Goal: Task Accomplishment & Management: Manage account settings

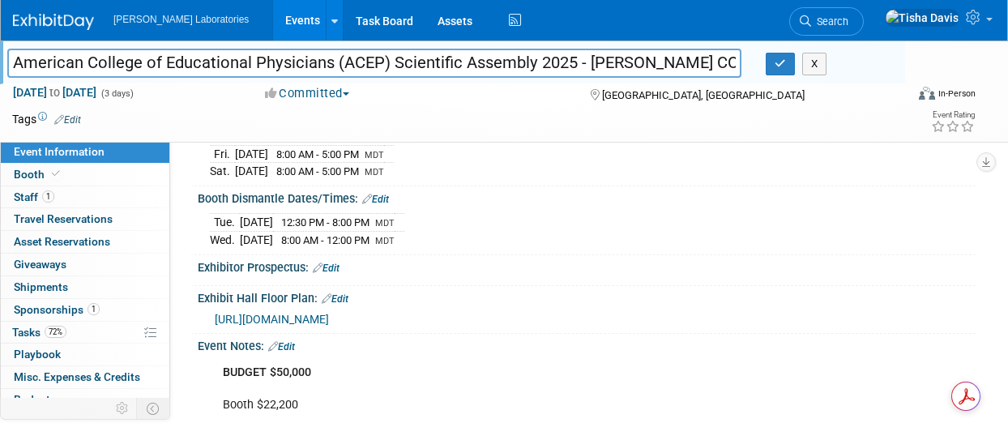
click at [540, 116] on td at bounding box center [446, 119] width 730 height 16
click at [818, 54] on button "X" at bounding box center [814, 64] width 25 height 23
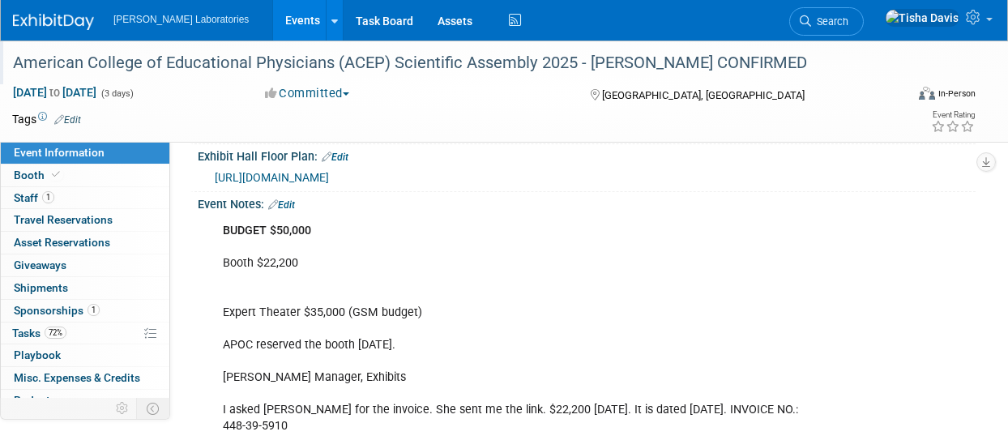
scroll to position [450, 0]
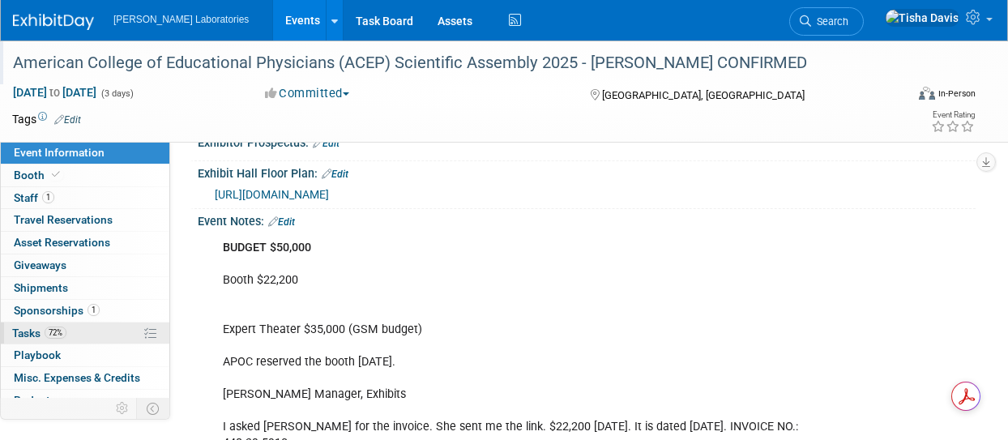
click at [36, 326] on span "Tasks 72%" at bounding box center [39, 332] width 54 height 13
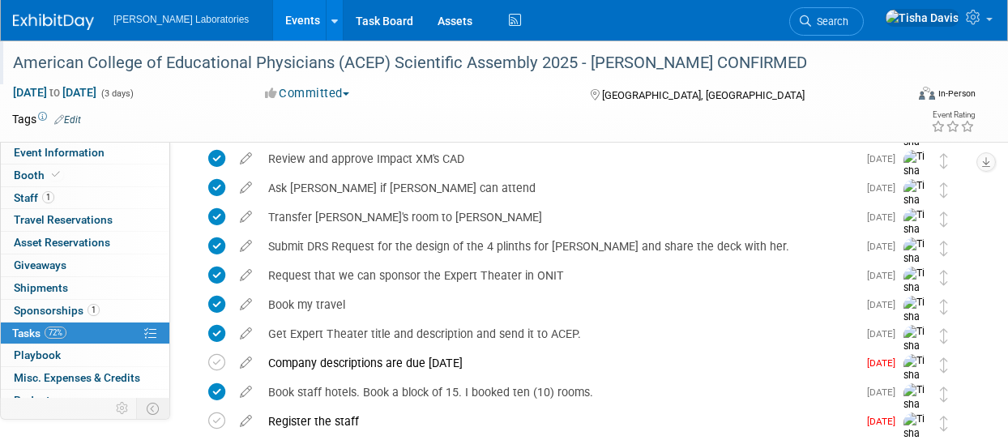
scroll to position [25, 0]
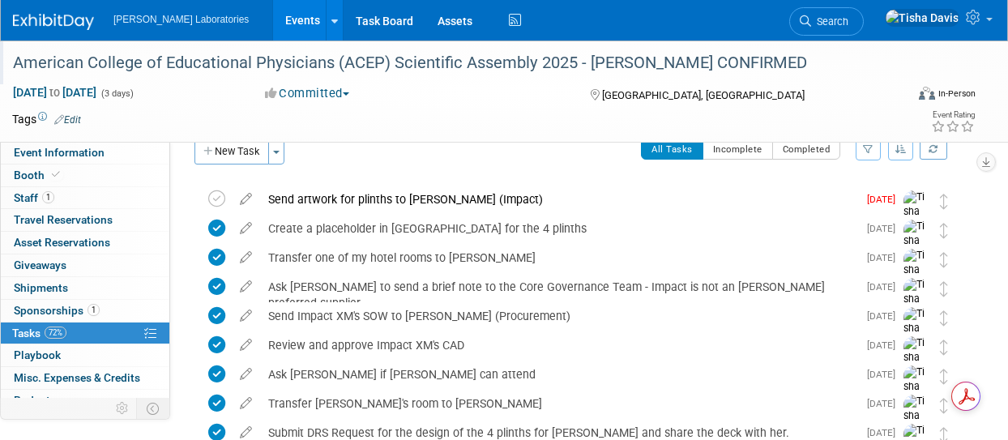
click at [273, 16] on link "Events" at bounding box center [302, 20] width 59 height 40
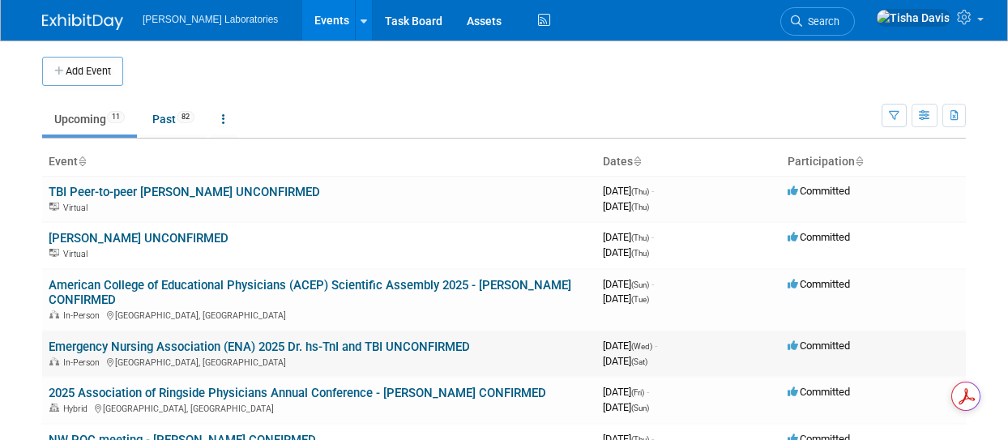
click at [311, 348] on link "Emergency Nursing Association (ENA) 2025 Dr. hs-TnI and TBI UNCONFIRMED" at bounding box center [259, 346] width 421 height 15
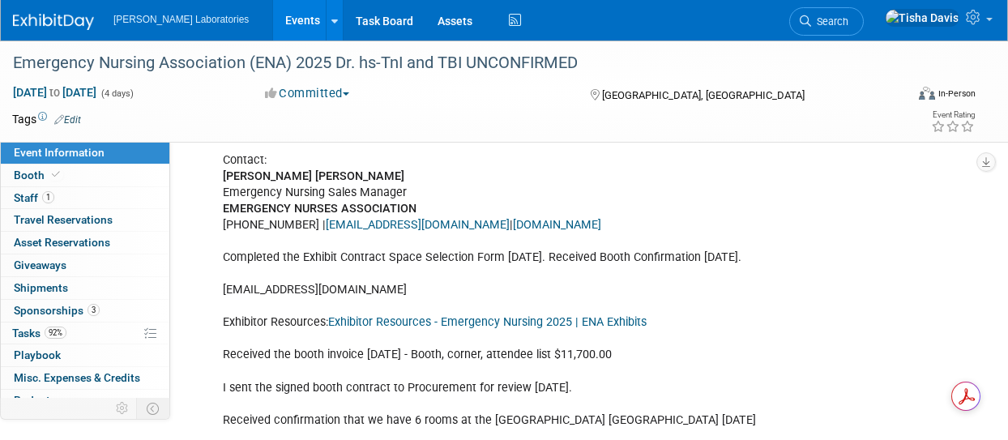
scroll to position [629, 0]
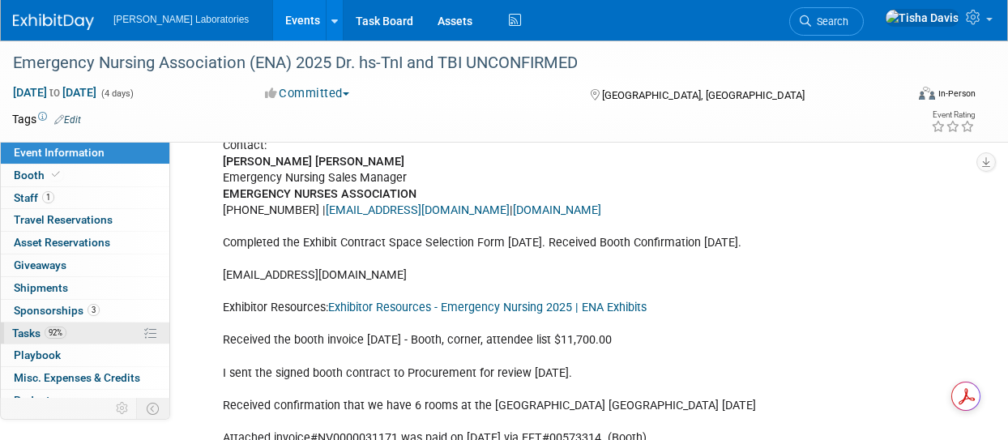
click at [29, 326] on span "Tasks 92%" at bounding box center [39, 332] width 54 height 13
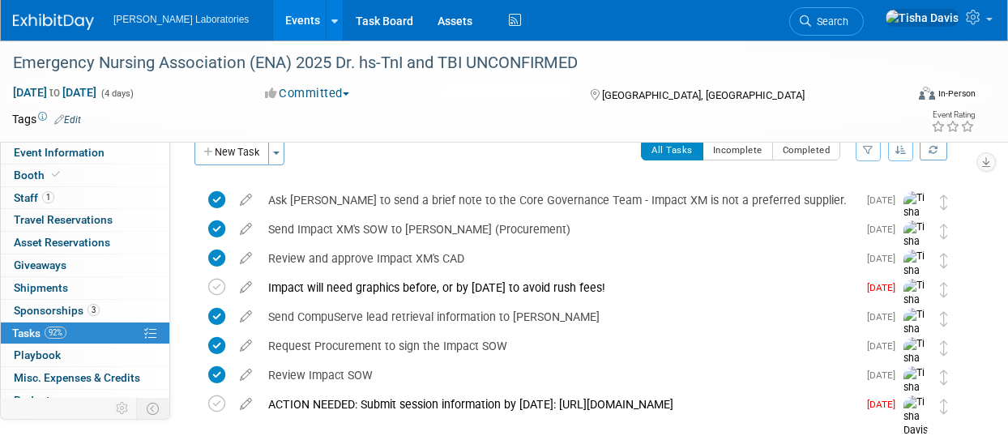
scroll to position [0, 0]
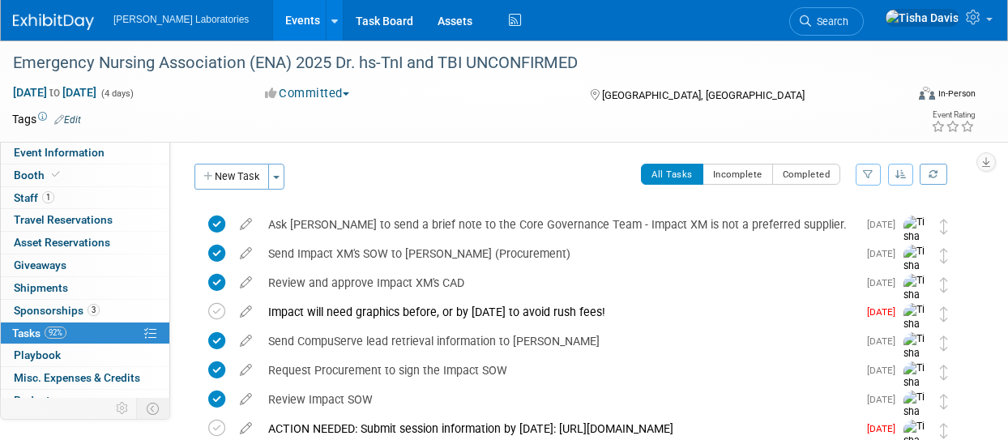
click at [273, 15] on link "Events" at bounding box center [302, 20] width 59 height 40
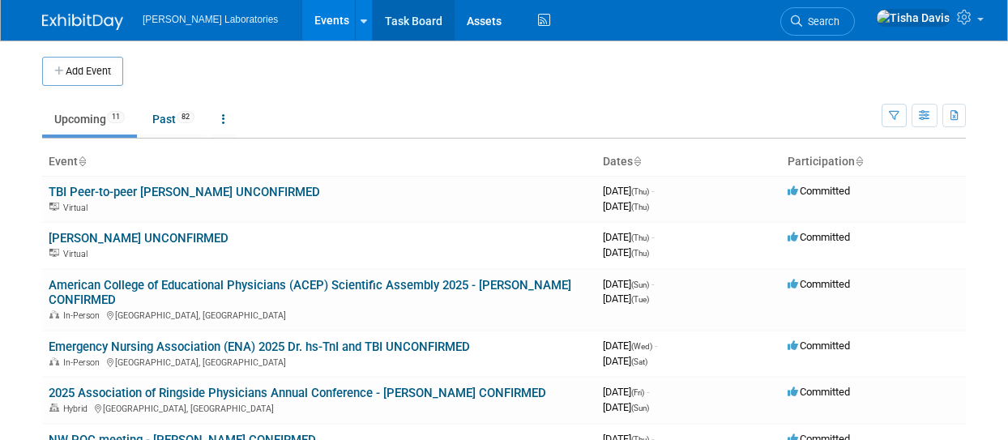
click at [373, 18] on link "Task Board" at bounding box center [414, 20] width 82 height 40
click at [316, 279] on link "American College of Educational Physicians (ACEP) Scientific Assembly 2025 - [P…" at bounding box center [310, 293] width 522 height 30
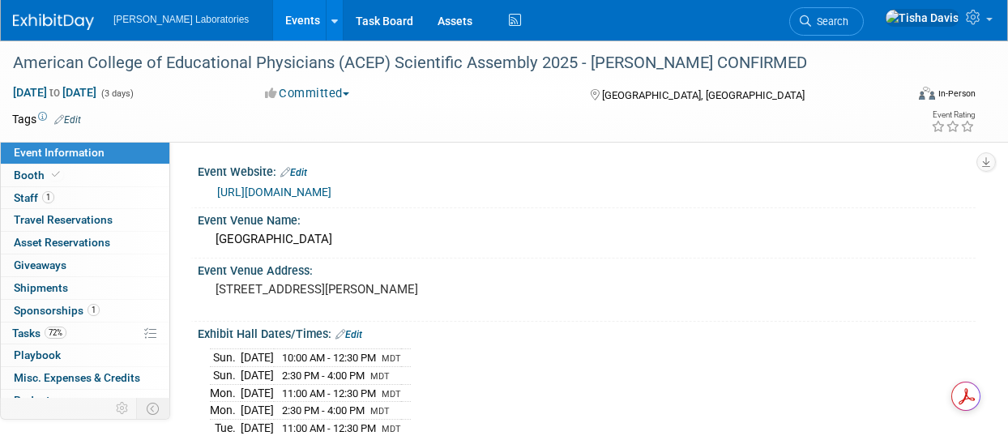
click at [273, 28] on link "Events" at bounding box center [302, 20] width 59 height 40
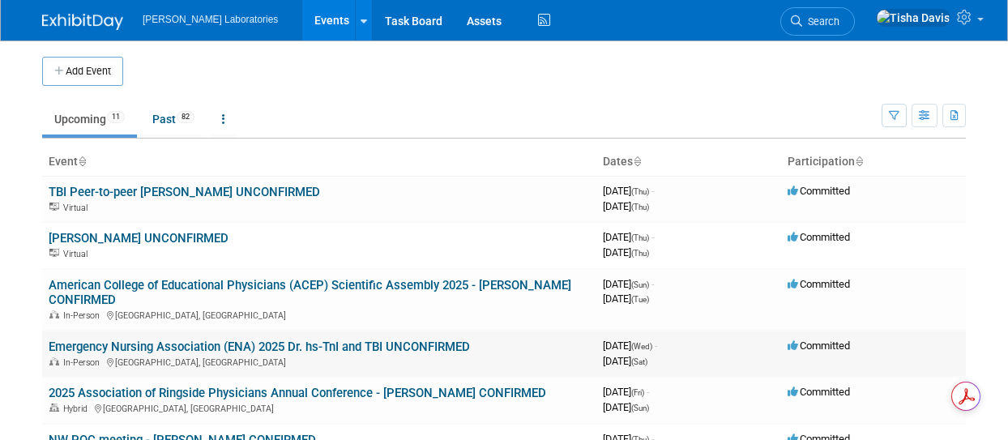
click at [147, 349] on link "Emergency Nursing Association (ENA) 2025 Dr. hs-TnI and TBI UNCONFIRMED" at bounding box center [259, 346] width 421 height 15
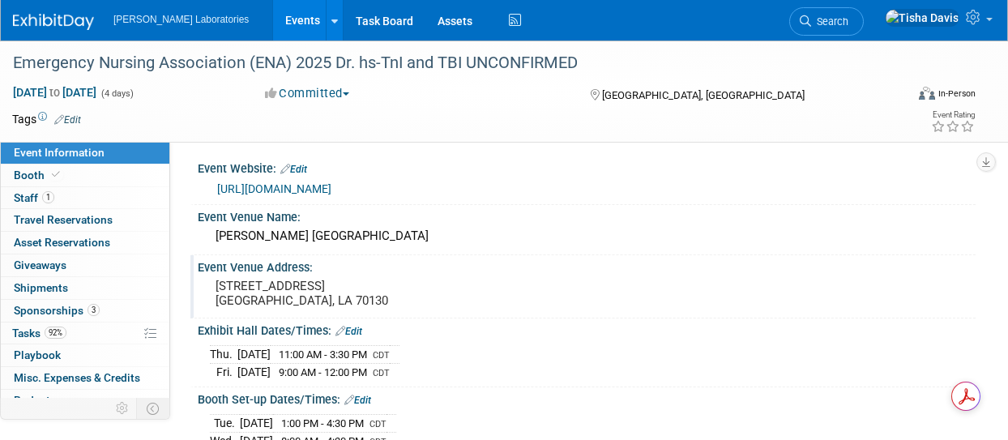
scroll to position [1, 0]
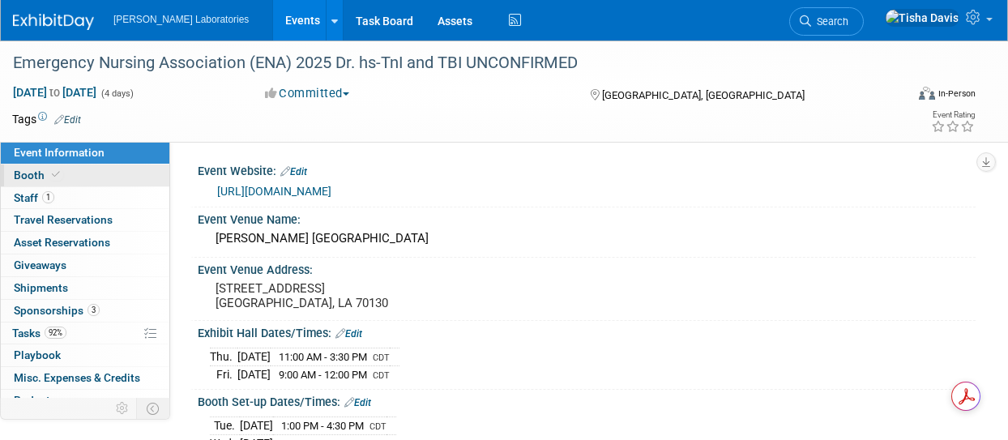
click at [23, 184] on link "Booth" at bounding box center [85, 175] width 168 height 22
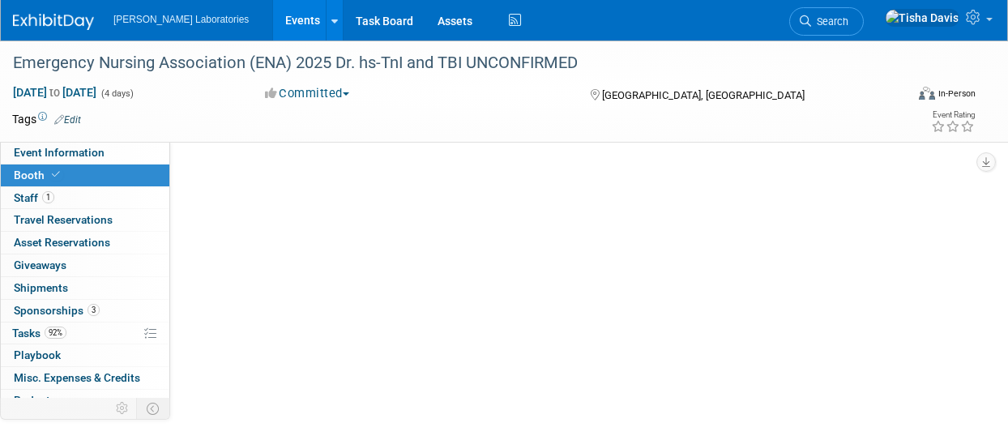
scroll to position [0, 0]
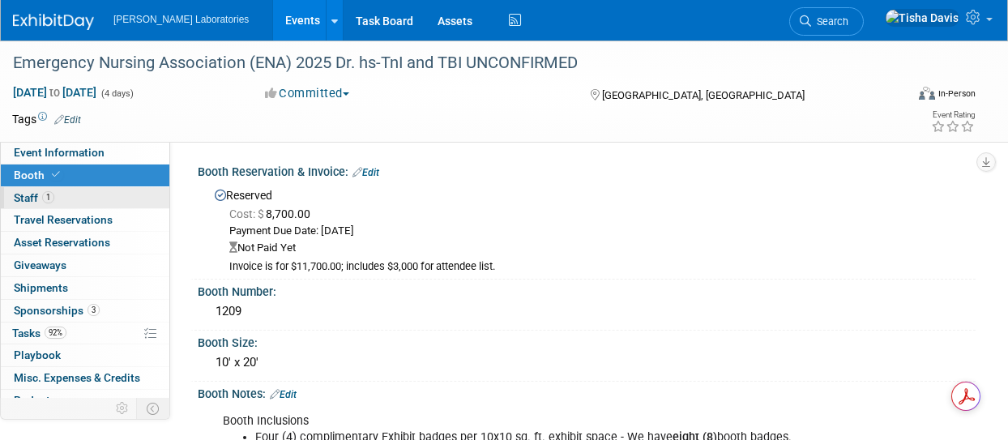
click at [29, 195] on span "Staff 1" at bounding box center [34, 197] width 40 height 13
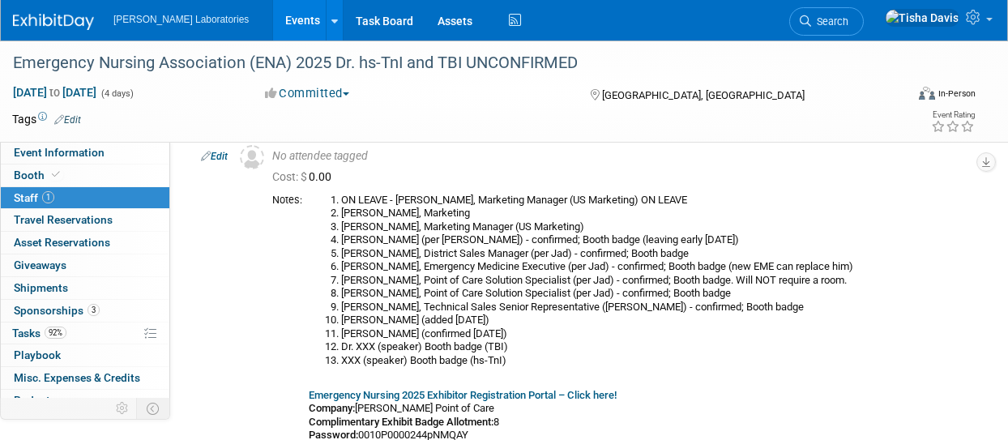
scroll to position [77, 0]
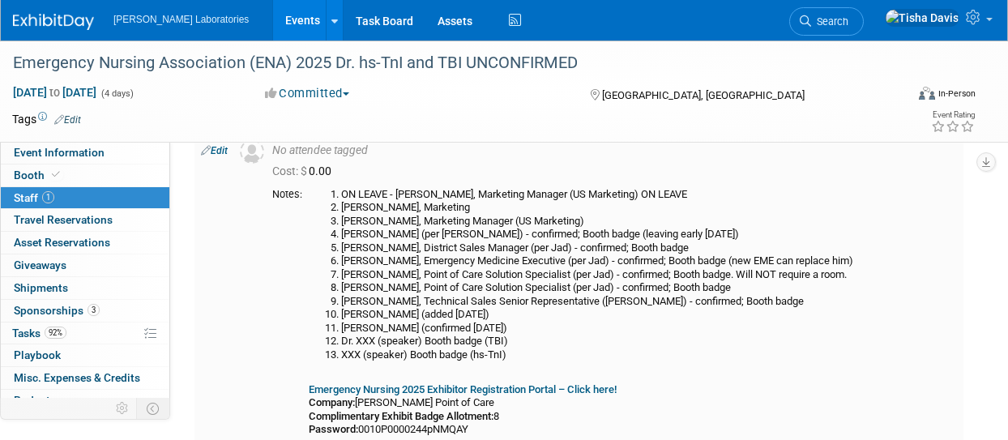
click at [219, 147] on link "Edit" at bounding box center [214, 150] width 27 height 11
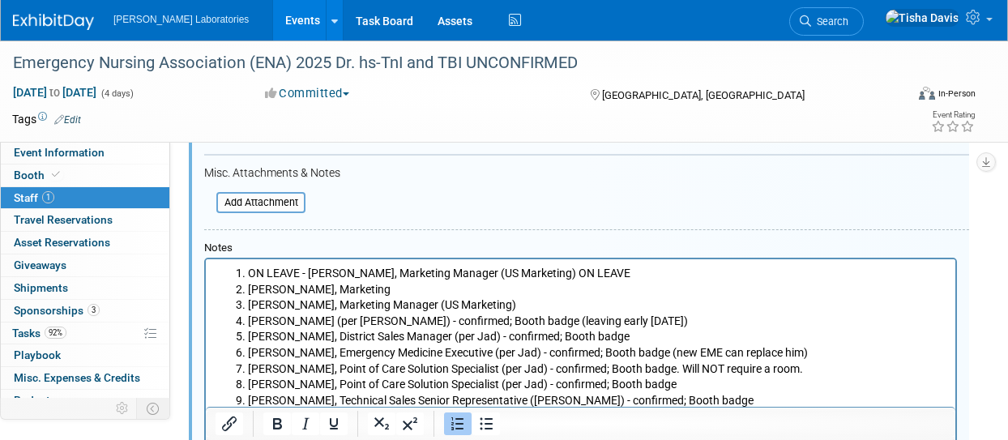
scroll to position [369, 0]
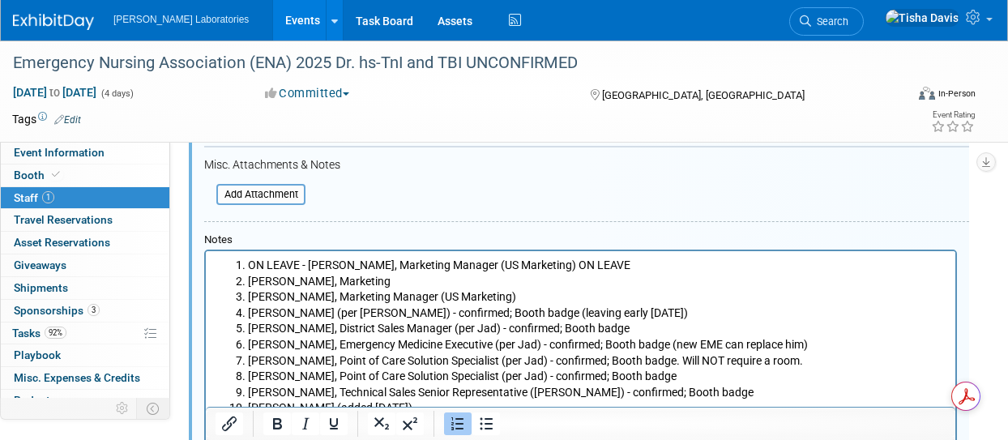
click at [31, 193] on span "Staff 1" at bounding box center [34, 197] width 40 height 13
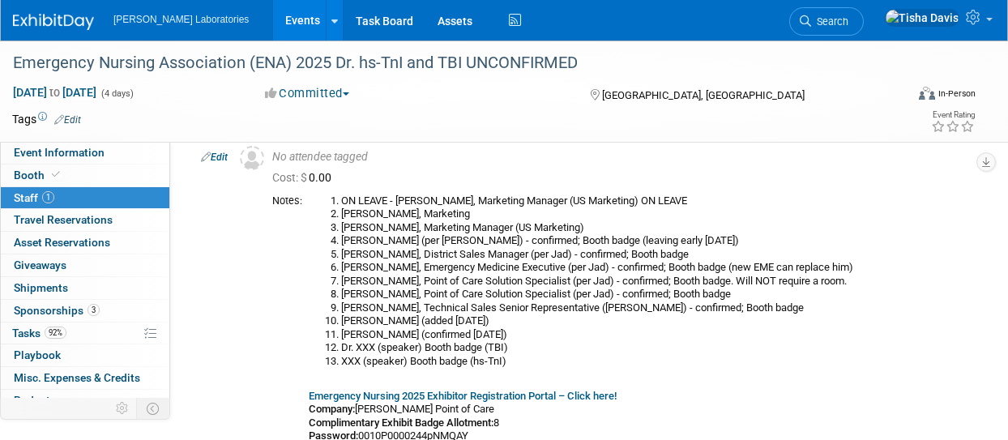
scroll to position [70, 0]
click at [118, 147] on link "Event Information" at bounding box center [85, 153] width 168 height 22
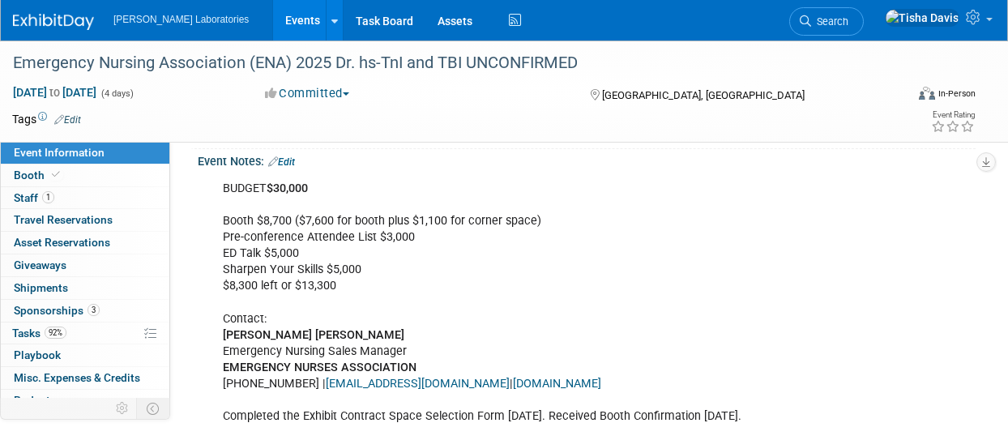
scroll to position [284, 0]
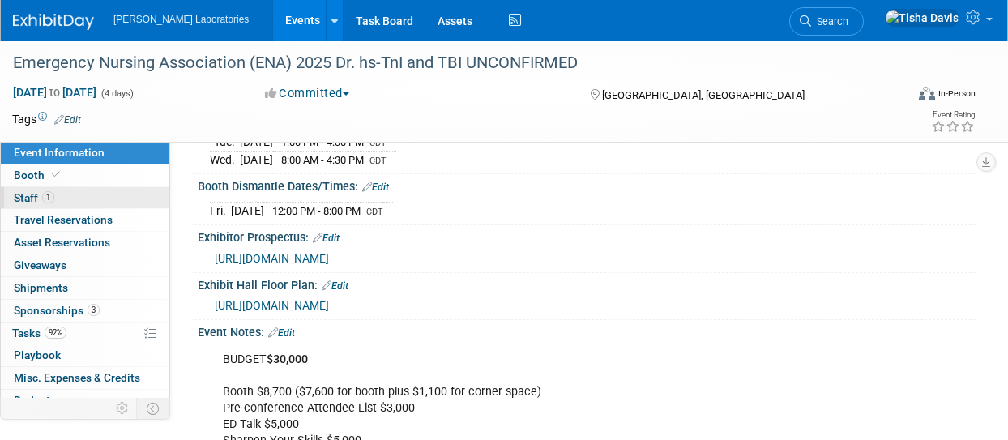
click at [26, 194] on span "Staff 1" at bounding box center [34, 197] width 40 height 13
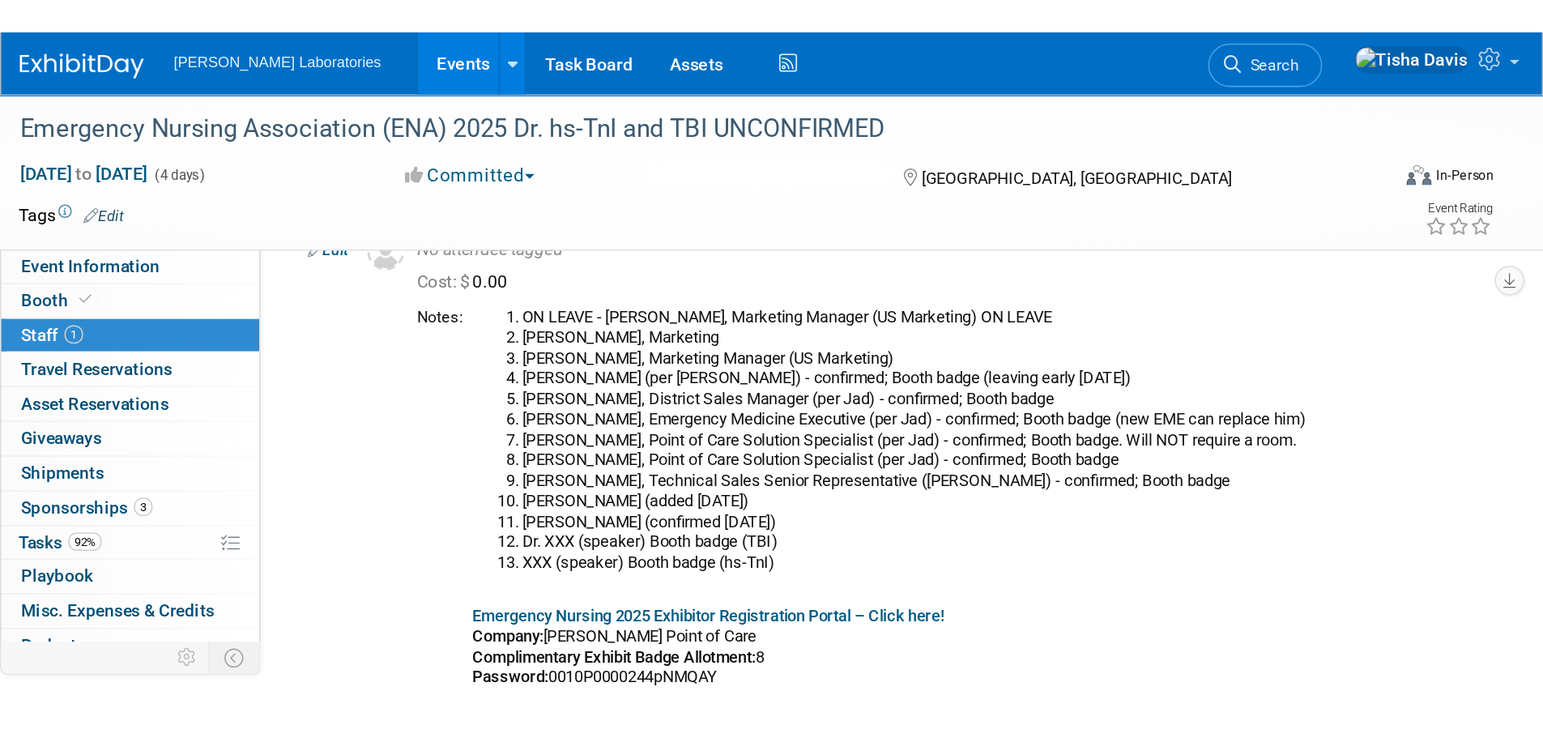
scroll to position [16, 0]
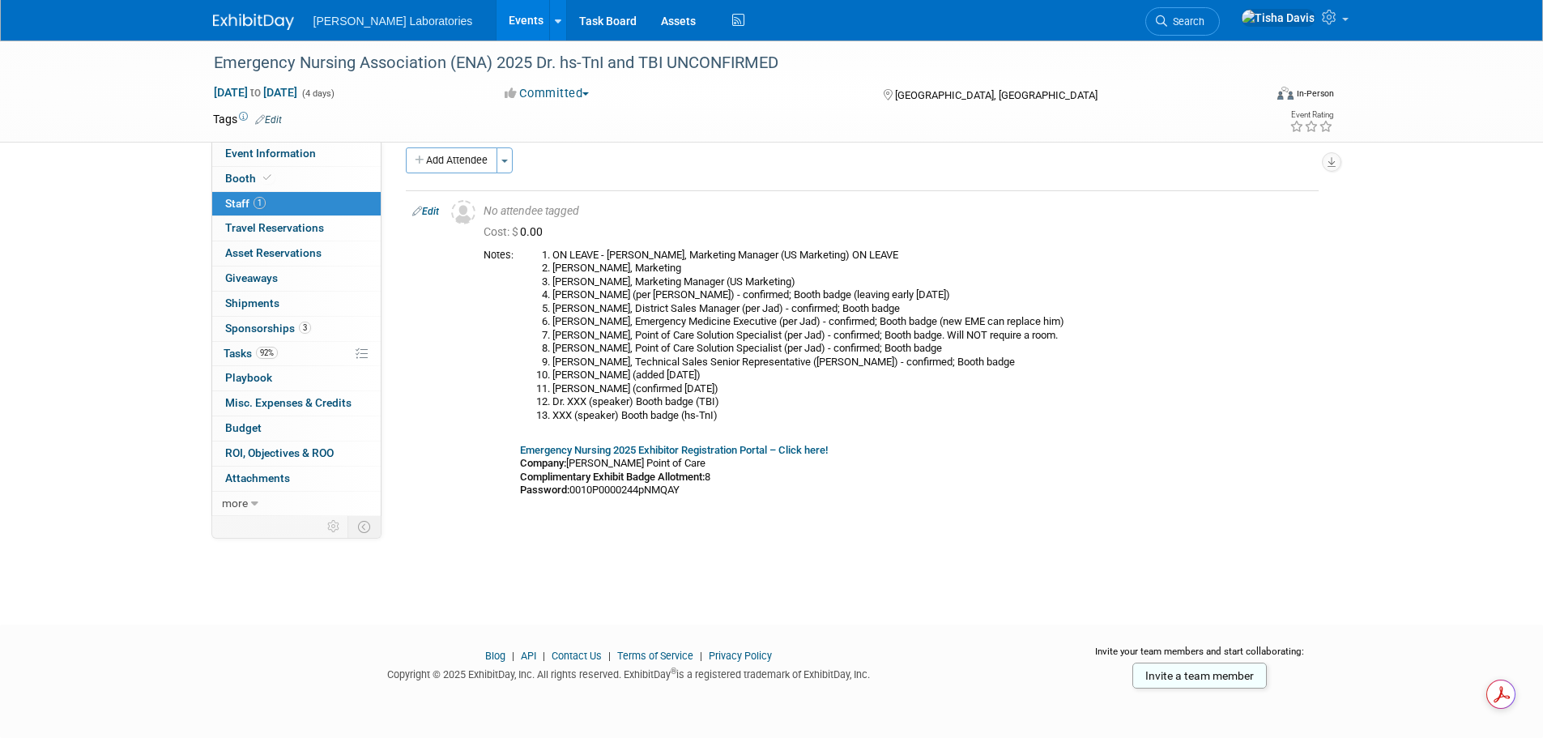
click at [496, 14] on link "Events" at bounding box center [525, 20] width 59 height 40
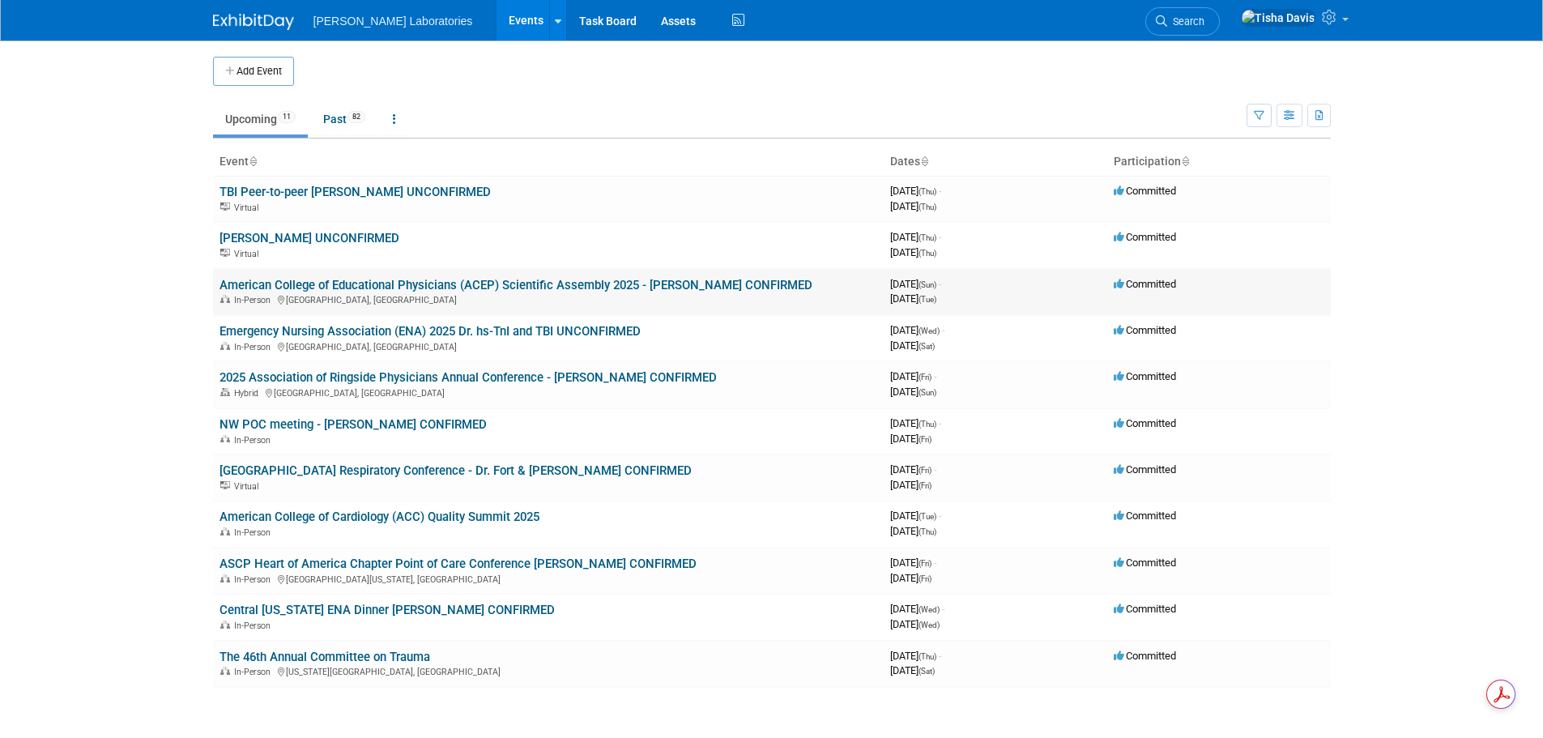
click at [363, 287] on link "American College of Educational Physicians (ACEP) Scientific Assembly 2025 - [P…" at bounding box center [515, 285] width 593 height 15
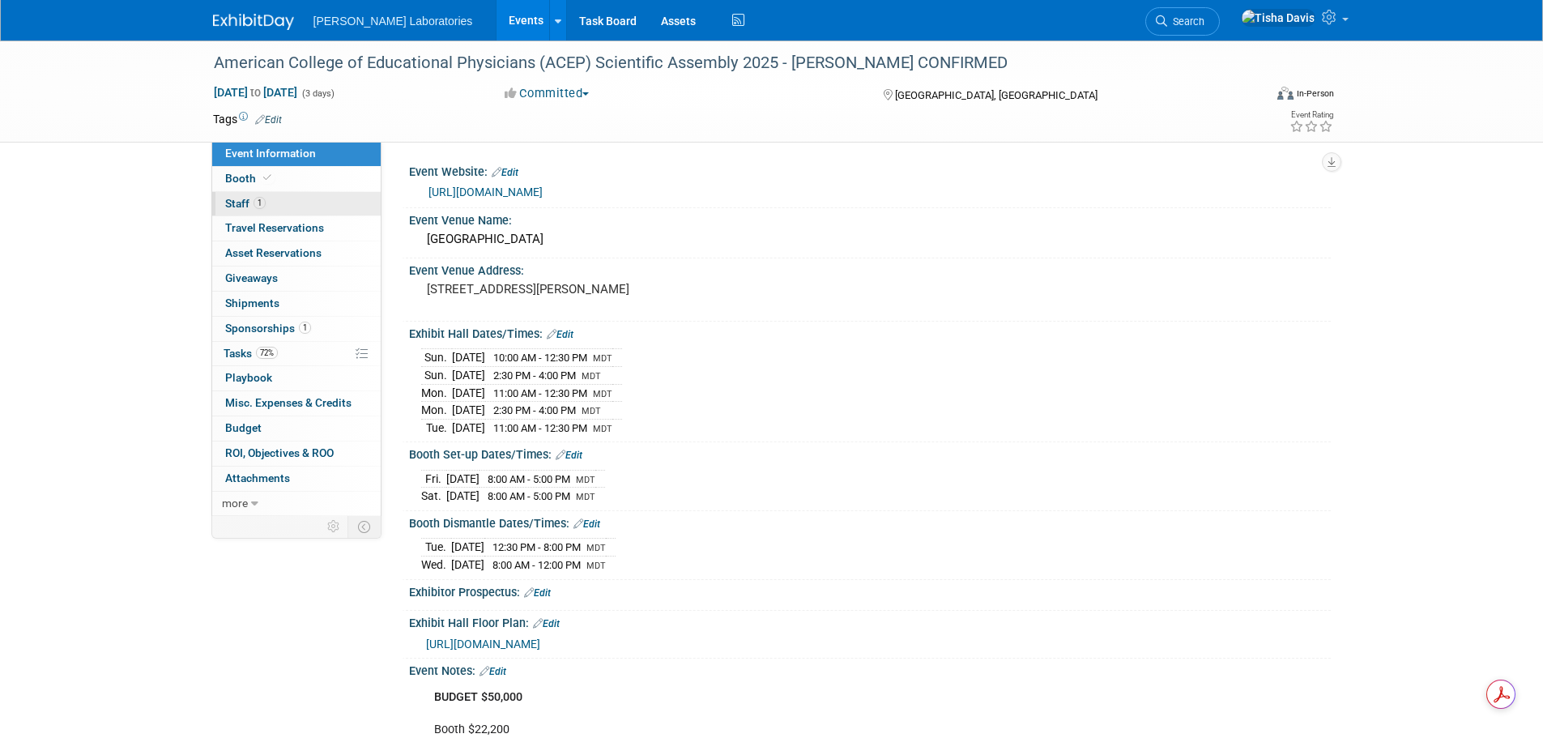
click at [240, 201] on span "Staff 1" at bounding box center [245, 203] width 40 height 13
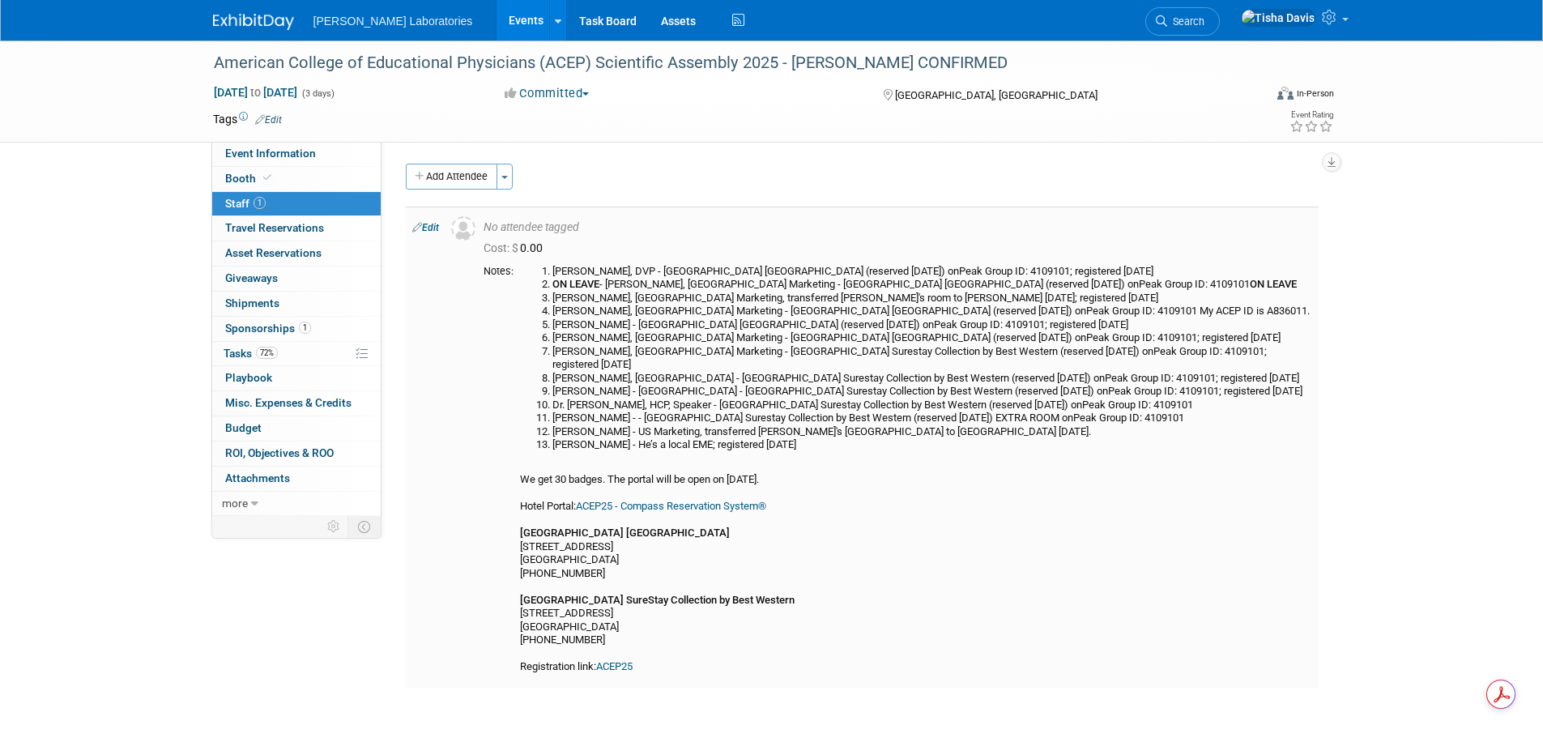
click at [995, 425] on li "[PERSON_NAME] - US Marketing, transferred [PERSON_NAME]'s [GEOGRAPHIC_DATA] to …" at bounding box center [932, 432] width 760 height 14
click at [981, 425] on li "[PERSON_NAME] - US Marketing, transferred [PERSON_NAME]'s [GEOGRAPHIC_DATA] to …" at bounding box center [932, 432] width 760 height 14
click at [701, 500] on link "ACEP25 - Compass Reservation System®" at bounding box center [671, 506] width 190 height 12
click at [616, 660] on link "ACEP25" at bounding box center [614, 666] width 36 height 12
click at [433, 228] on link "Edit" at bounding box center [425, 227] width 27 height 11
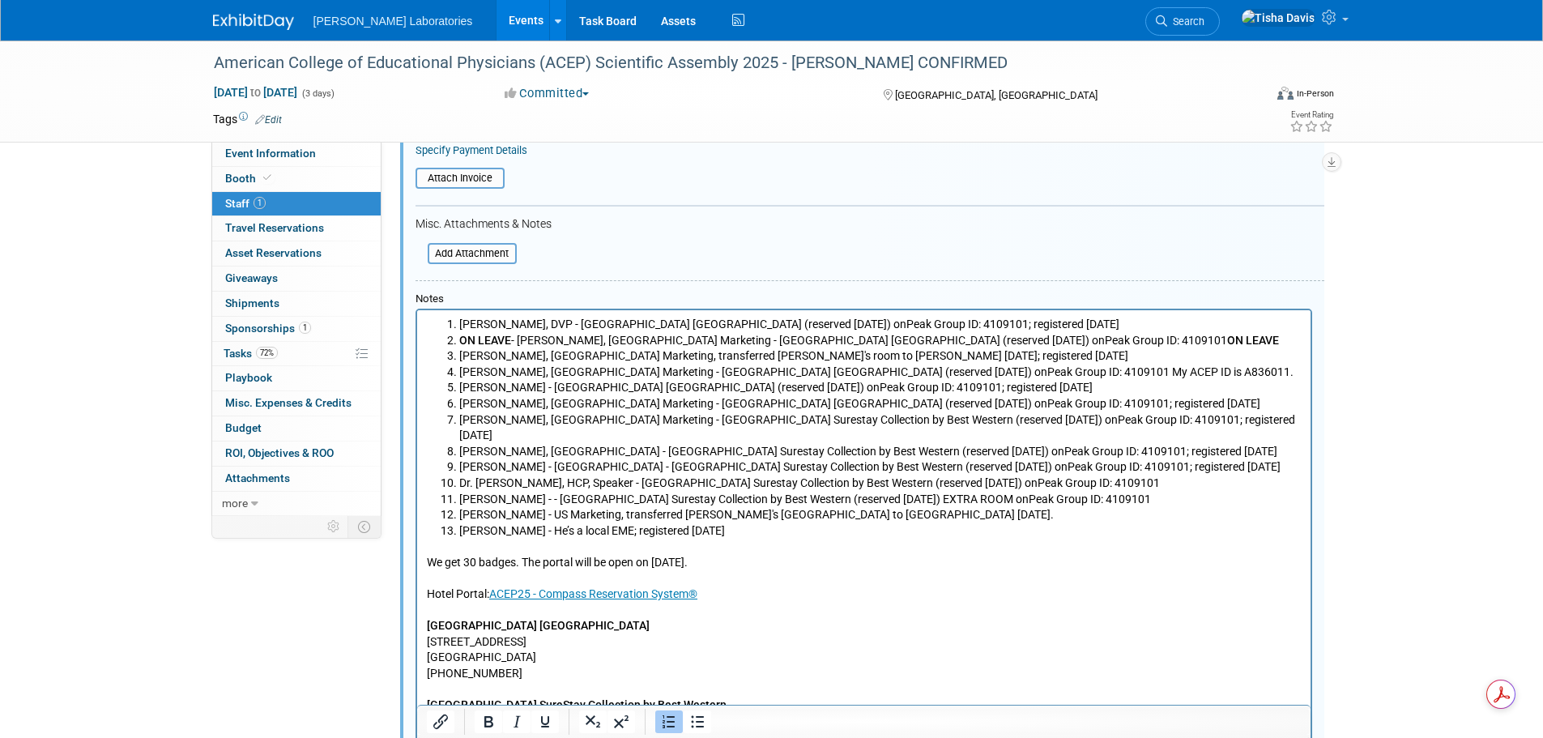
scroll to position [347, 0]
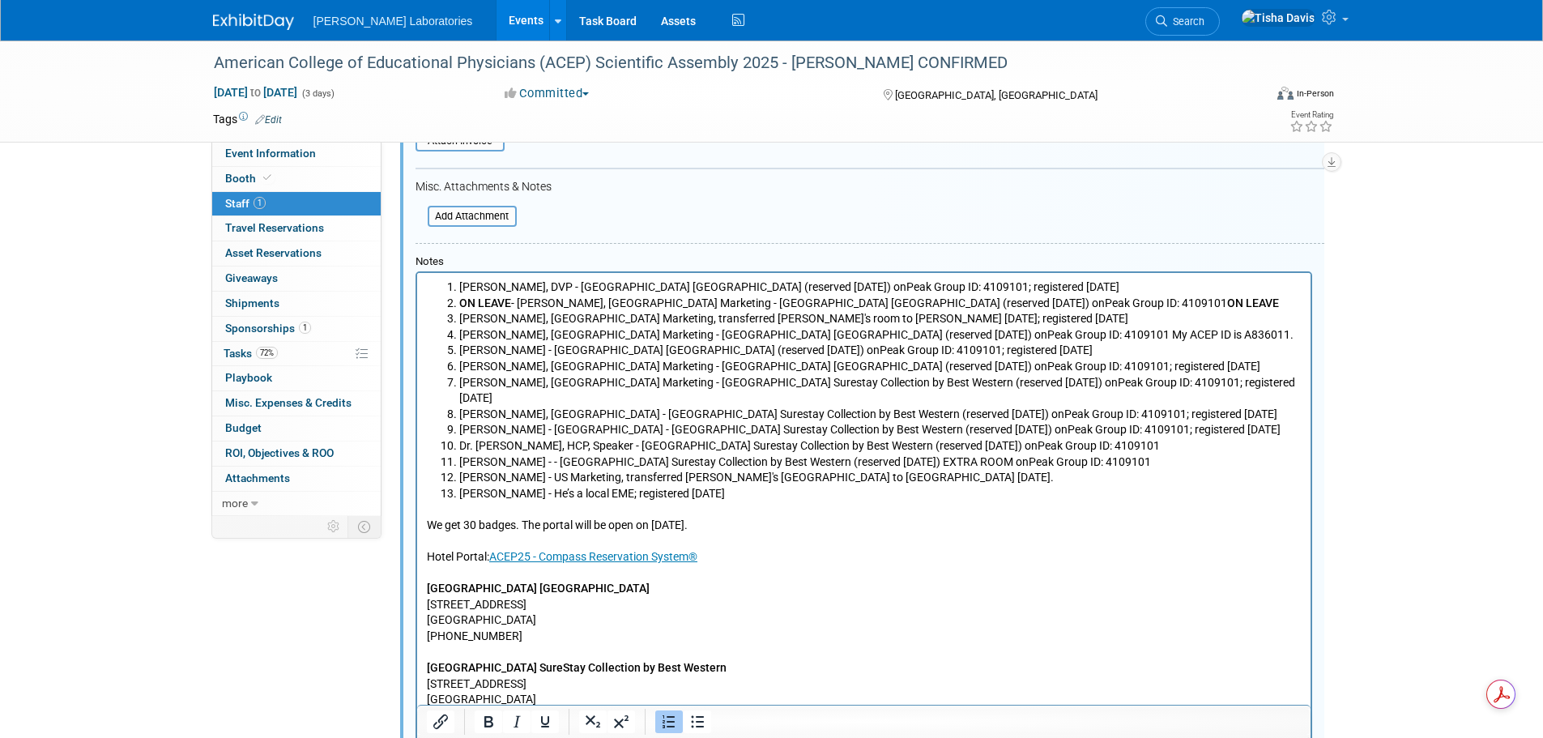
click at [935, 470] on li "[PERSON_NAME] - US Marketing, transferred [PERSON_NAME]'s [GEOGRAPHIC_DATA] to …" at bounding box center [879, 478] width 842 height 16
drag, startPoint x: 531, startPoint y: 443, endPoint x: 1137, endPoint y: 446, distance: 606.7
click at [1137, 454] on li "[PERSON_NAME] - - [GEOGRAPHIC_DATA] Surestay Collection by Best Western (reserv…" at bounding box center [879, 462] width 842 height 16
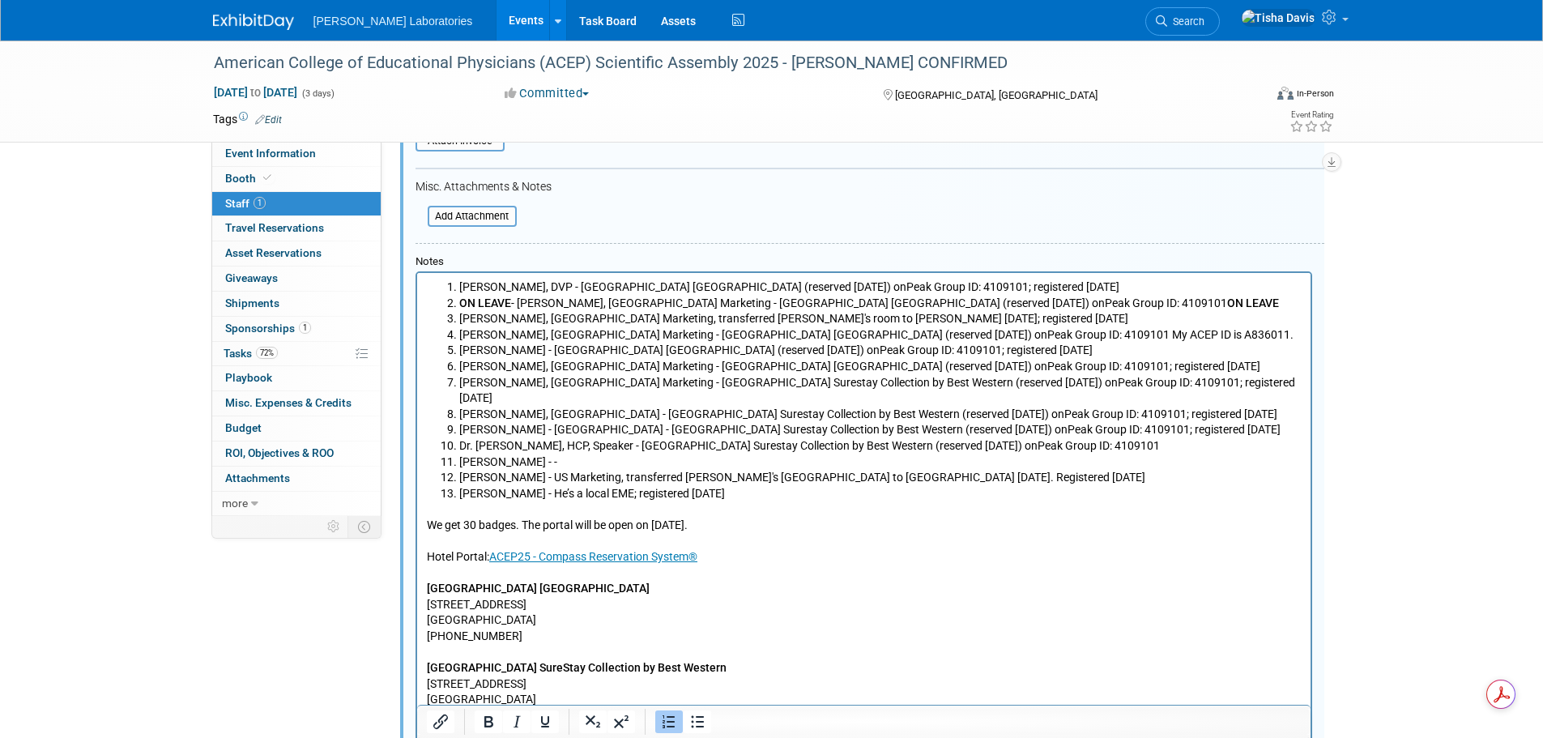
drag, startPoint x: 613, startPoint y: 455, endPoint x: 677, endPoint y: 480, distance: 68.7
click at [613, 470] on li "Phenicia Davis - US Marketing, transferred Tisha's Salt Lake Plaza room to Phen…" at bounding box center [879, 478] width 842 height 16
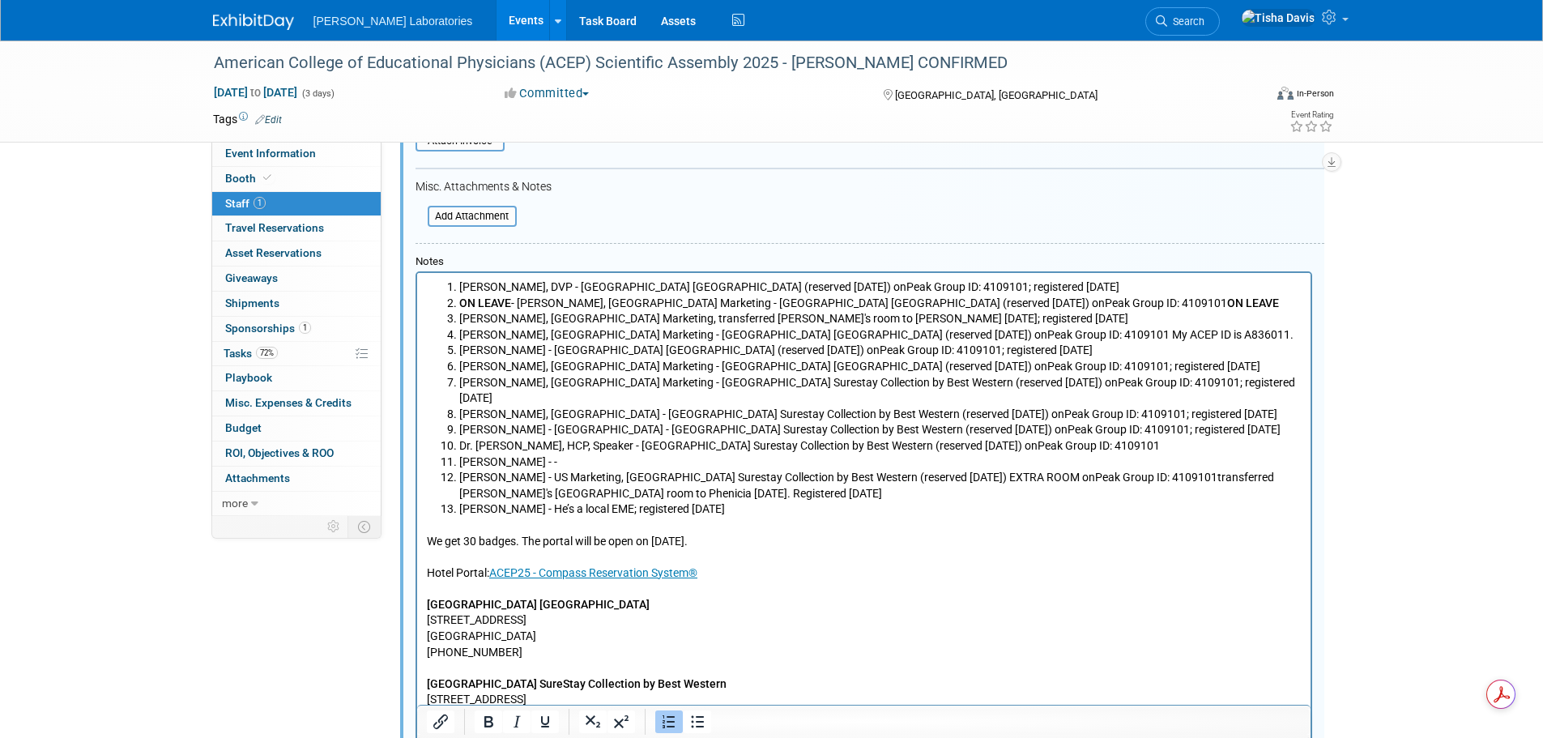
click at [1007, 470] on li "Phenicia Davis - US Marketing, Salt Lake Plaza Hotel Surestay Collection by Bes…" at bounding box center [879, 486] width 842 height 32
click at [1137, 470] on li "Phenicia Davis - US Marketing, Salt Lake Plaza Hotel Surestay Collection by Bes…" at bounding box center [879, 486] width 842 height 32
drag, startPoint x: 458, startPoint y: 443, endPoint x: 535, endPoint y: 442, distance: 76.9
click at [535, 454] on li "Tisha Davis - -" at bounding box center [879, 462] width 842 height 16
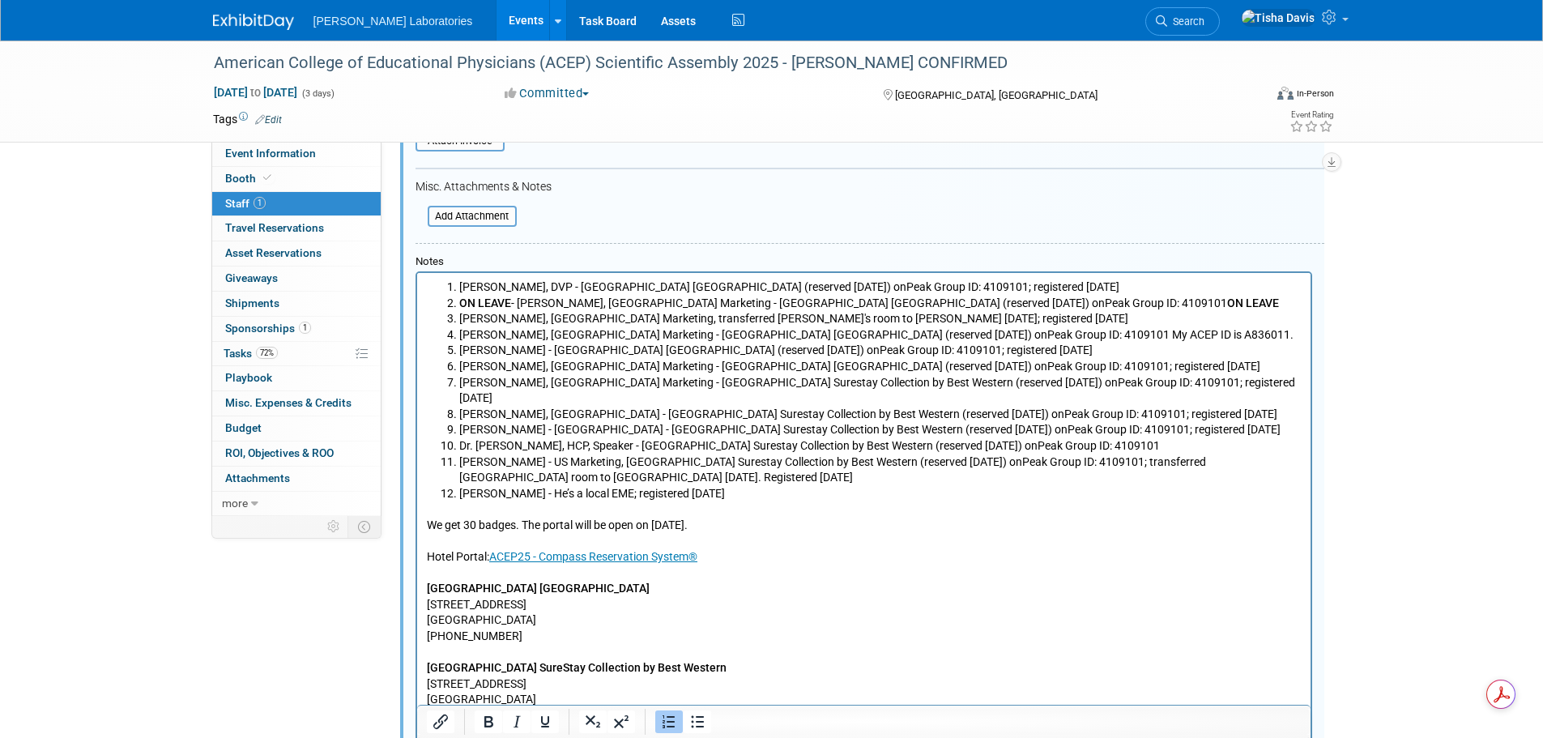
click at [1213, 454] on li "Phenicia Davis - US Marketing, Salt Lake Plaza Hotel Surestay Collection by Bes…" at bounding box center [879, 470] width 842 height 32
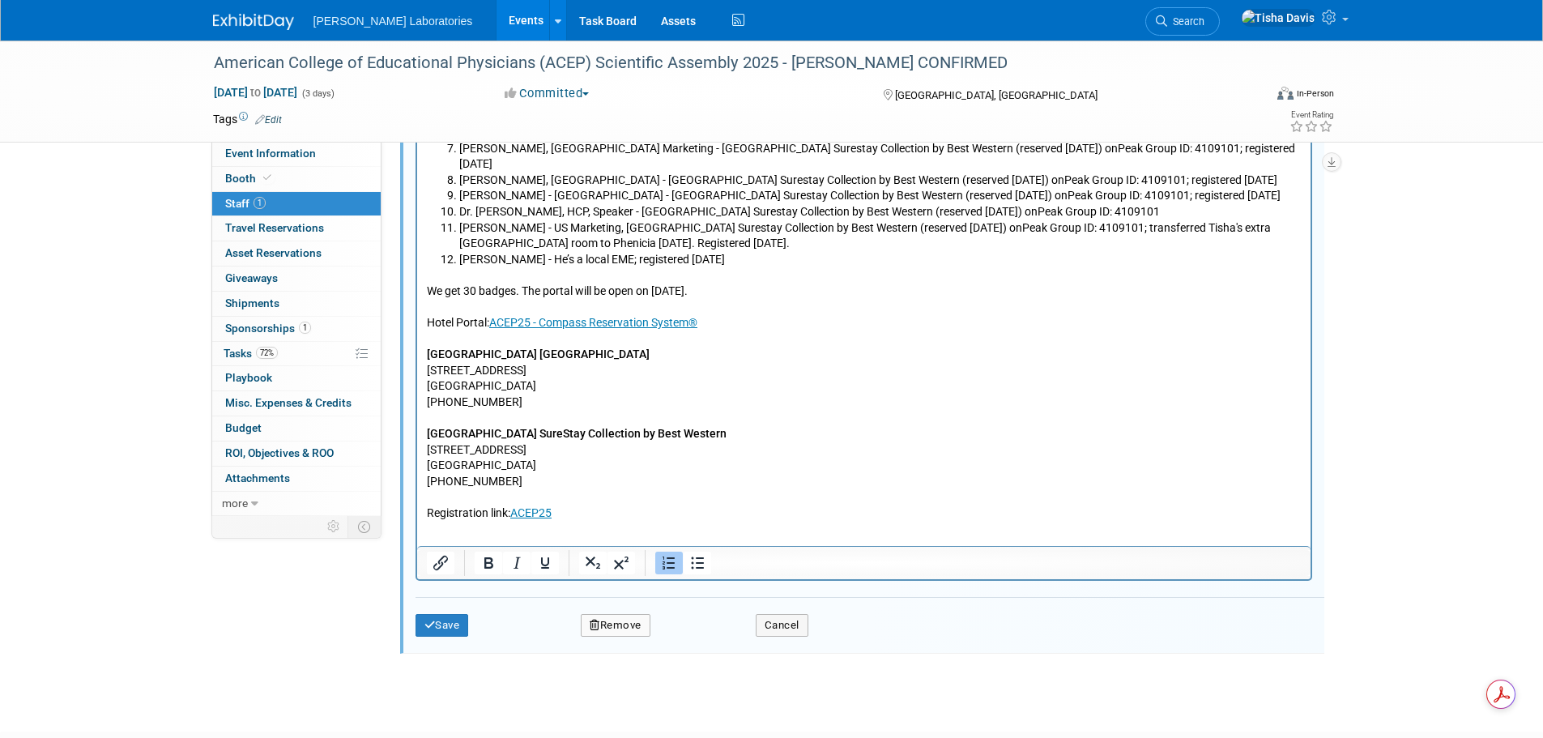
scroll to position [590, 0]
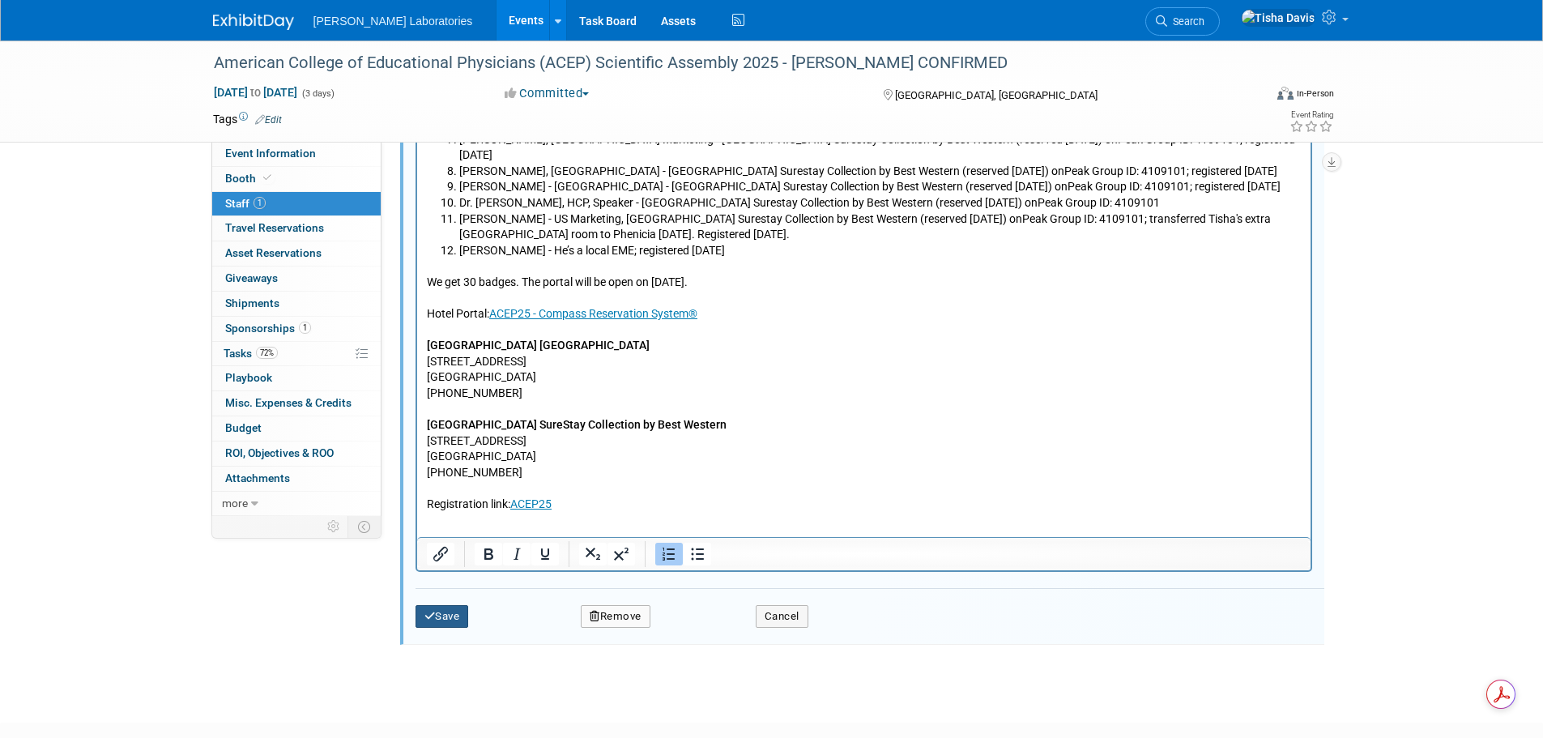
click at [457, 611] on button "Save" at bounding box center [442, 616] width 53 height 23
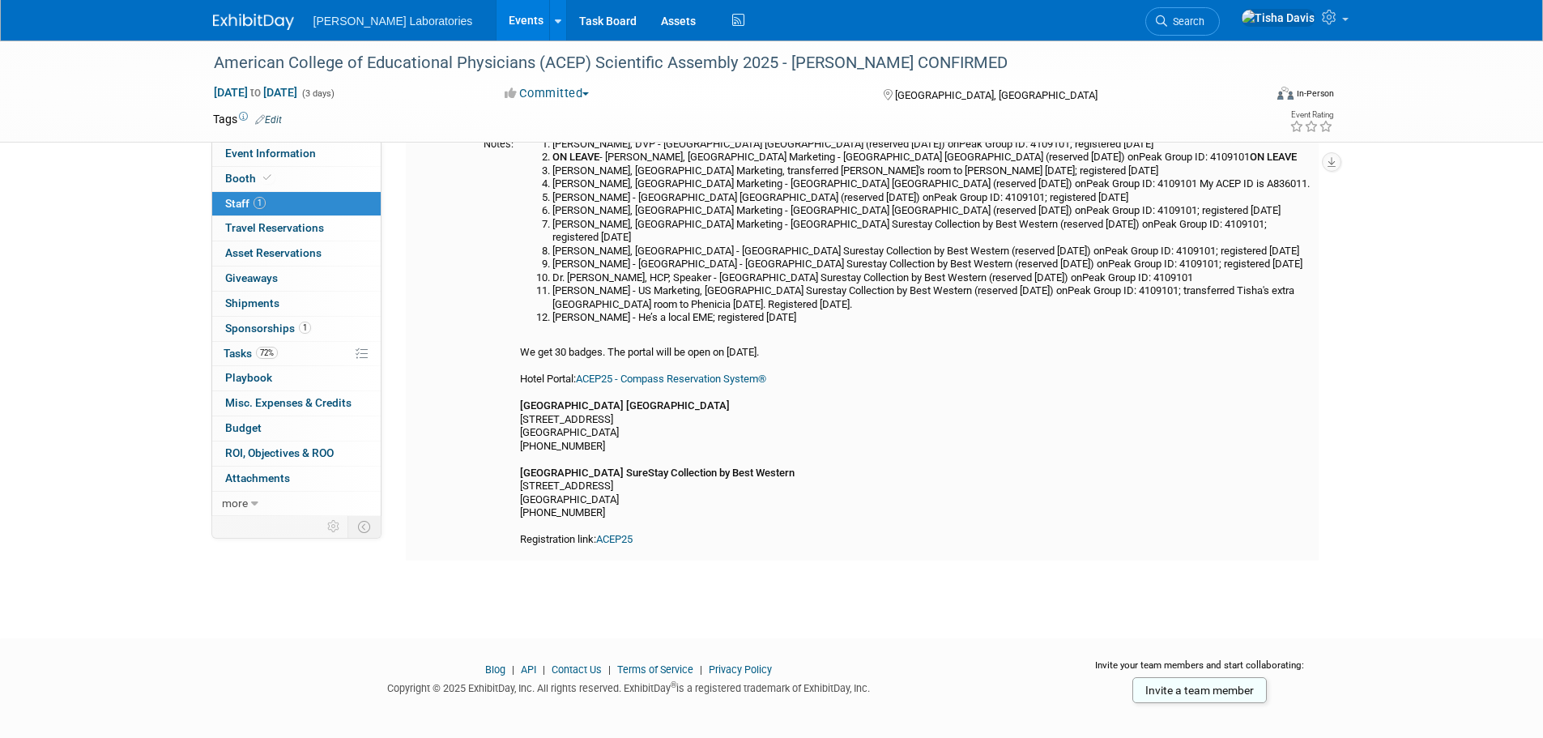
scroll to position [0, 0]
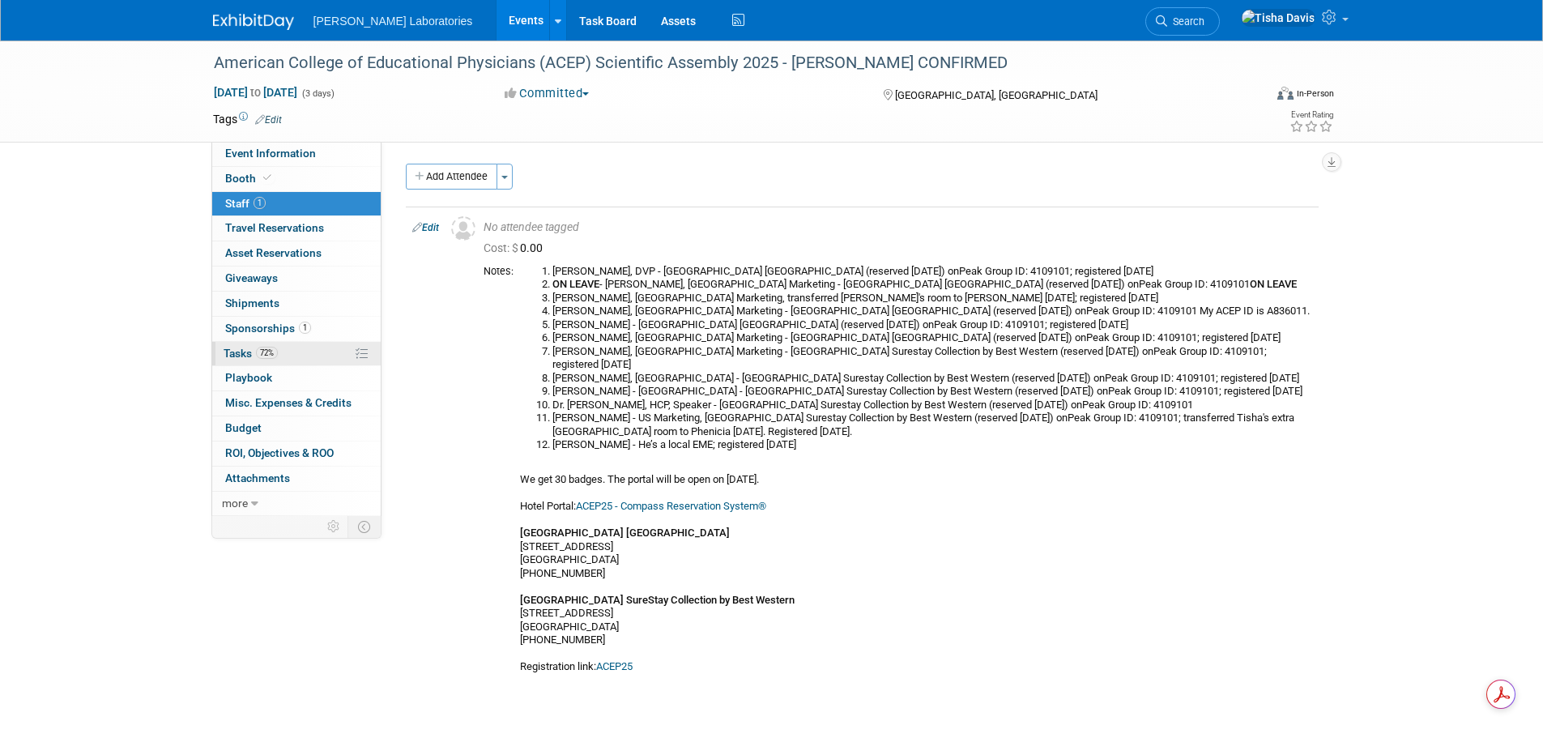
click at [237, 352] on span "Tasks 72%" at bounding box center [251, 353] width 54 height 13
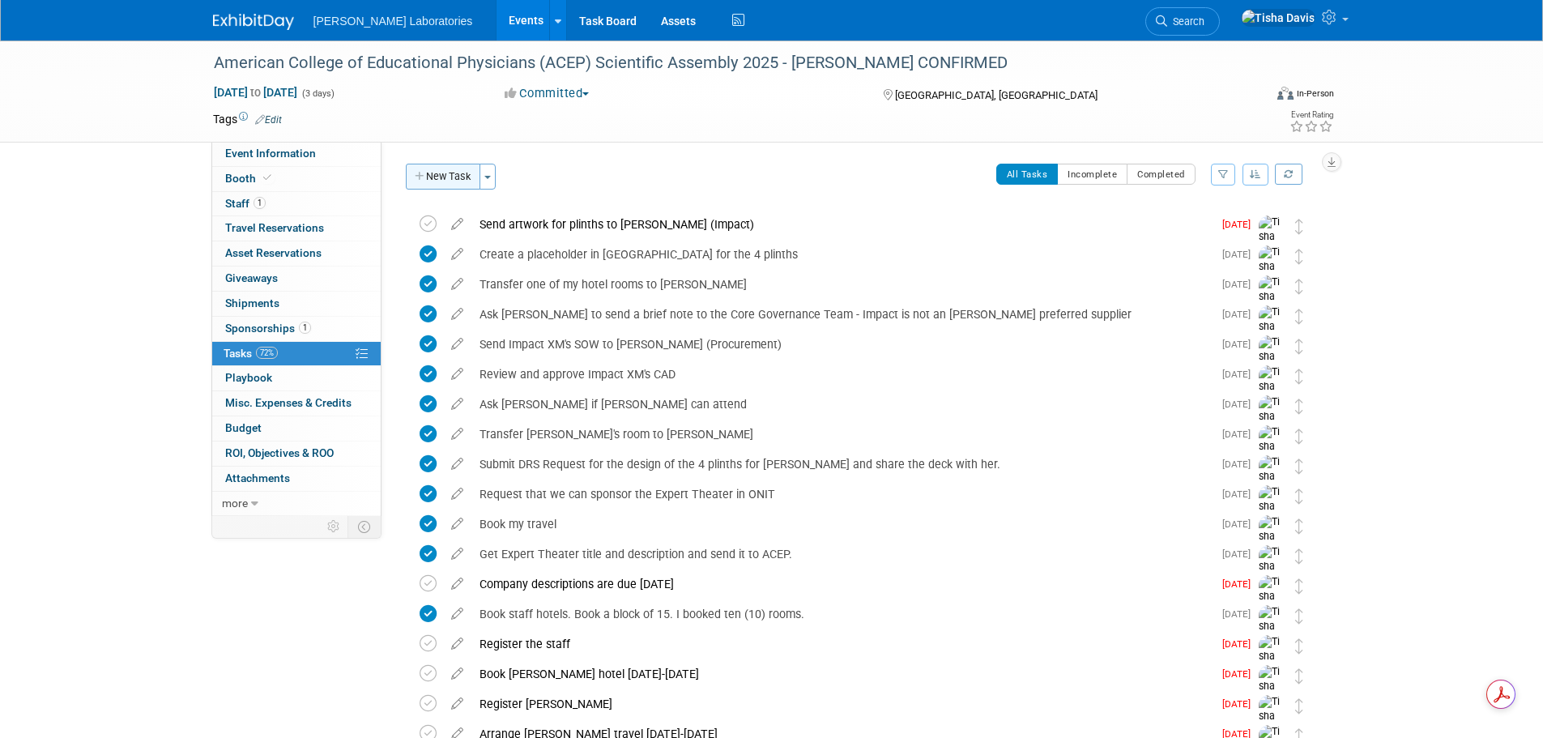
click at [445, 173] on button "New Task" at bounding box center [443, 177] width 75 height 26
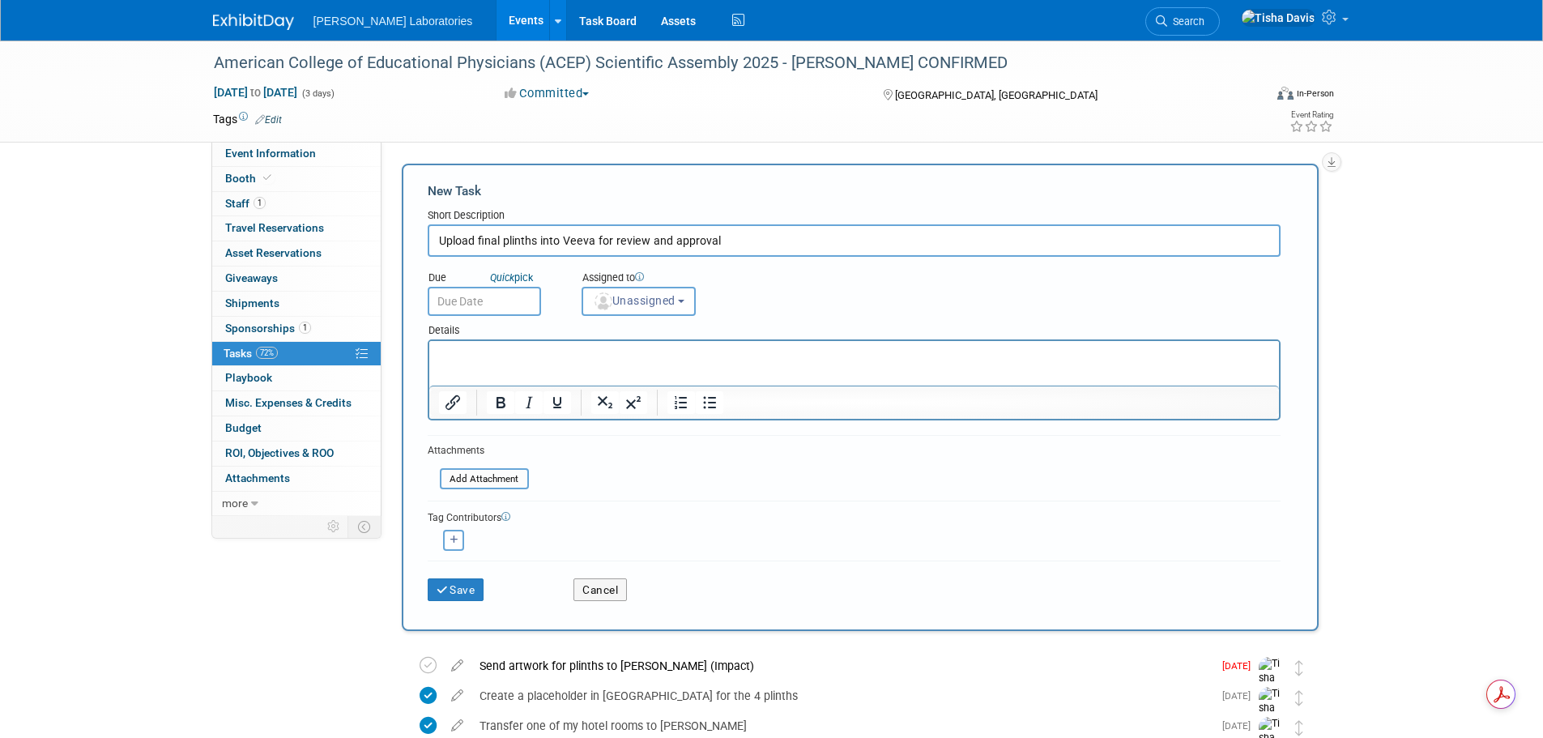
type input "Upload final plinths into Veeva for review and approval"
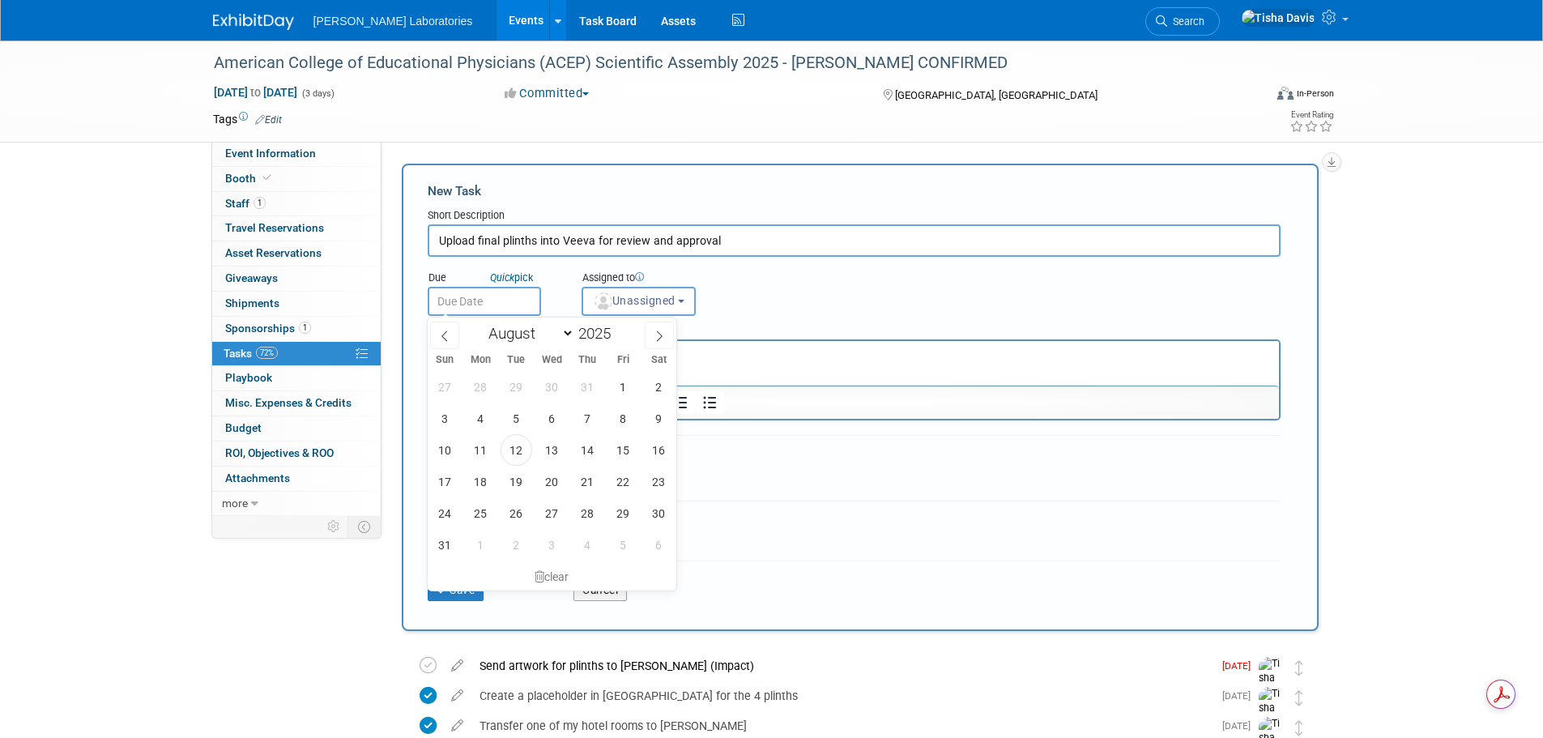
click at [480, 298] on input "text" at bounding box center [484, 301] width 113 height 29
click at [484, 452] on span "11" at bounding box center [481, 450] width 32 height 32
type input "Aug 11, 2025"
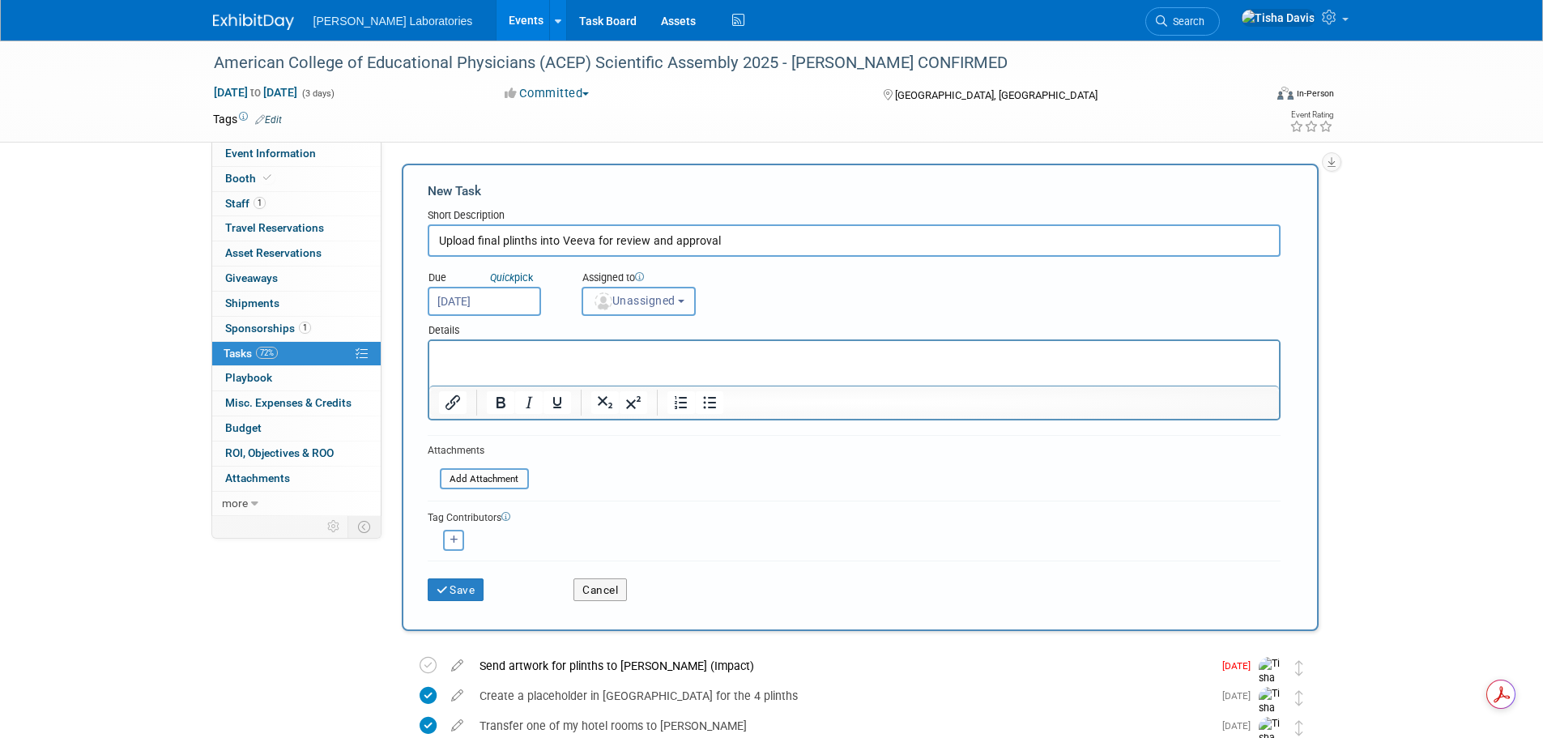
click at [684, 300] on b "button" at bounding box center [681, 301] width 6 height 3
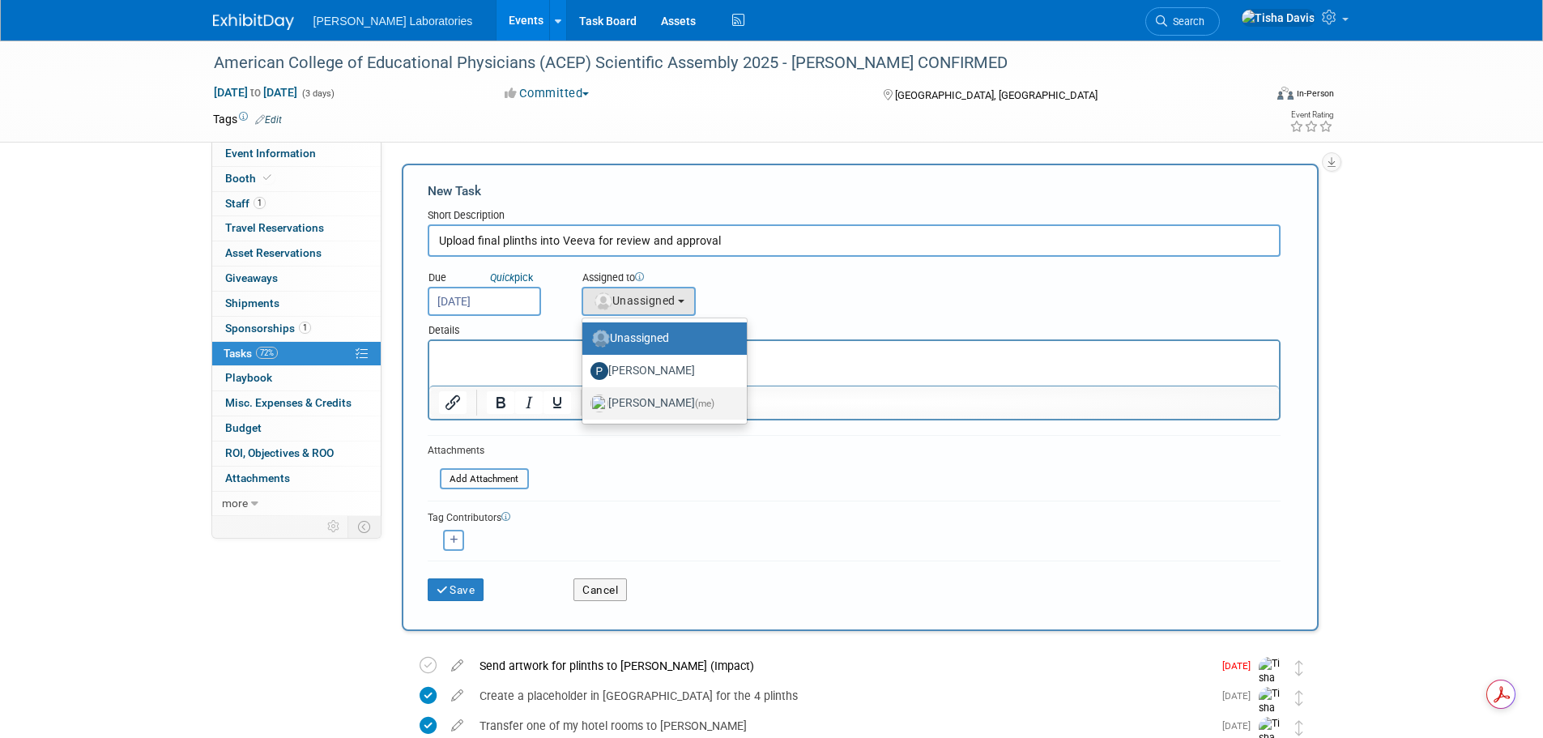
click at [649, 409] on label "Tisha Davis (me)" at bounding box center [660, 403] width 140 height 26
click at [585, 407] on input "Tisha Davis (me)" at bounding box center [579, 401] width 11 height 11
select select "2770856e-d6b1-4121-bfe1-202d7e478624"
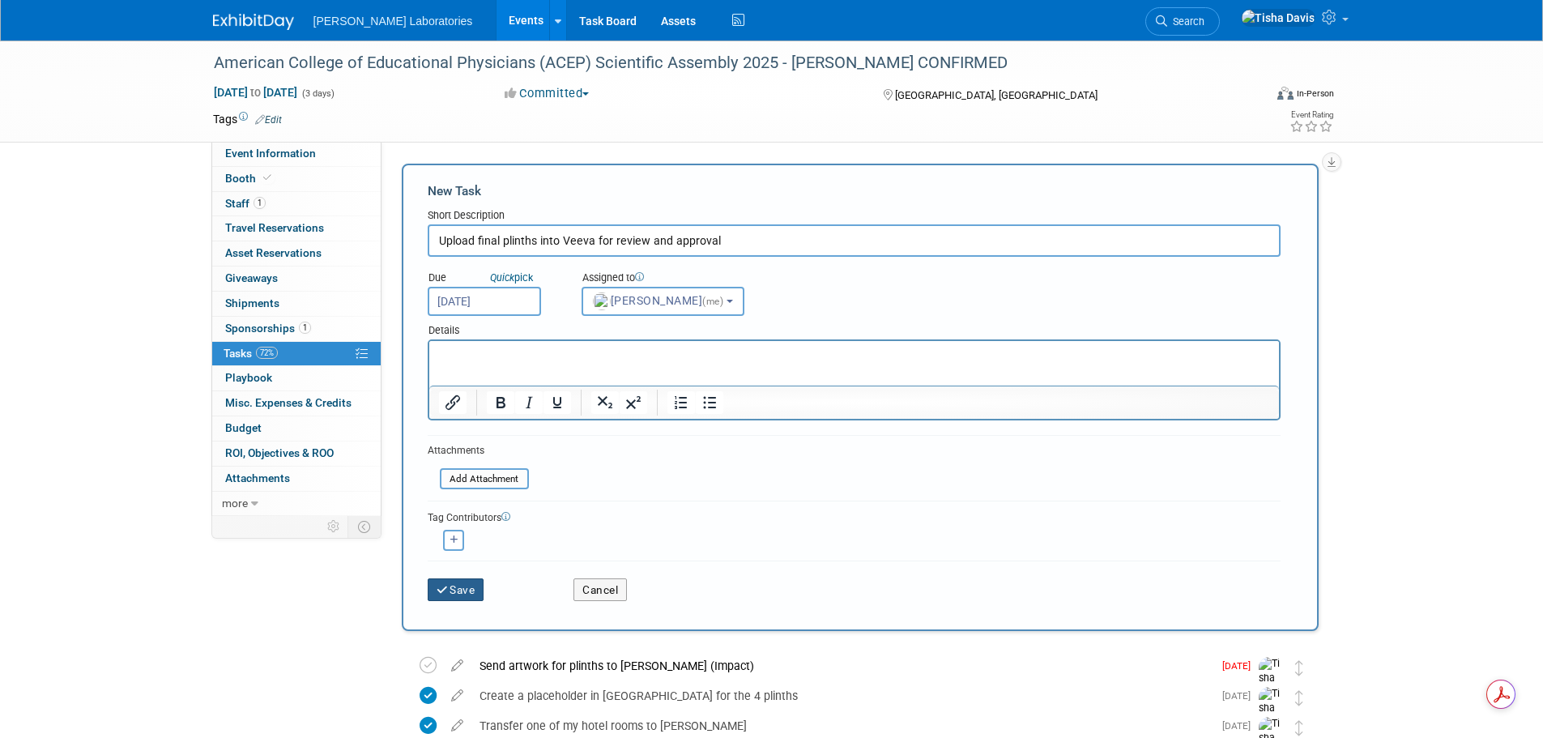
click at [463, 590] on button "Save" at bounding box center [456, 589] width 57 height 23
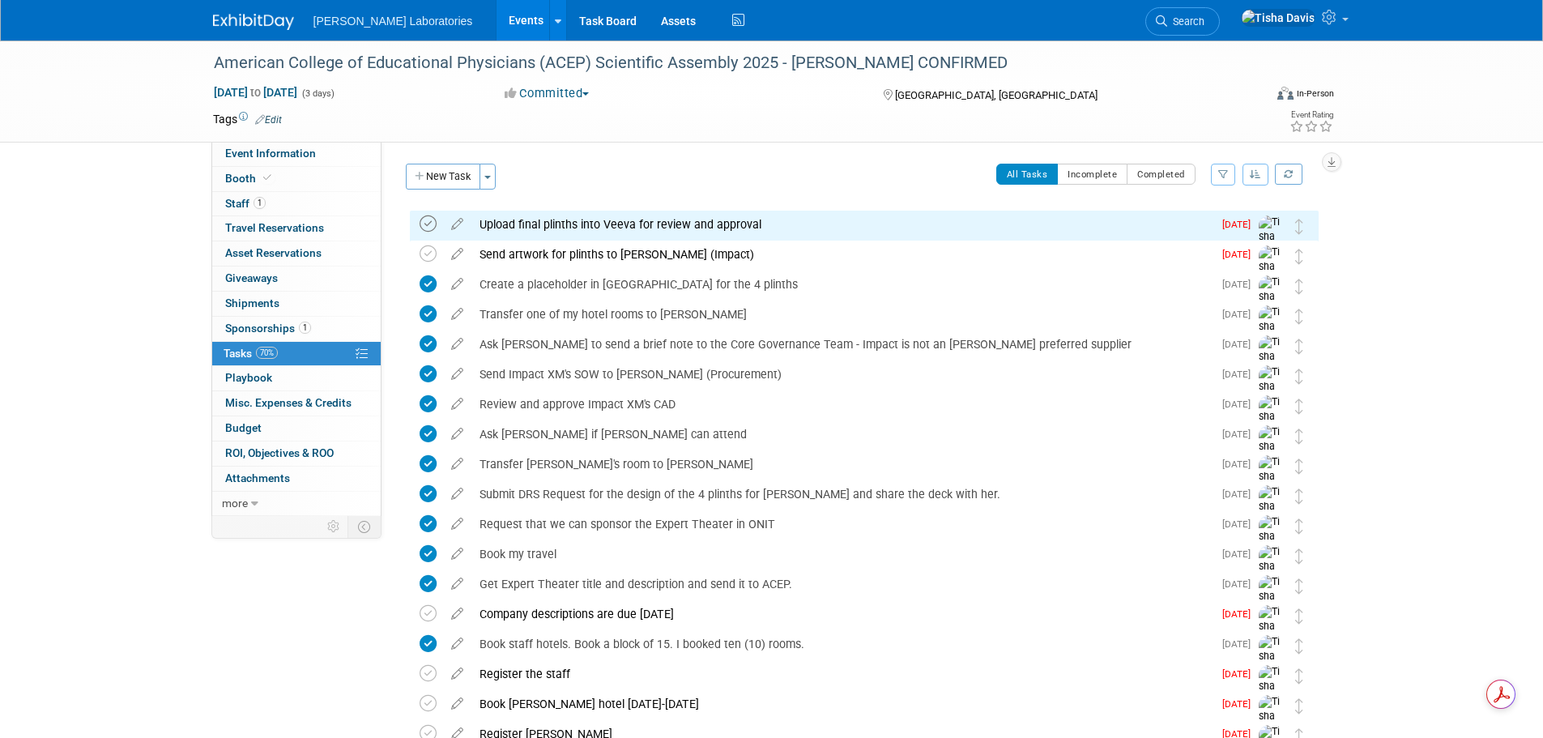
click at [431, 222] on icon at bounding box center [428, 223] width 17 height 17
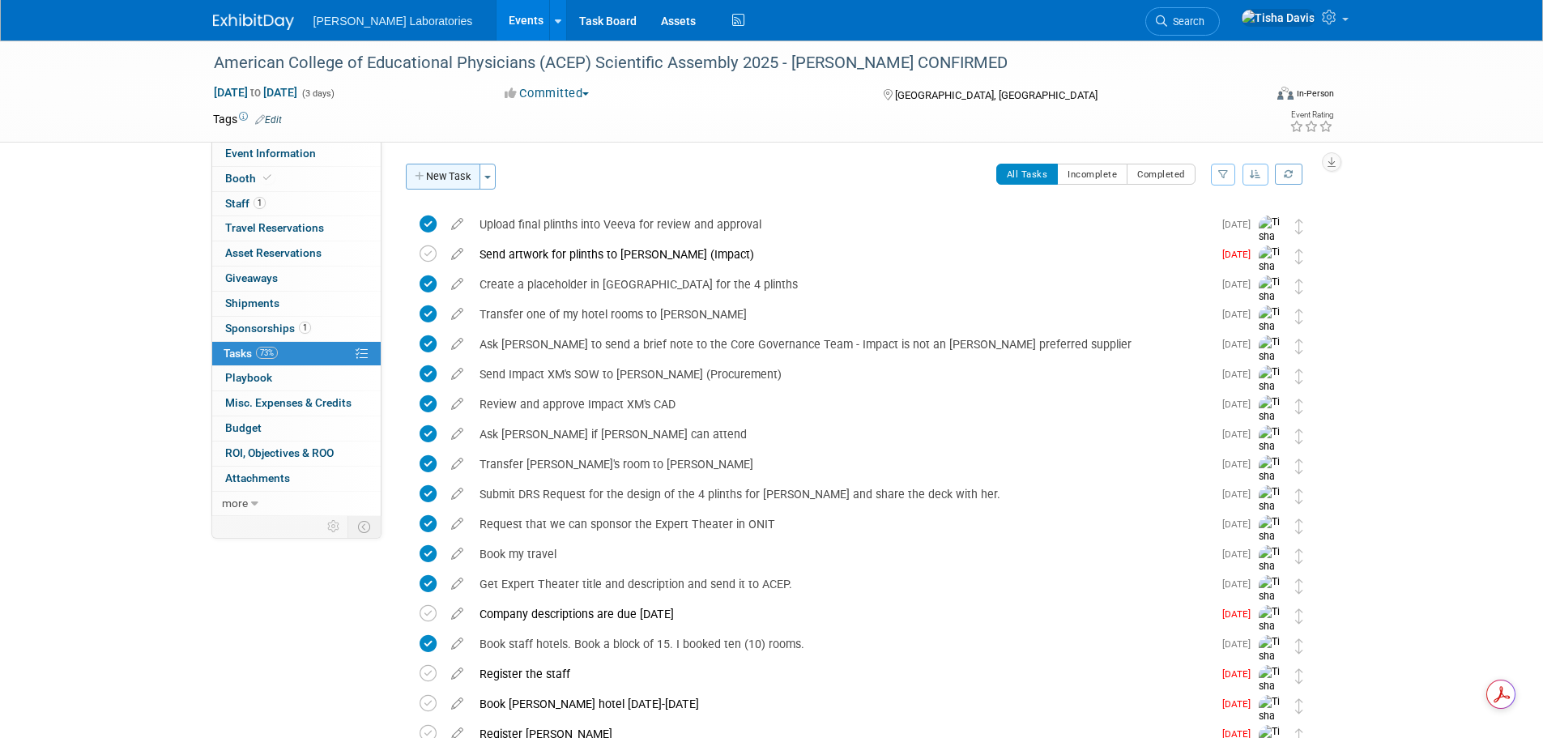
click at [436, 173] on button "New Task" at bounding box center [443, 177] width 75 height 26
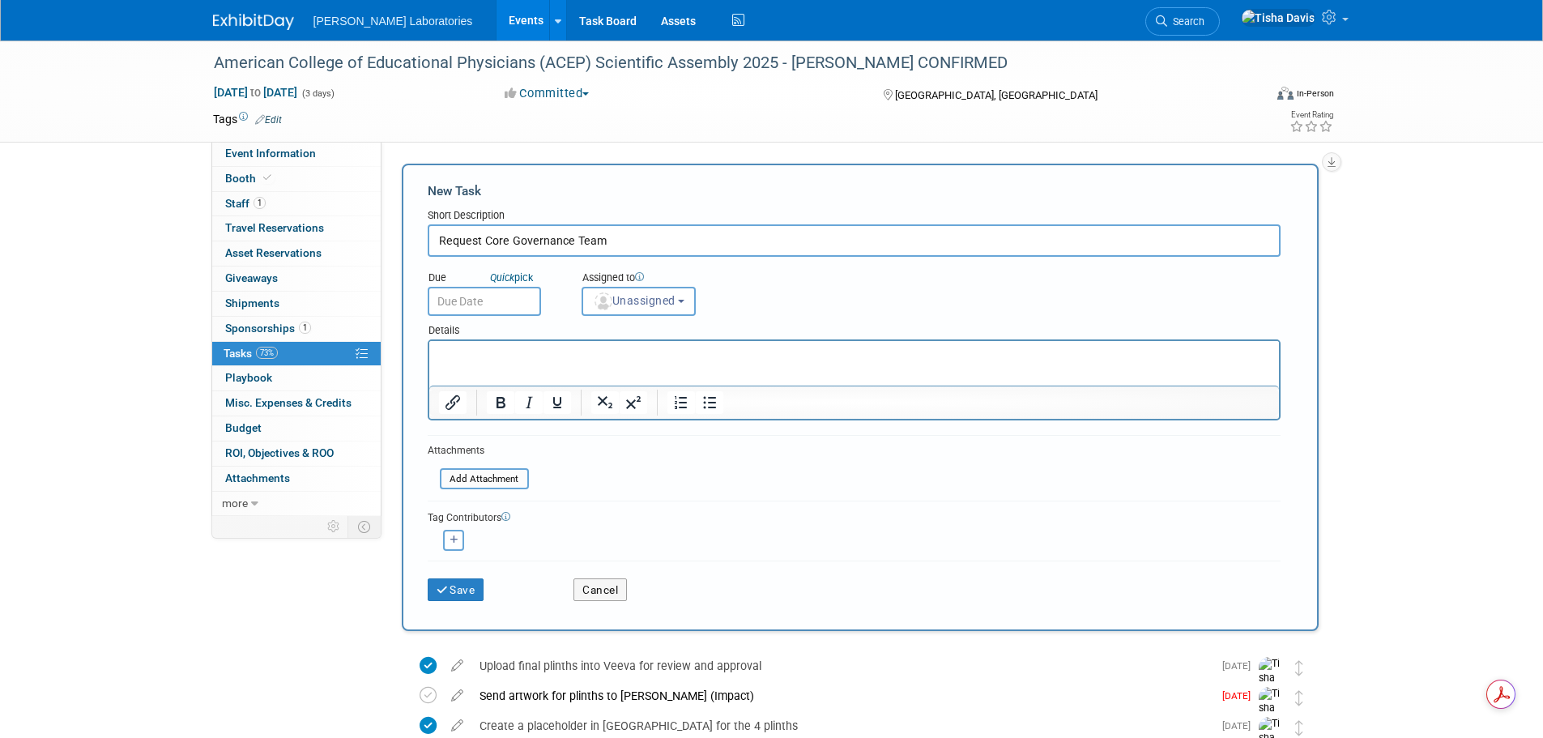
click at [674, 240] on input "Request Core Governance Team" at bounding box center [854, 240] width 853 height 32
type input "Request Core Governance Team to approve us to use Impact XM."
click at [467, 305] on input "text" at bounding box center [484, 301] width 113 height 29
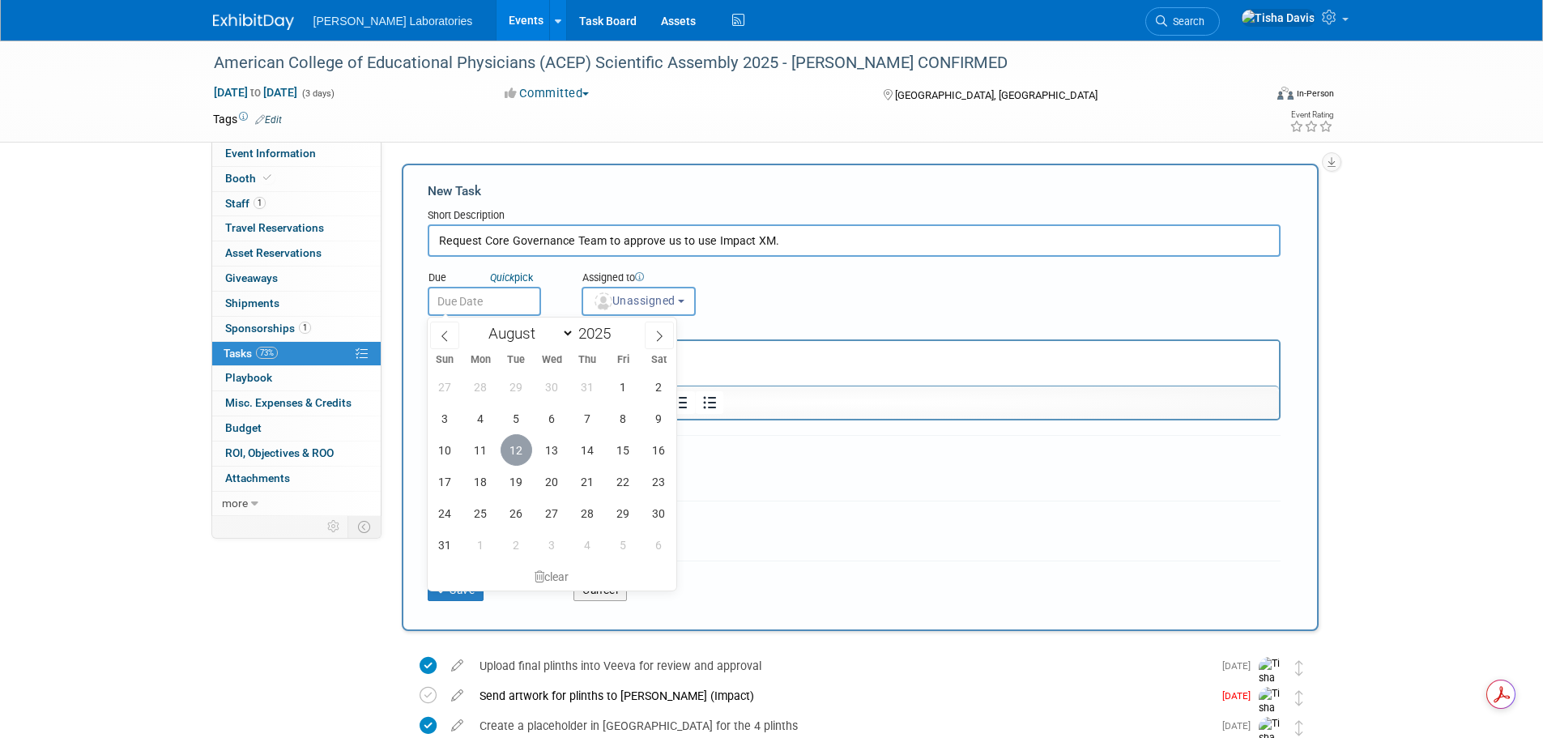
click at [514, 444] on span "12" at bounding box center [517, 450] width 32 height 32
type input "Aug 12, 2025"
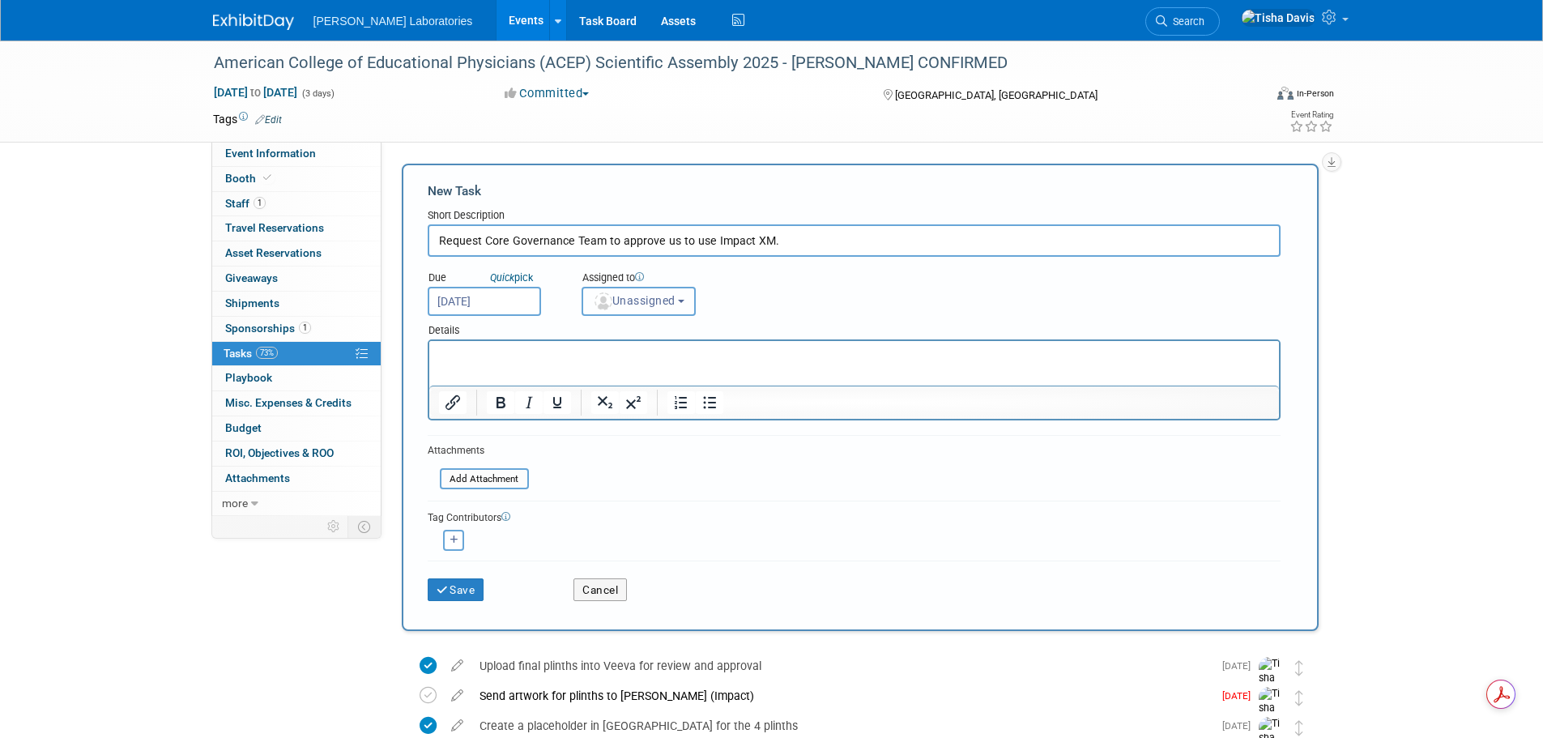
click at [679, 293] on button "Unassigned" at bounding box center [639, 301] width 115 height 29
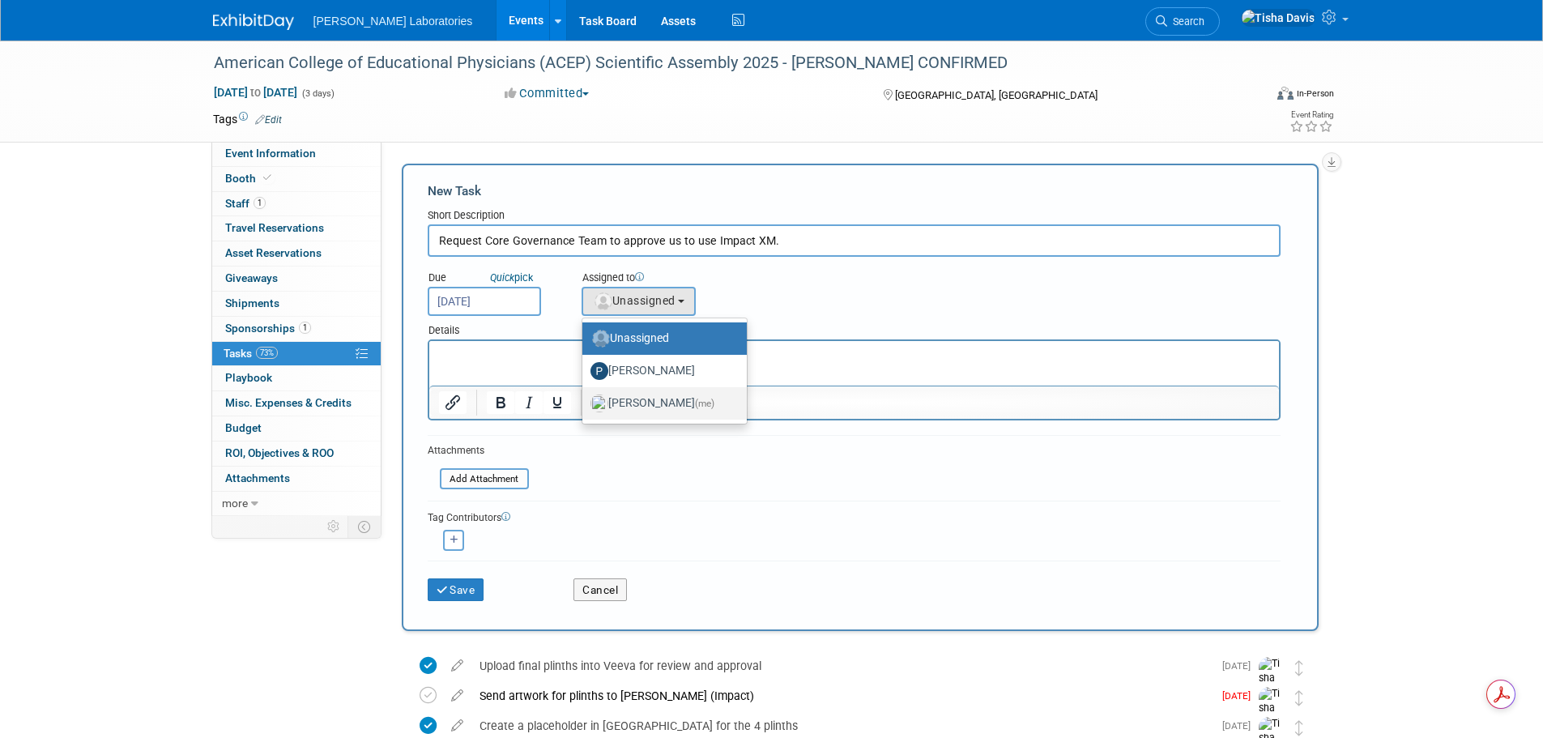
click at [695, 403] on span "(me)" at bounding box center [704, 403] width 19 height 11
click at [585, 403] on input "[PERSON_NAME] (me)" at bounding box center [579, 401] width 11 height 11
select select "2770856e-d6b1-4121-bfe1-202d7e478624"
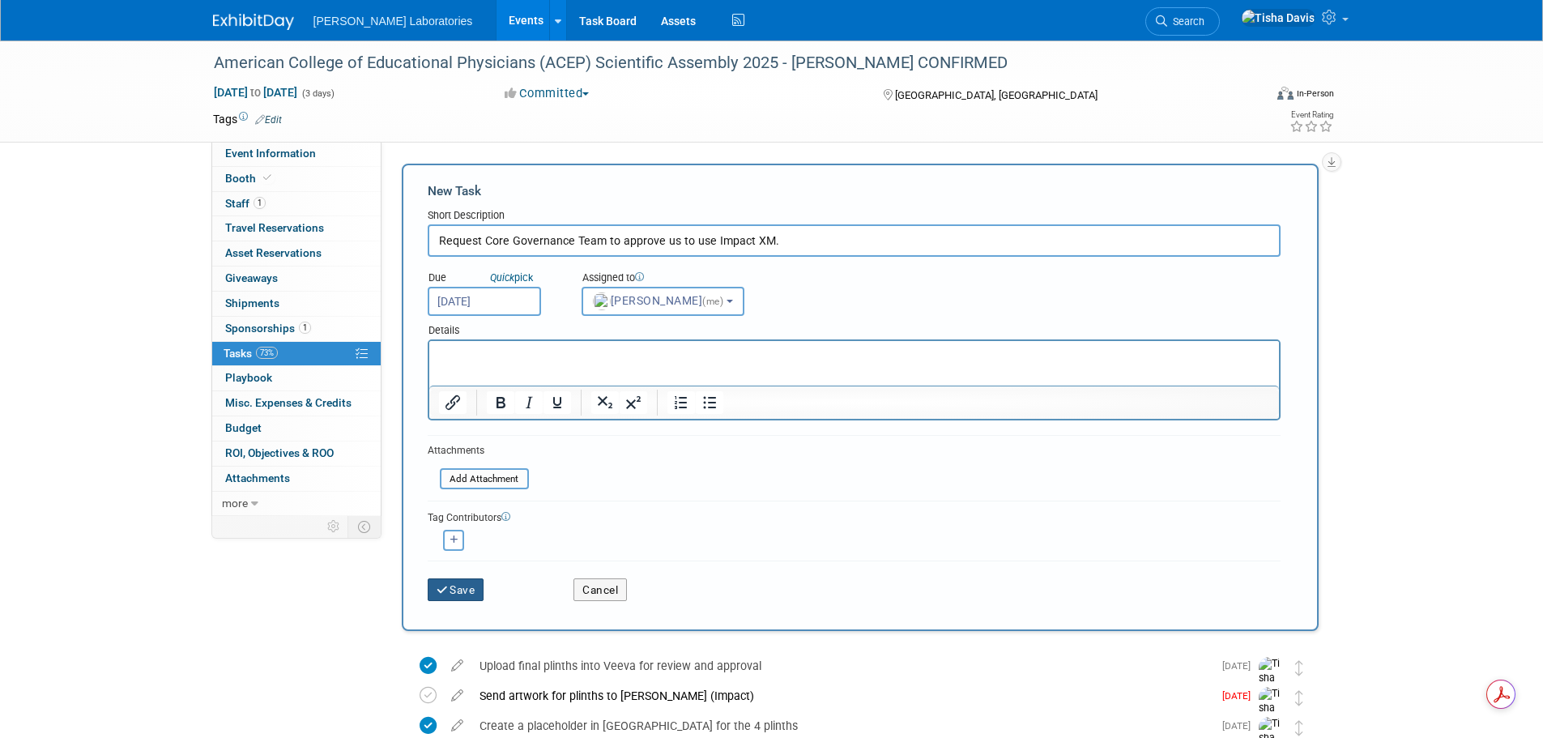
click at [454, 592] on button "Save" at bounding box center [456, 589] width 57 height 23
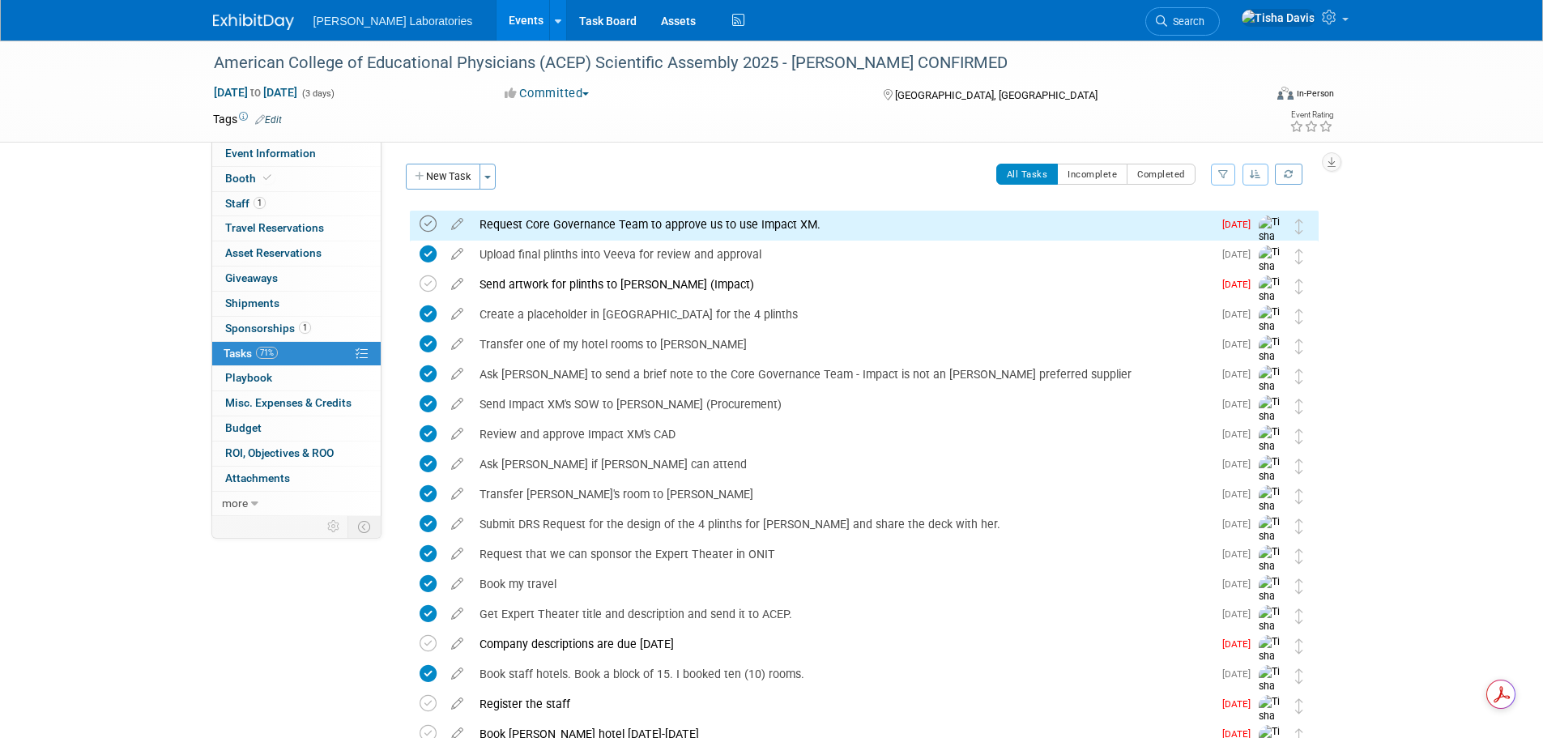
click at [431, 225] on icon at bounding box center [428, 223] width 17 height 17
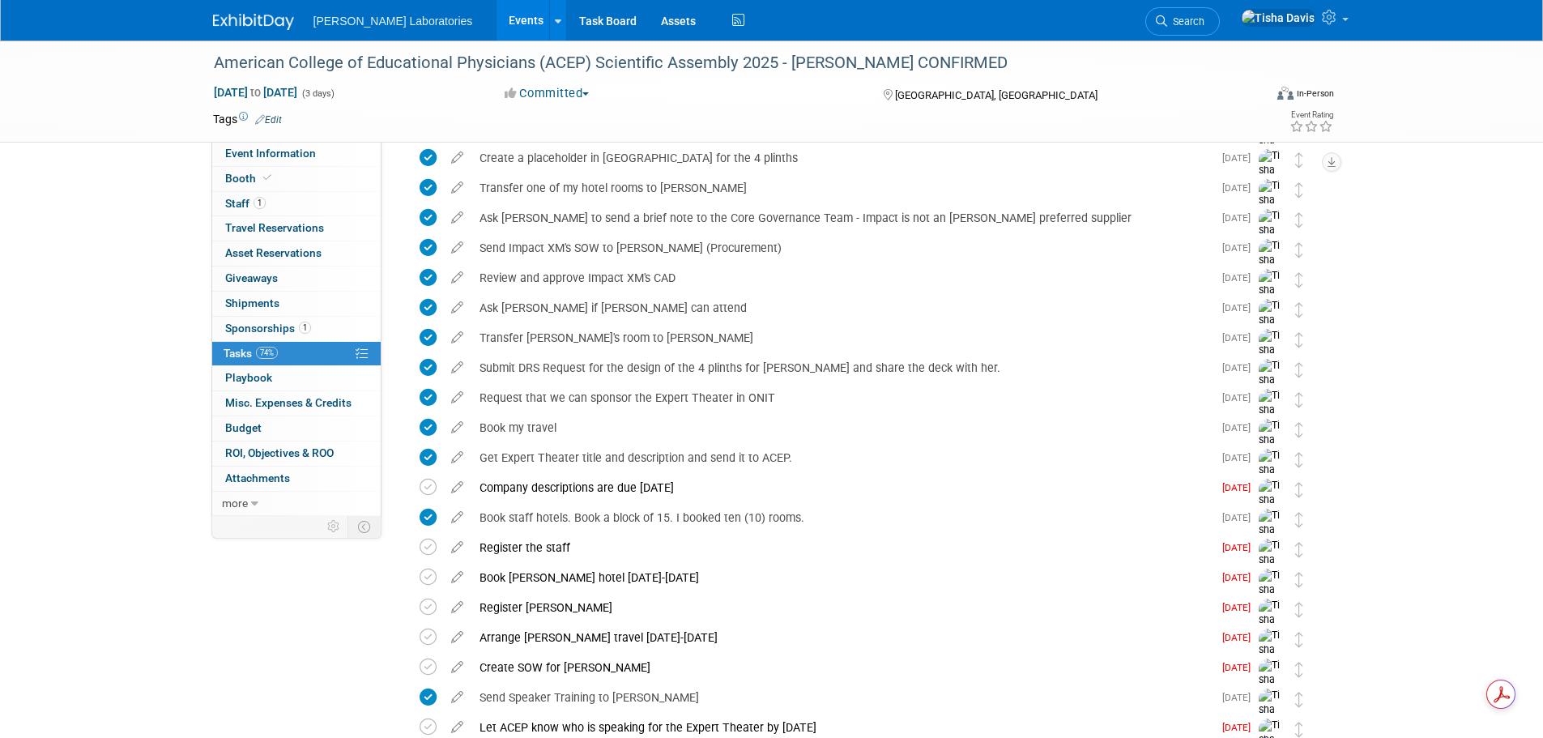
scroll to position [162, 0]
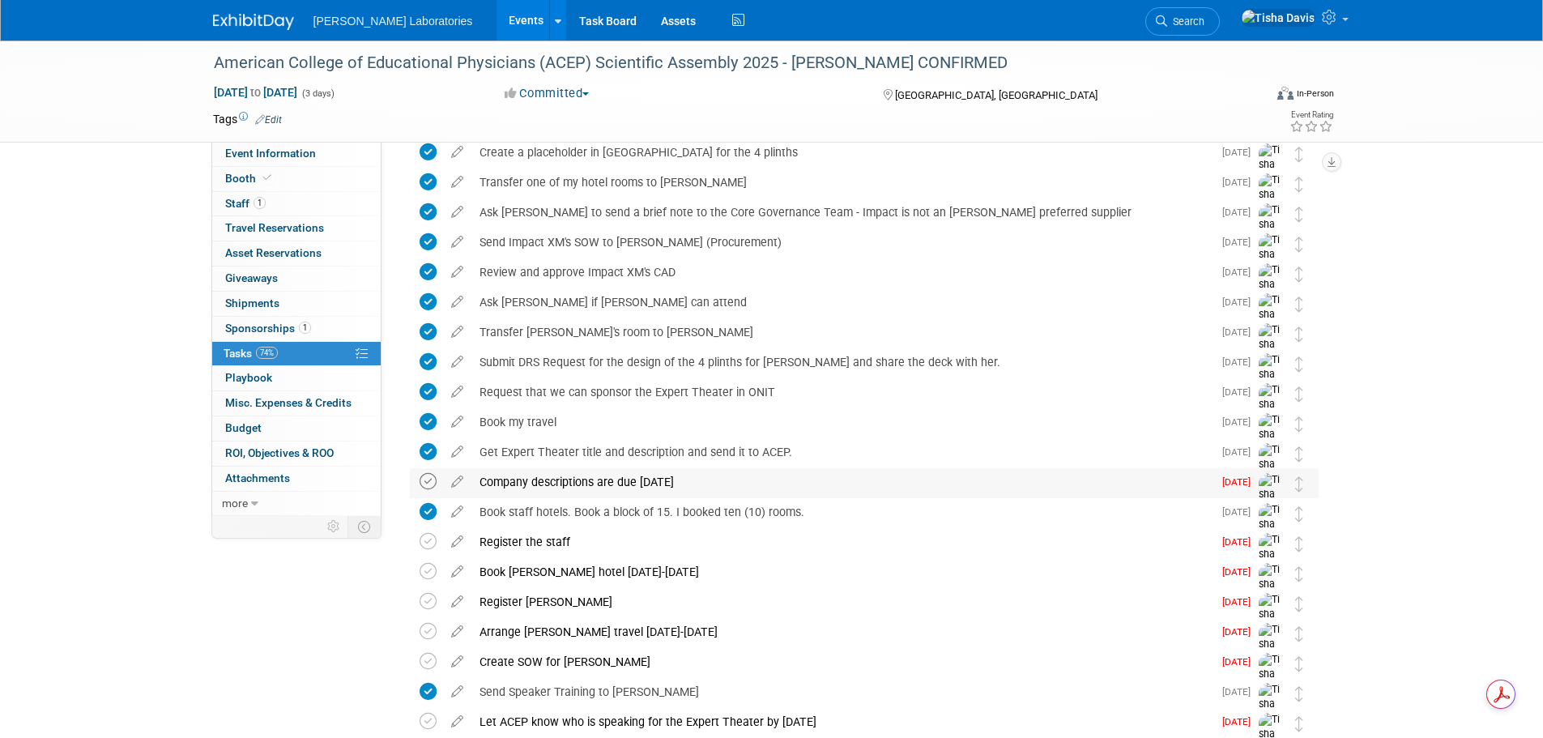
click at [426, 480] on icon at bounding box center [428, 481] width 17 height 17
click at [239, 199] on span "Staff 1" at bounding box center [245, 203] width 40 height 13
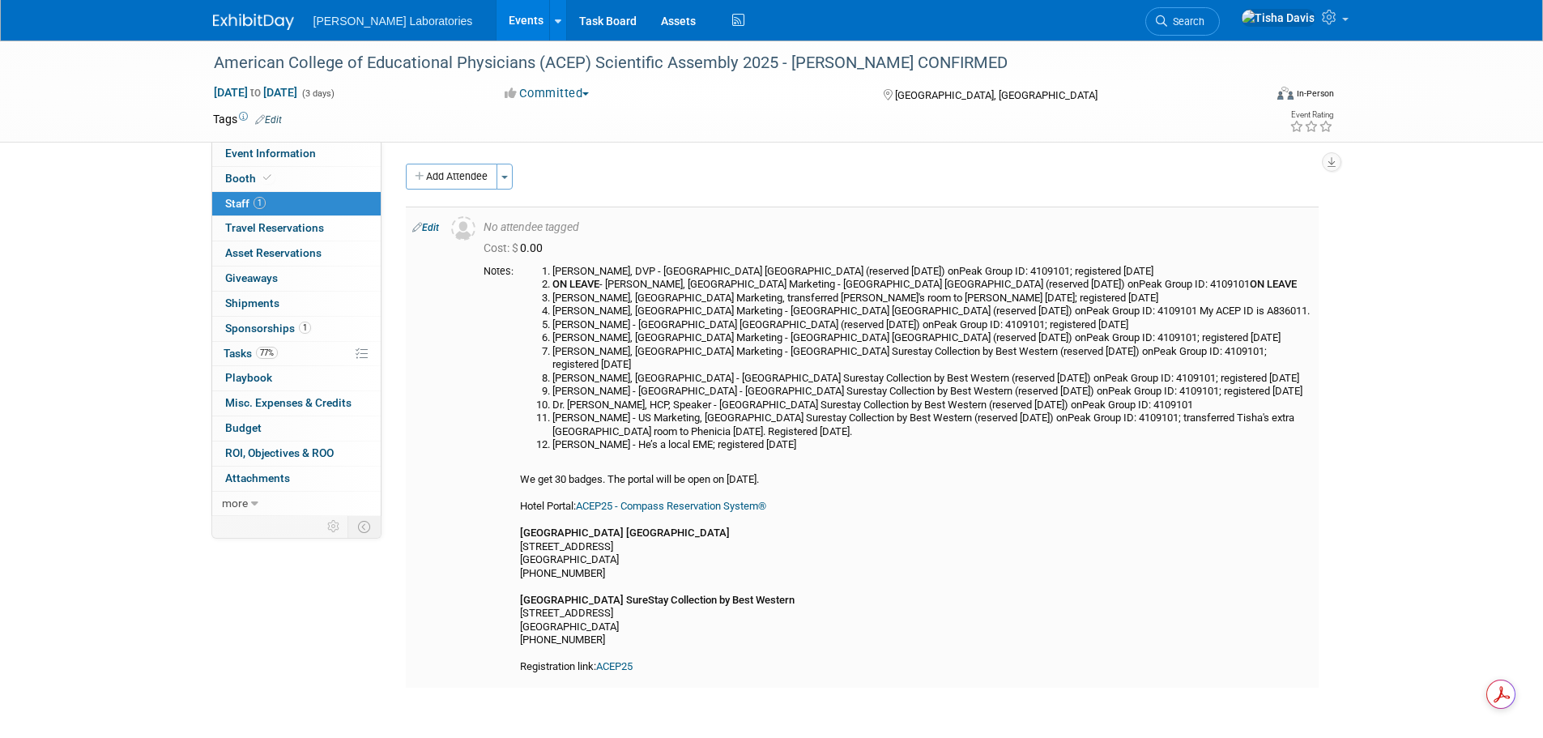
click at [429, 224] on link "Edit" at bounding box center [425, 227] width 27 height 11
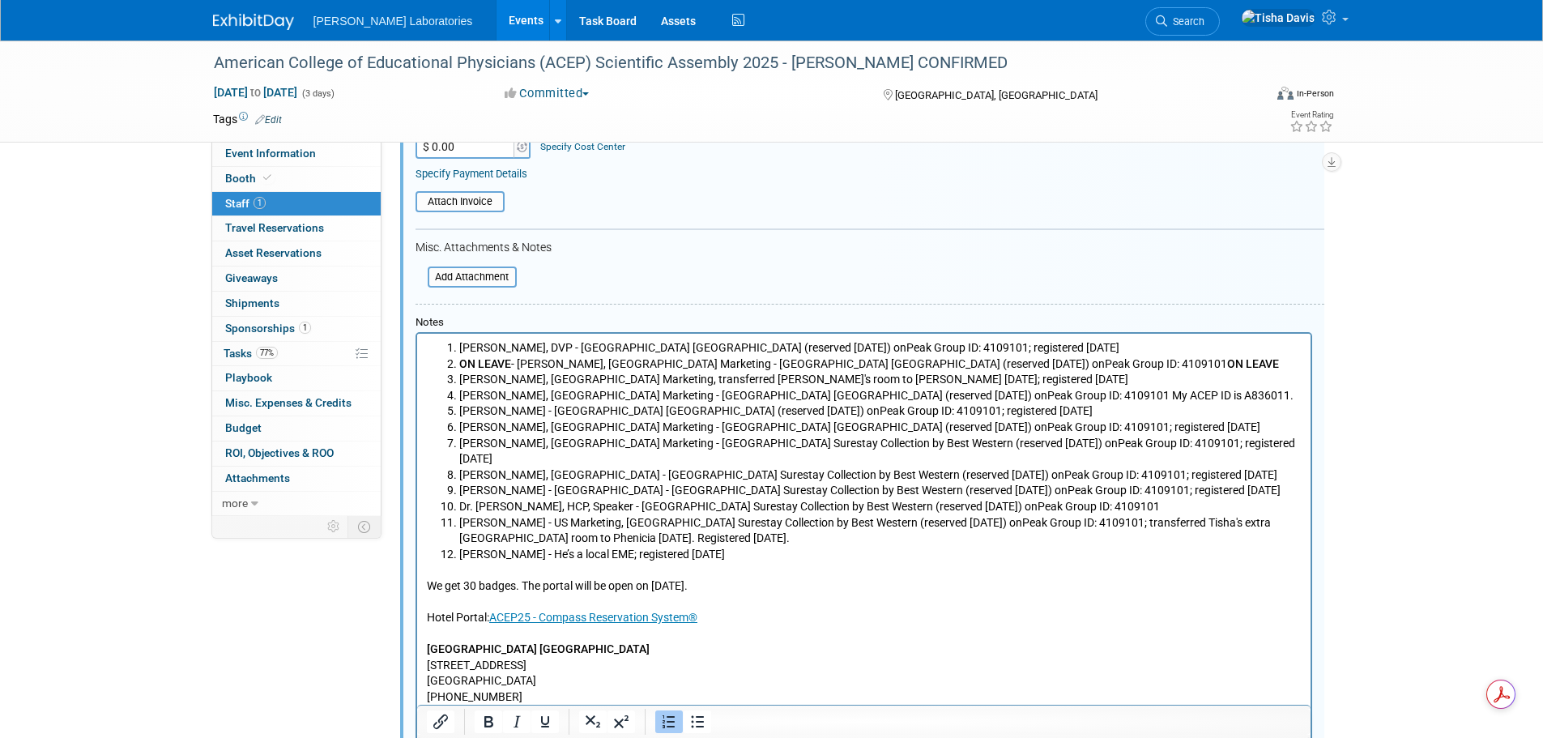
scroll to position [347, 0]
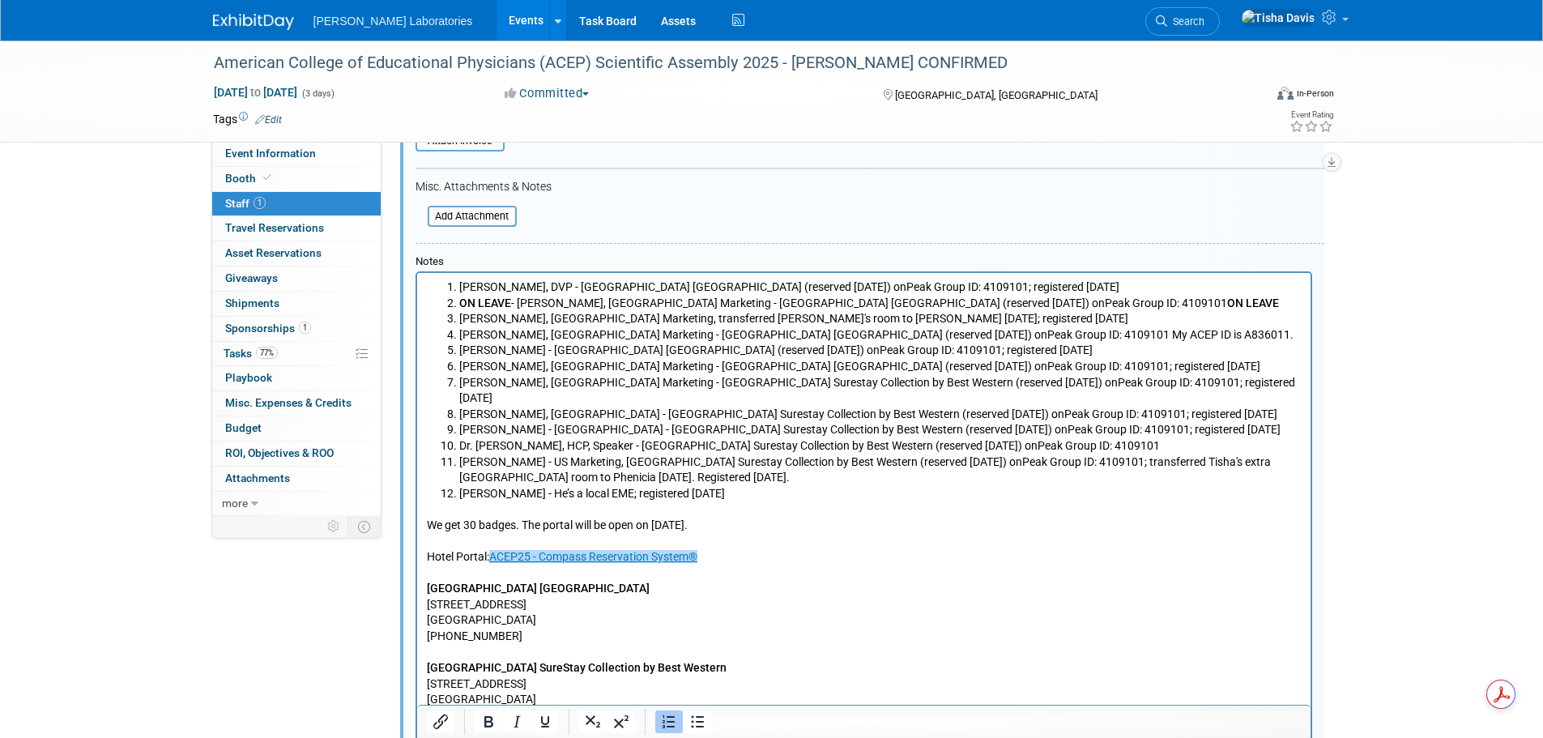
click at [756, 541] on p "We get 30 badges. The portal will be open on June 15th. Hotel Portal: ACEP25 - …" at bounding box center [863, 628] width 875 height 254
click at [440, 556] on p "We get 30 badges. The portal will be open on June 15th. Hotel Portal: ACEP25 - …" at bounding box center [863, 628] width 875 height 254
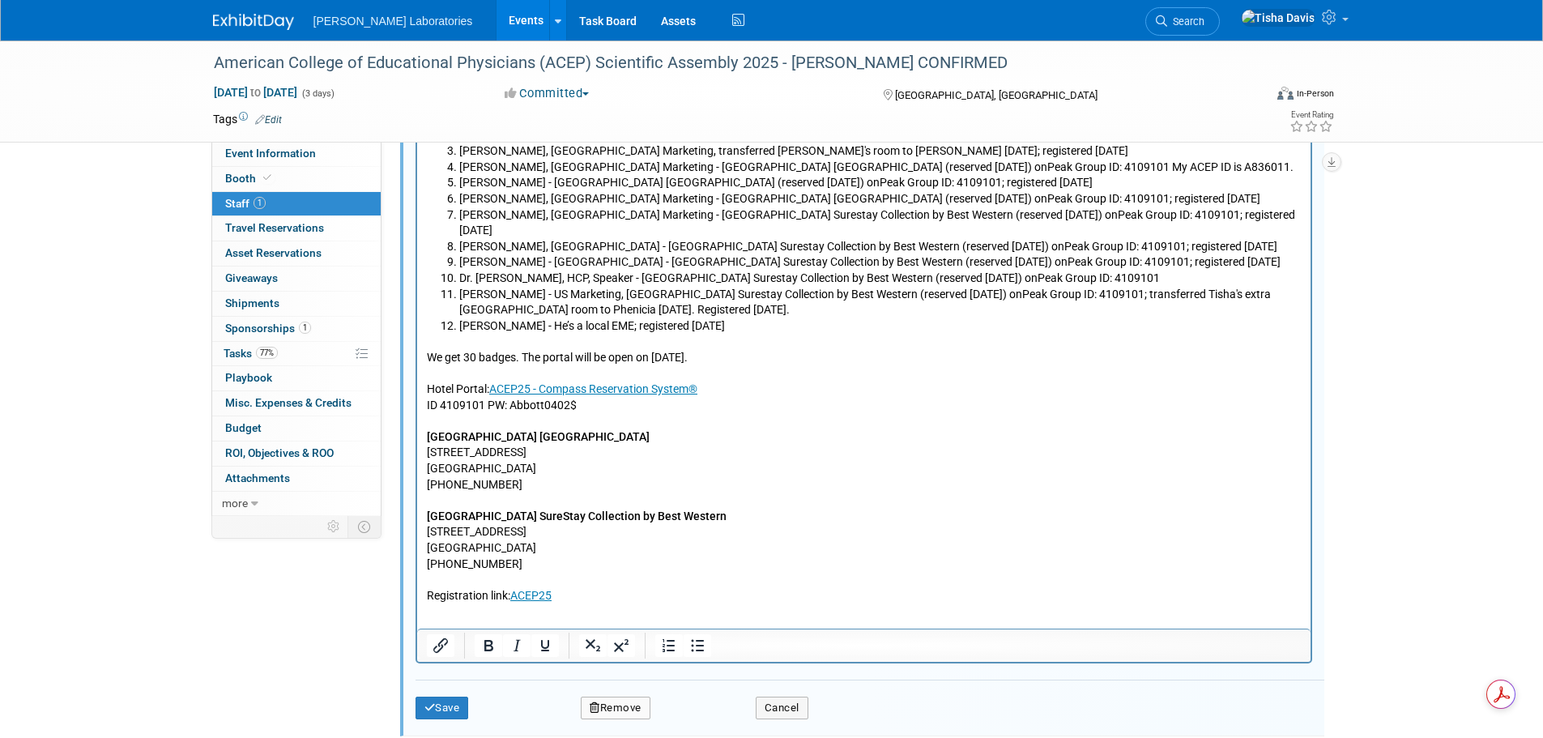
scroll to position [590, 0]
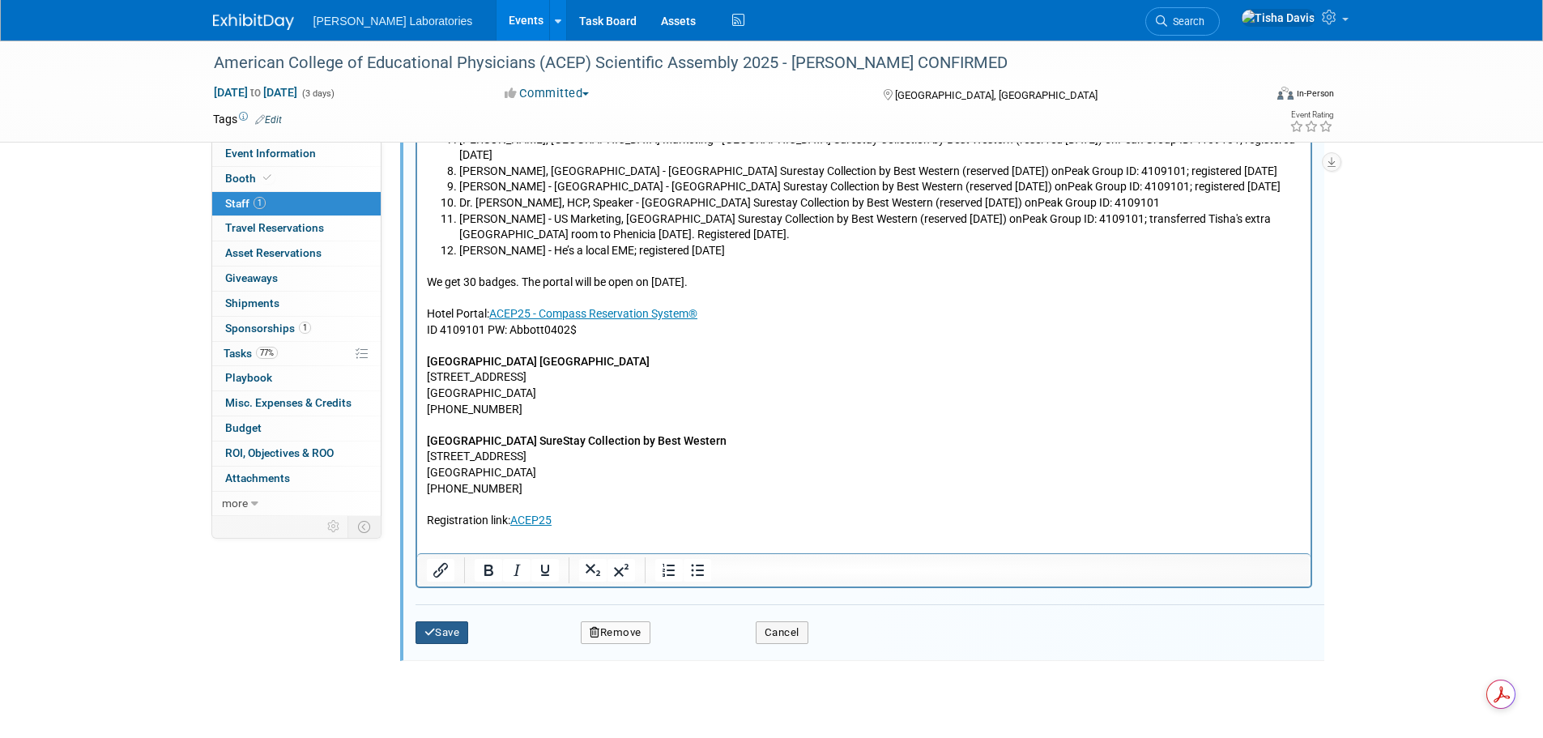
click at [437, 634] on button "Save" at bounding box center [442, 632] width 53 height 23
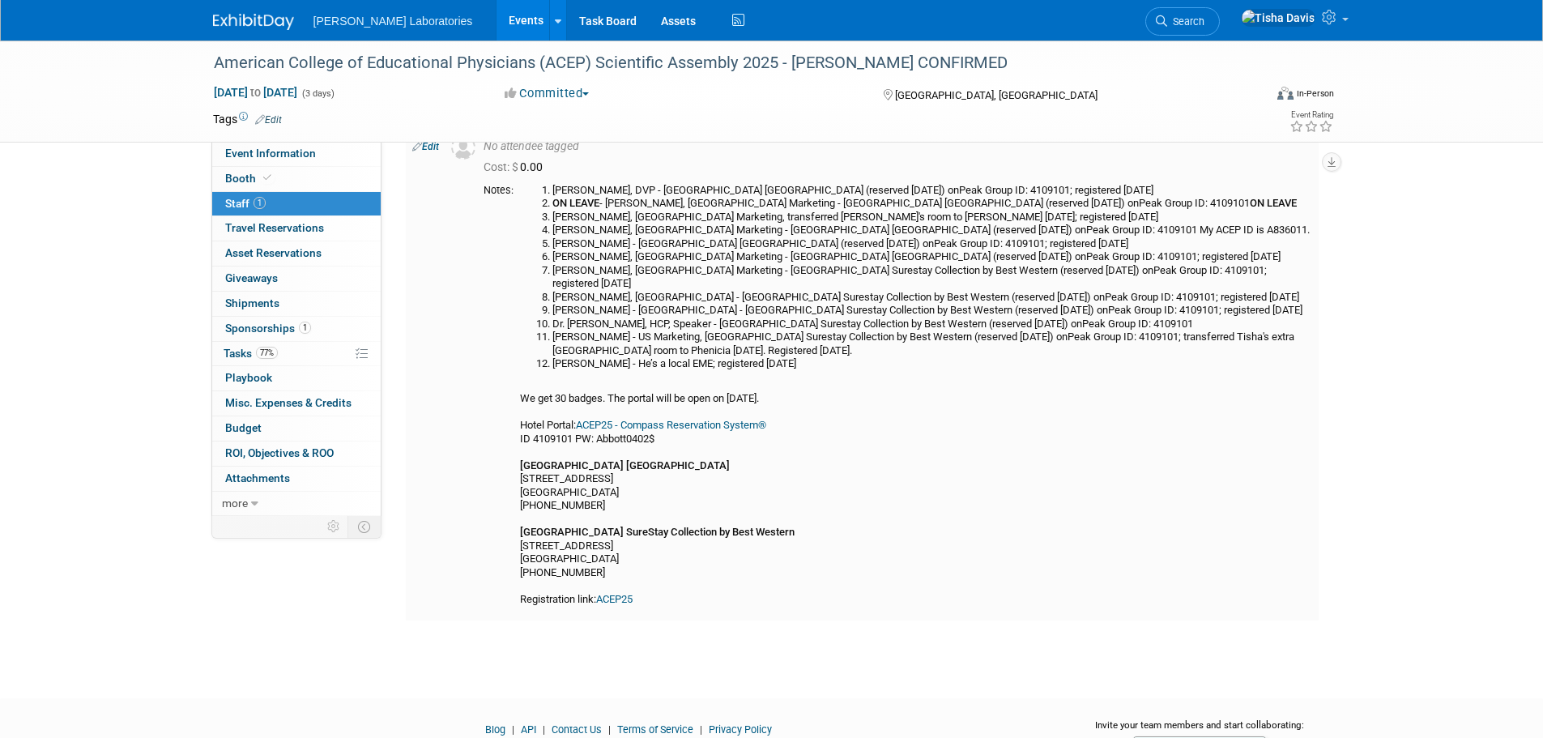
scroll to position [0, 0]
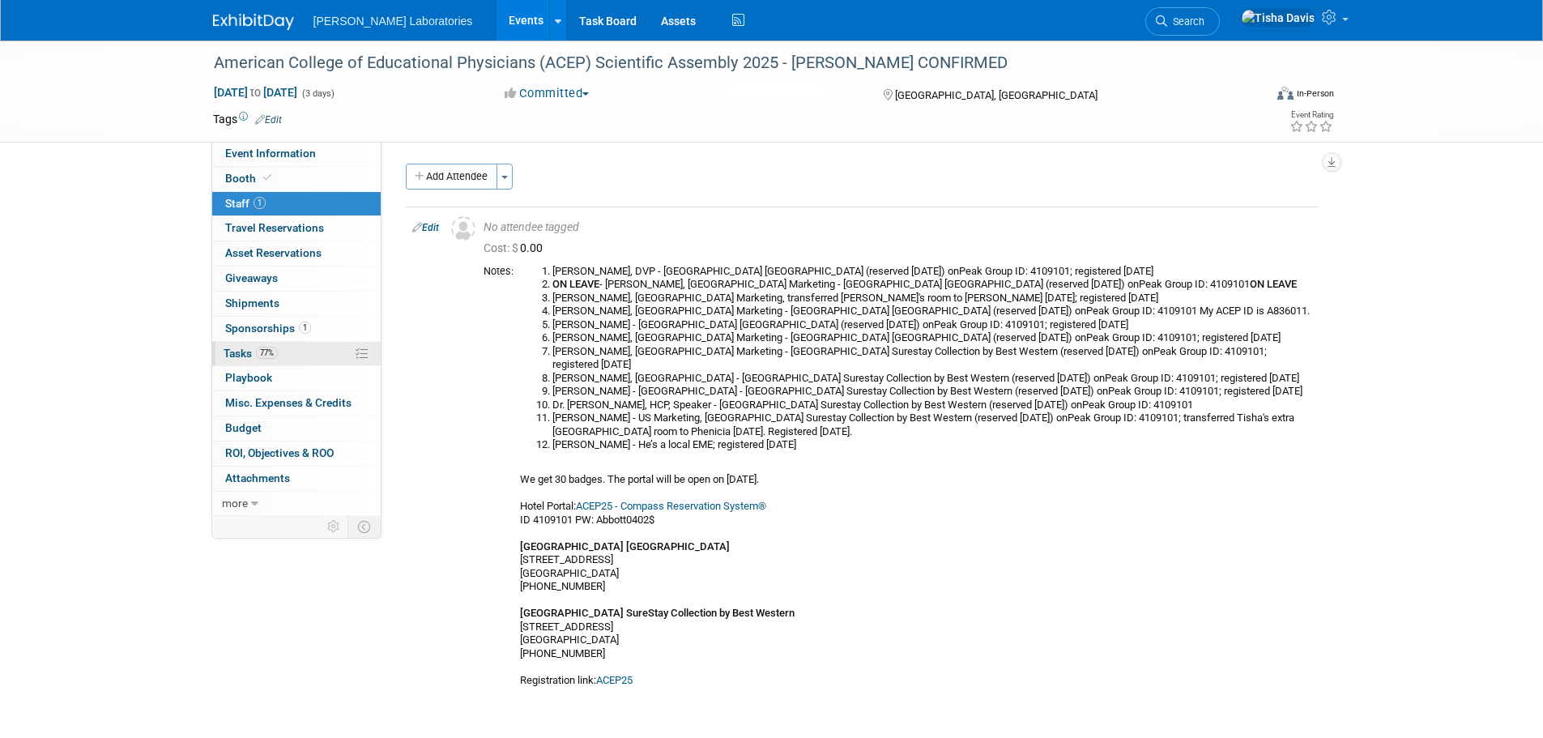
click at [241, 352] on span "Tasks 77%" at bounding box center [251, 353] width 54 height 13
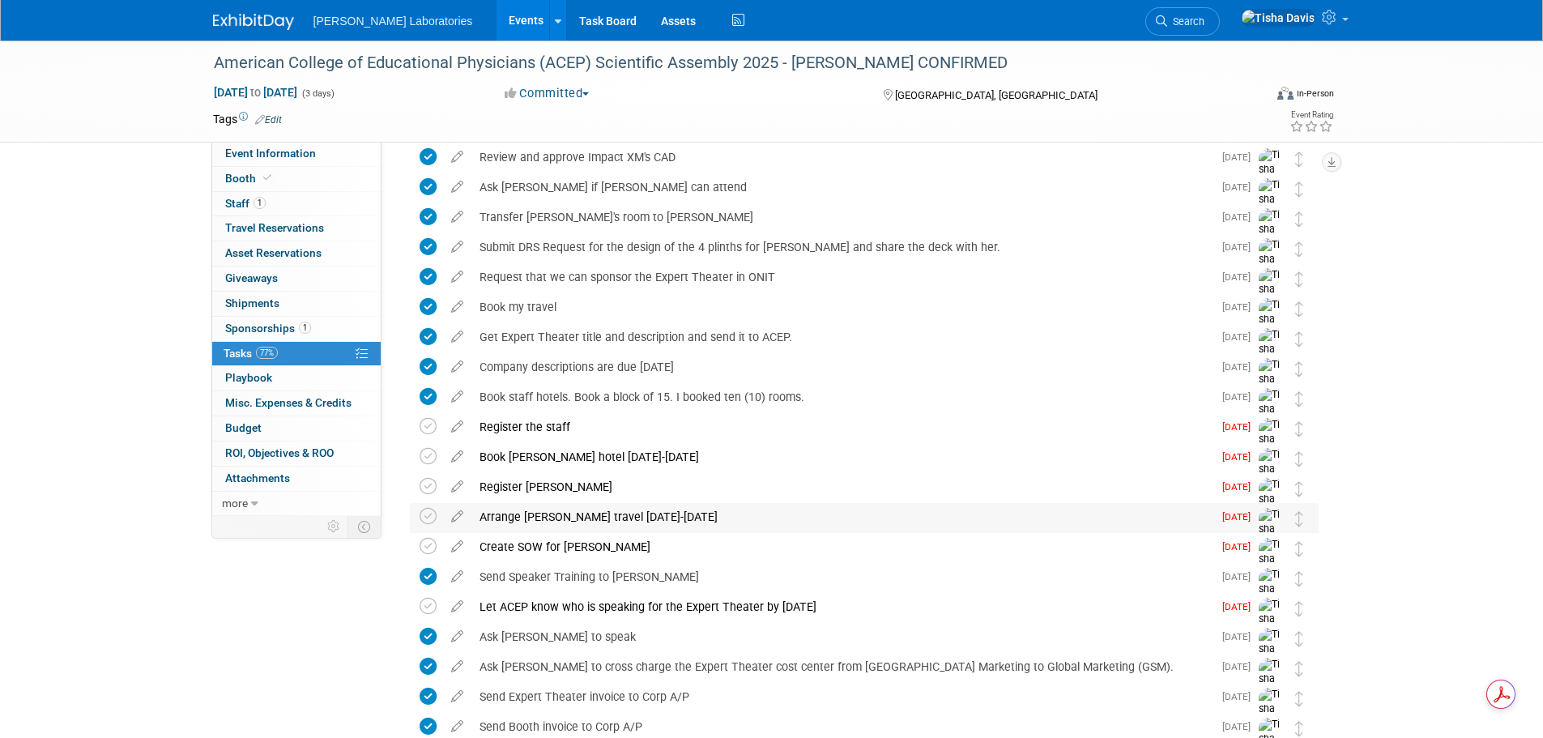
scroll to position [324, 0]
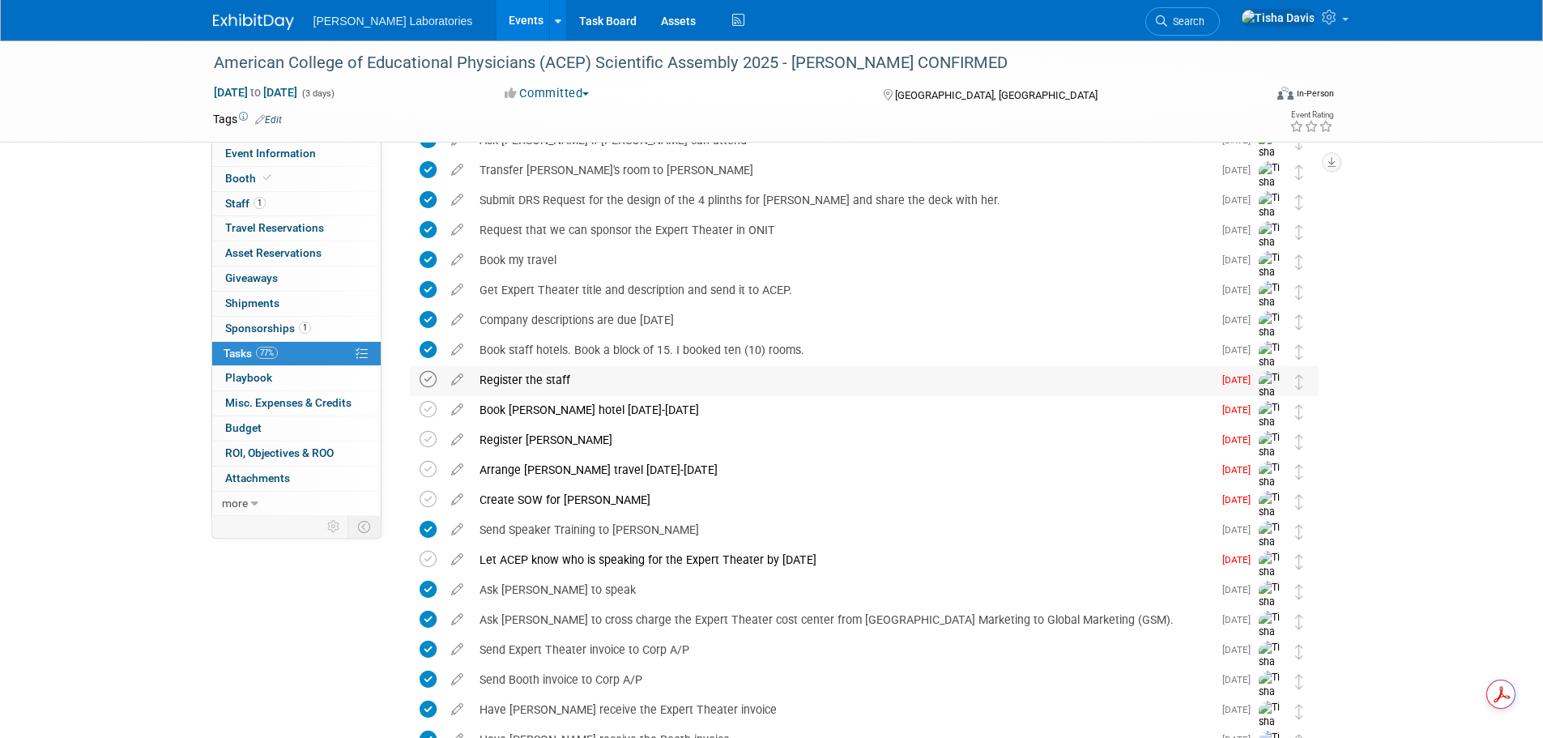
click at [432, 376] on icon at bounding box center [428, 379] width 17 height 17
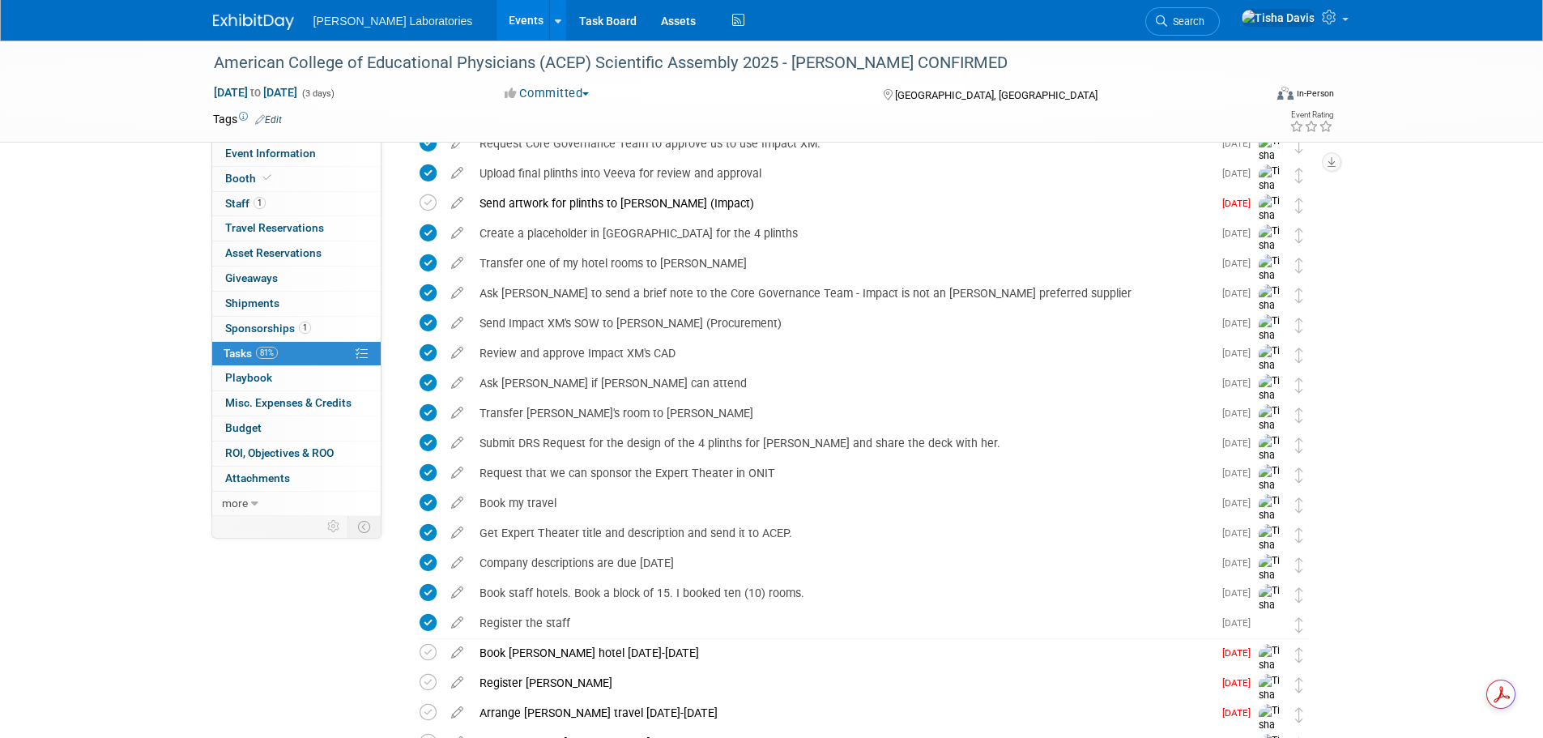
scroll to position [0, 0]
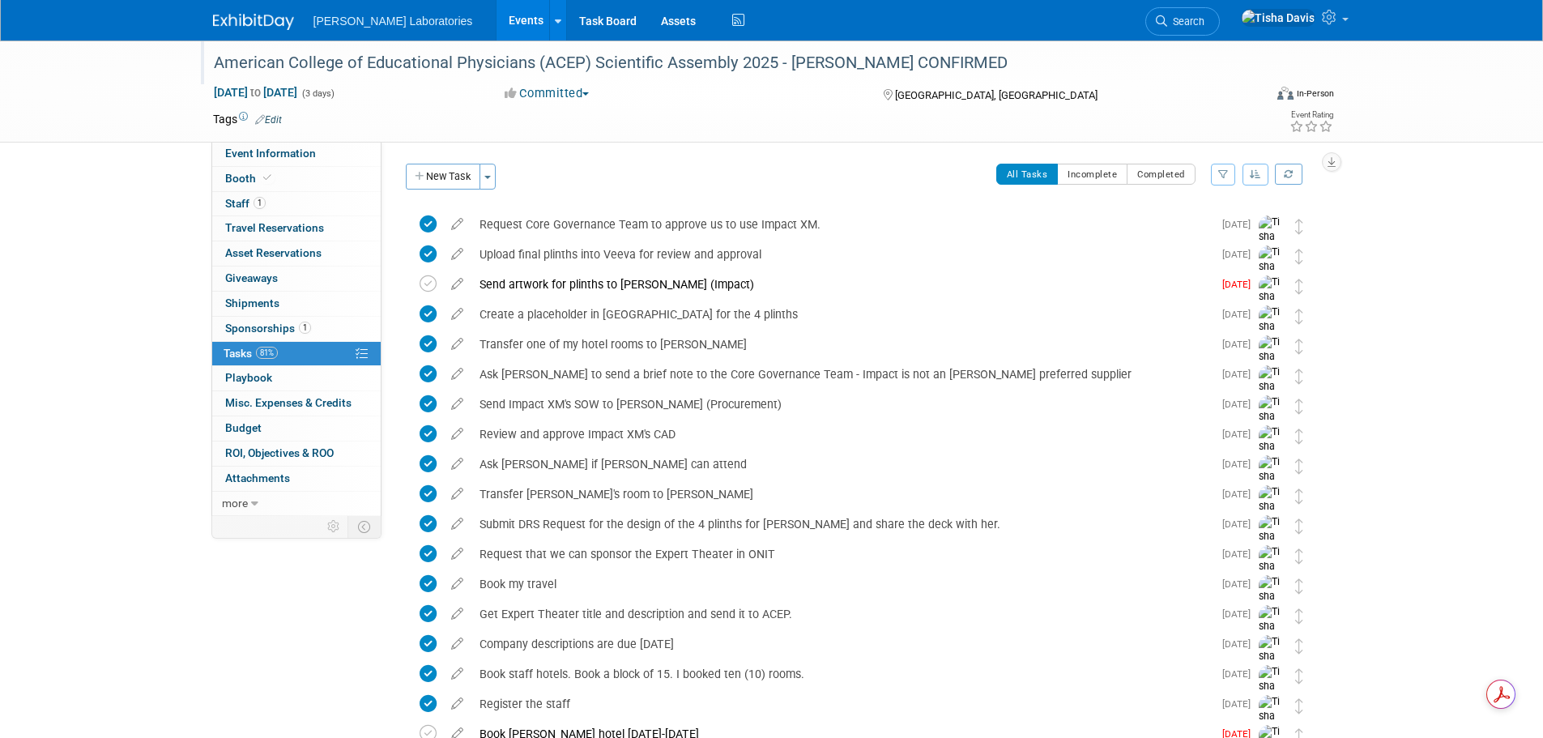
click at [396, 70] on div "American College of Educational Physicians (ACEP) Scientific Assembly 2025 - [P…" at bounding box center [723, 63] width 1031 height 29
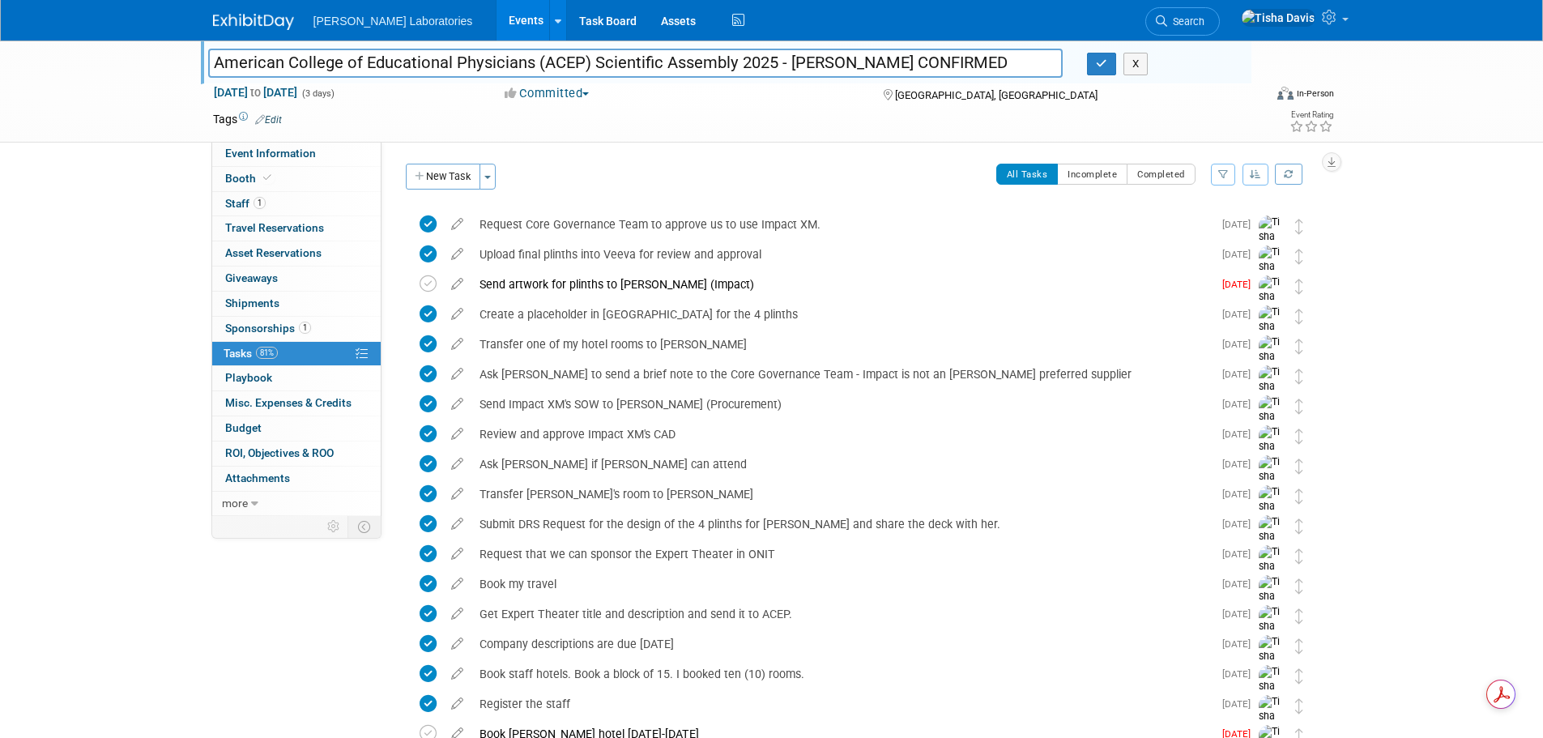
click at [397, 55] on input "American College of Educational Physicians (ACEP) Scientific Assembly 2025 - [P…" at bounding box center [635, 63] width 855 height 28
click at [1411, 500] on div "American College of Educational Physicians (ACEP) Scientific Assembly 2025 - Dr…" at bounding box center [771, 639] width 1543 height 1198
click at [239, 198] on span "Staff 1" at bounding box center [245, 203] width 40 height 13
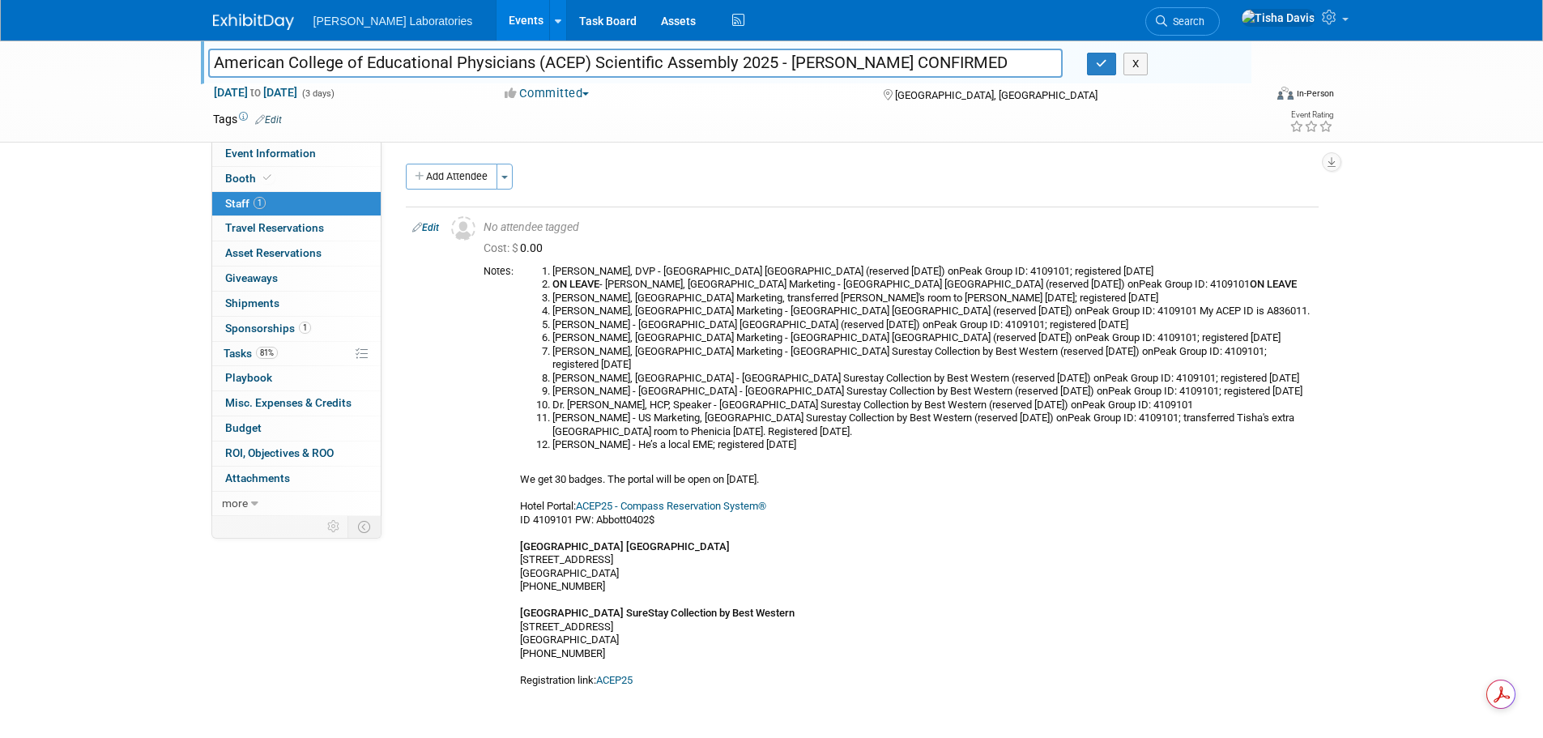
click at [299, 67] on input "American College of Educational Physicians (ACEP) Scientific Assembly 2025 - [P…" at bounding box center [635, 63] width 855 height 28
click at [341, 149] on link "Event Information" at bounding box center [296, 154] width 168 height 24
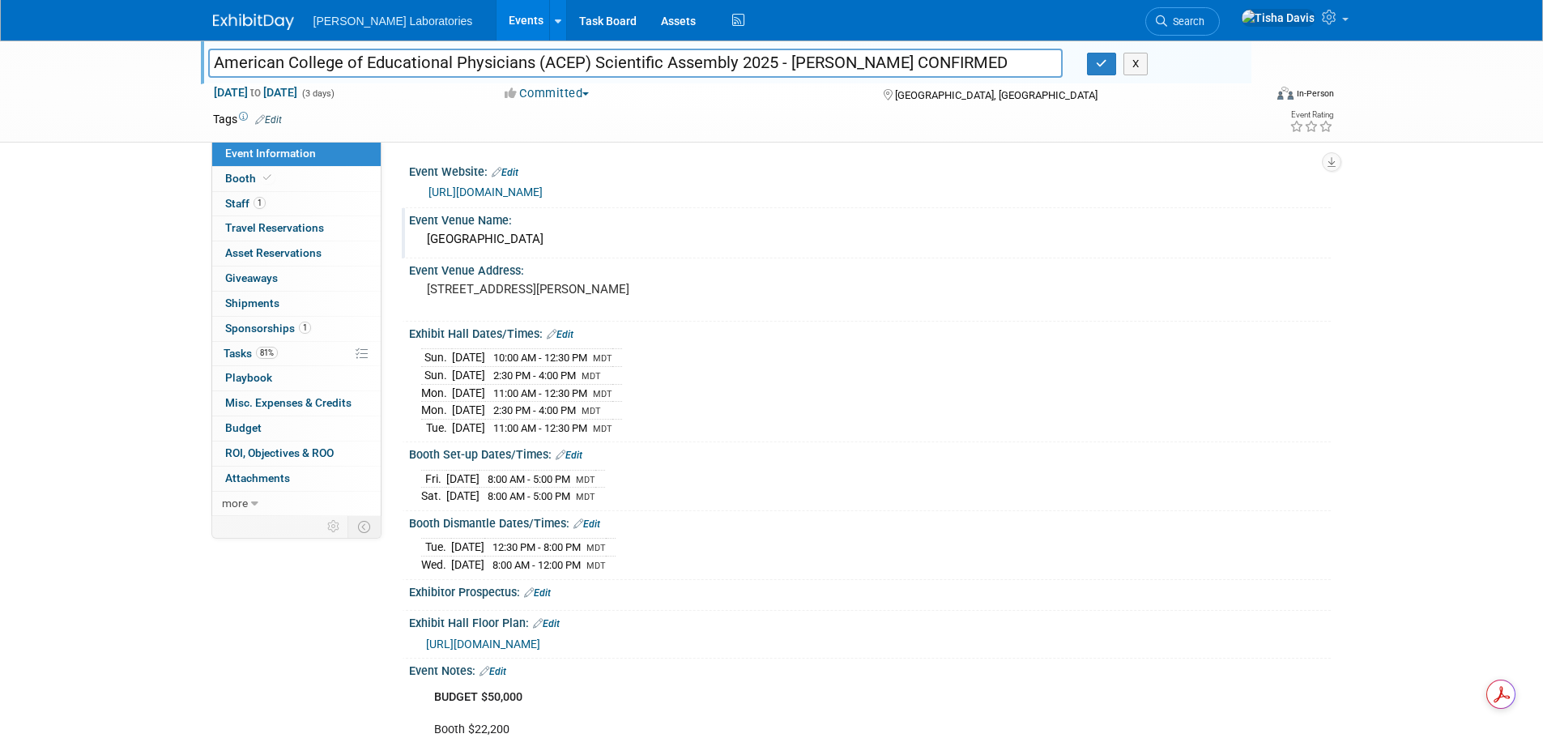
drag, startPoint x: 425, startPoint y: 236, endPoint x: 590, endPoint y: 233, distance: 165.2
click at [590, 233] on div "[GEOGRAPHIC_DATA]" at bounding box center [869, 239] width 897 height 25
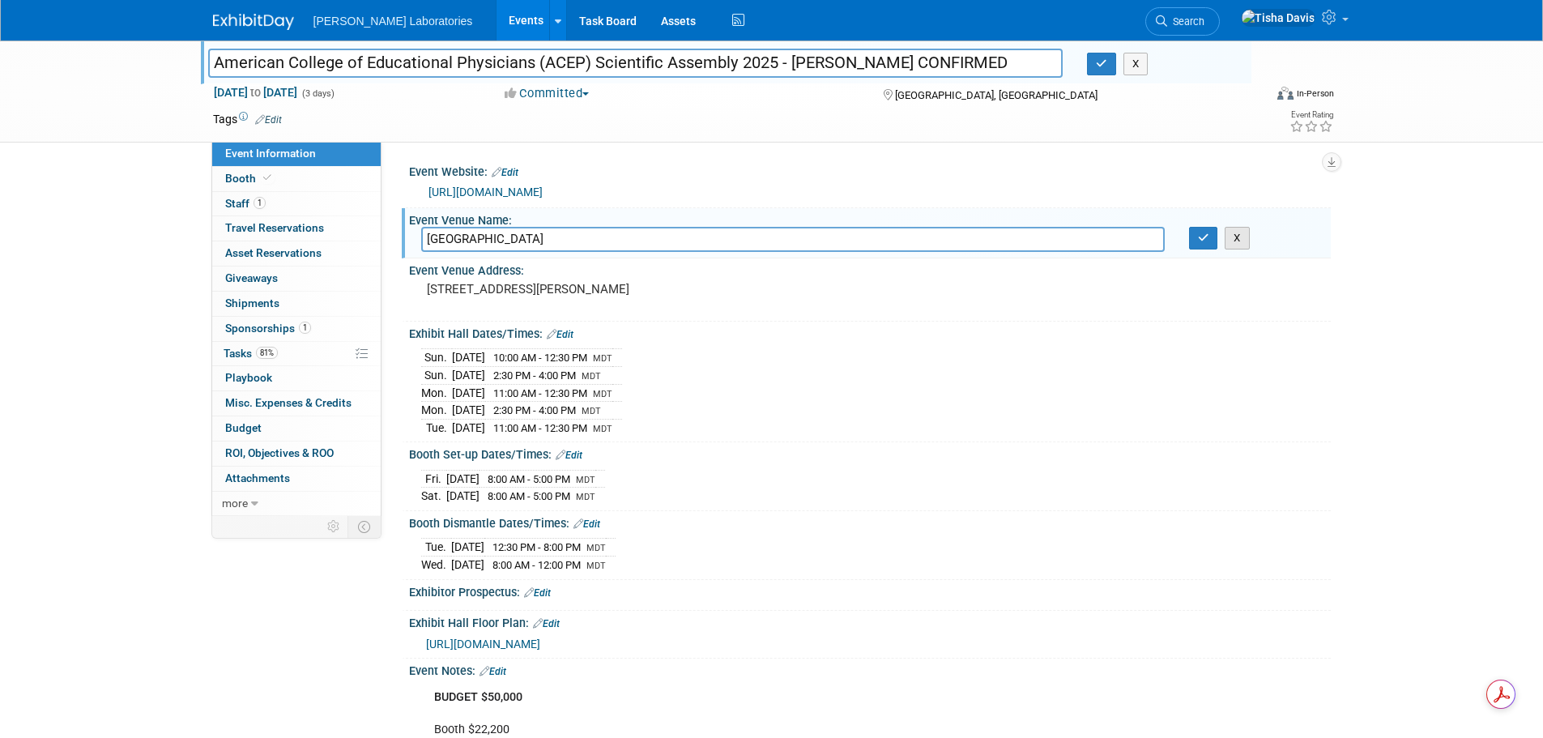
click at [1229, 232] on button "X" at bounding box center [1237, 238] width 25 height 23
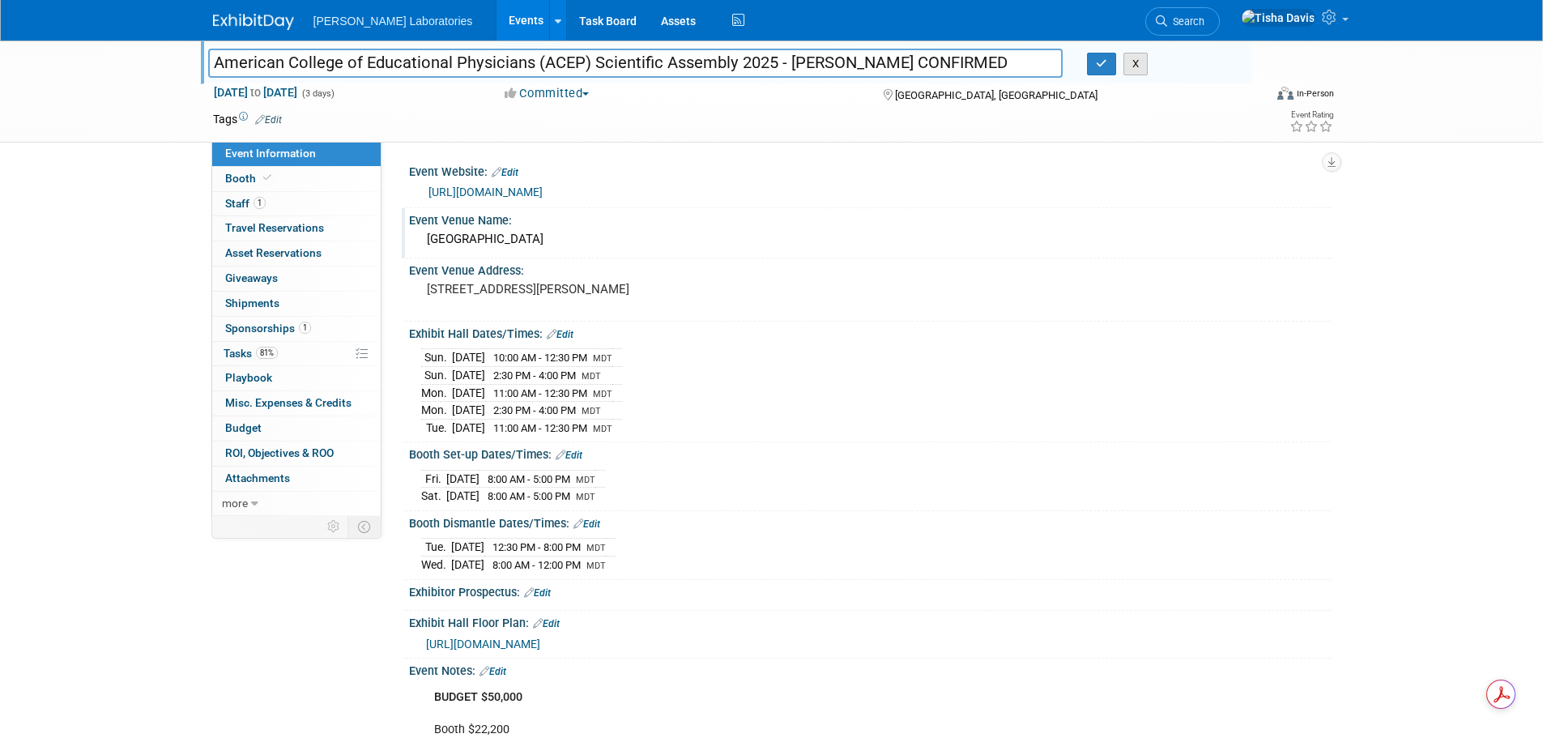
click at [1140, 66] on button "X" at bounding box center [1135, 64] width 25 height 23
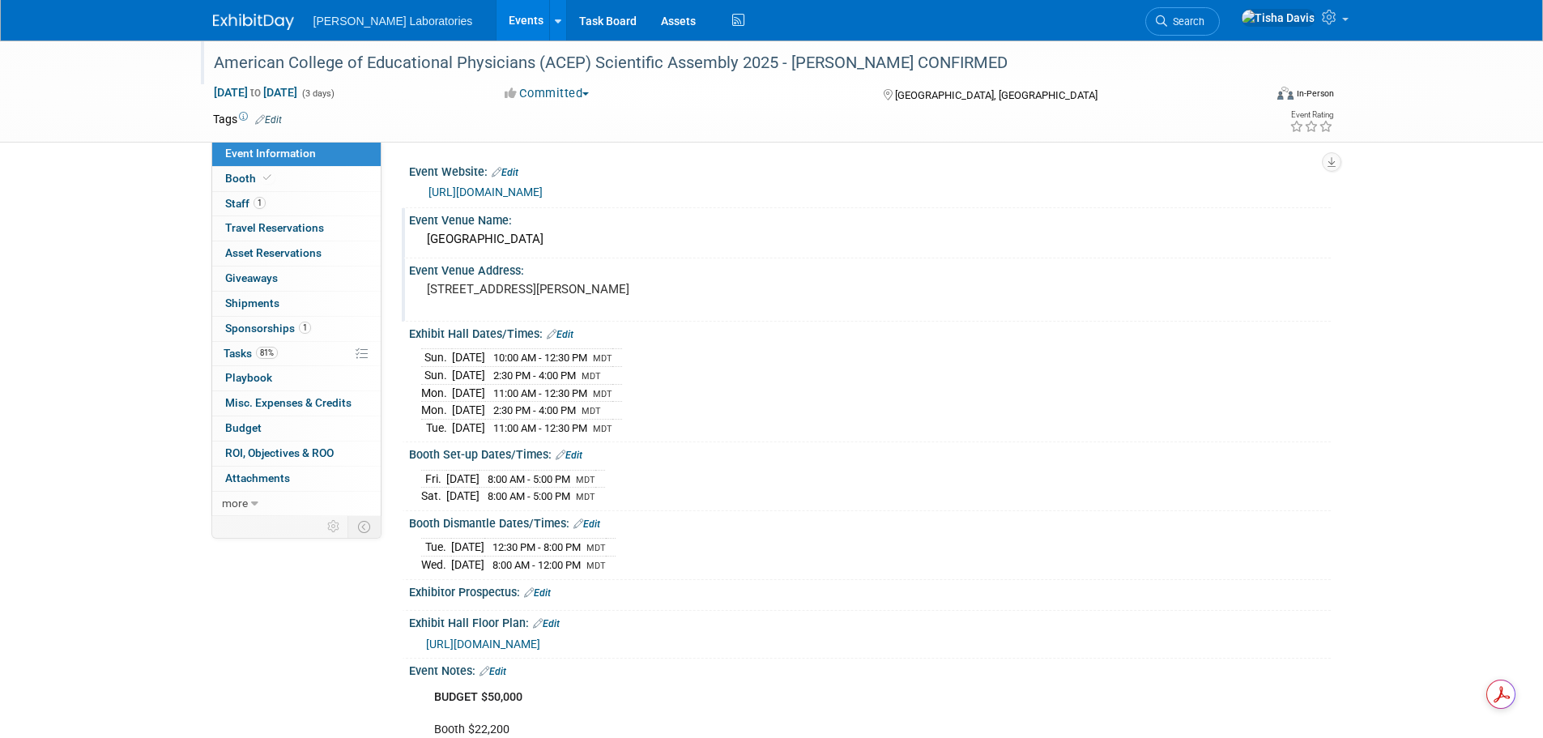
click at [425, 280] on div "[STREET_ADDRESS][PERSON_NAME]" at bounding box center [601, 296] width 360 height 37
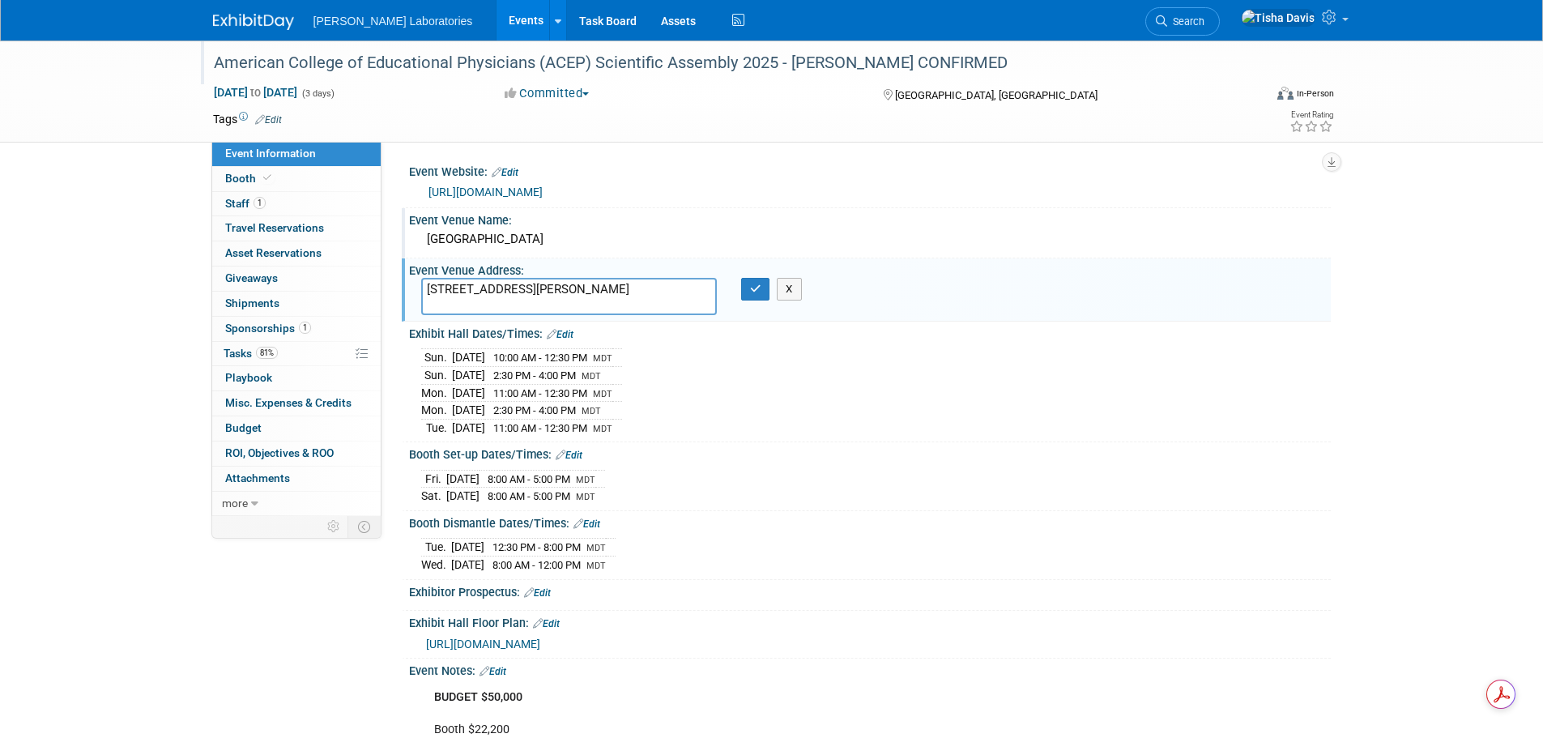
drag, startPoint x: 427, startPoint y: 285, endPoint x: 590, endPoint y: 316, distance: 165.7
click at [590, 316] on div "100 S. West Temple Salt Lake City, UT 84101 100 S. West Temple Salt Lake City, …" at bounding box center [601, 297] width 384 height 39
click at [795, 285] on button "X" at bounding box center [789, 289] width 25 height 23
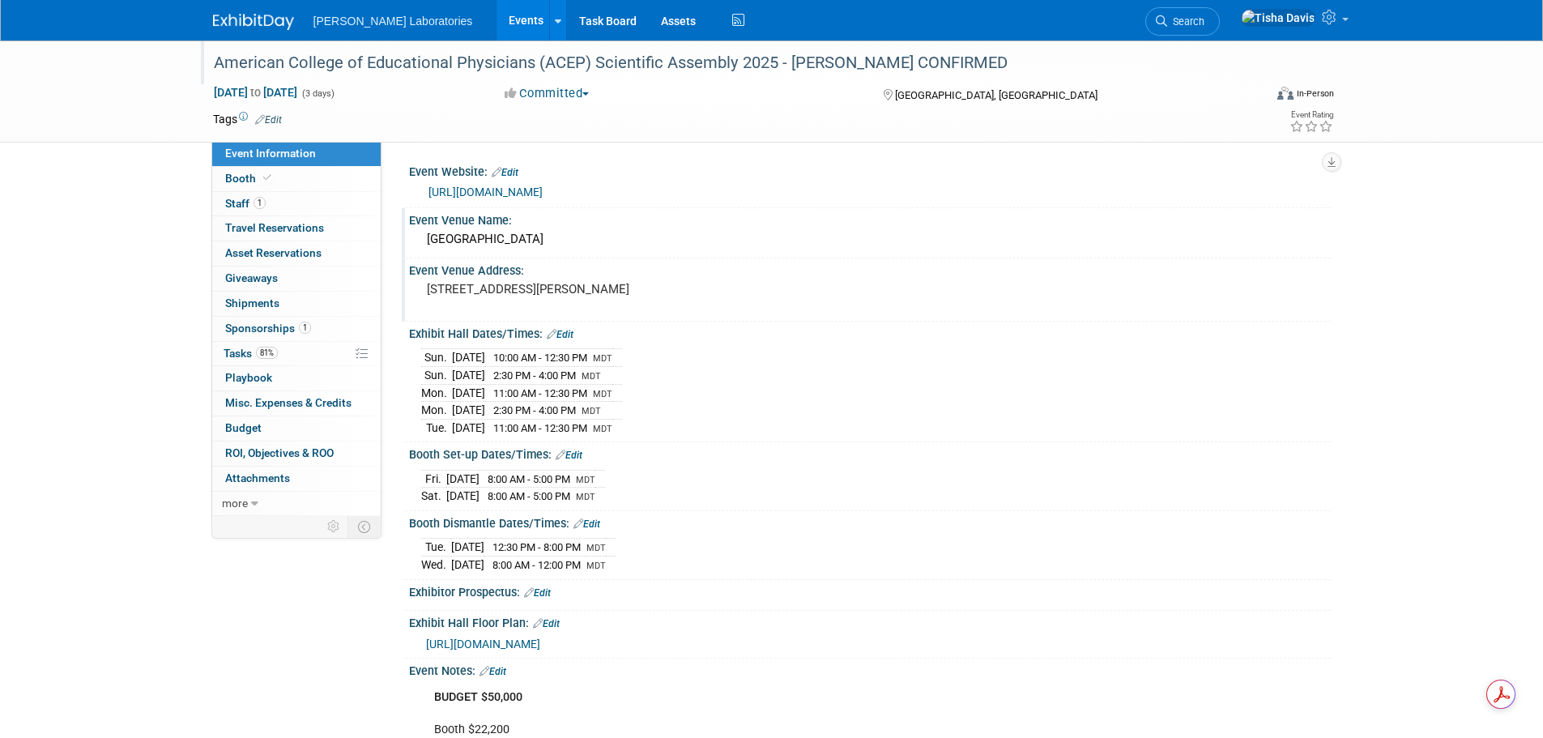
drag, startPoint x: 422, startPoint y: 190, endPoint x: 570, endPoint y: 192, distance: 148.2
click at [570, 192] on div "[URL][DOMAIN_NAME]" at bounding box center [869, 190] width 897 height 23
copy link "[URL][DOMAIN_NAME]"
drag, startPoint x: 239, startPoint y: 351, endPoint x: 258, endPoint y: 349, distance: 18.7
click at [239, 351] on span "Tasks 81%" at bounding box center [251, 353] width 54 height 13
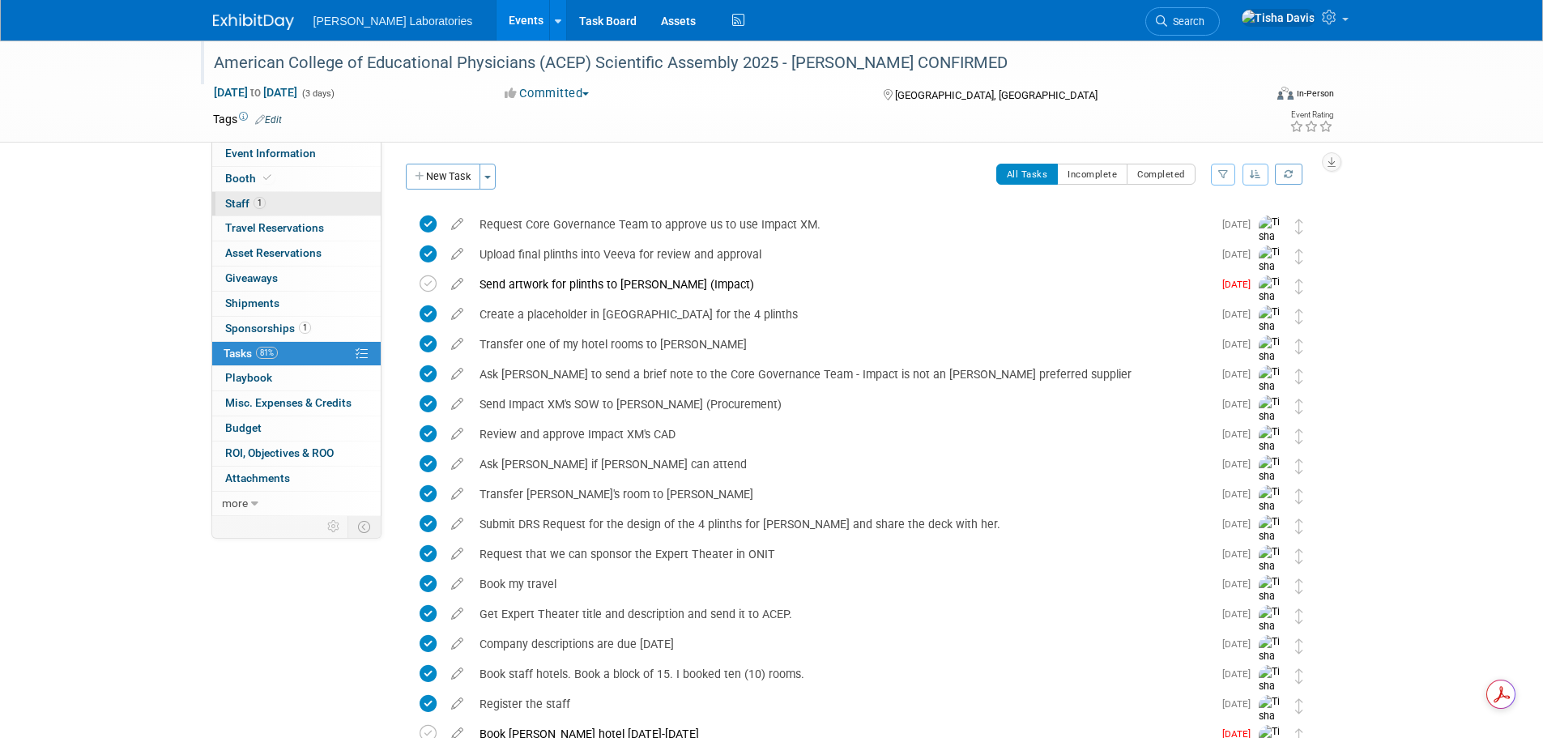
click at [241, 202] on span "Staff 1" at bounding box center [245, 203] width 40 height 13
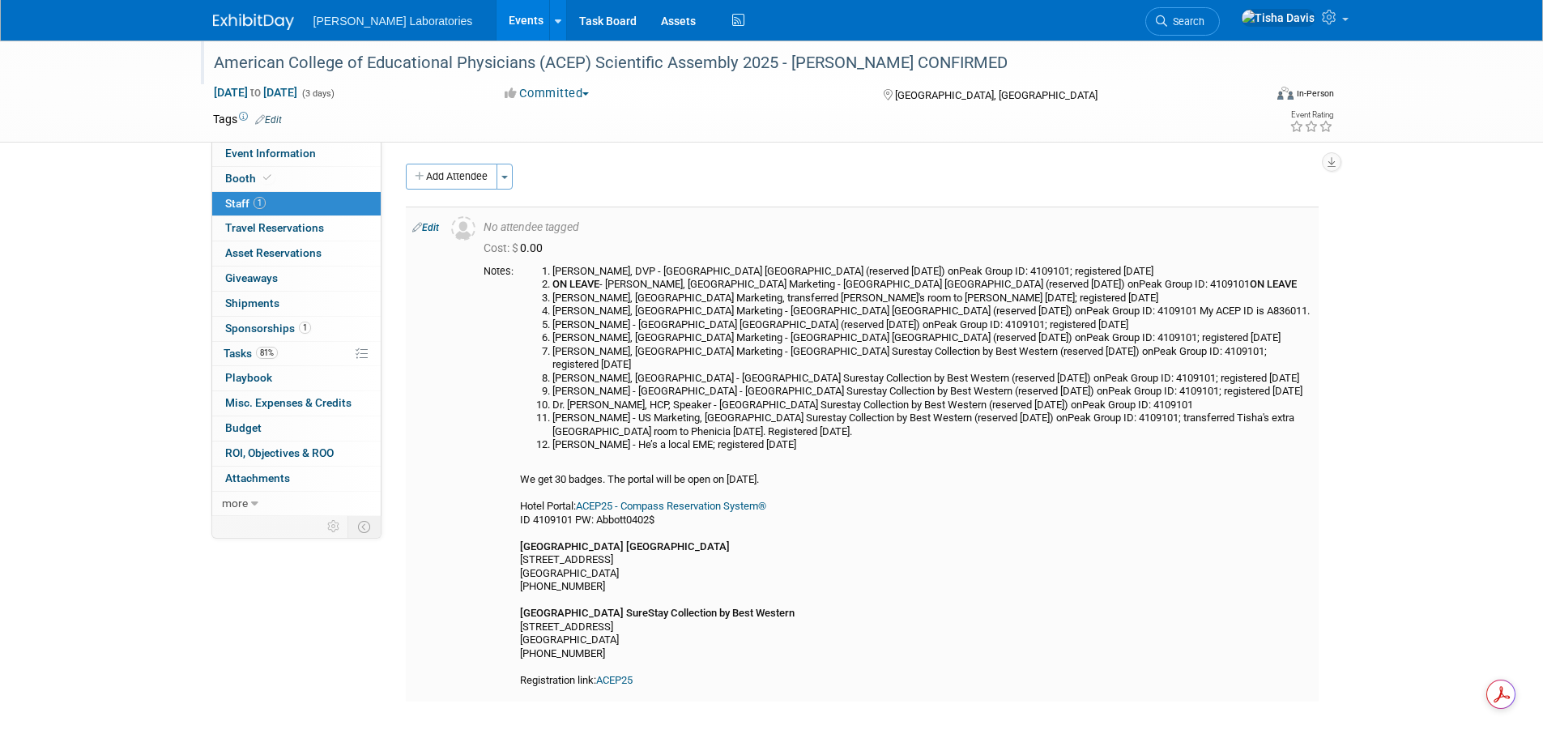
scroll to position [81, 0]
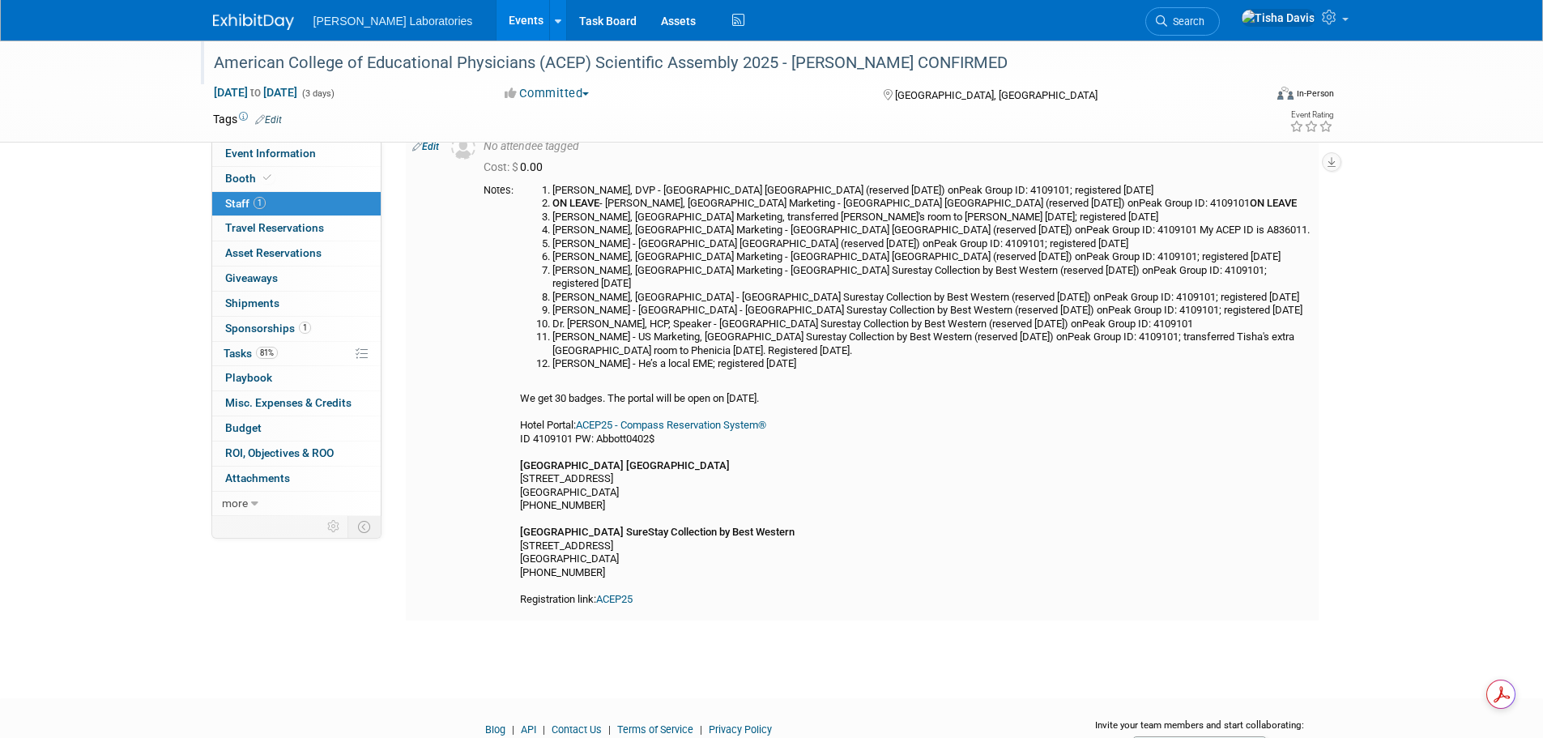
click at [876, 518] on div "Jerry Long, DVP - Radisson Hotel Salt Lake City Downtown (reserved 7/17/25) onP…" at bounding box center [916, 395] width 792 height 423
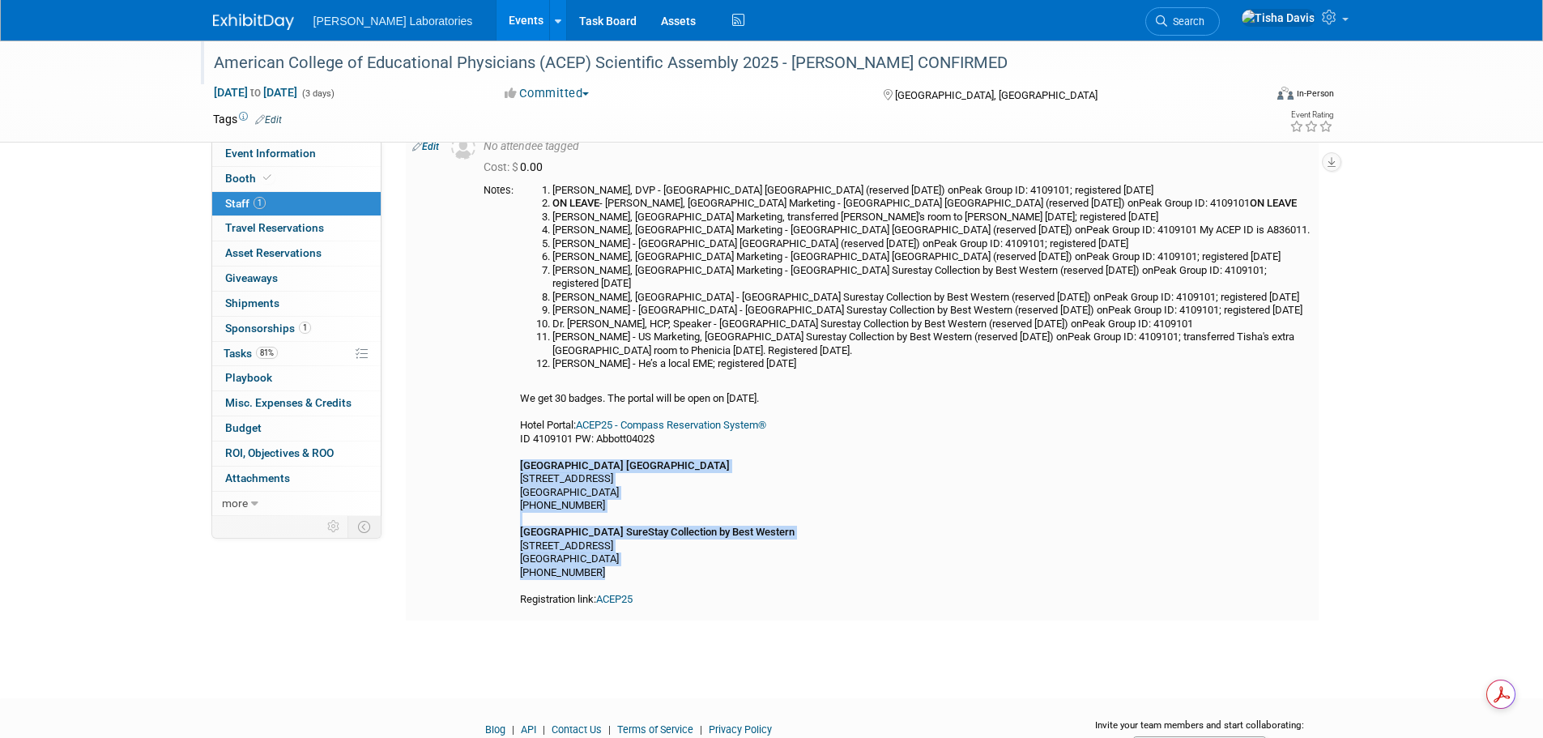
drag, startPoint x: 520, startPoint y: 447, endPoint x: 699, endPoint y: 558, distance: 210.6
click at [699, 558] on td "Jerry Long, DVP - Radisson Hotel Salt Lake City Downtown (reserved 7/17/25) onP…" at bounding box center [913, 395] width 799 height 423
copy div "Radisson Hotel Salt Lake City Downtown 215 W. South Temple Salt Lake City, UT 8…"
click at [1100, 475] on div "Jerry Long, DVP - Radisson Hotel Salt Lake City Downtown (reserved 7/17/25) onP…" at bounding box center [916, 395] width 792 height 423
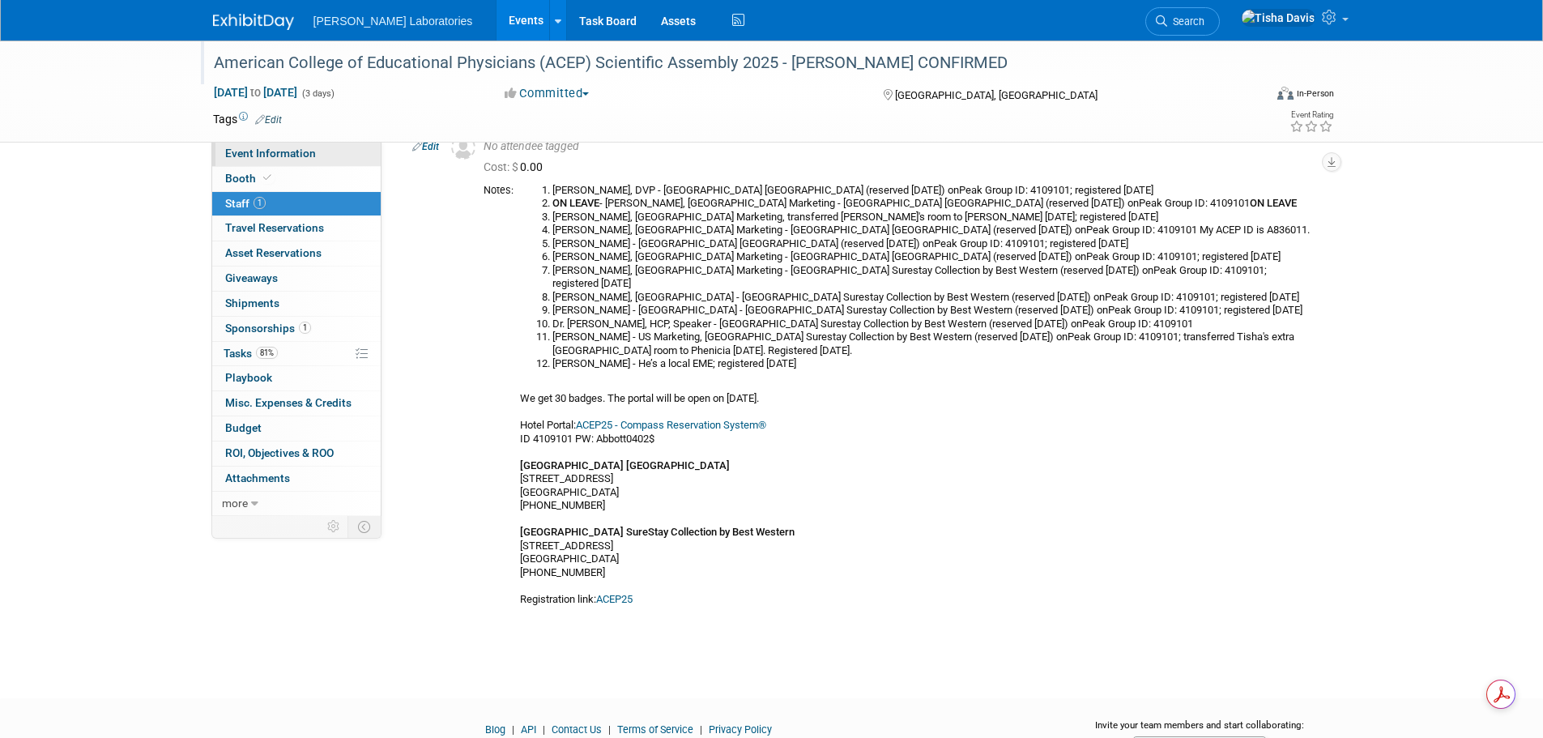
click at [297, 151] on span "Event Information" at bounding box center [270, 153] width 91 height 13
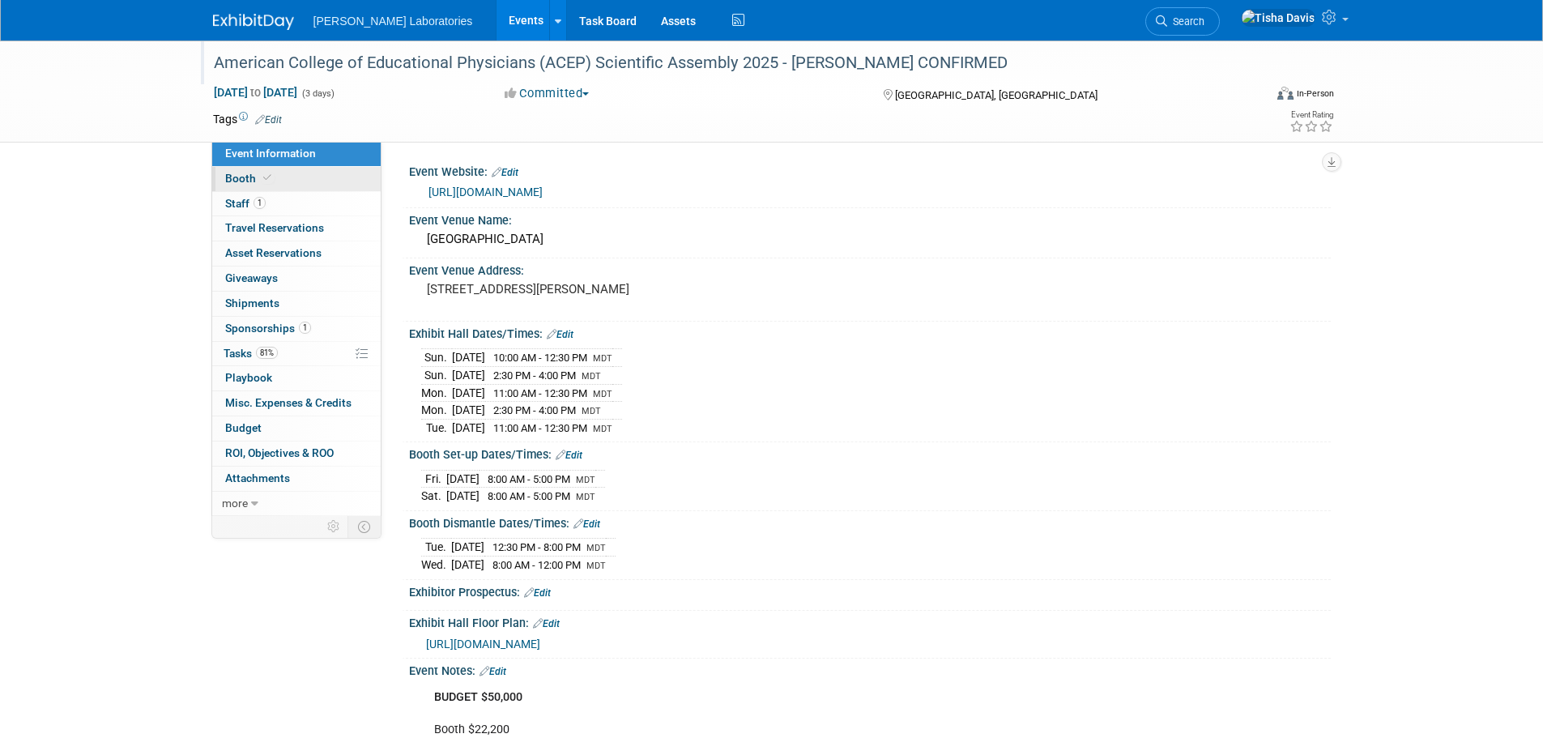
click at [282, 176] on link "Booth" at bounding box center [296, 179] width 168 height 24
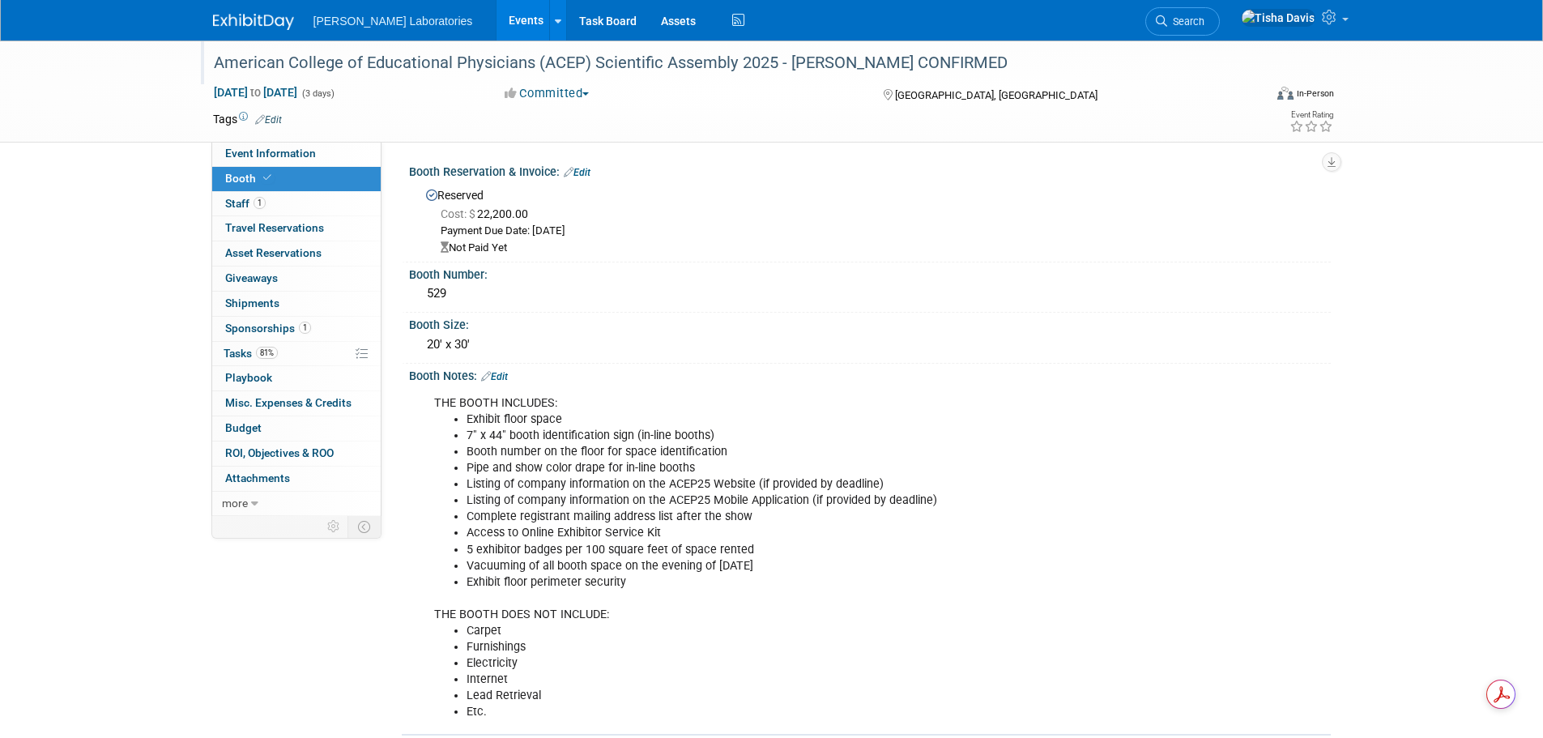
drag, startPoint x: 241, startPoint y: 330, endPoint x: 264, endPoint y: 335, distance: 24.0
click at [241, 330] on span "Sponsorships 1" at bounding box center [268, 328] width 86 height 13
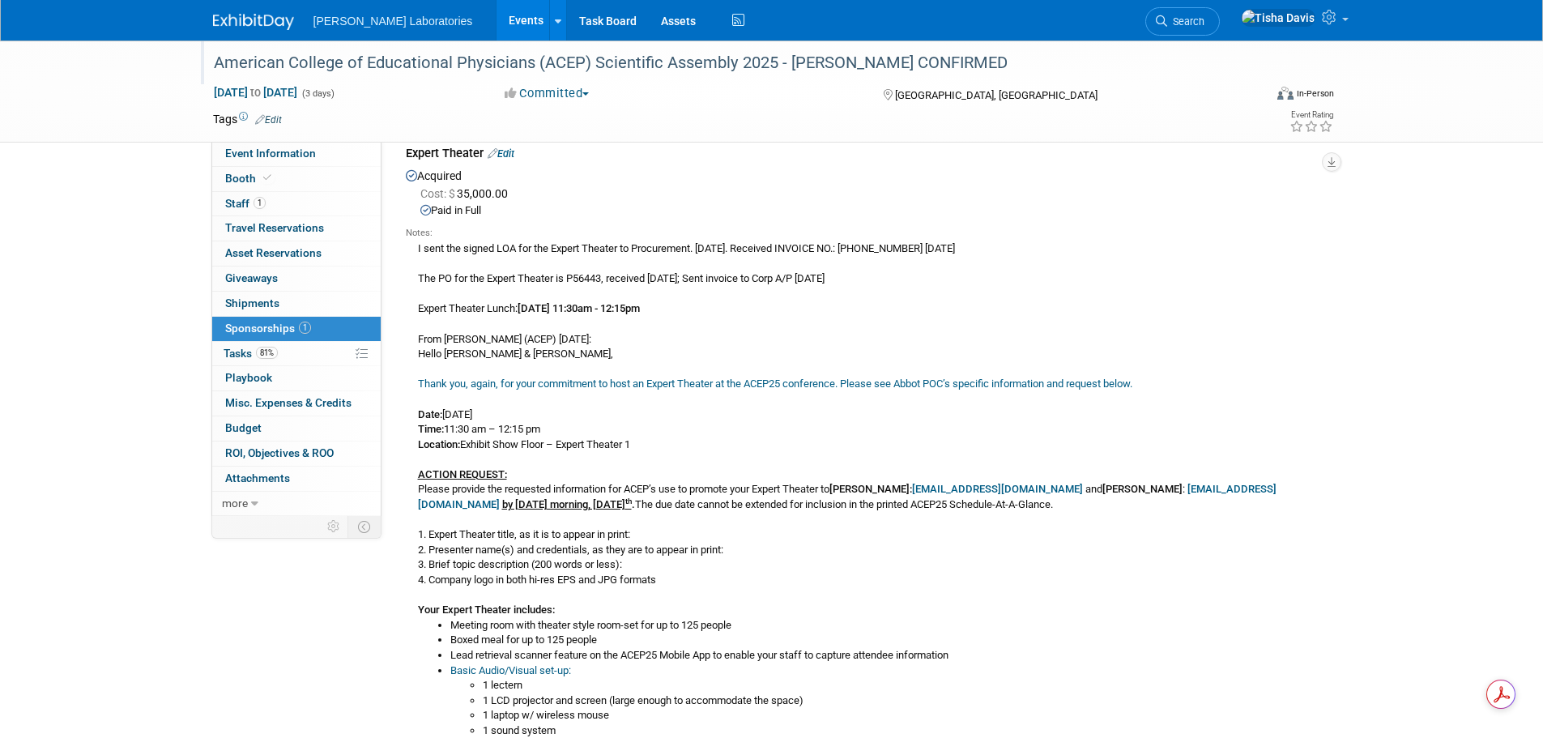
scroll to position [74, 0]
drag, startPoint x: 522, startPoint y: 305, endPoint x: 710, endPoint y: 309, distance: 187.1
click at [710, 309] on div "I sent the signed LOA for the Expert Theater to Procurement. 11/19/24. Received…" at bounding box center [862, 717] width 913 height 952
copy b "[DATE] 11:30am - 12:15pm"
click at [912, 309] on div "I sent the signed LOA for the Expert Theater to Procurement. 11/19/24. Received…" at bounding box center [862, 717] width 913 height 952
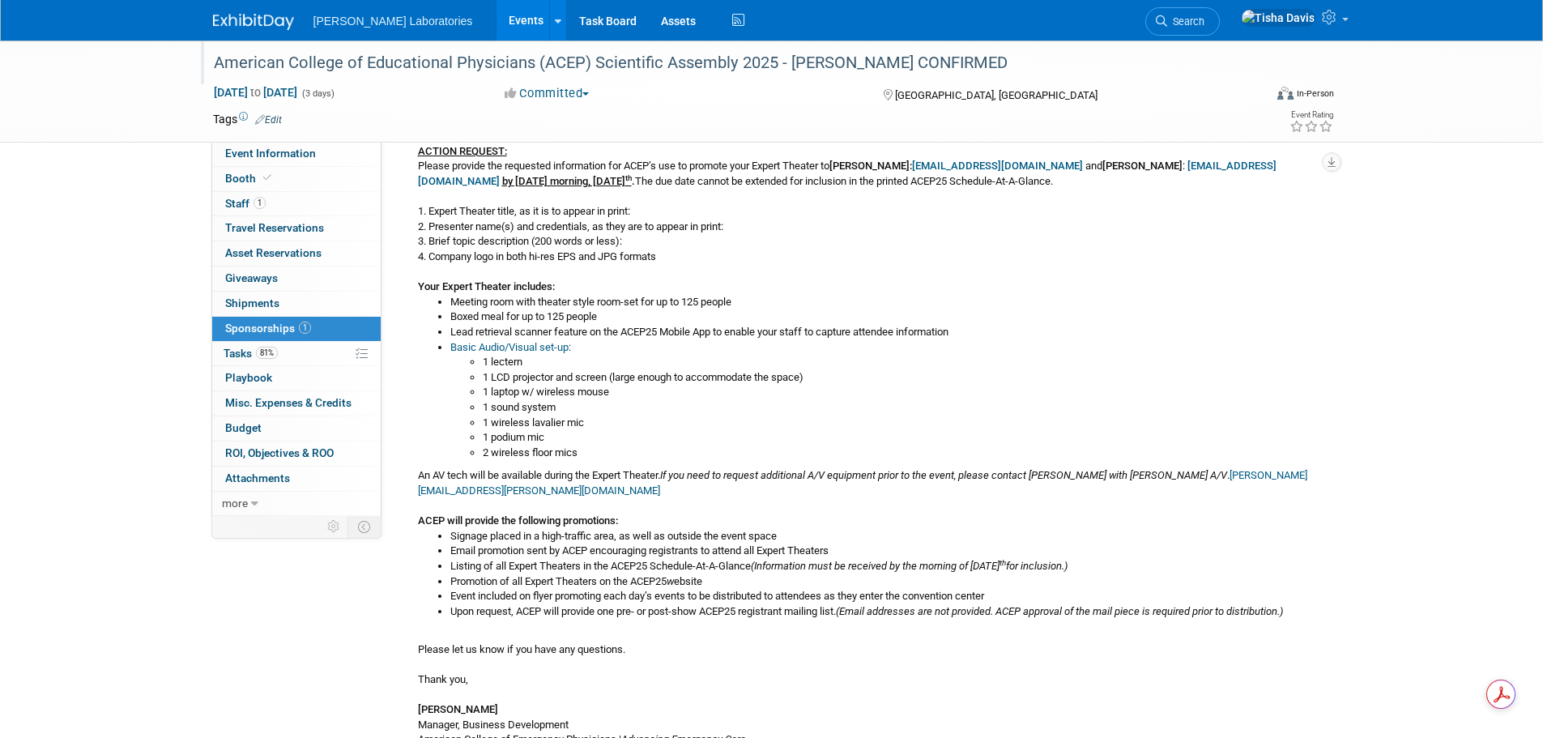
scroll to position [398, 0]
click at [233, 202] on span "Staff 1" at bounding box center [245, 203] width 40 height 13
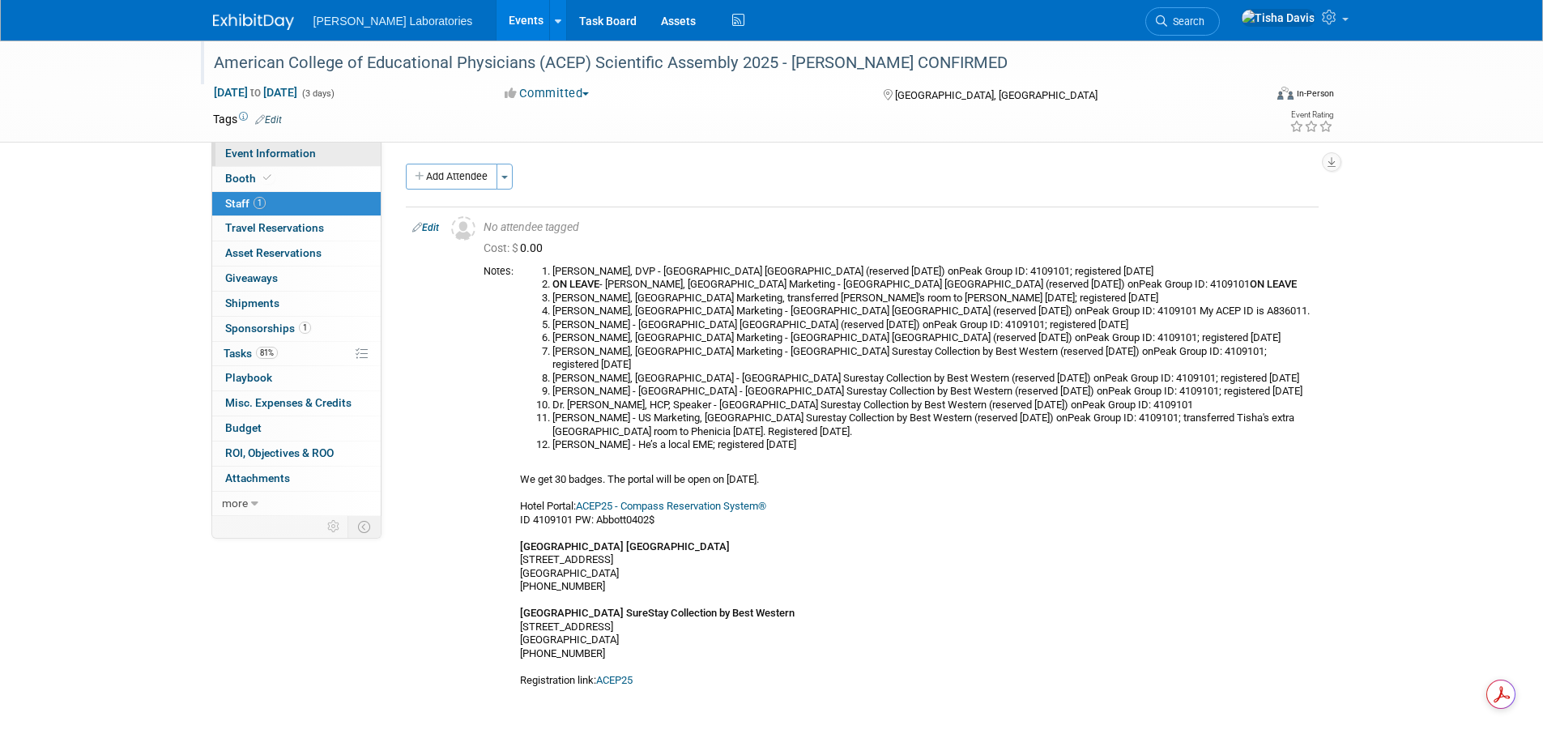
click at [275, 154] on span "Event Information" at bounding box center [270, 153] width 91 height 13
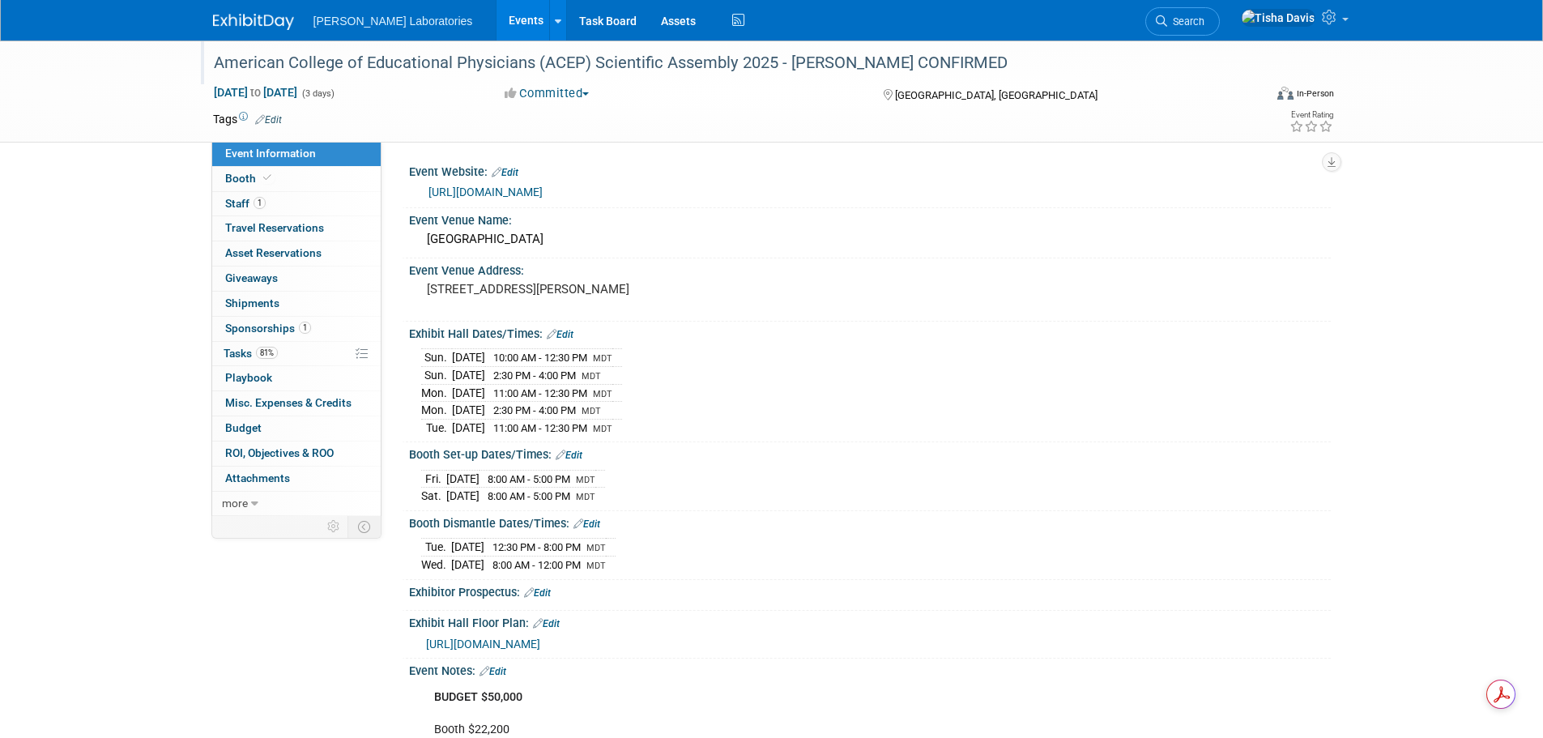
drag, startPoint x: 424, startPoint y: 544, endPoint x: 652, endPoint y: 566, distance: 229.4
click at [652, 566] on div "Tue. Sep 9, 2025 12:30 PM - 8:00 PM MDT Wed. Sep 10, 2025 8:00 AM - 12:00 PM MDT" at bounding box center [869, 553] width 897 height 39
copy table
drag, startPoint x: 423, startPoint y: 355, endPoint x: 643, endPoint y: 428, distance: 232.3
click at [622, 428] on tbody "Sun. Sep 7, 2025 10:00 AM - 12:30 PM MDT Sun. Sep 7, 2025 2:30 PM - 4:00 PM MDT…" at bounding box center [521, 392] width 201 height 87
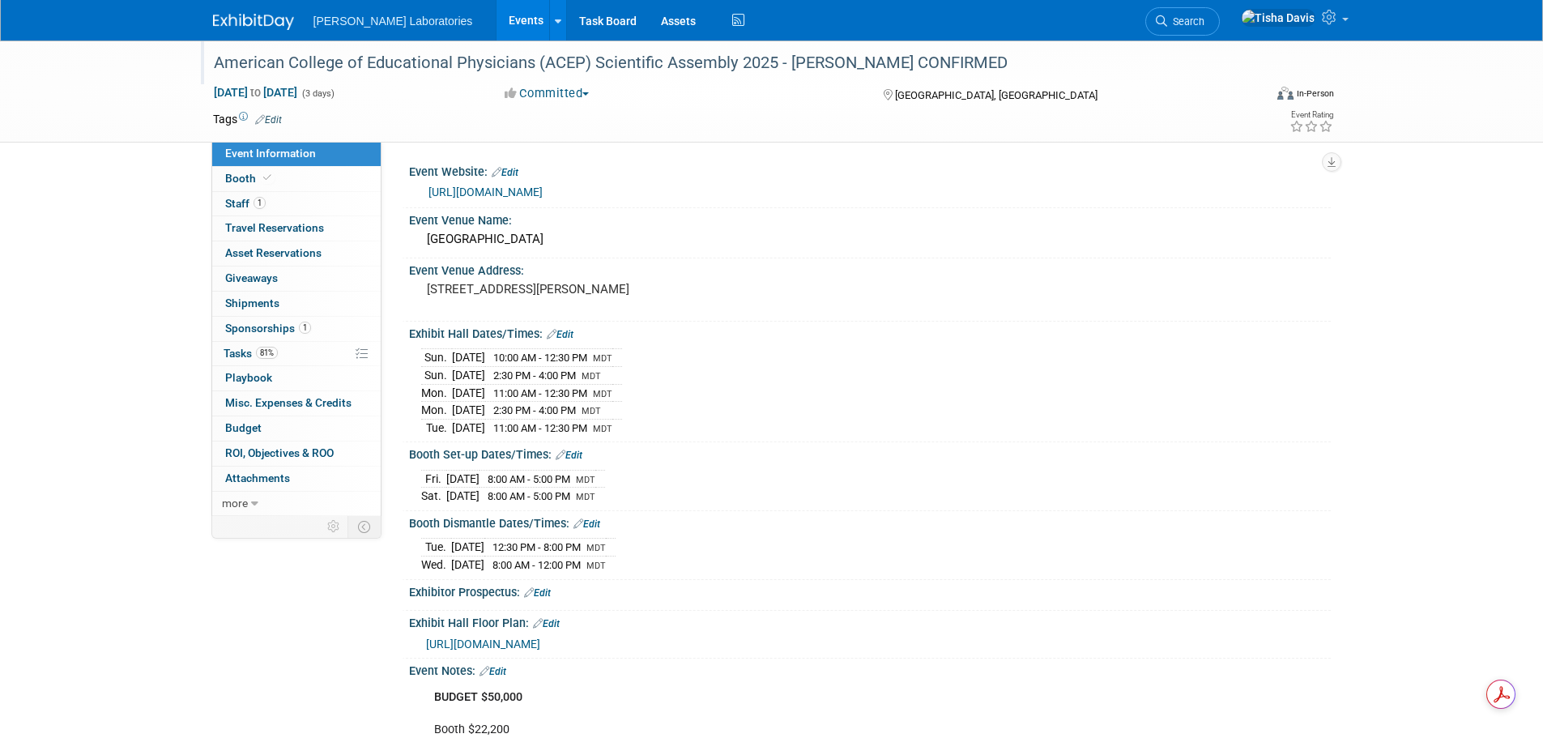
copy tbody "Sun. Sep 7, 2025 10:00 AM - 12:30 PM MDT Sun. Sep 7, 2025 2:30 PM - 4:00 PM MDT…"
click at [861, 475] on div "Fri. Sep 5, 2025 8:00 AM - 5:00 PM MDT Sat. Sep 6, 2025 8:00 AM - 5:00 PM MDT" at bounding box center [869, 485] width 897 height 39
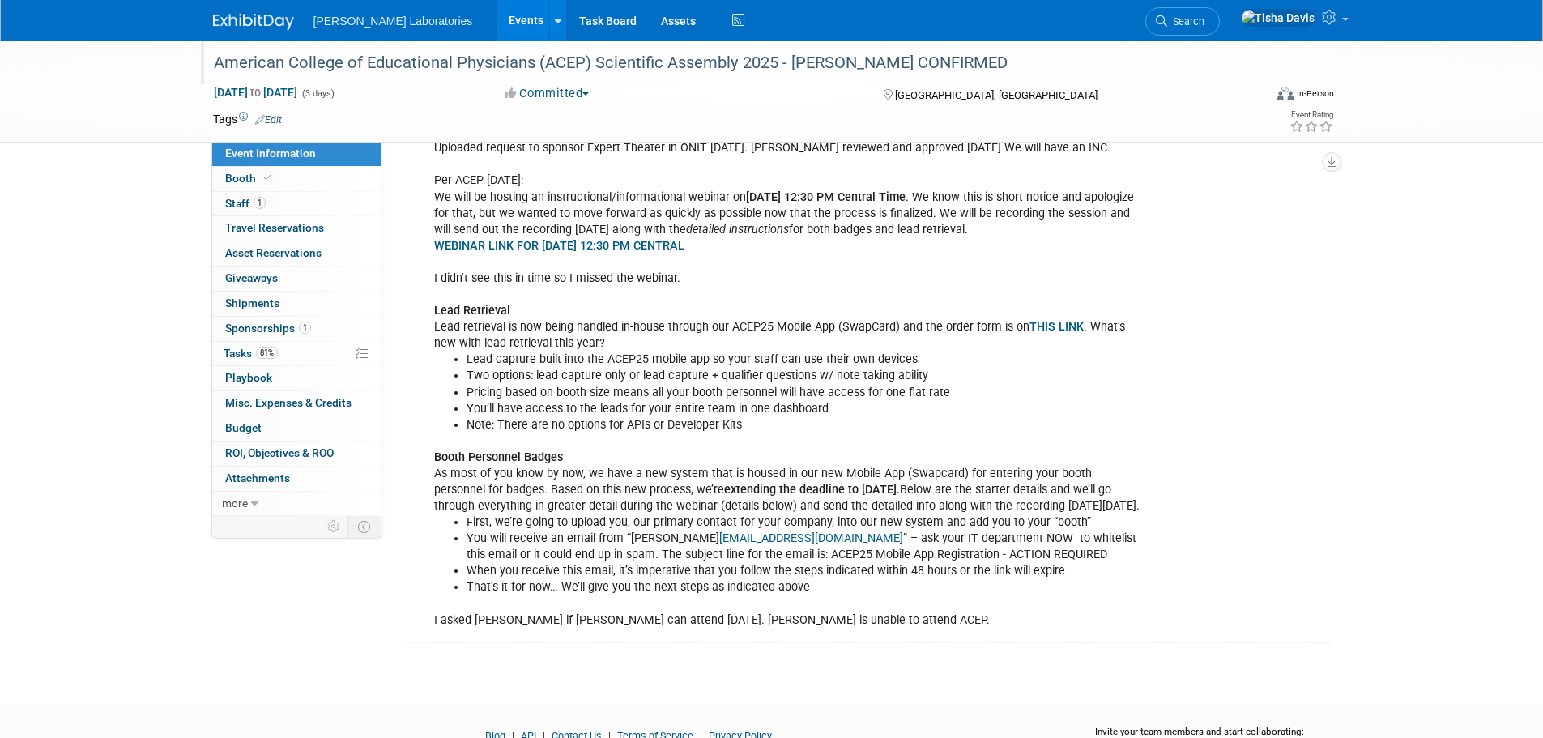
scroll to position [1609, 0]
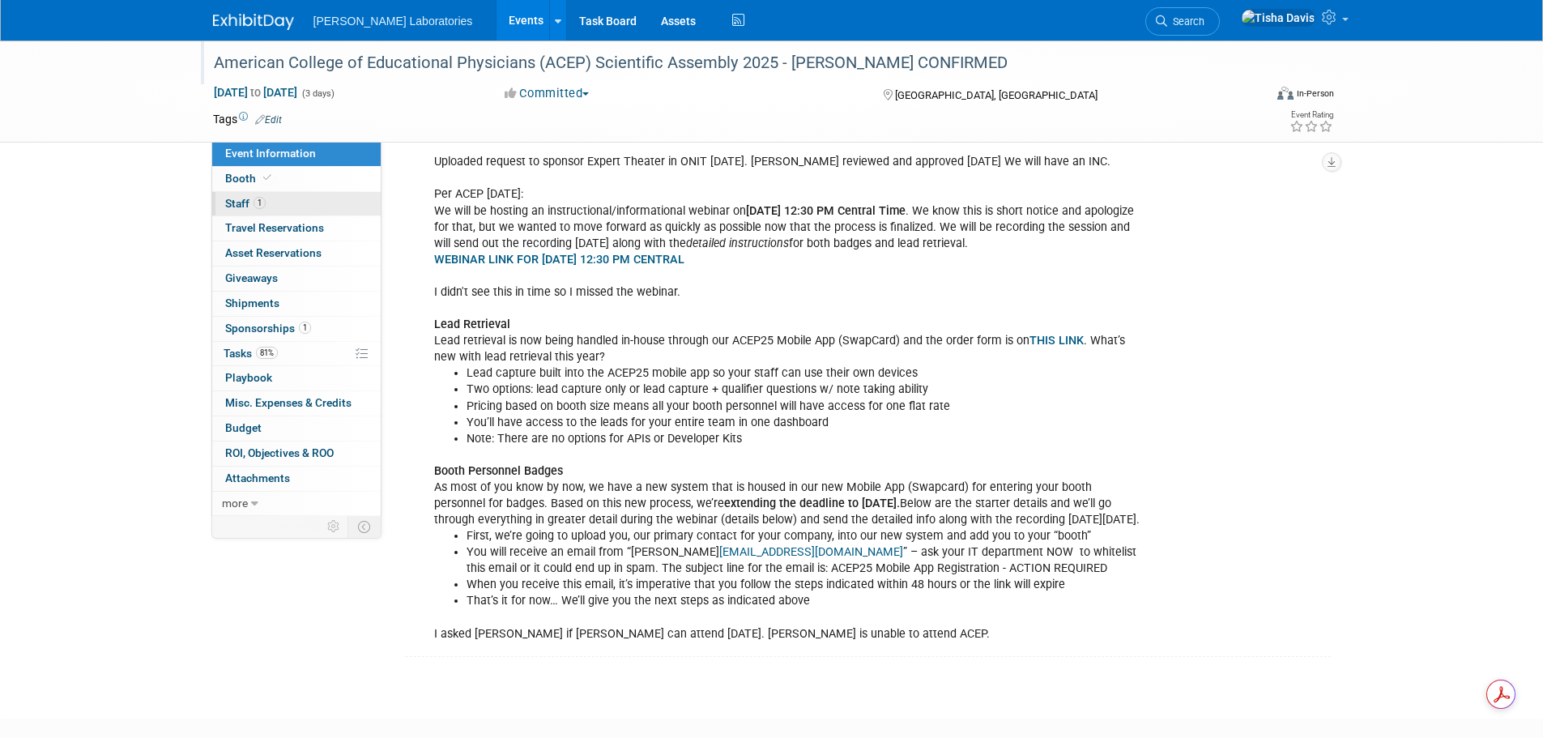
drag, startPoint x: 237, startPoint y: 196, endPoint x: 249, endPoint y: 199, distance: 13.4
click at [237, 196] on link "1 Staff 1" at bounding box center [296, 204] width 168 height 24
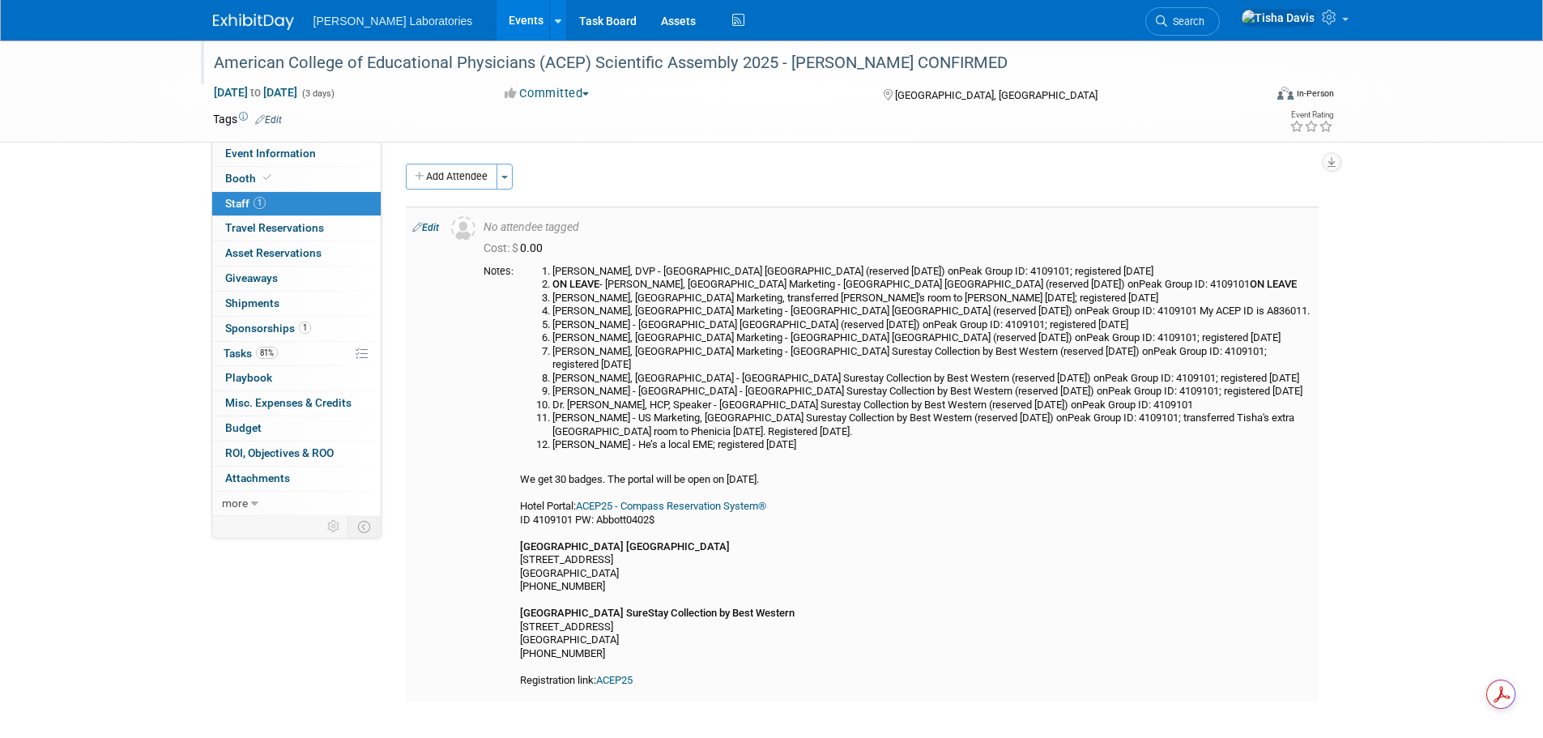
click at [437, 225] on link "Edit" at bounding box center [425, 227] width 27 height 11
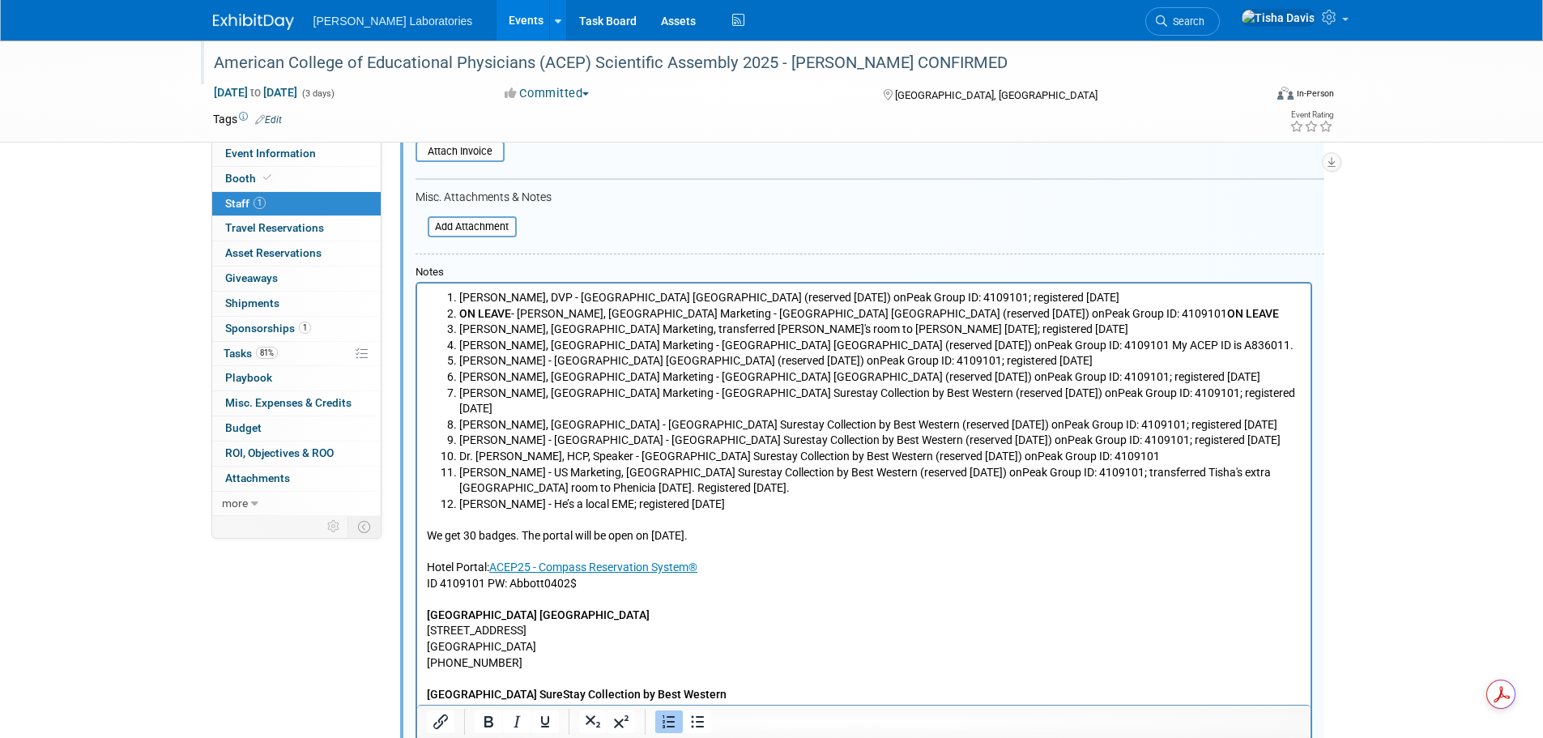
scroll to position [347, 0]
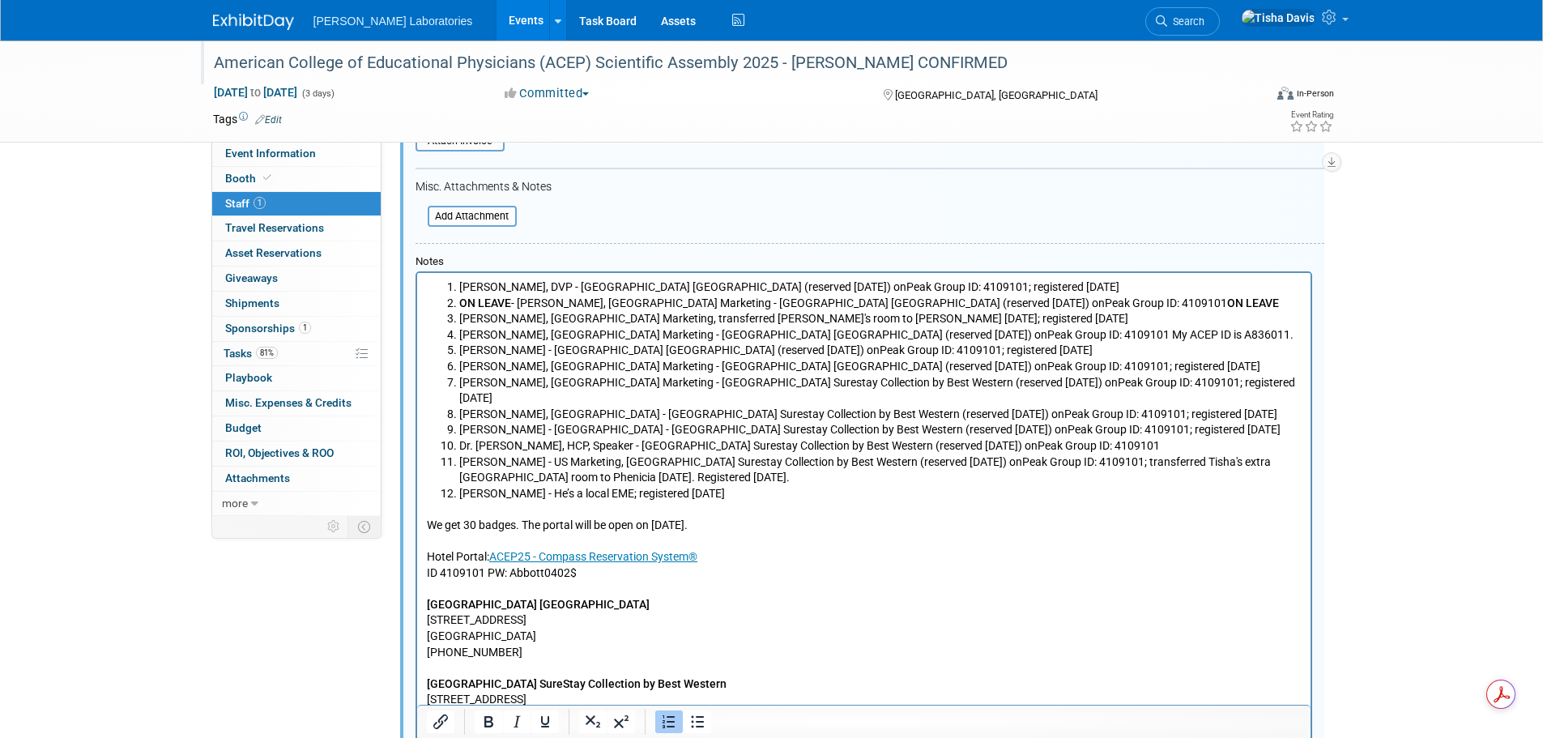
click at [744, 486] on li "[PERSON_NAME] - He’s a local EME; registered [DATE]" at bounding box center [879, 494] width 842 height 16
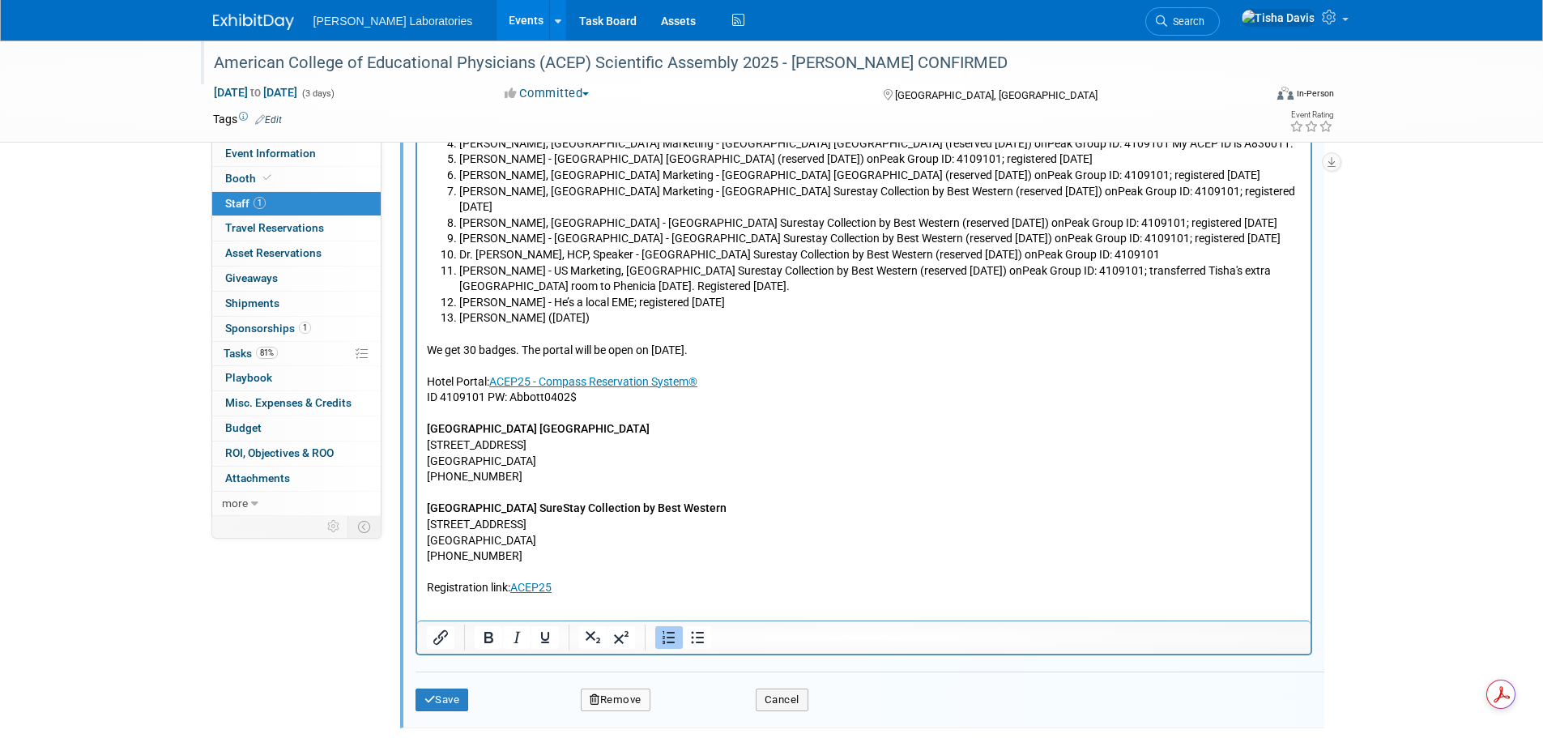
scroll to position [590, 0]
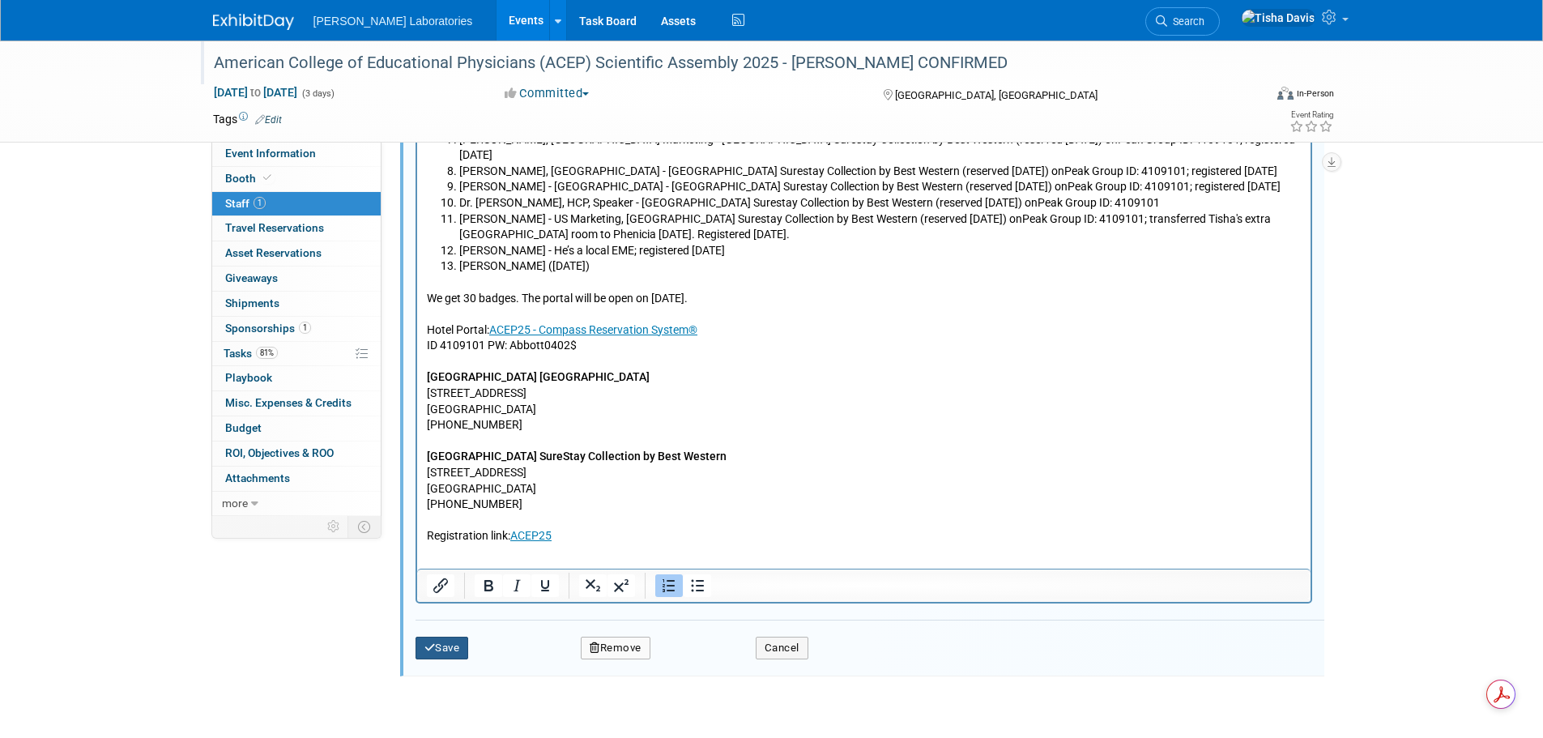
click at [454, 648] on button "Save" at bounding box center [442, 648] width 53 height 23
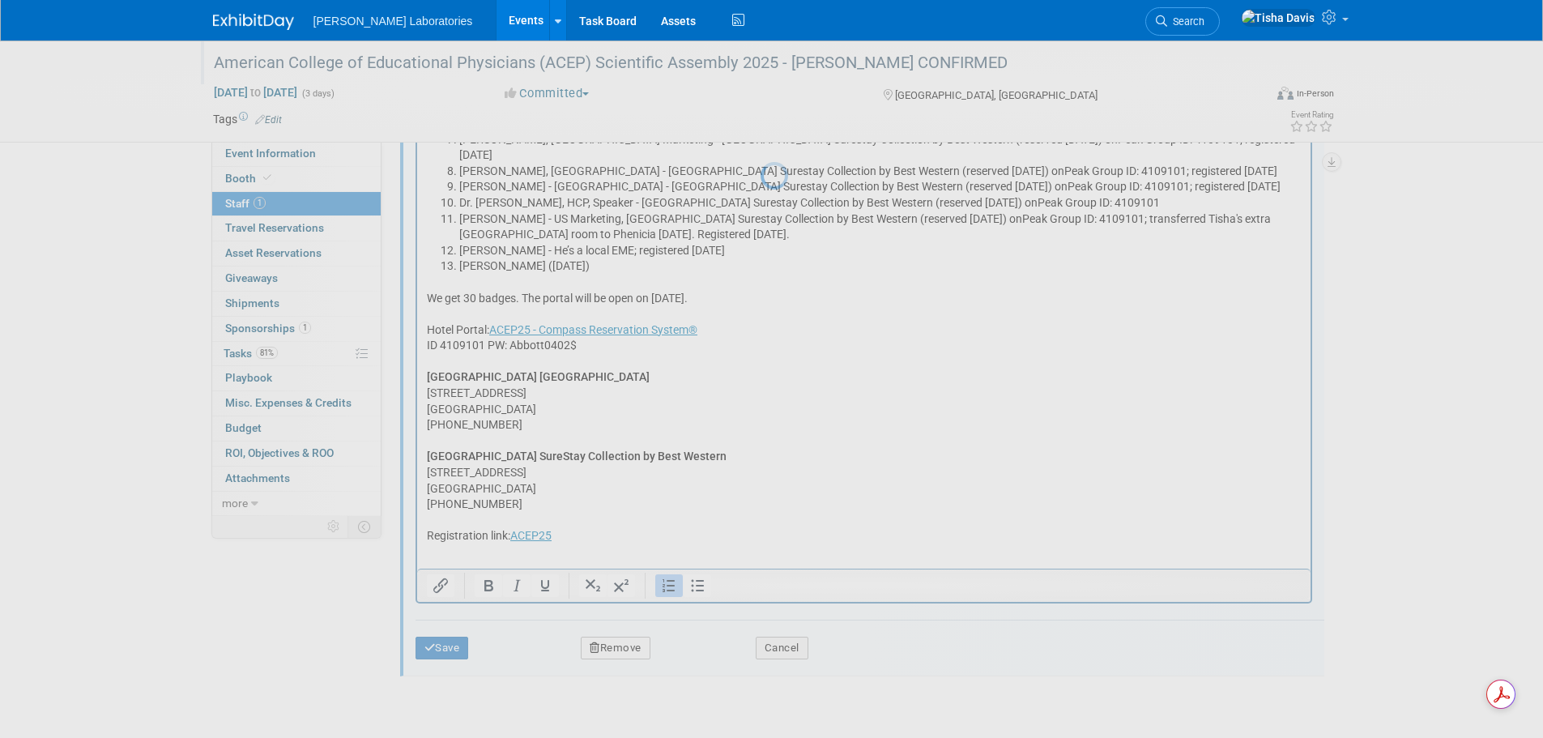
scroll to position [155, 0]
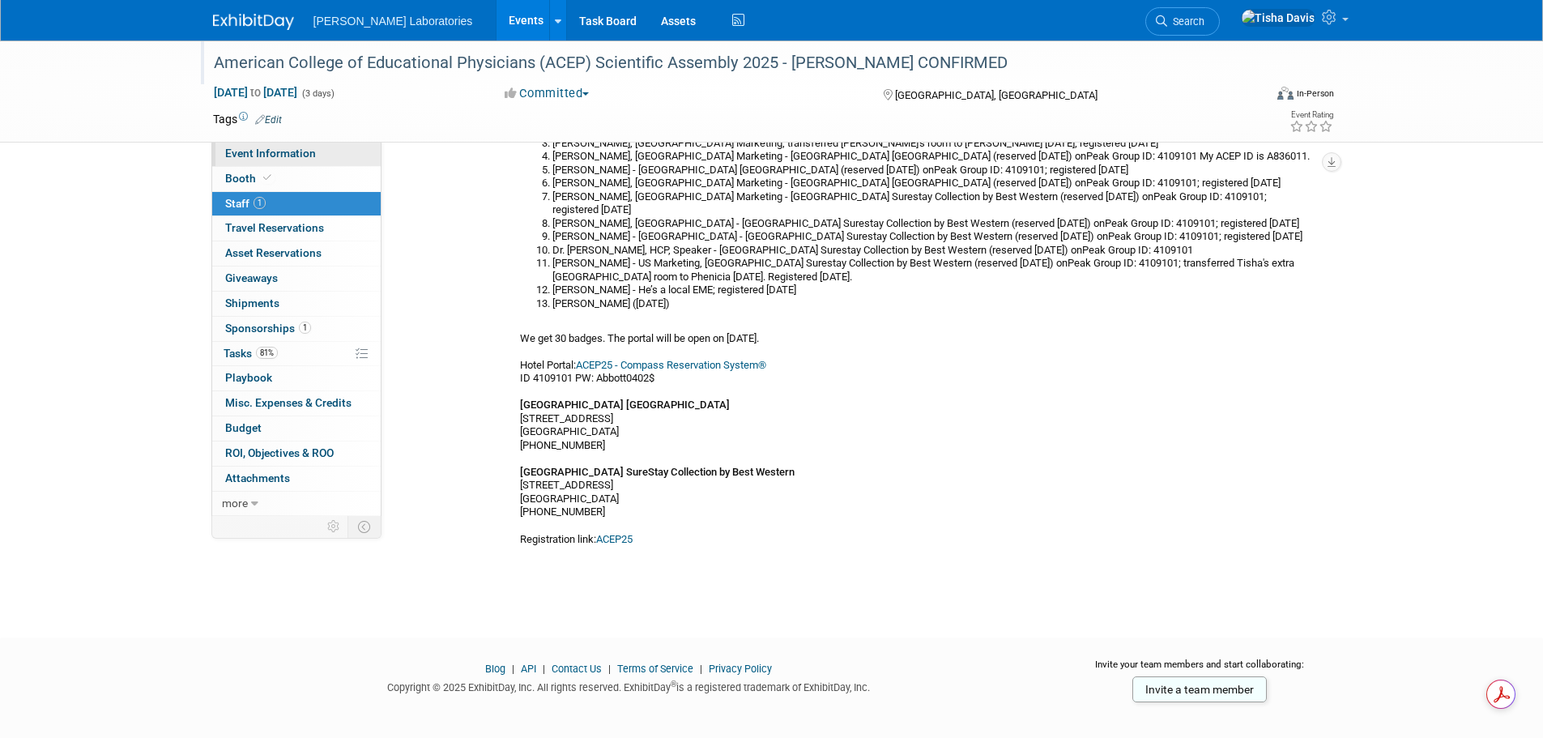
click at [265, 147] on span "Event Information" at bounding box center [270, 153] width 91 height 13
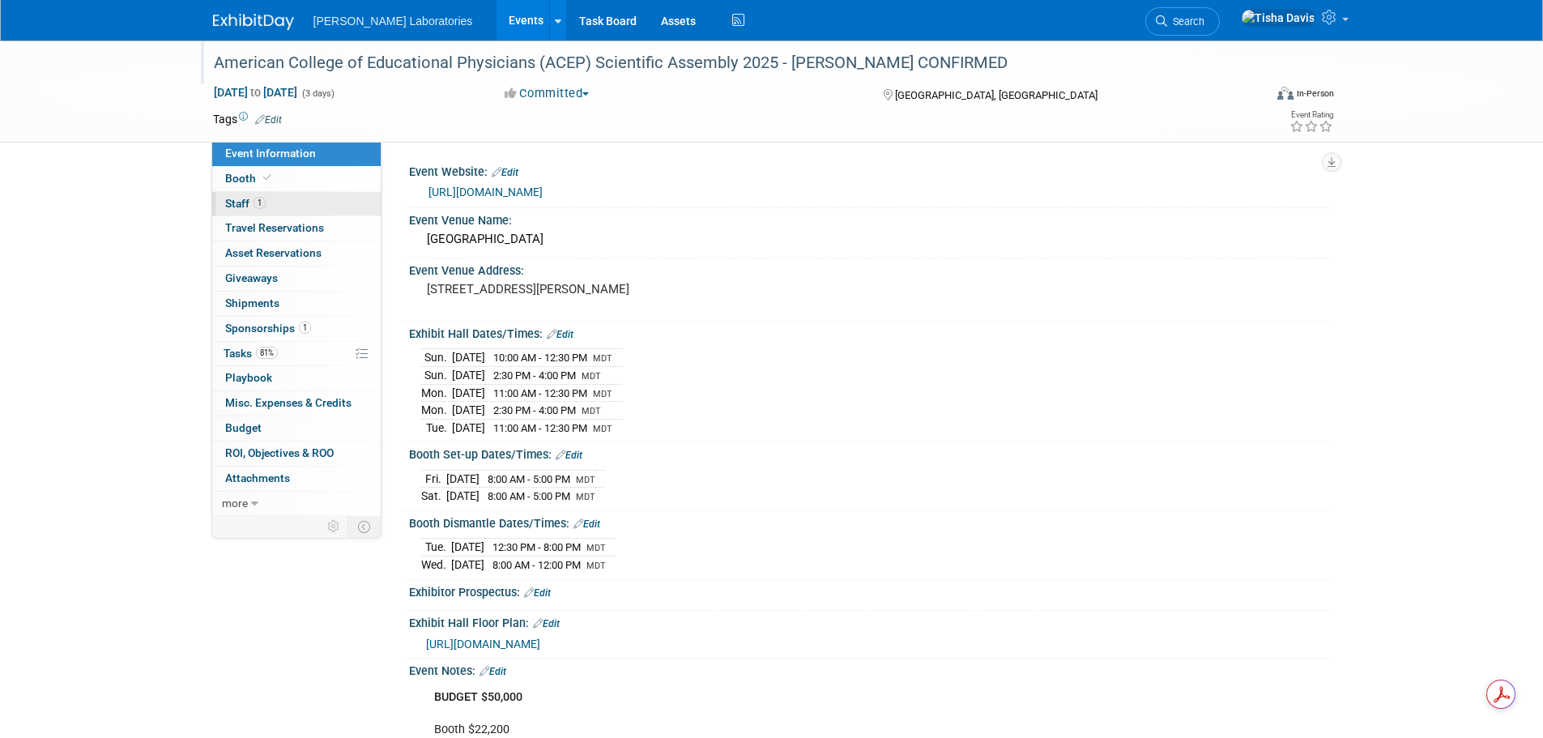
click at [243, 198] on span "Staff 1" at bounding box center [245, 203] width 40 height 13
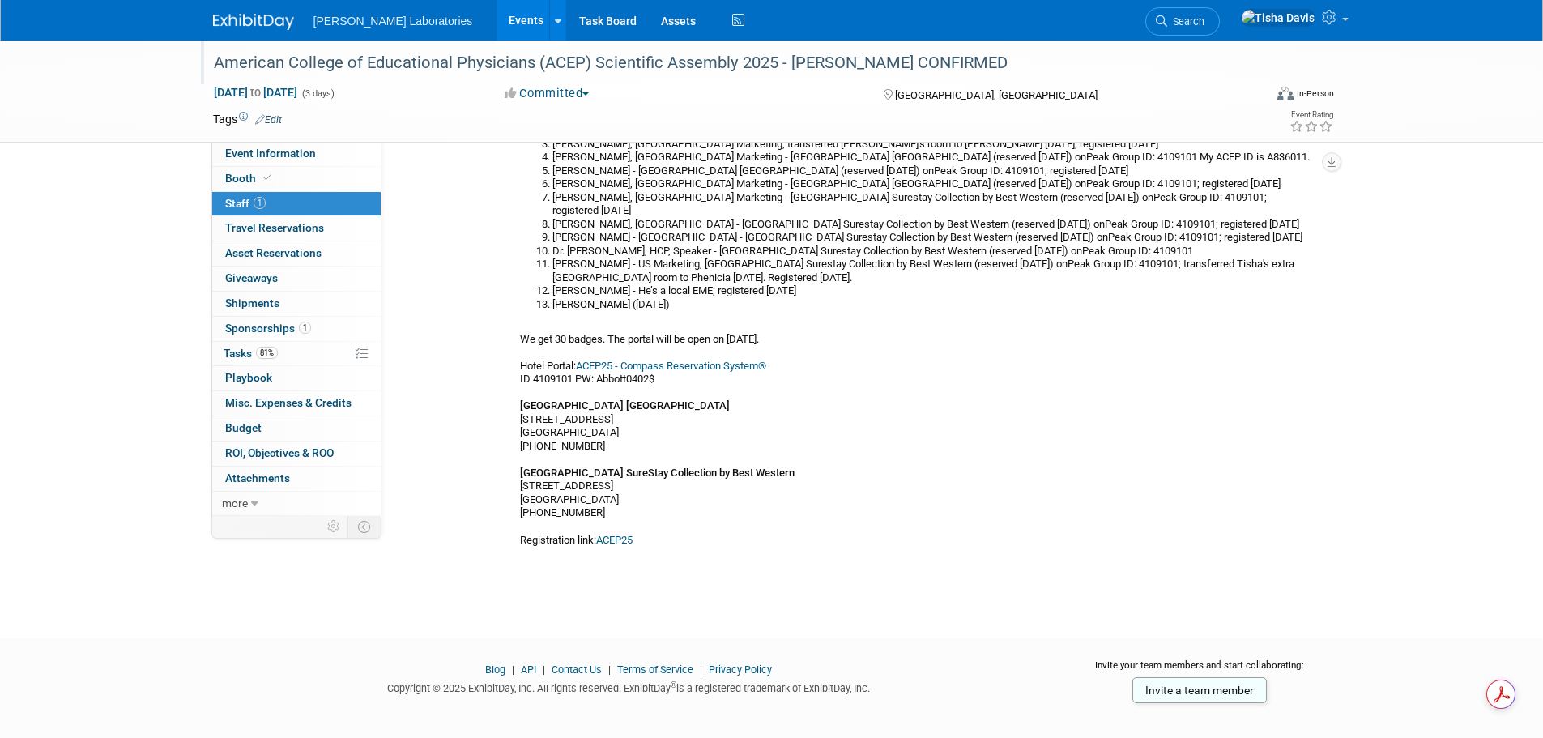
scroll to position [155, 0]
drag, startPoint x: 535, startPoint y: 387, endPoint x: 718, endPoint y: 389, distance: 183.1
click at [718, 389] on div "Jerry Long, DVP - Radisson Hotel Salt Lake City Downtown (reserved 7/17/25) onP…" at bounding box center [916, 328] width 792 height 437
click at [622, 466] on b "[GEOGRAPHIC_DATA] SureStay Collection by Best Western" at bounding box center [657, 472] width 275 height 12
drag, startPoint x: 524, startPoint y: 458, endPoint x: 803, endPoint y: 457, distance: 279.4
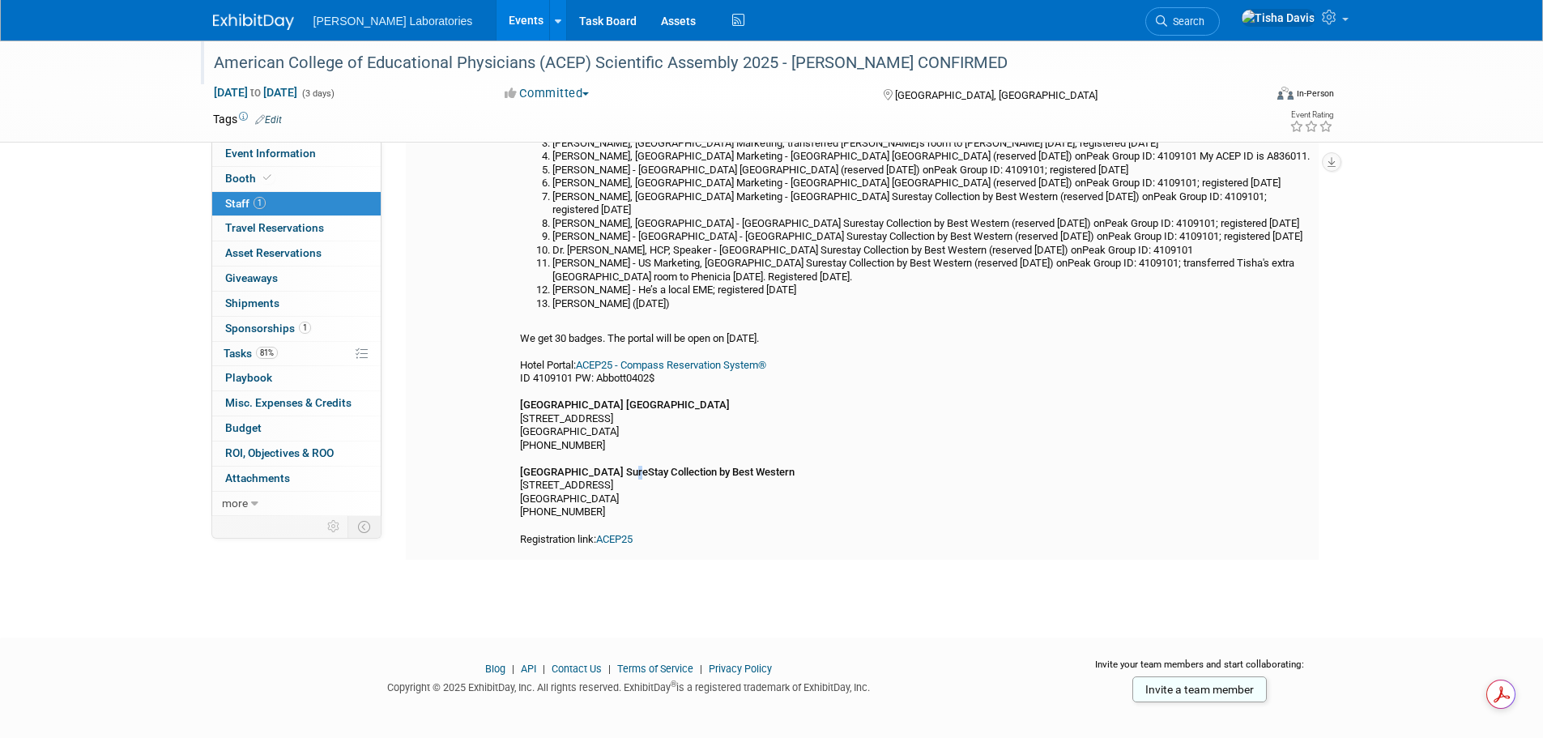
click at [803, 457] on div "Jerry Long, DVP - Radisson Hotel Salt Lake City Downtown (reserved 7/17/25) onP…" at bounding box center [916, 328] width 792 height 437
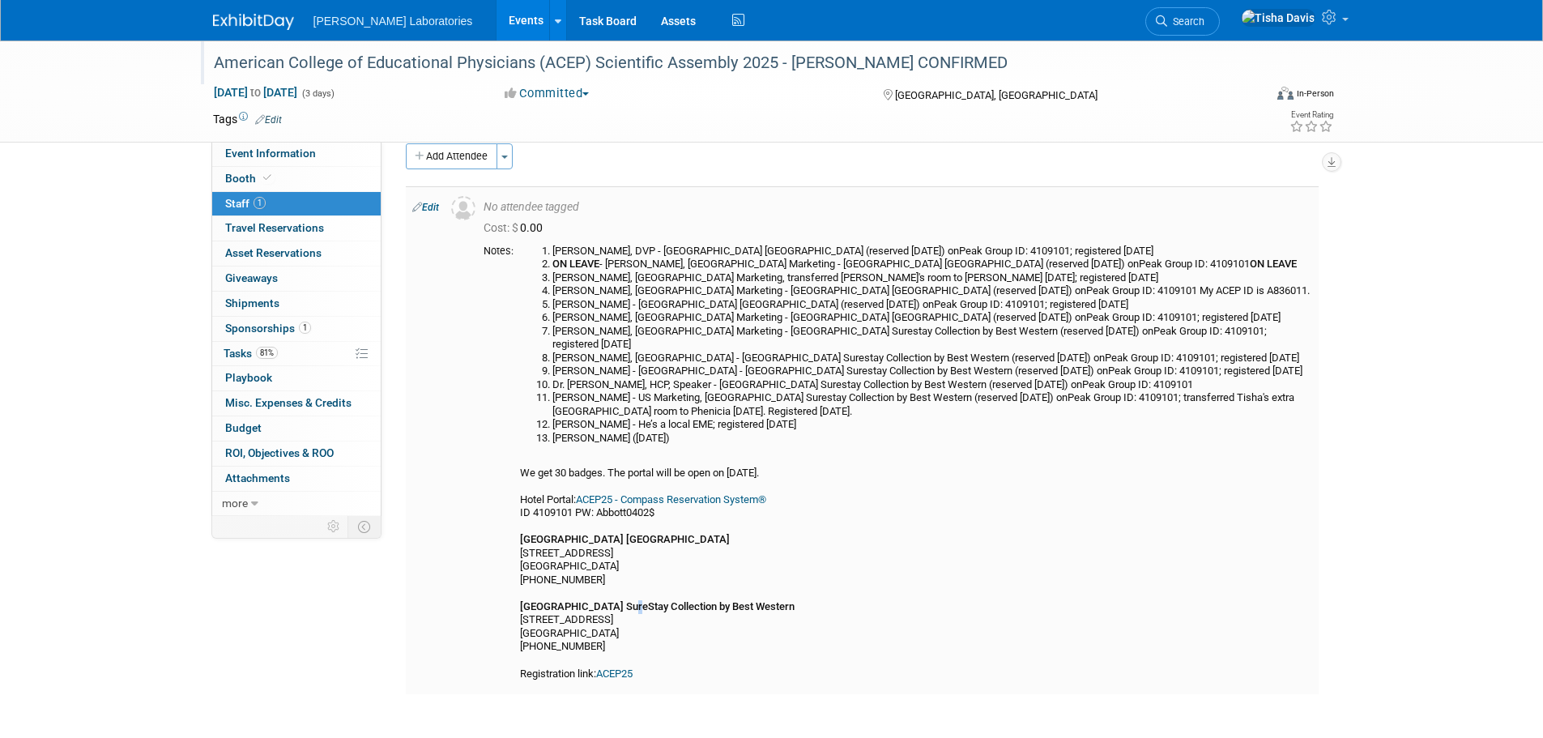
scroll to position [0, 0]
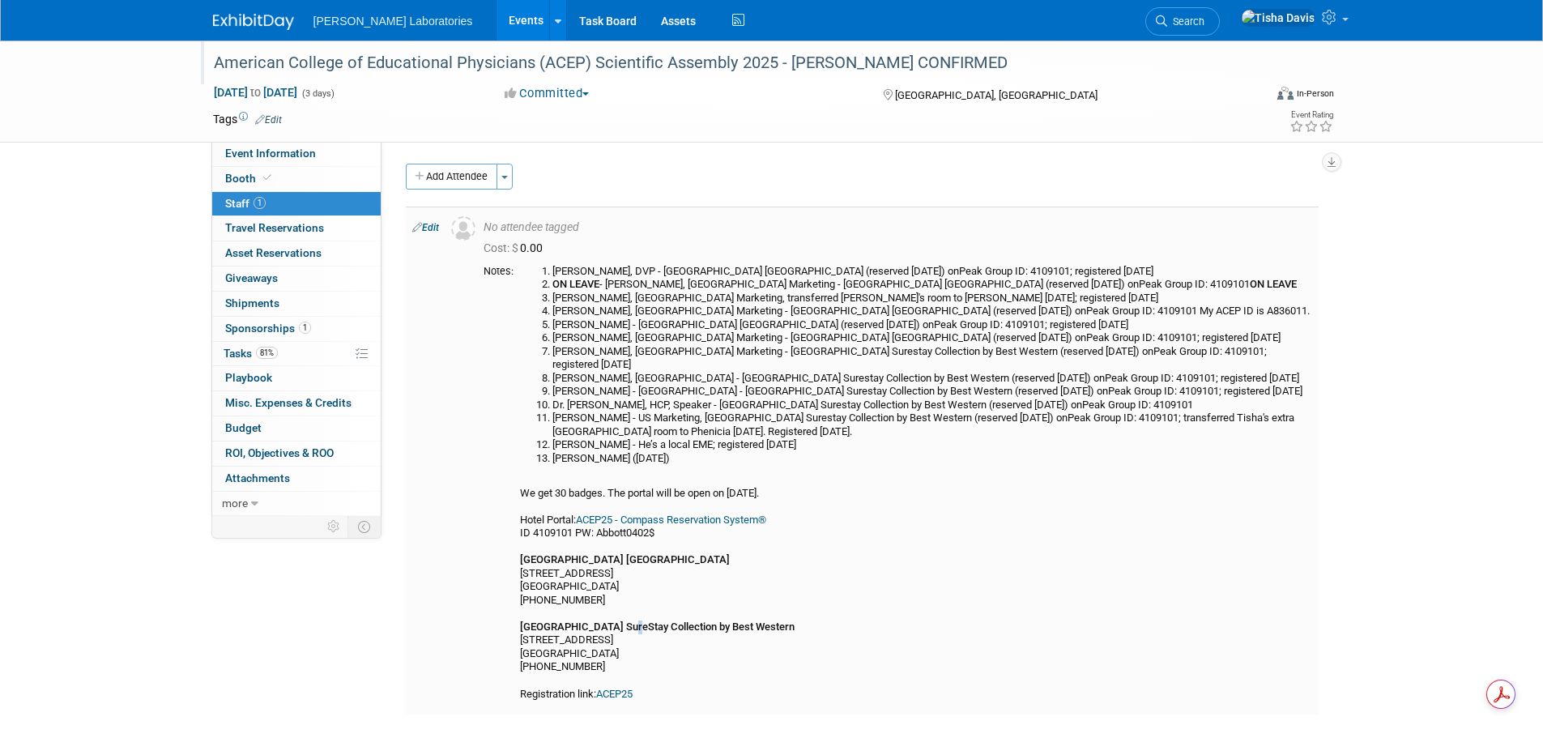
click at [428, 224] on link "Edit" at bounding box center [425, 227] width 27 height 11
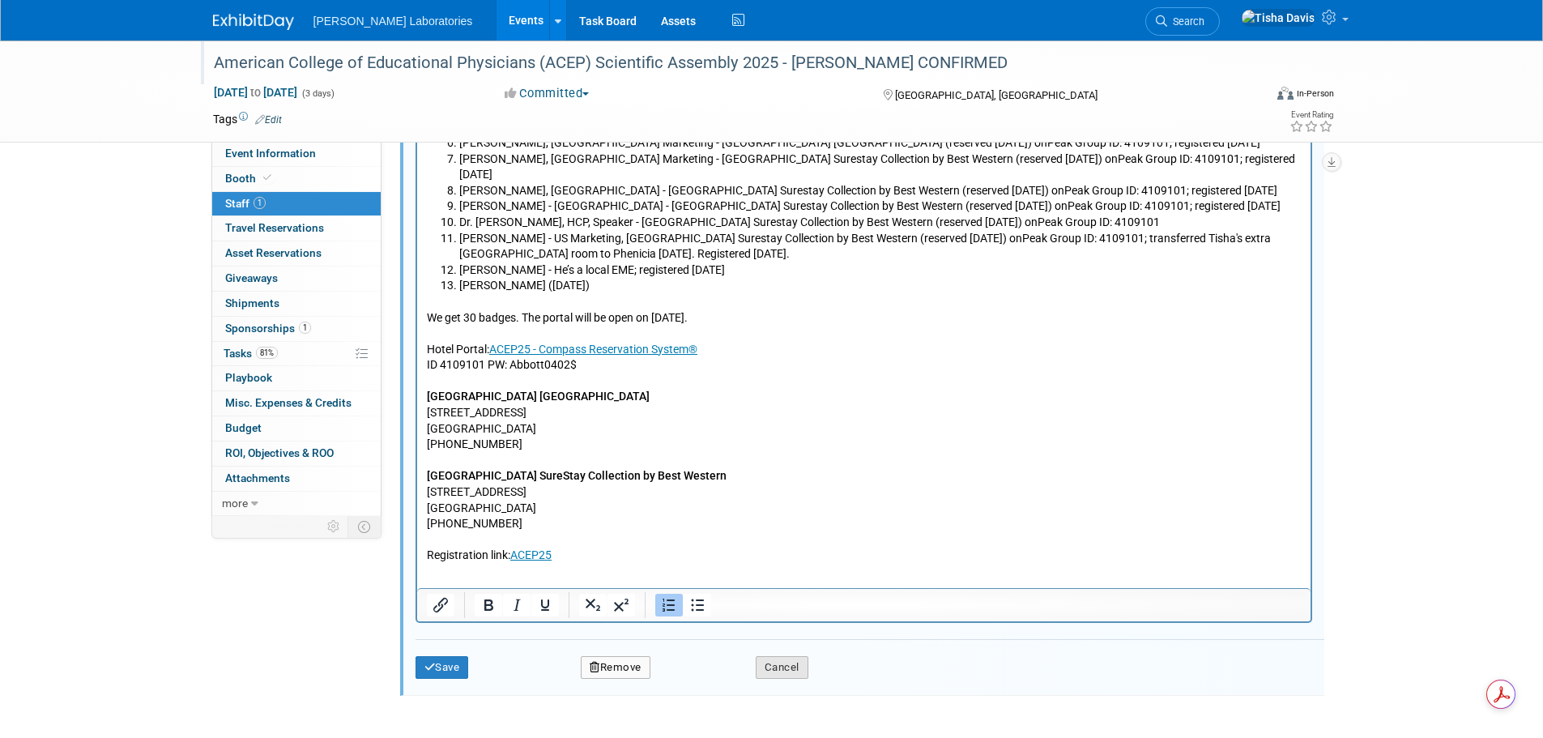
scroll to position [671, 0]
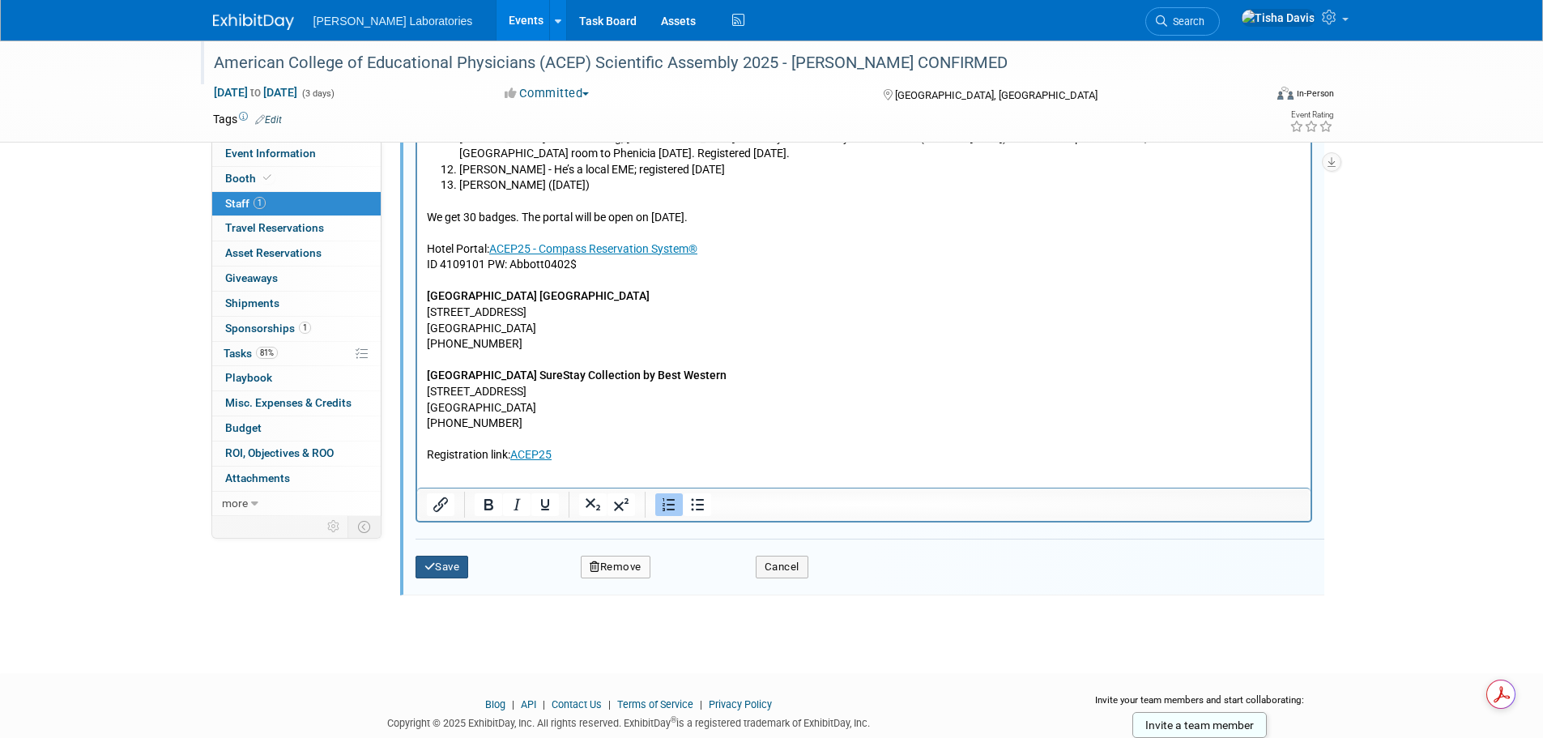
click at [446, 561] on button "Save" at bounding box center [442, 567] width 53 height 23
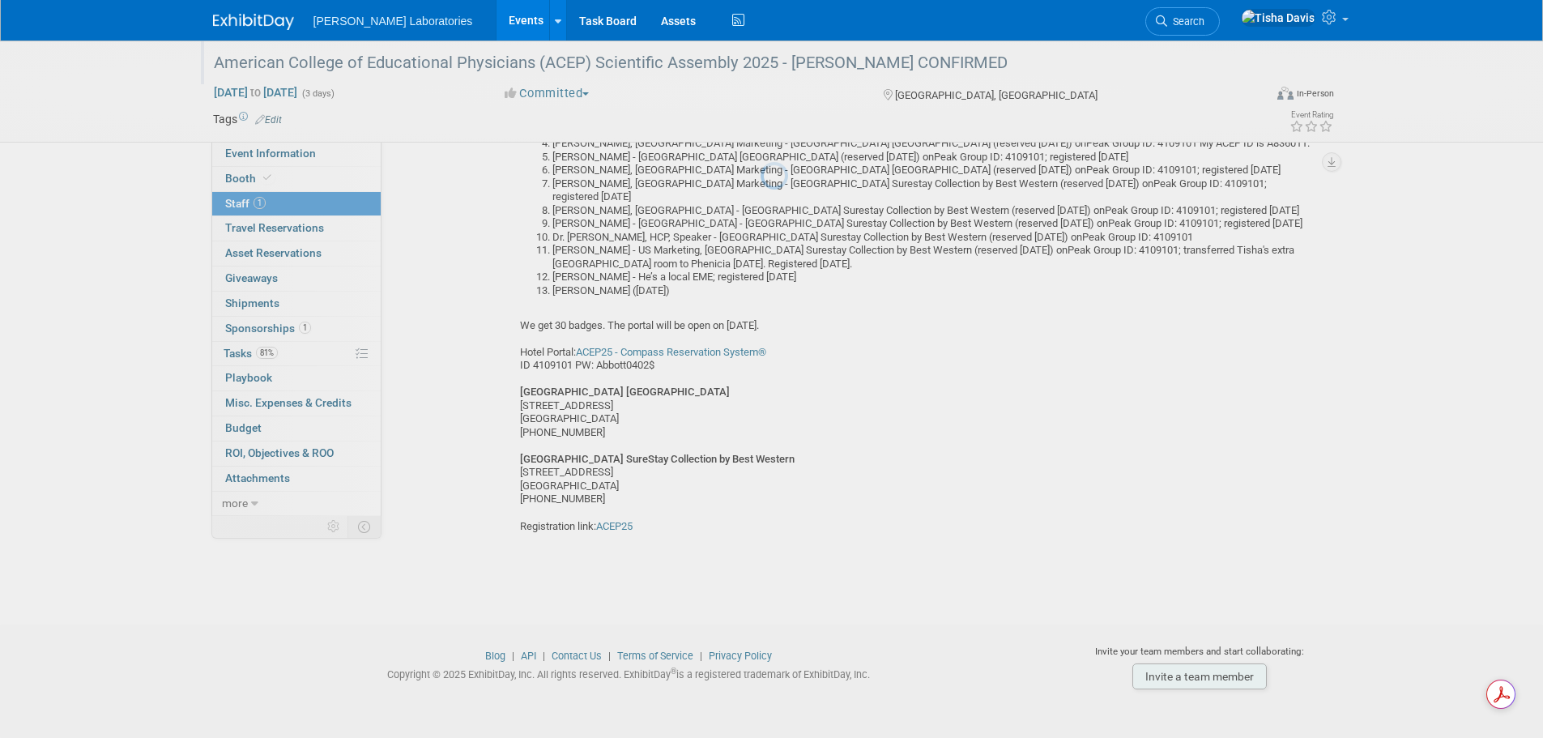
scroll to position [155, 0]
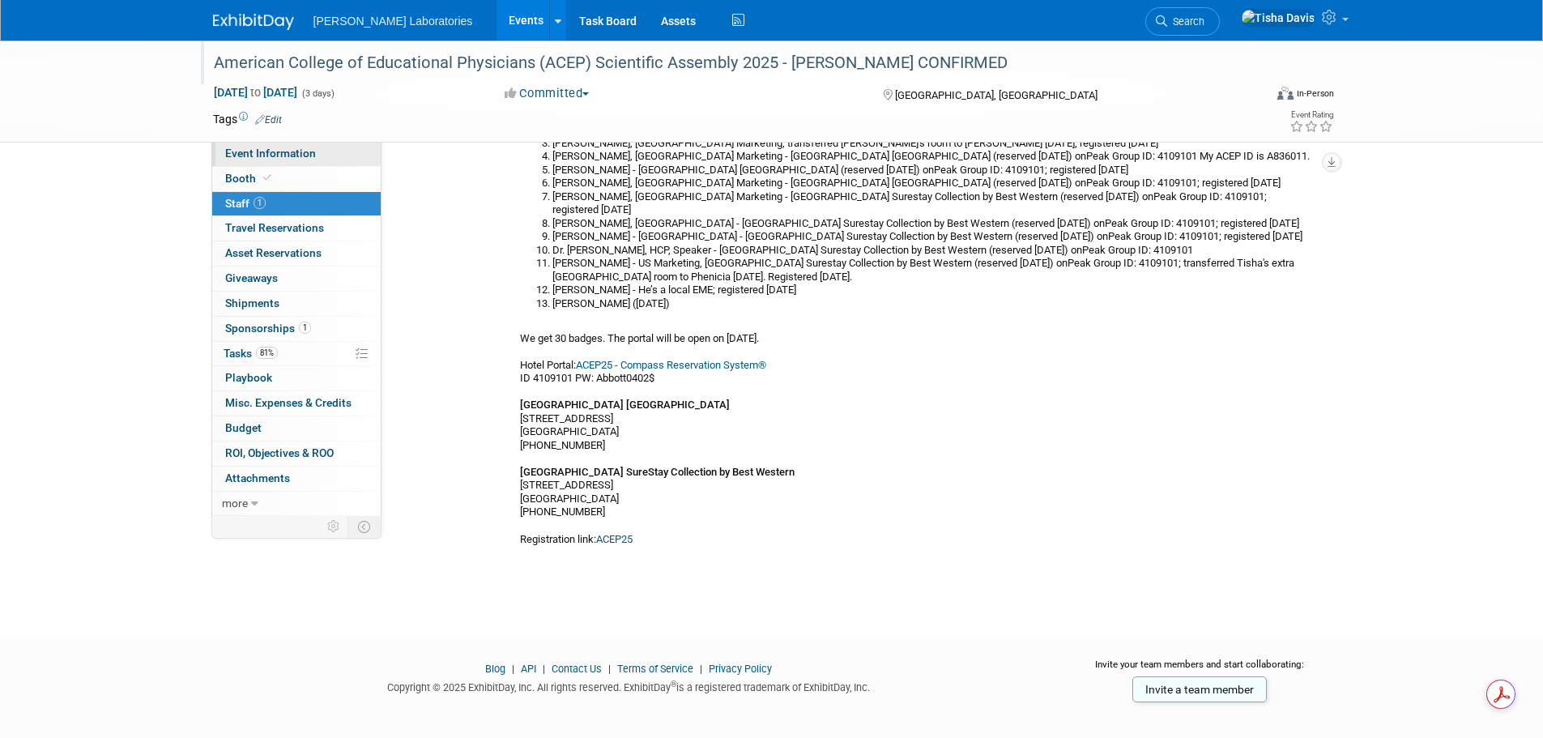
click at [312, 149] on span "Event Information" at bounding box center [270, 153] width 91 height 13
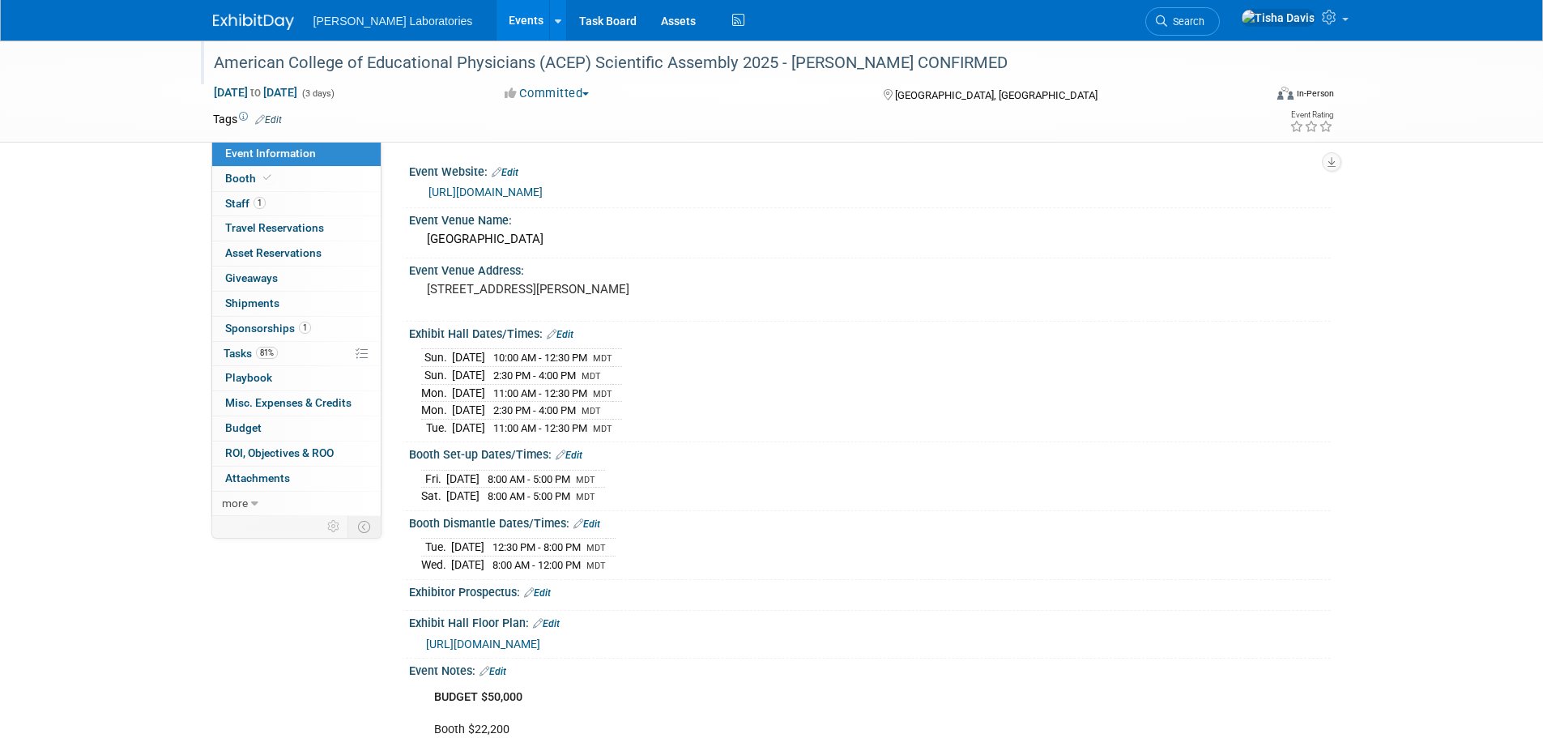
click at [517, 190] on link "[URL][DOMAIN_NAME]" at bounding box center [485, 191] width 114 height 13
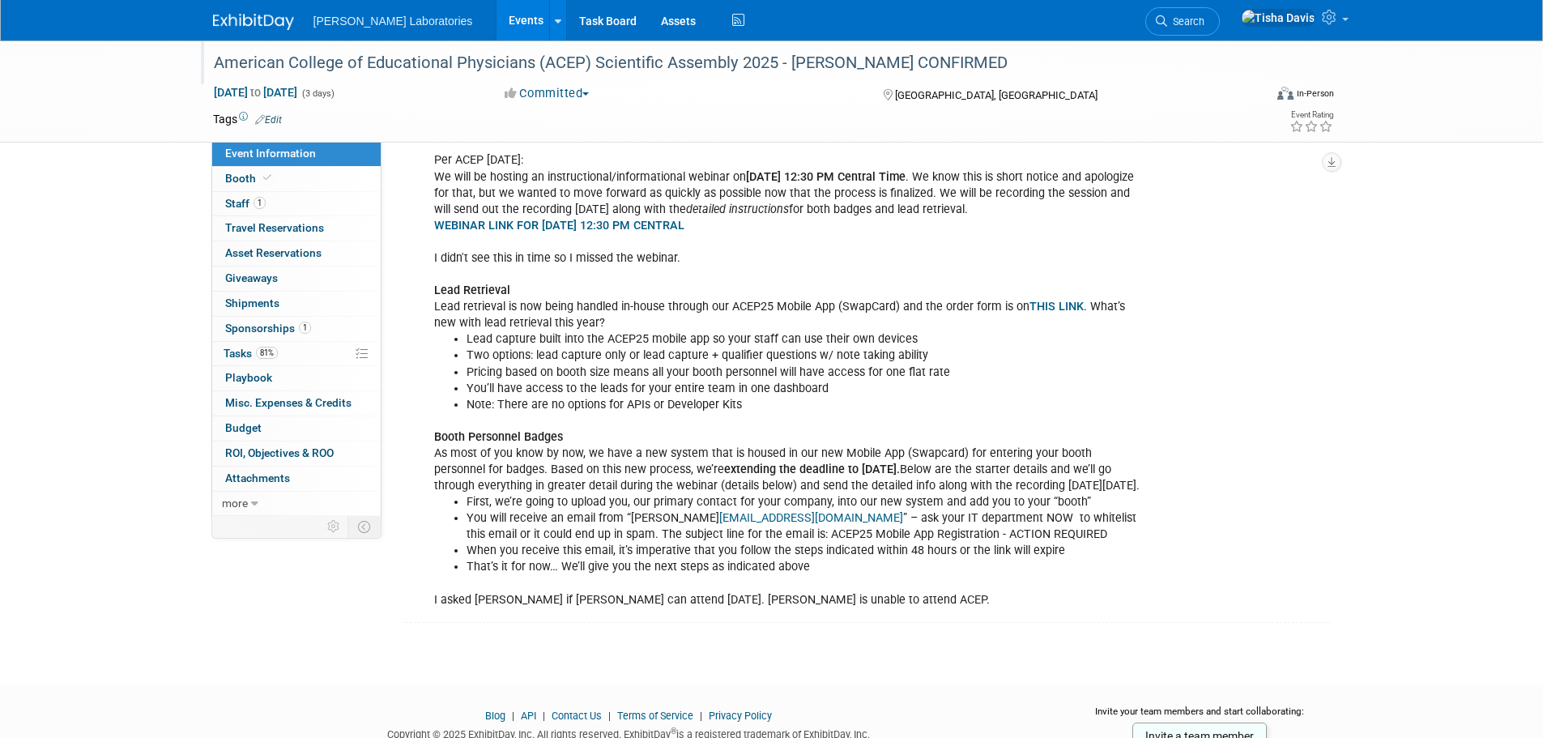
scroll to position [1681, 0]
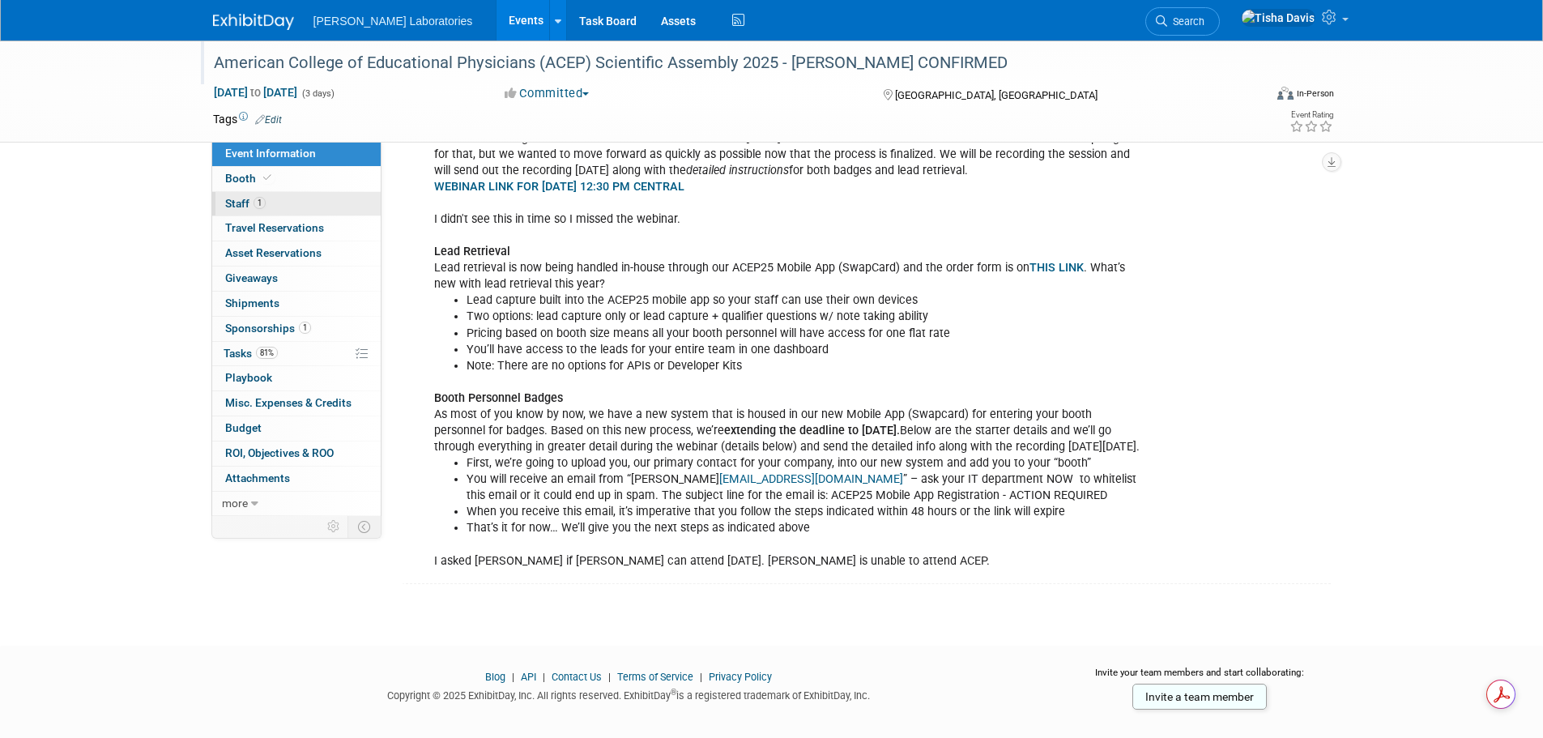
click at [232, 204] on span "Staff 1" at bounding box center [245, 203] width 40 height 13
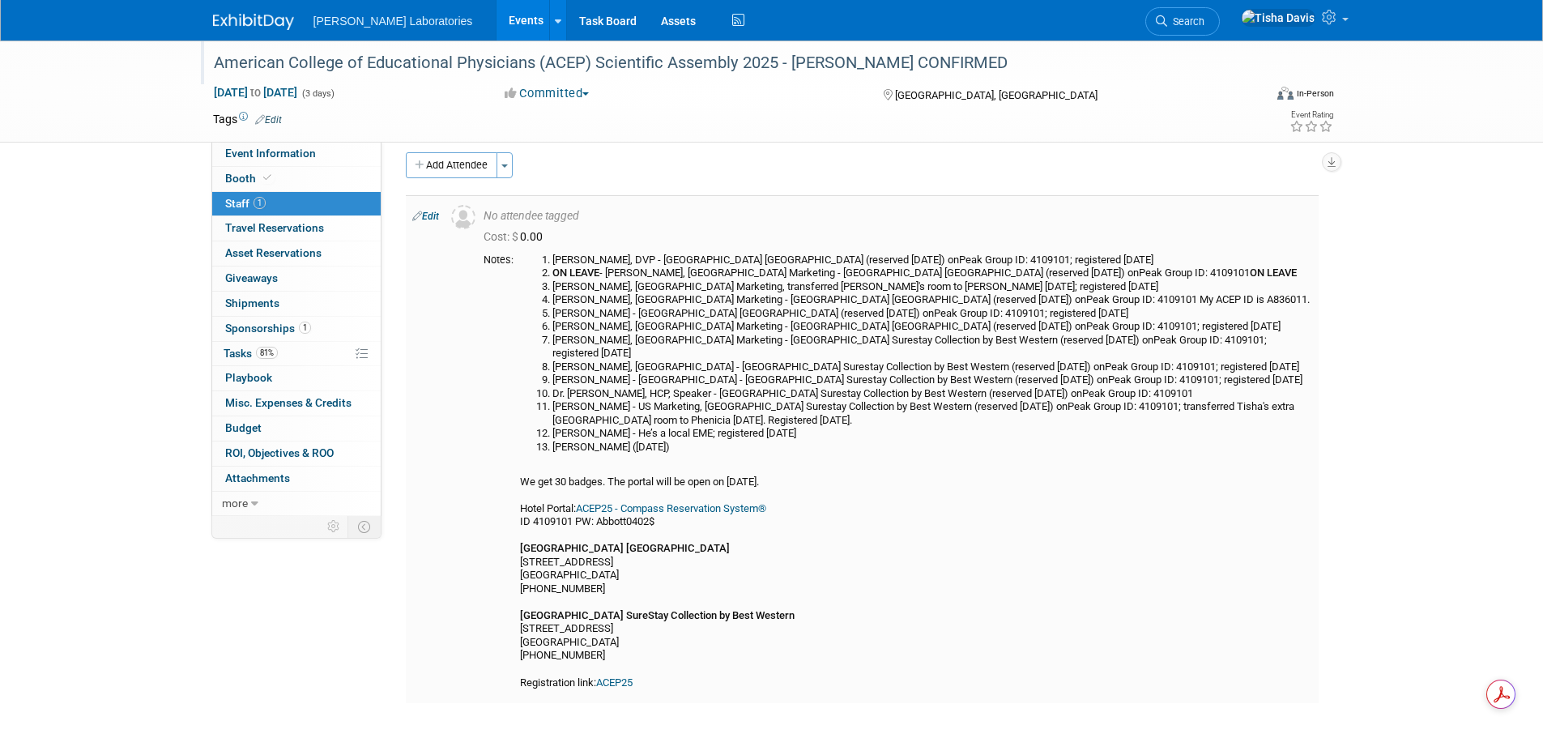
scroll to position [0, 0]
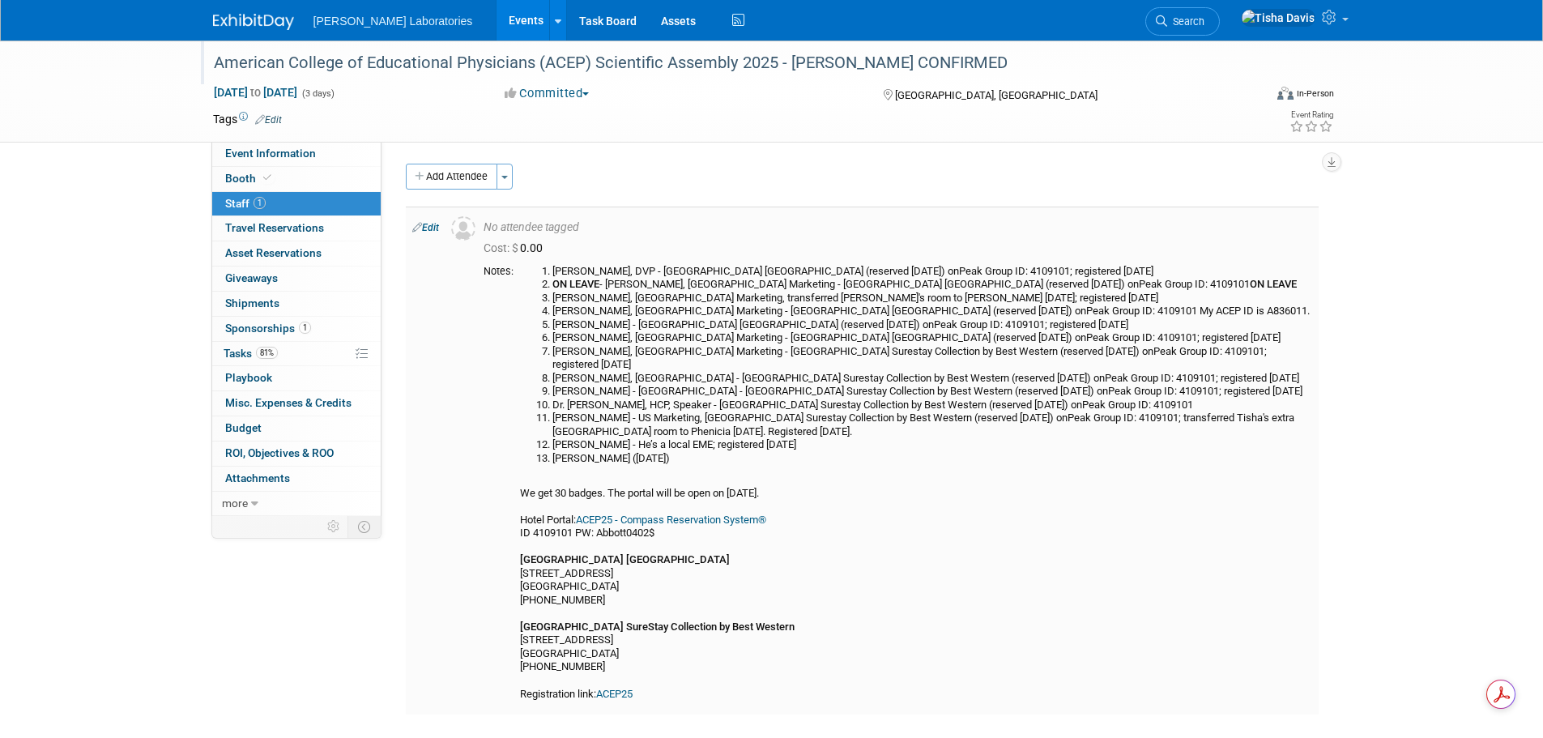
click at [430, 226] on link "Edit" at bounding box center [425, 227] width 27 height 11
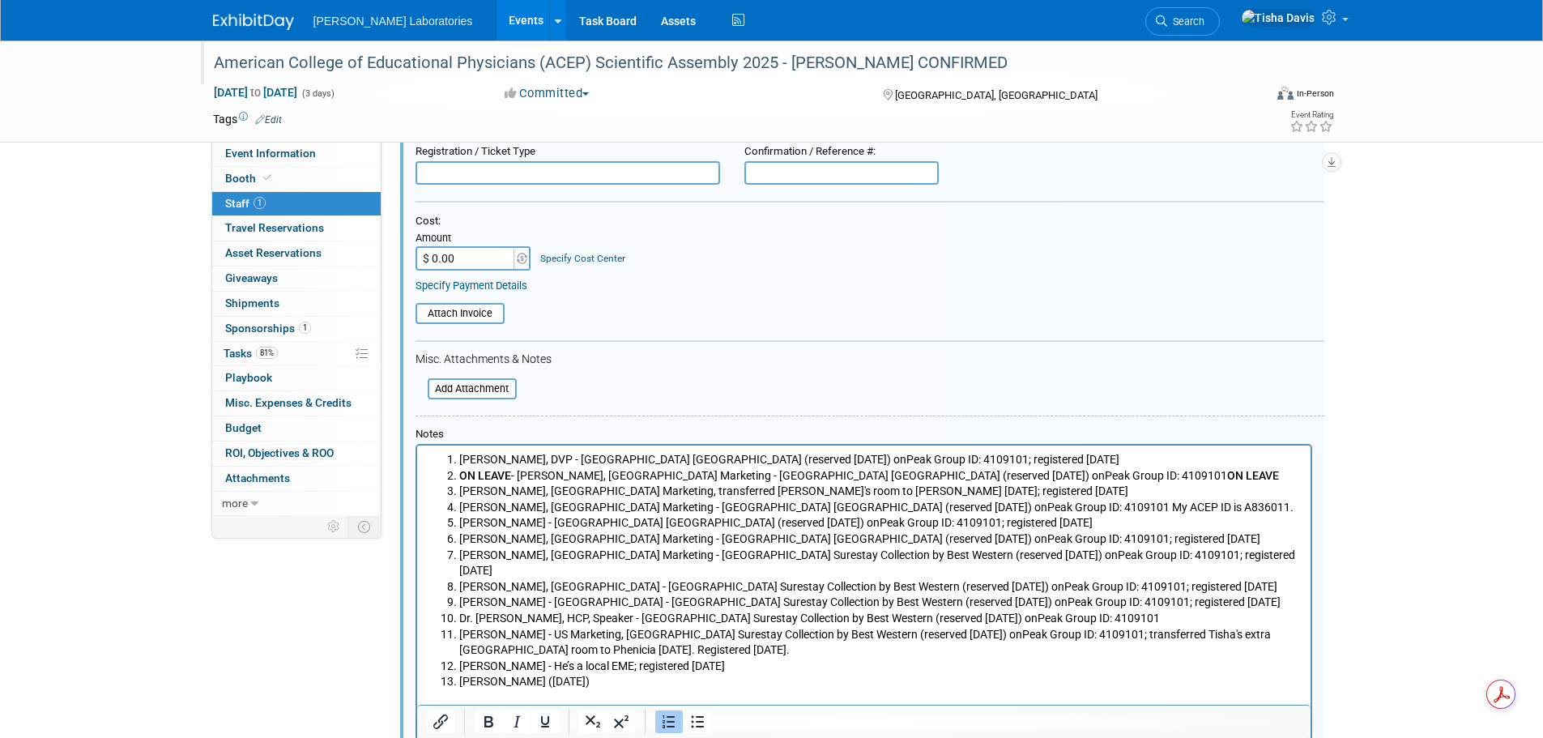
scroll to position [185, 0]
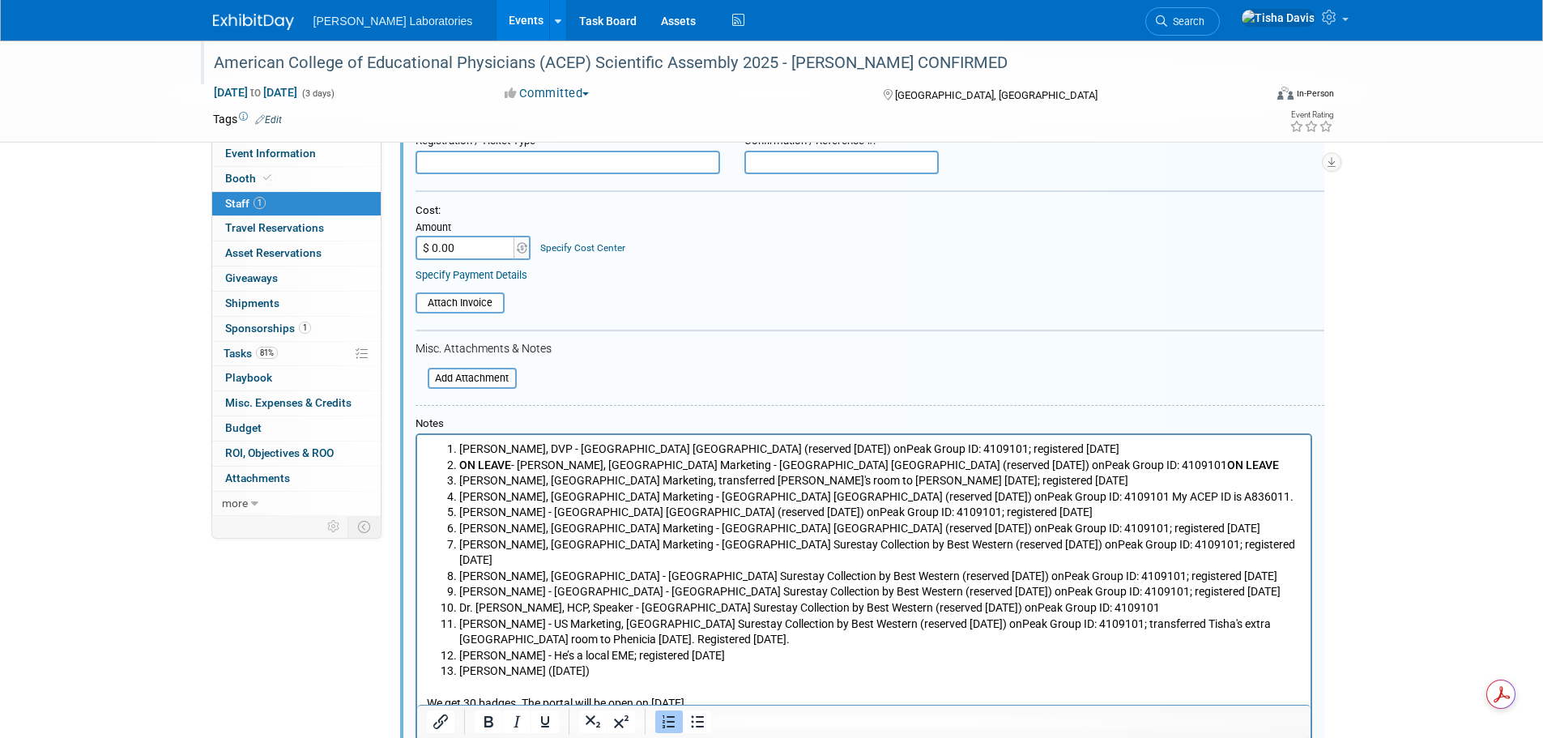
click at [1207, 569] on li "Andrew Elgar, Canada - Salt Lake Plaza Hotel Surestay Collection by Best Wester…" at bounding box center [879, 577] width 842 height 16
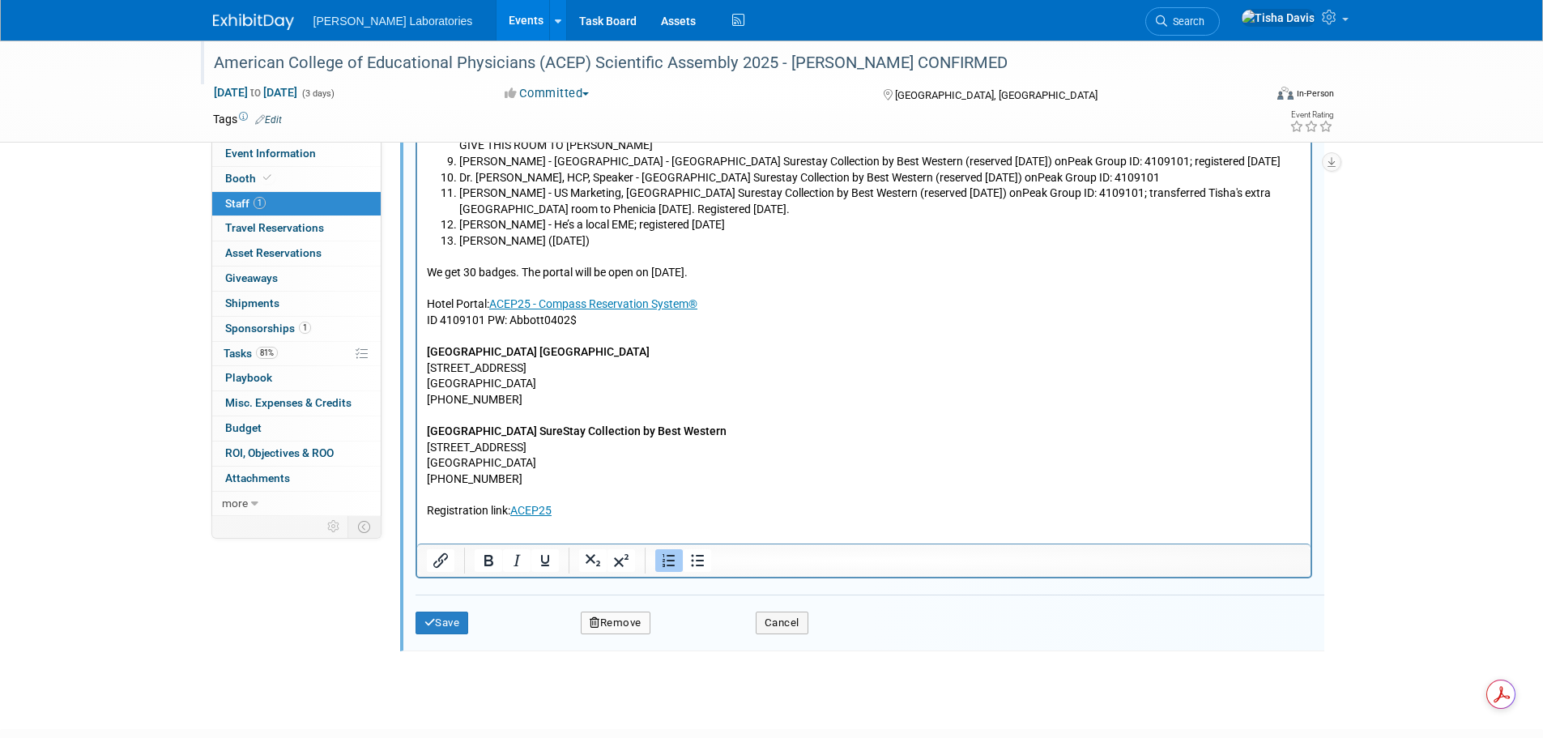
scroll to position [671, 0]
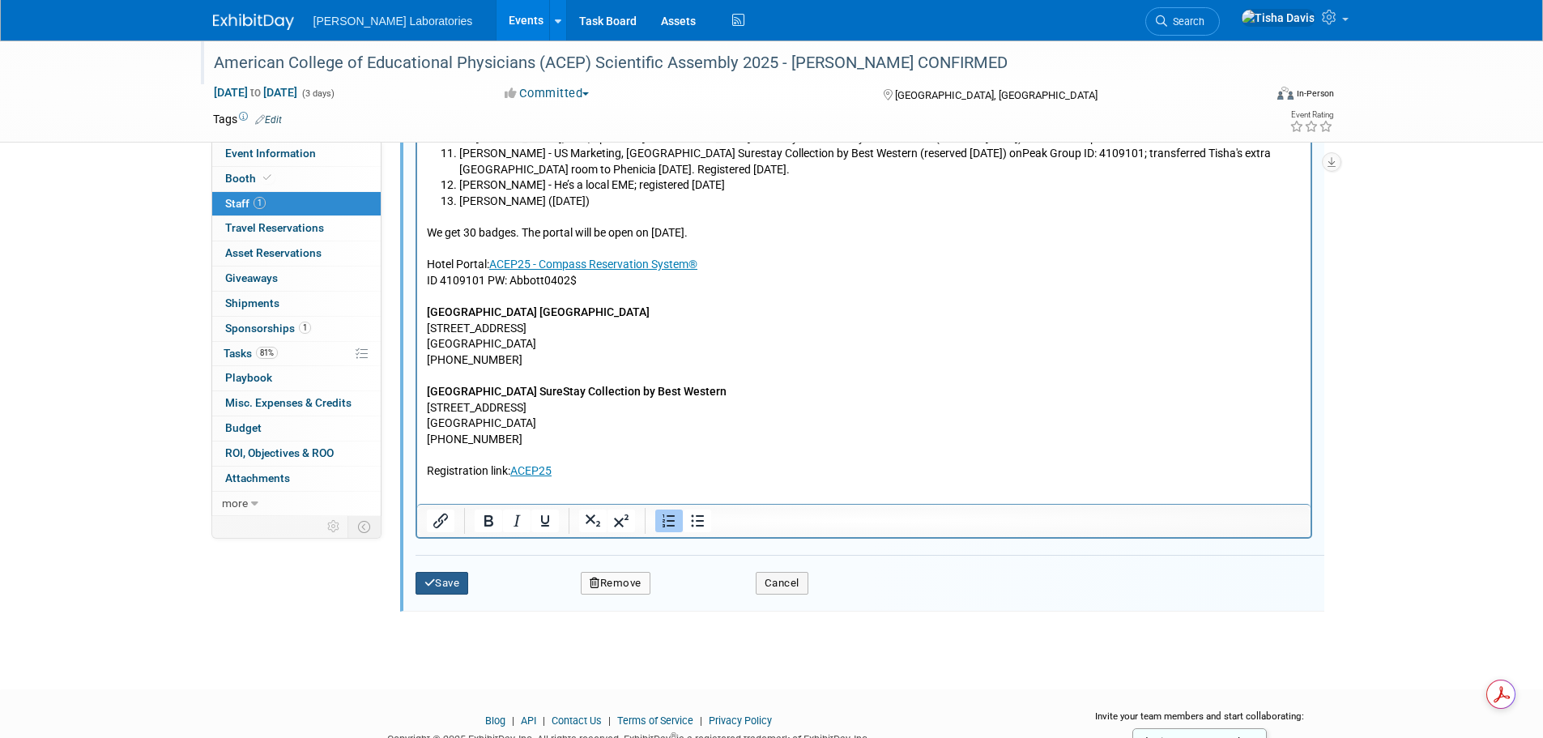
click at [438, 590] on button "Save" at bounding box center [442, 583] width 53 height 23
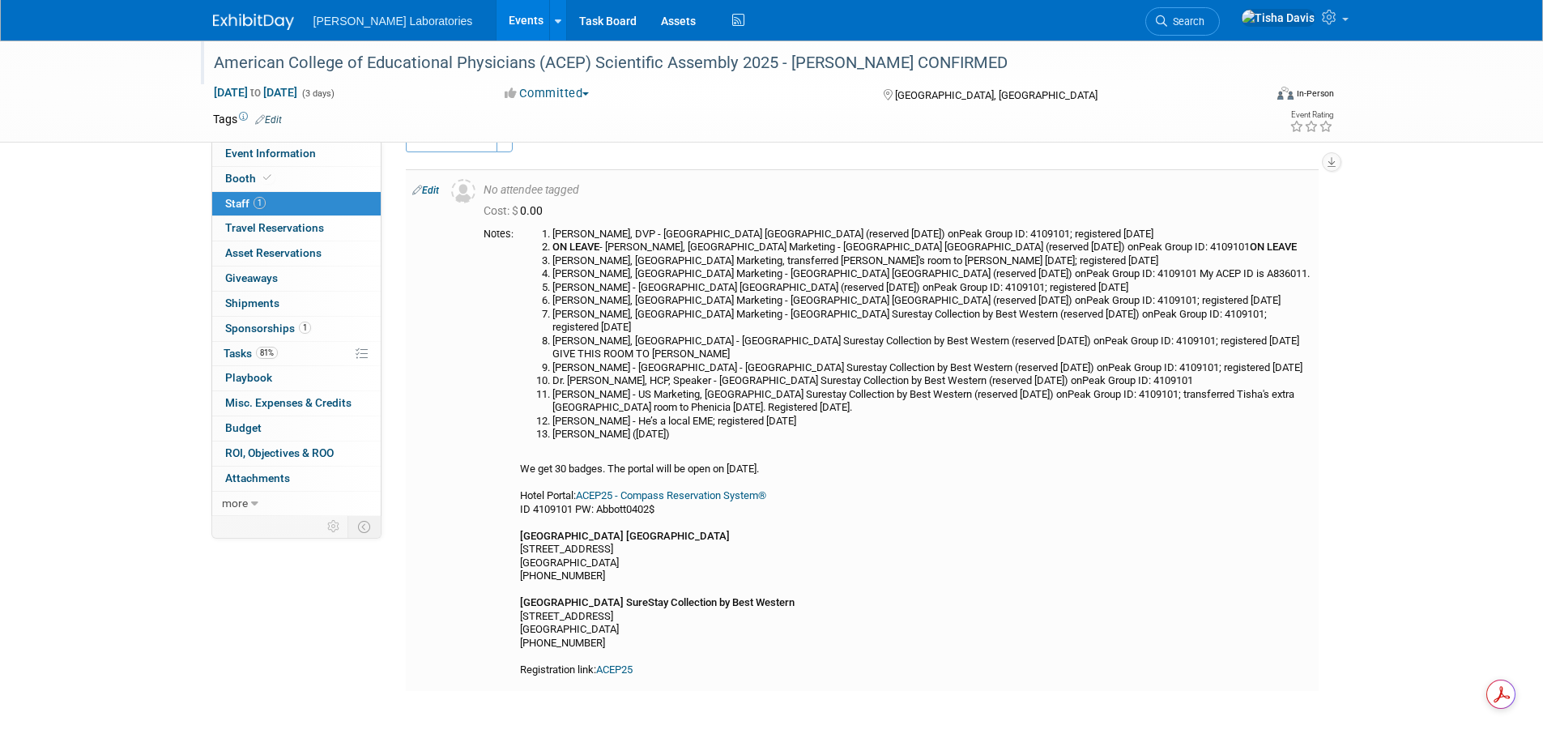
scroll to position [0, 0]
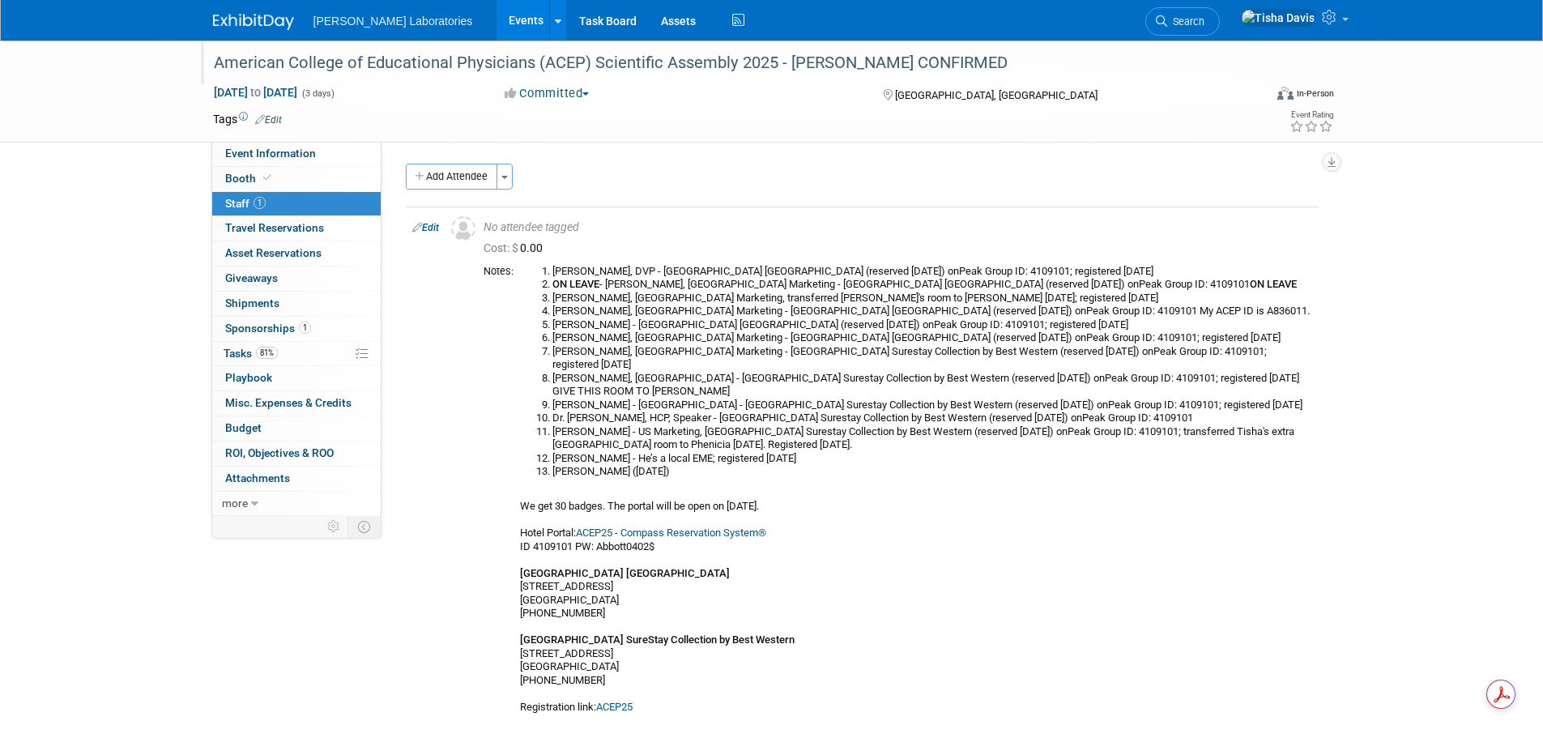
click at [496, 25] on link "Events" at bounding box center [525, 20] width 59 height 40
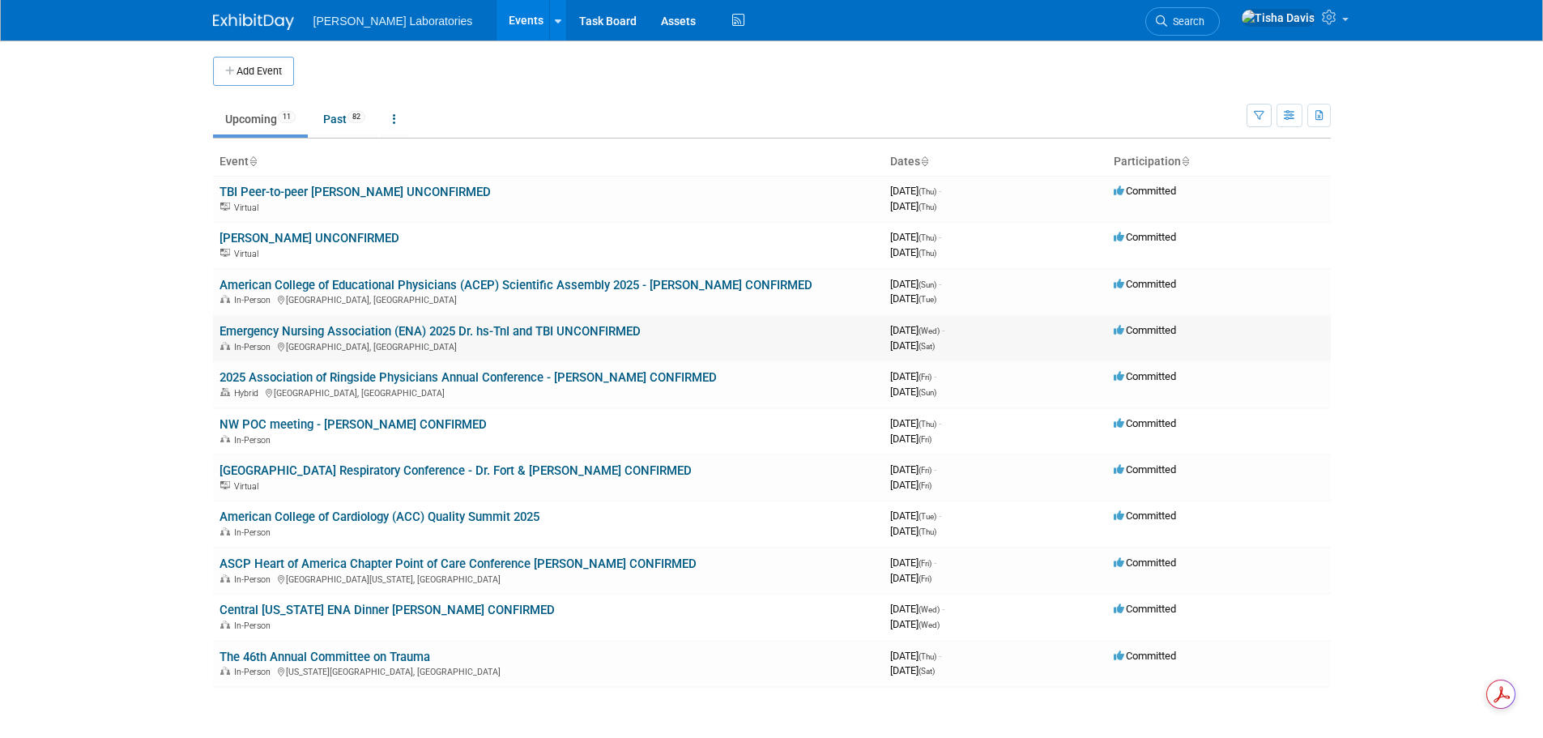
click at [364, 331] on link "Emergency Nursing Association (ENA) 2025 Dr. hs-TnI and TBI UNCONFIRMED" at bounding box center [429, 331] width 421 height 15
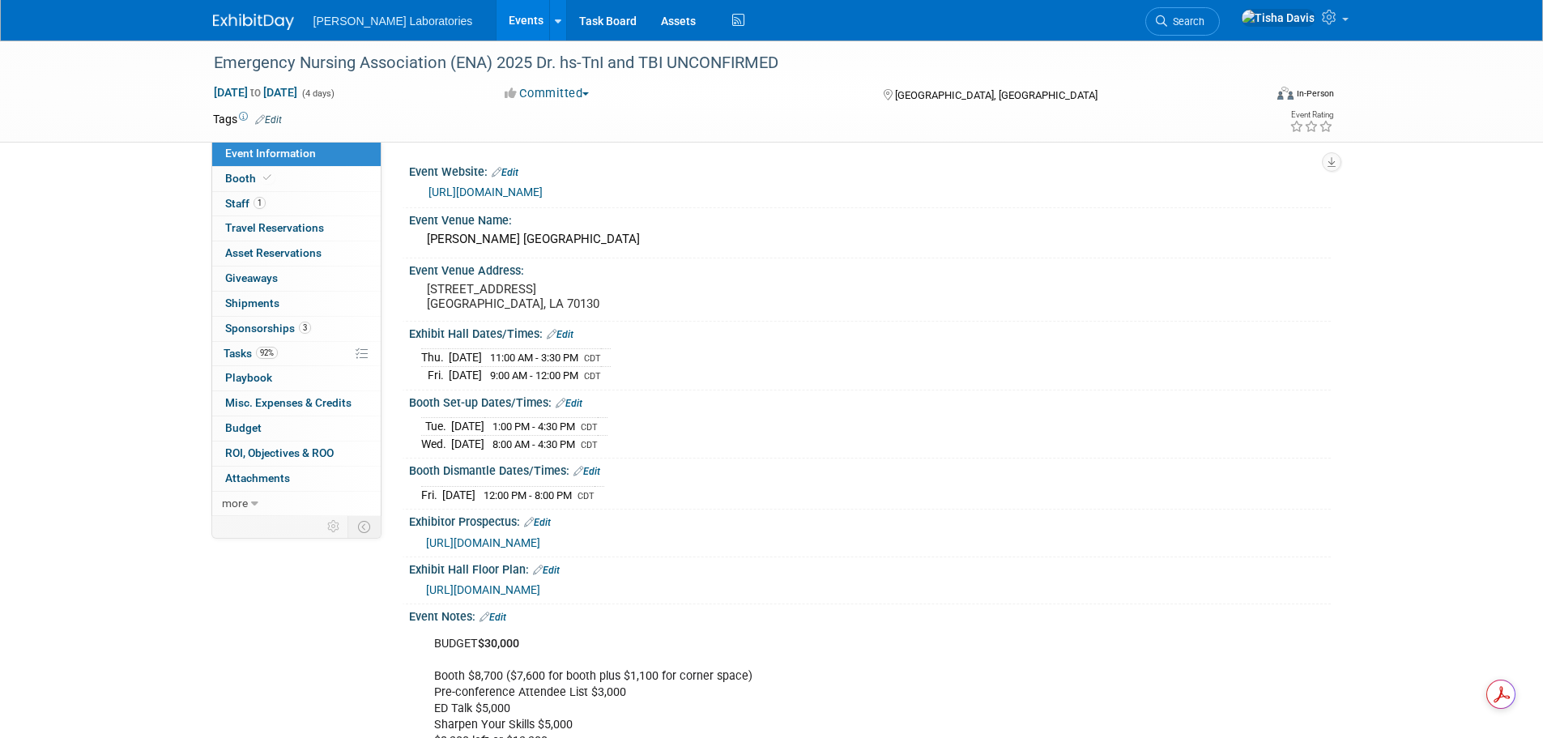
click at [496, 26] on link "Events" at bounding box center [525, 20] width 59 height 40
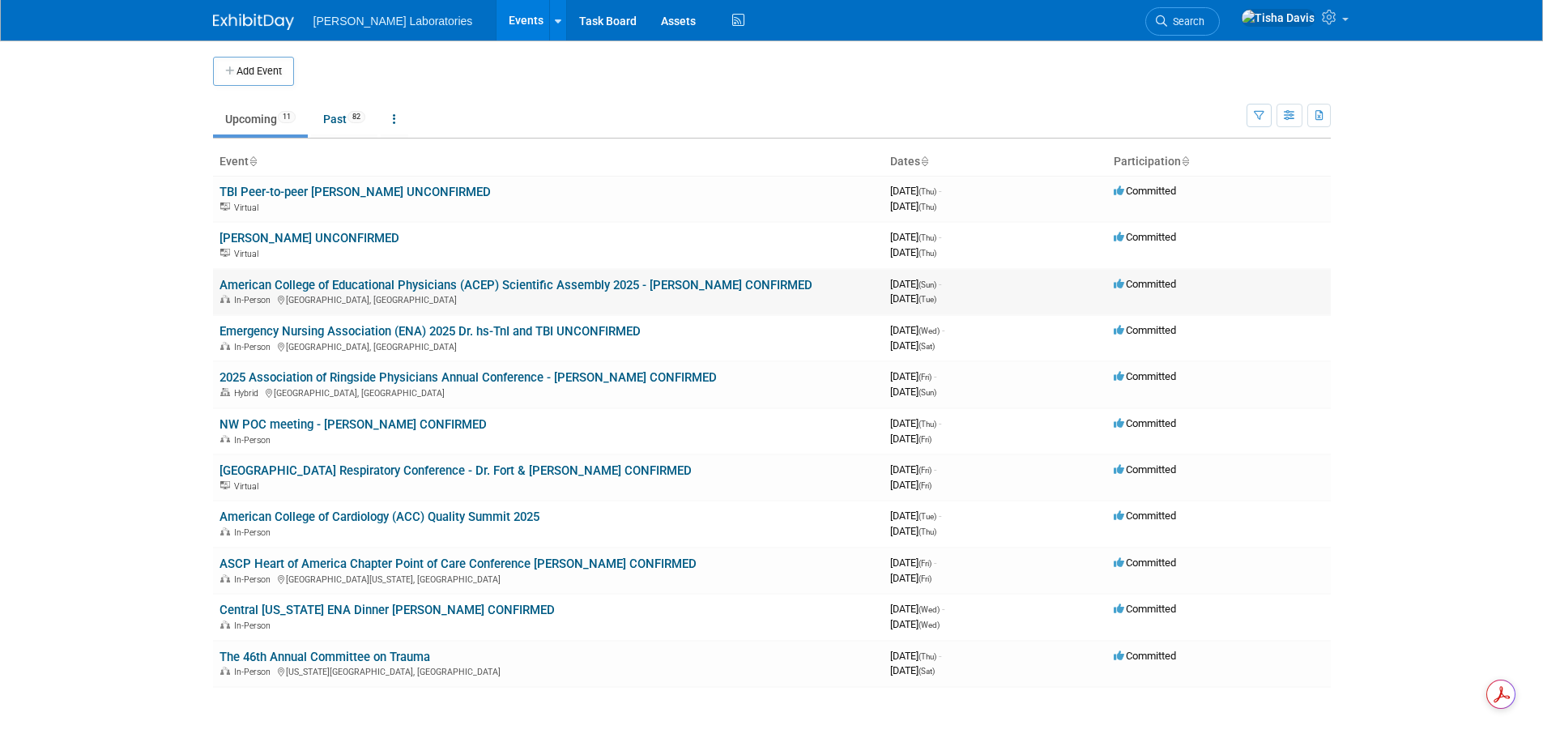
click at [369, 287] on link "American College of Educational Physicians (ACEP) Scientific Assembly 2025 - [P…" at bounding box center [515, 285] width 593 height 15
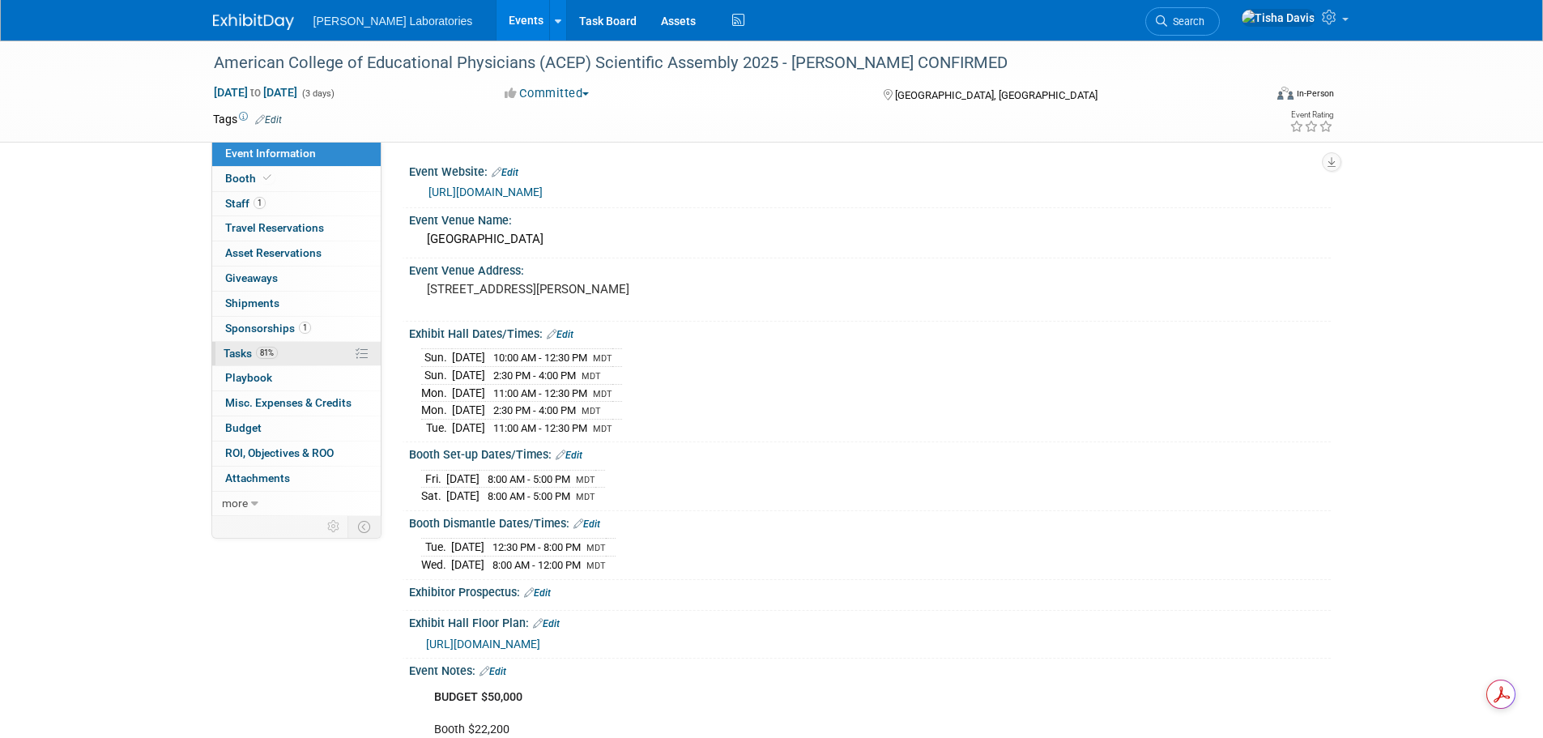
click at [235, 354] on span "Tasks 81%" at bounding box center [251, 353] width 54 height 13
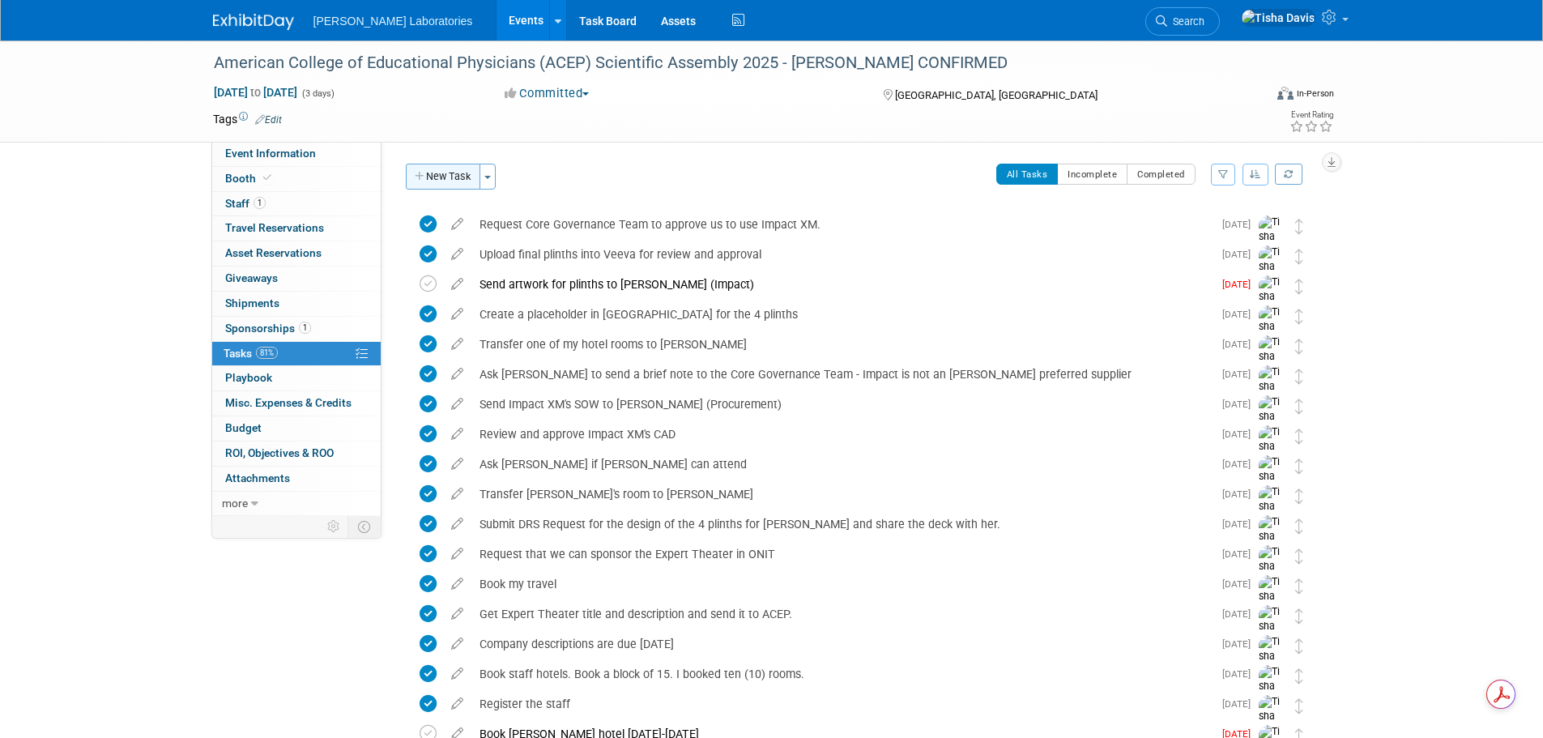
click at [454, 179] on button "New Task" at bounding box center [443, 177] width 75 height 26
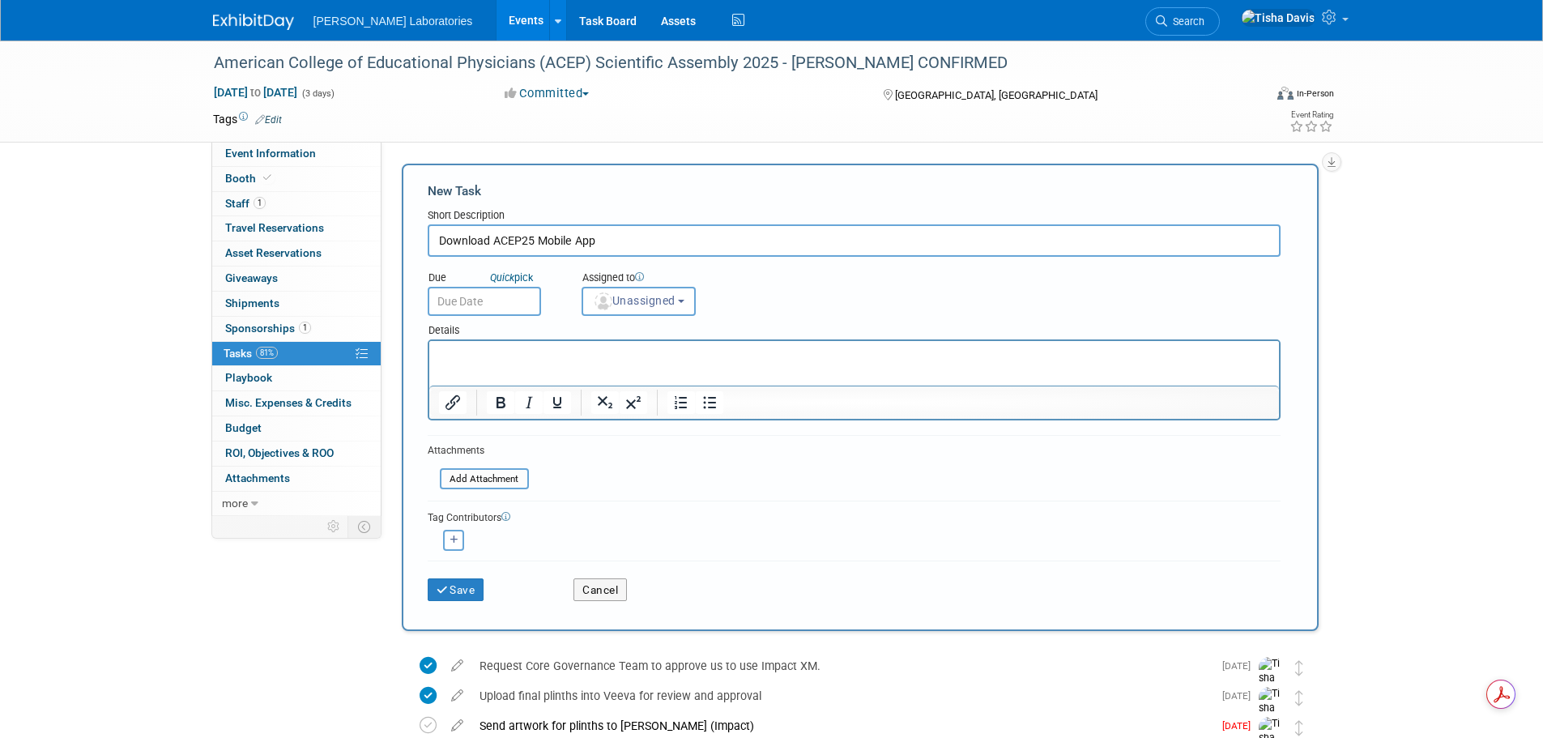
type input "Download ACEP25 Mobile App"
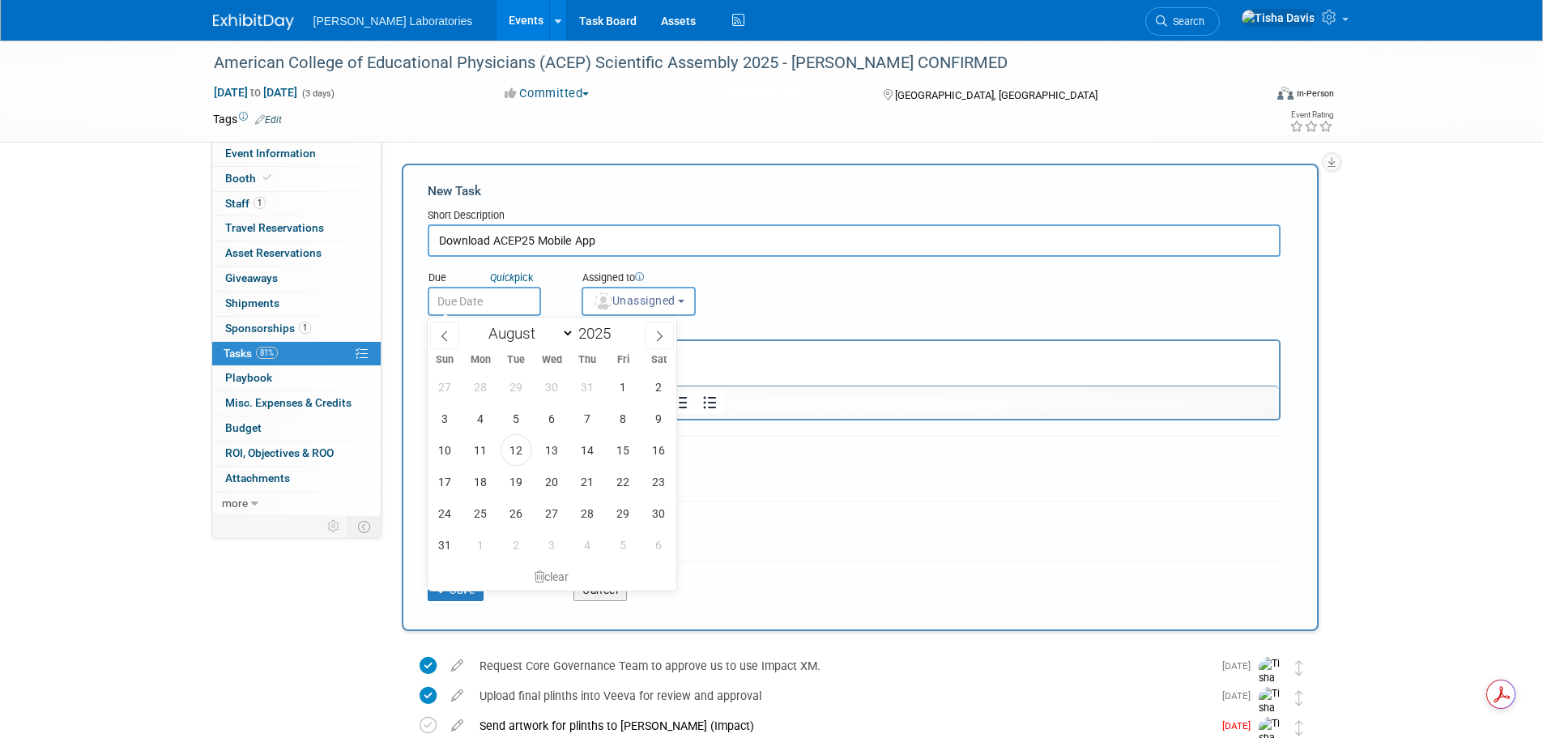
click at [462, 301] on input "text" at bounding box center [484, 301] width 113 height 29
click at [549, 456] on span "13" at bounding box center [552, 450] width 32 height 32
type input "[DATE]"
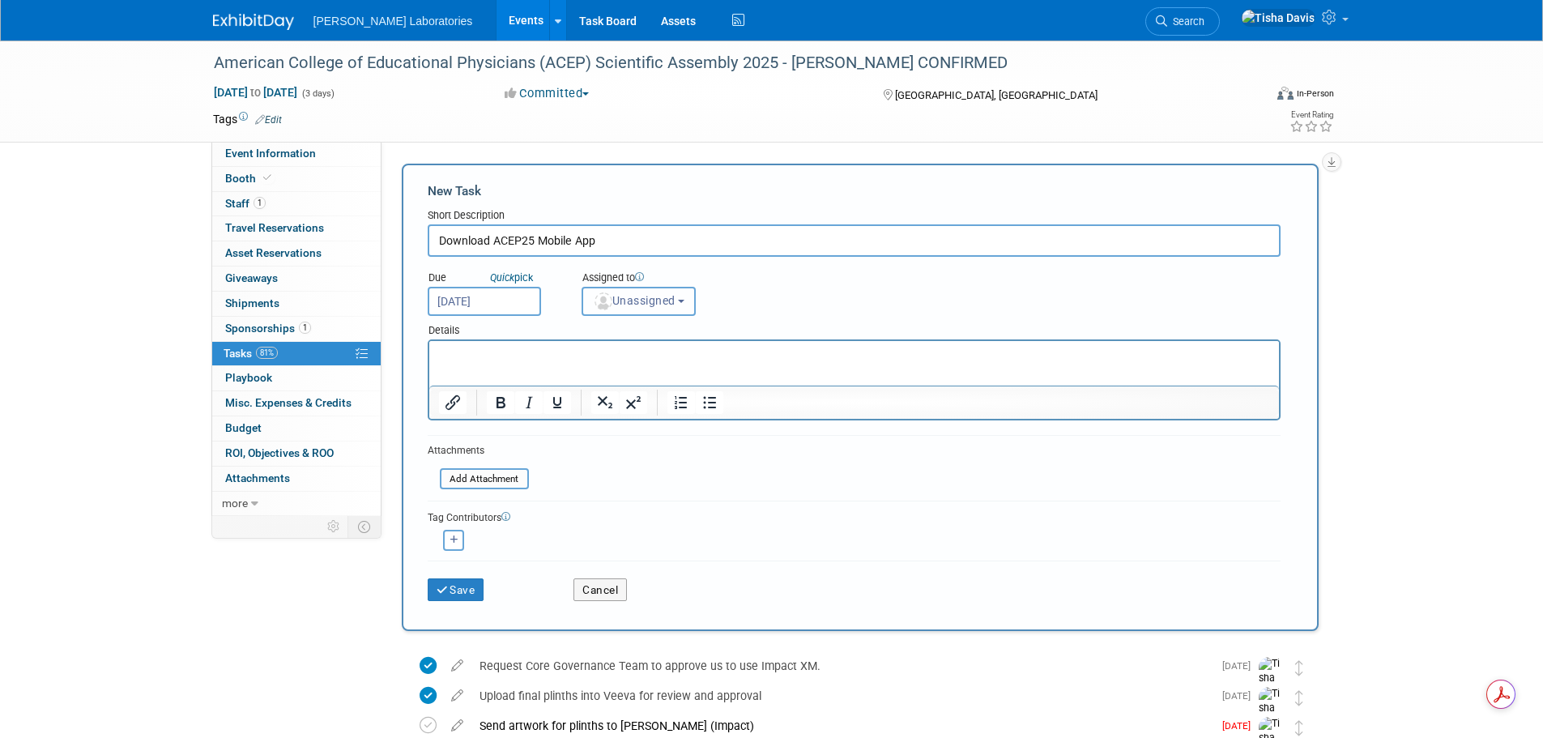
click at [688, 304] on button "Unassigned" at bounding box center [639, 301] width 115 height 29
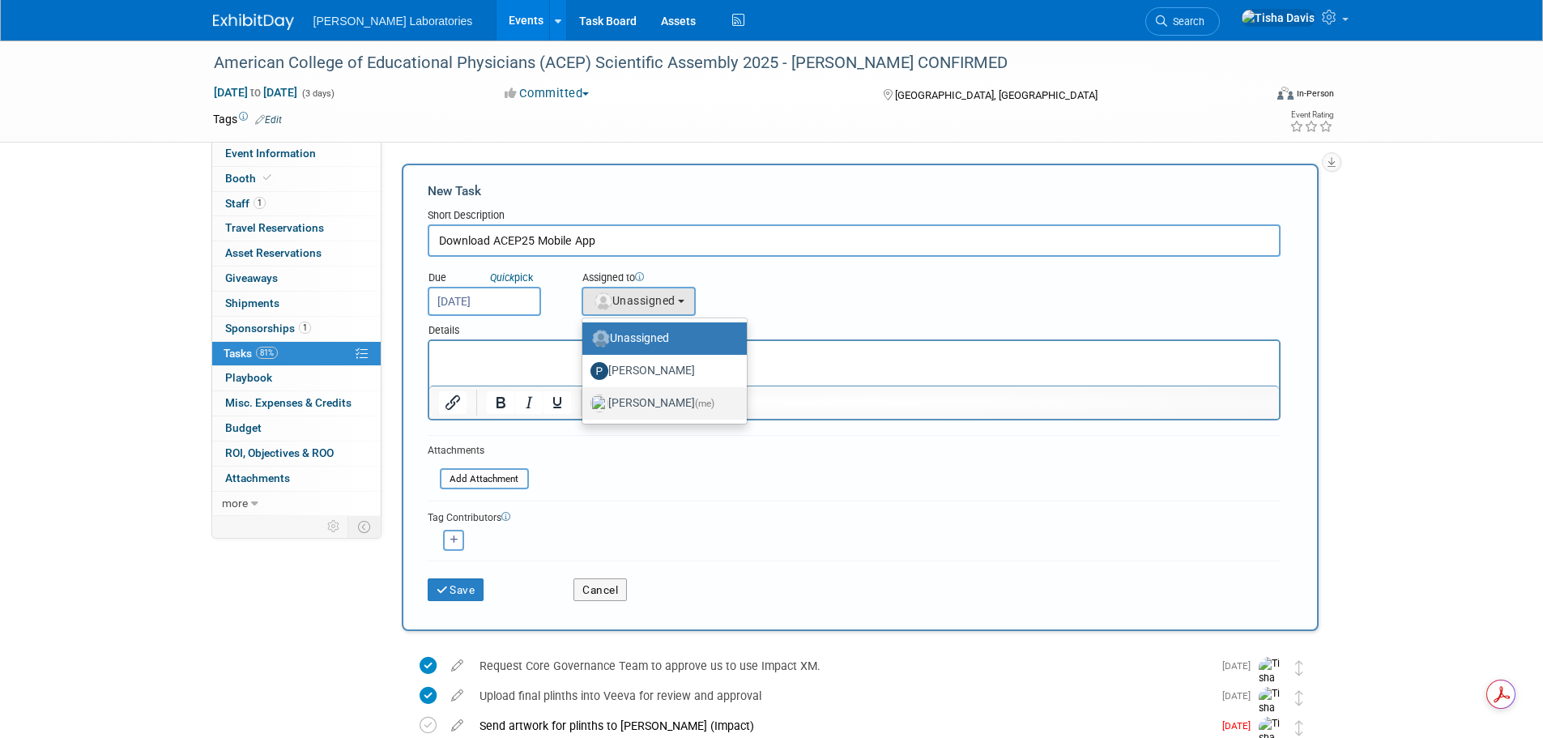
click at [657, 399] on label "[PERSON_NAME] (me)" at bounding box center [660, 403] width 140 height 26
click at [585, 399] on input "[PERSON_NAME] (me)" at bounding box center [579, 401] width 11 height 11
select select "2770856e-d6b1-4121-bfe1-202d7e478624"
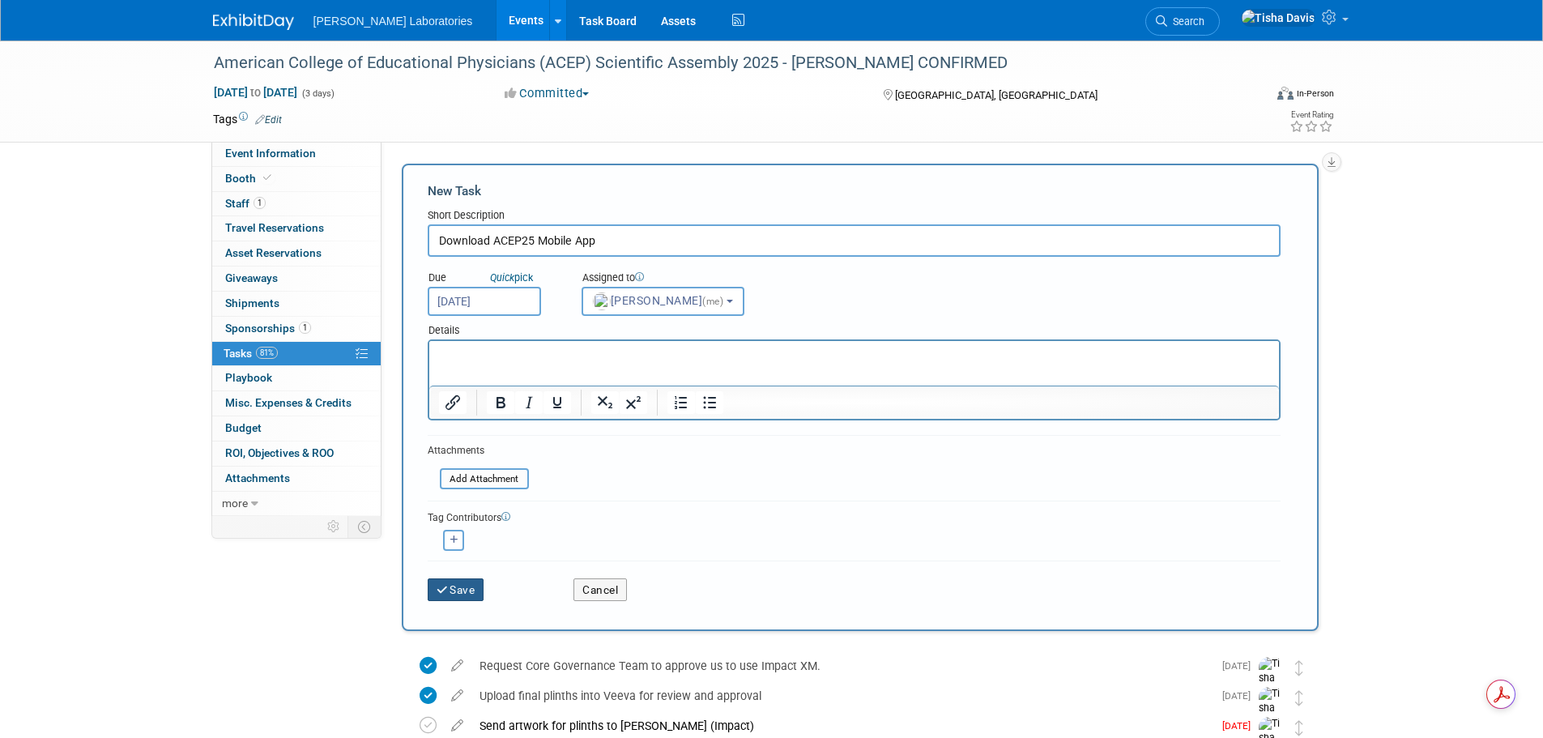
drag, startPoint x: 469, startPoint y: 590, endPoint x: 482, endPoint y: 521, distance: 70.1
click at [470, 590] on button "Save" at bounding box center [456, 589] width 57 height 23
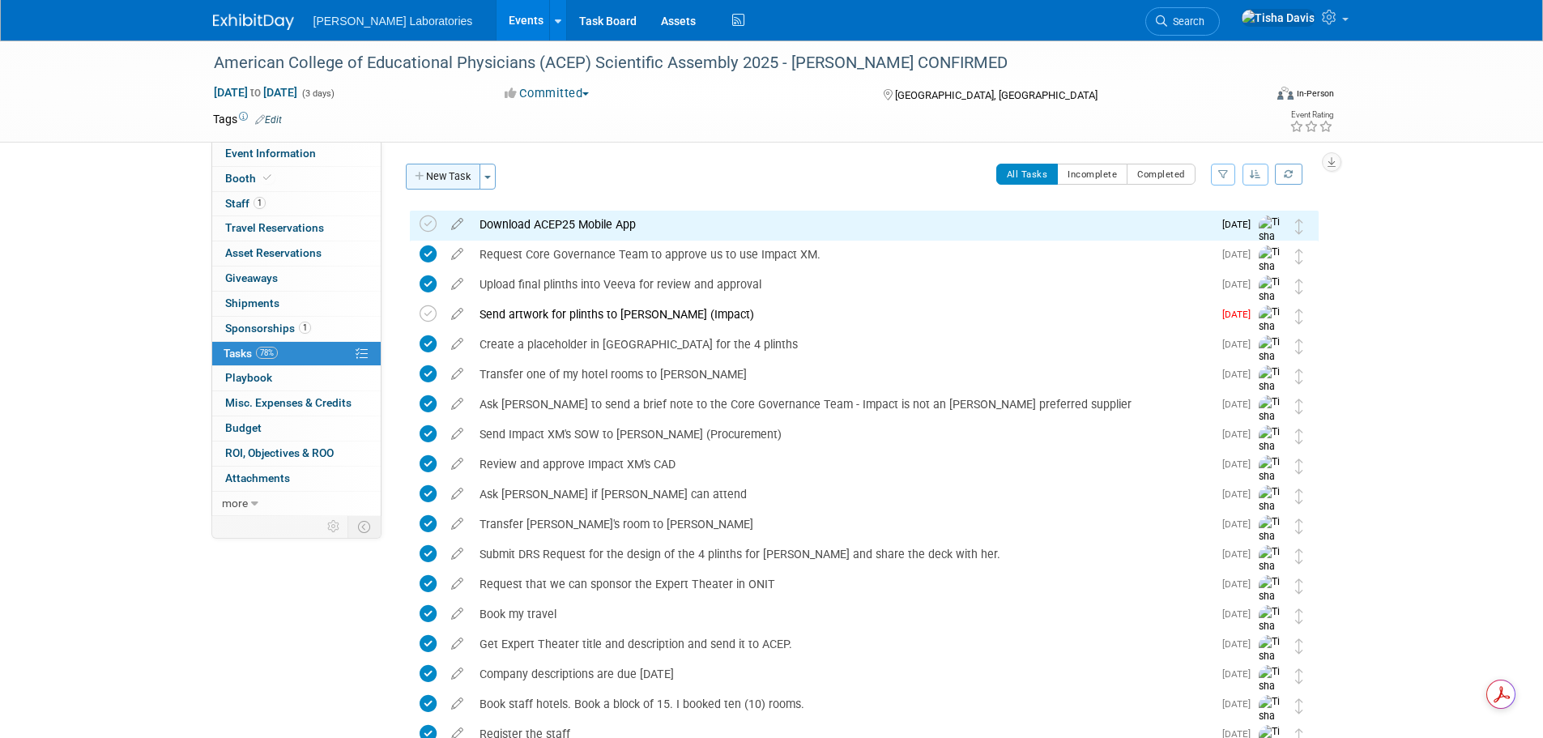
click at [445, 176] on button "New Task" at bounding box center [443, 177] width 75 height 26
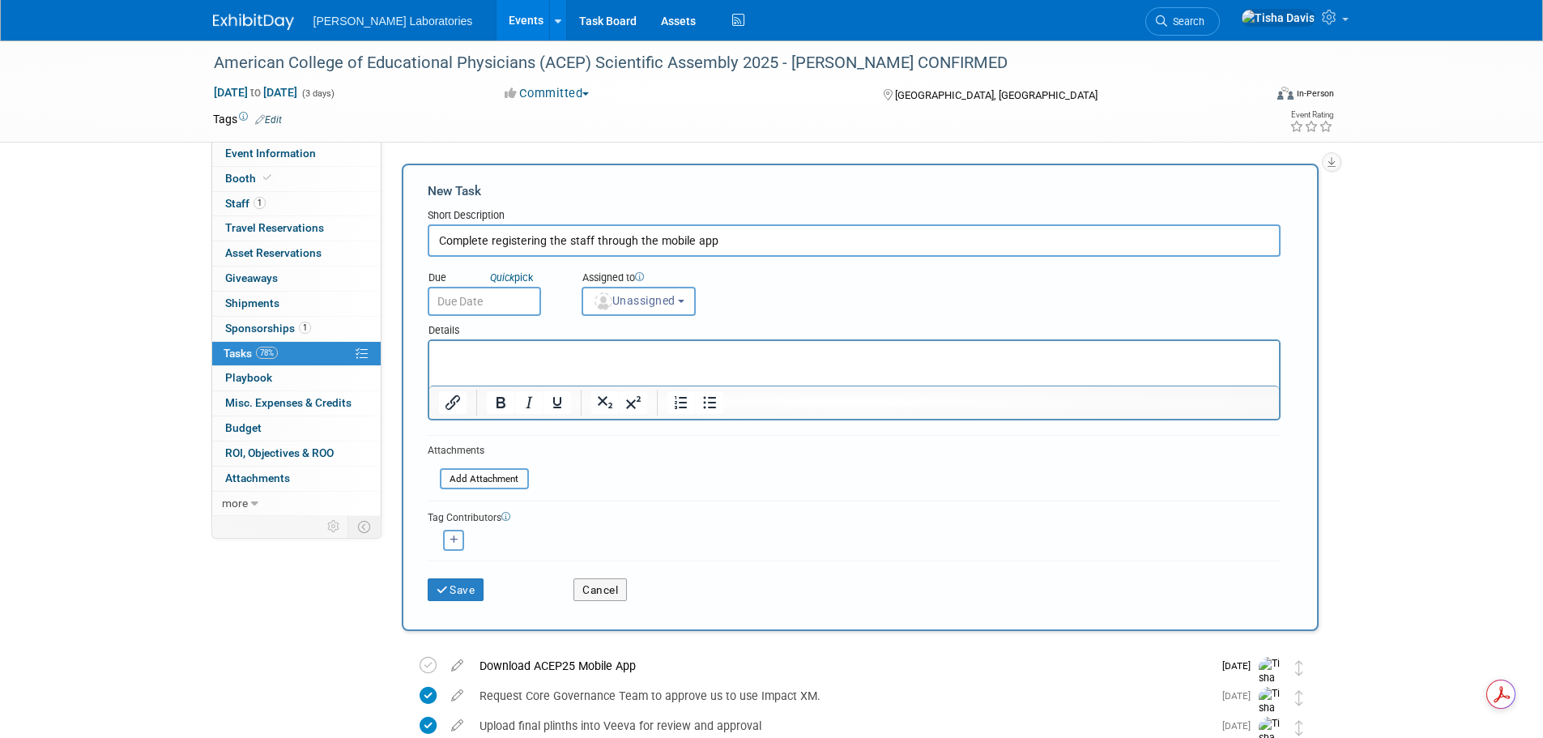
type input "Complete registering the staff through the mobile app"
click at [514, 305] on input "text" at bounding box center [484, 301] width 113 height 29
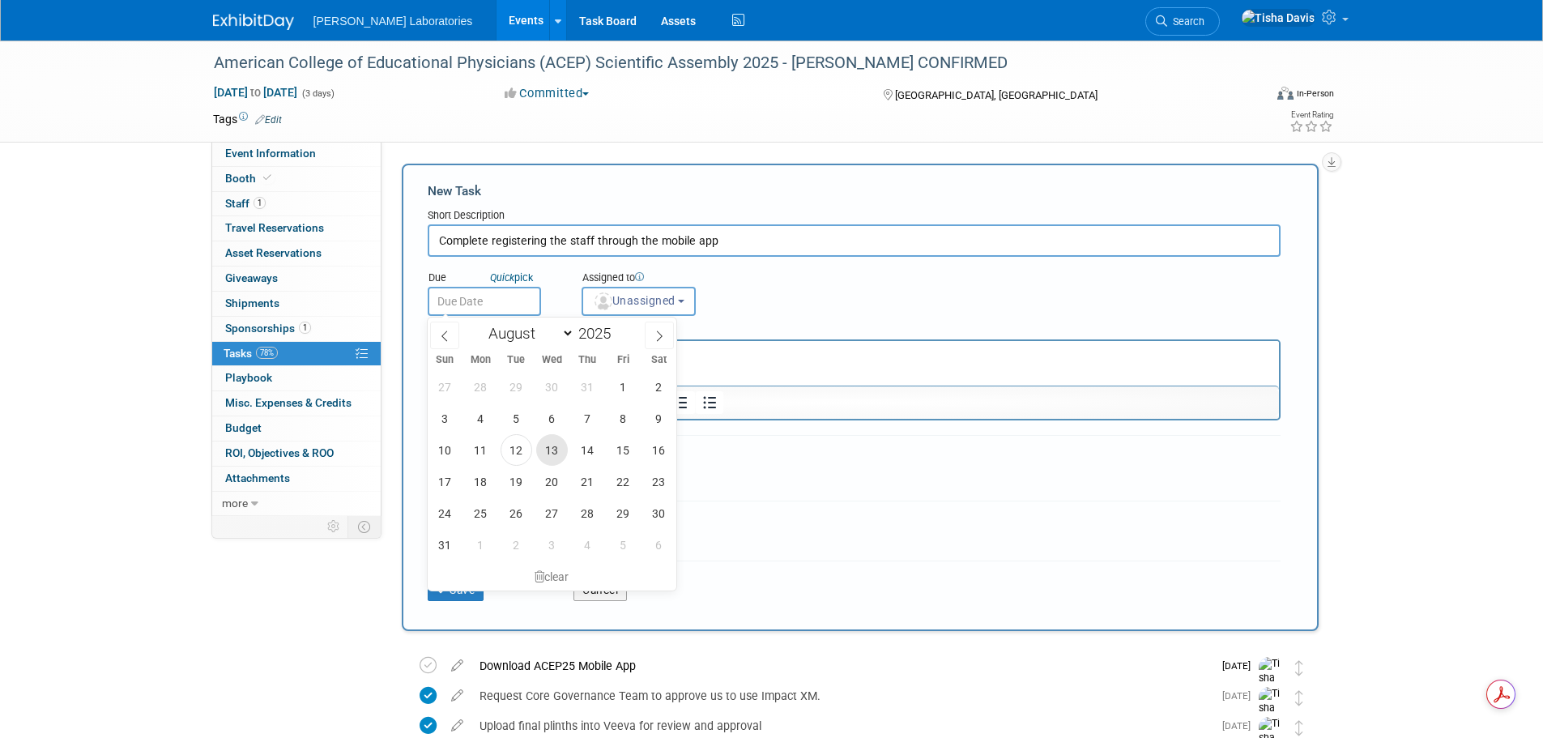
click at [547, 454] on span "13" at bounding box center [552, 450] width 32 height 32
type input "[DATE]"
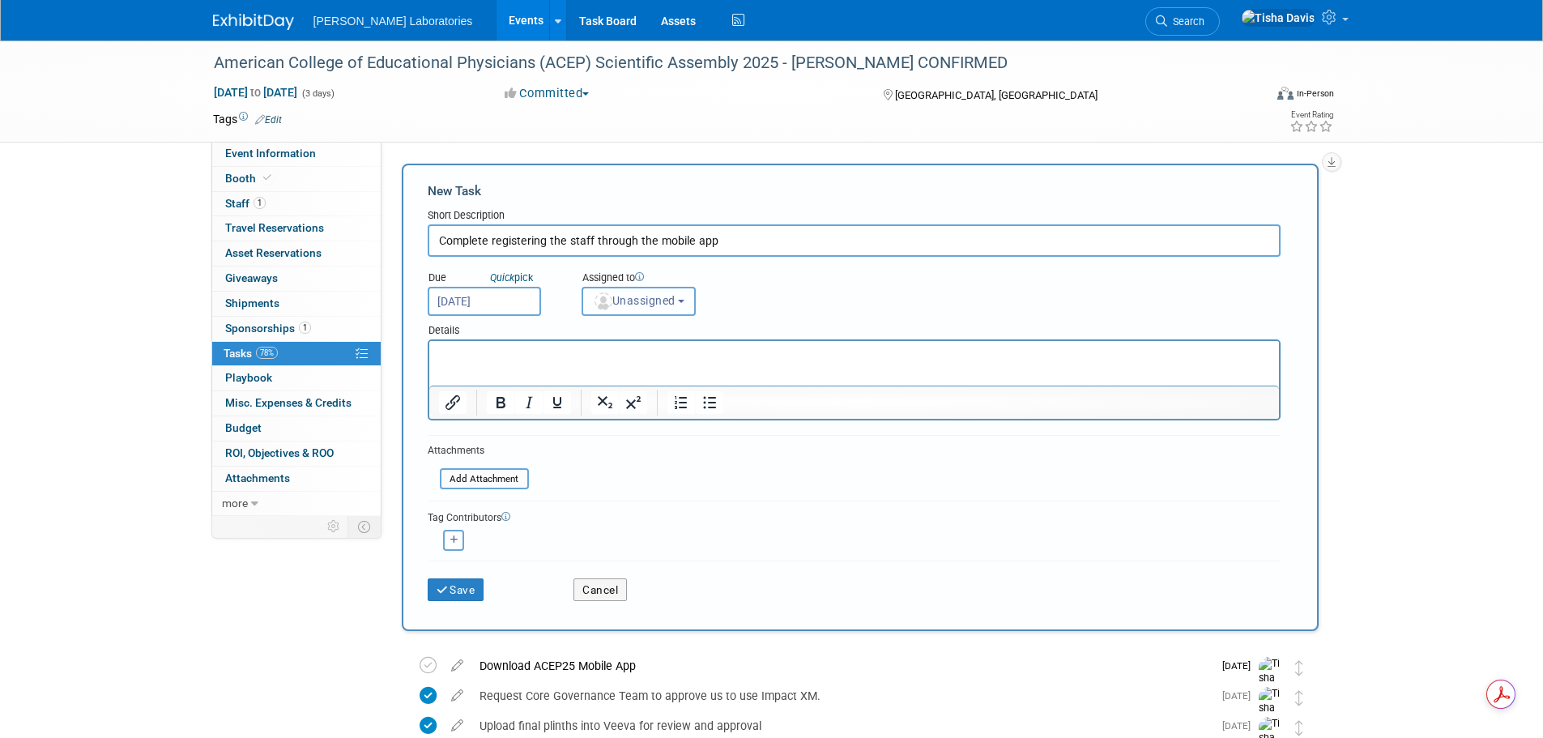
click at [691, 298] on button "Unassigned" at bounding box center [639, 301] width 115 height 29
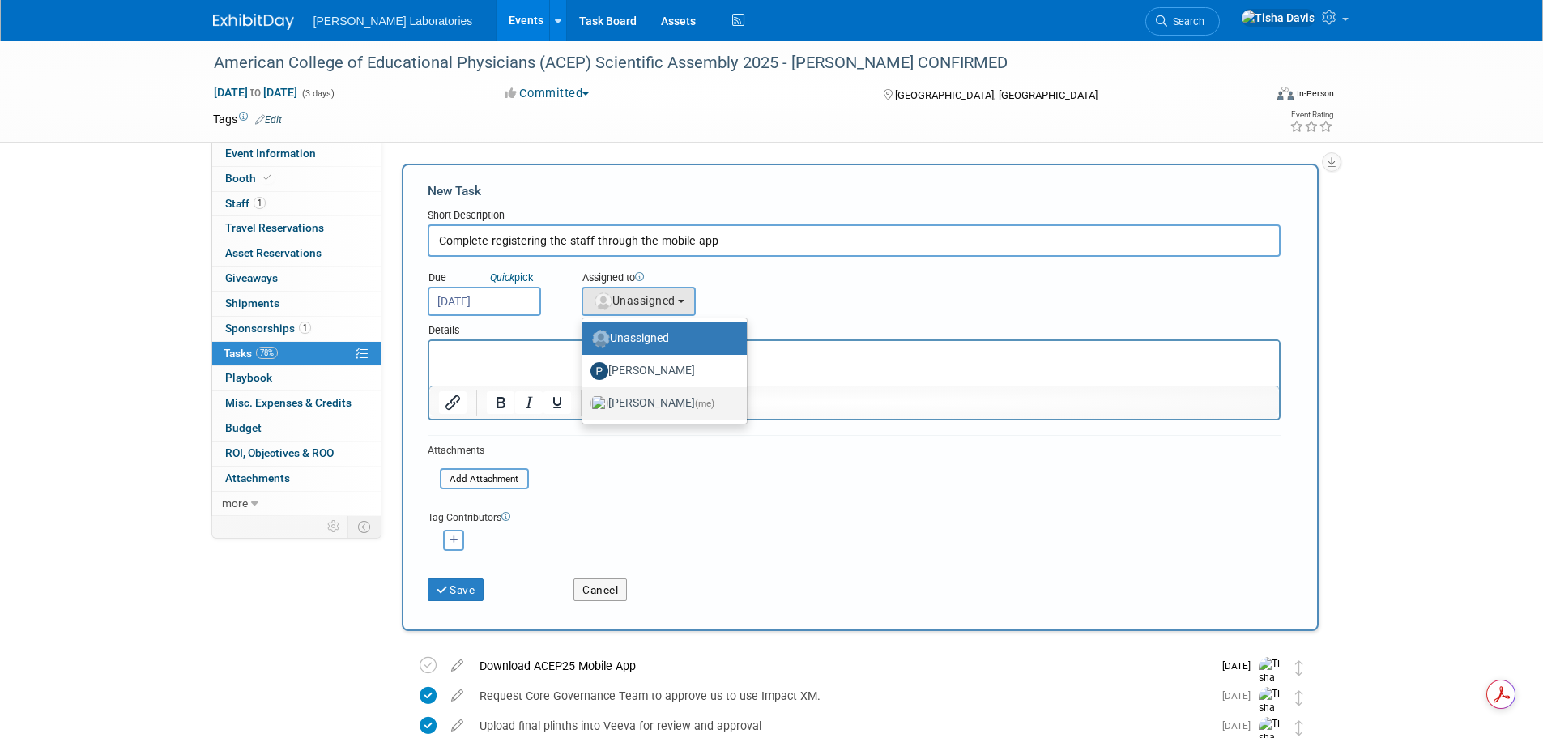
click at [659, 404] on label "[PERSON_NAME] (me)" at bounding box center [660, 403] width 140 height 26
click at [585, 404] on input "[PERSON_NAME] (me)" at bounding box center [579, 401] width 11 height 11
select select "2770856e-d6b1-4121-bfe1-202d7e478624"
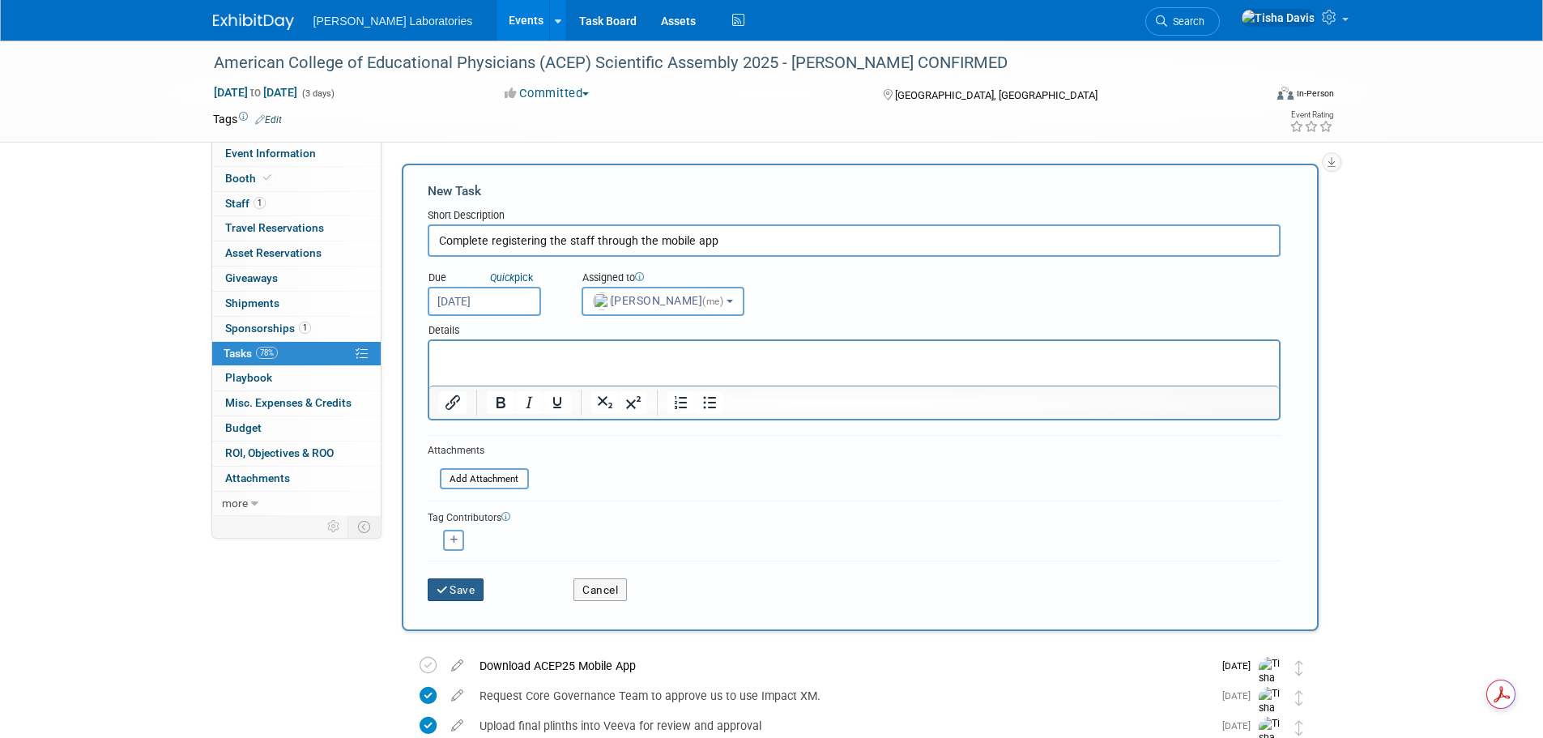
click at [447, 587] on icon "submit" at bounding box center [444, 590] width 14 height 11
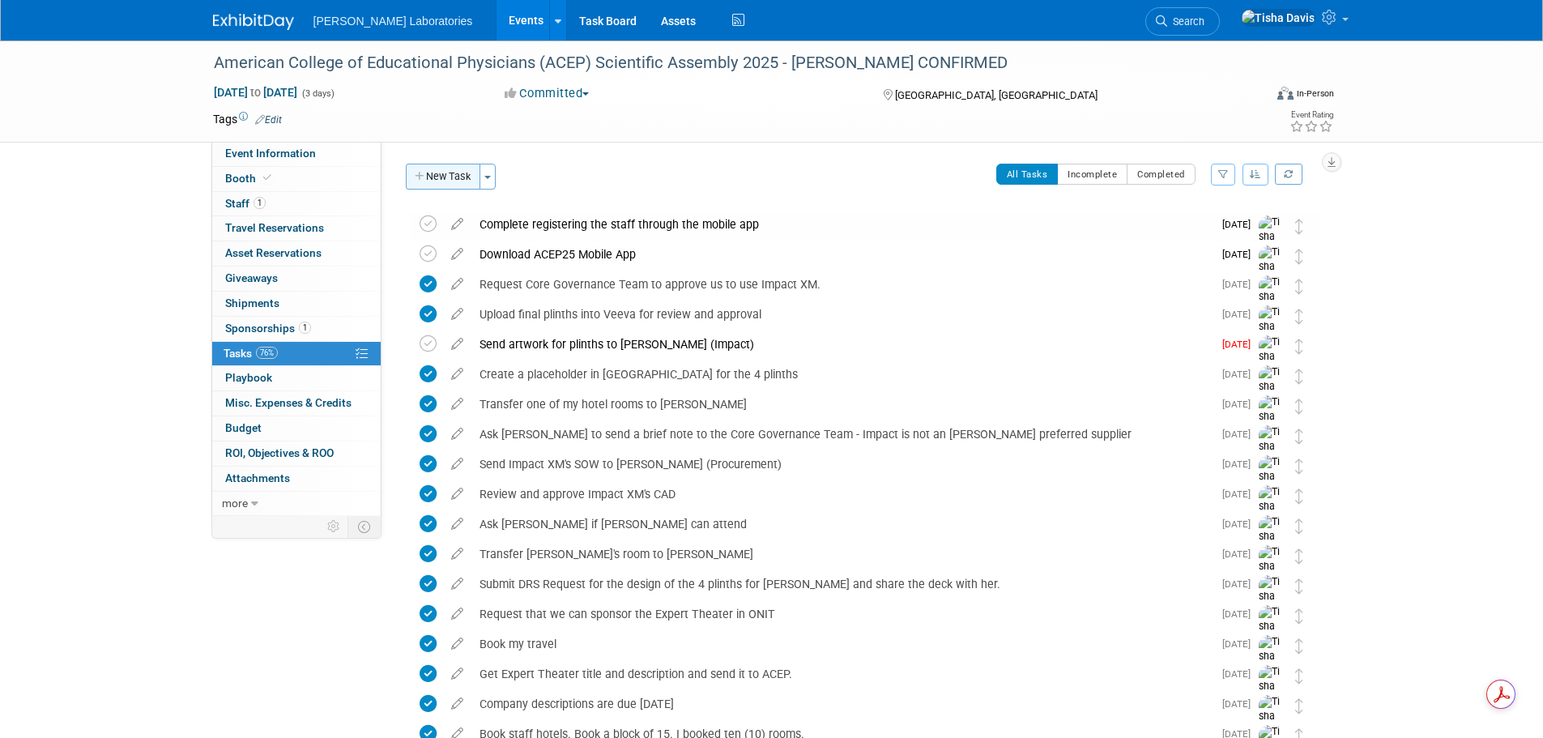
click at [440, 173] on button "New Task" at bounding box center [443, 177] width 75 height 26
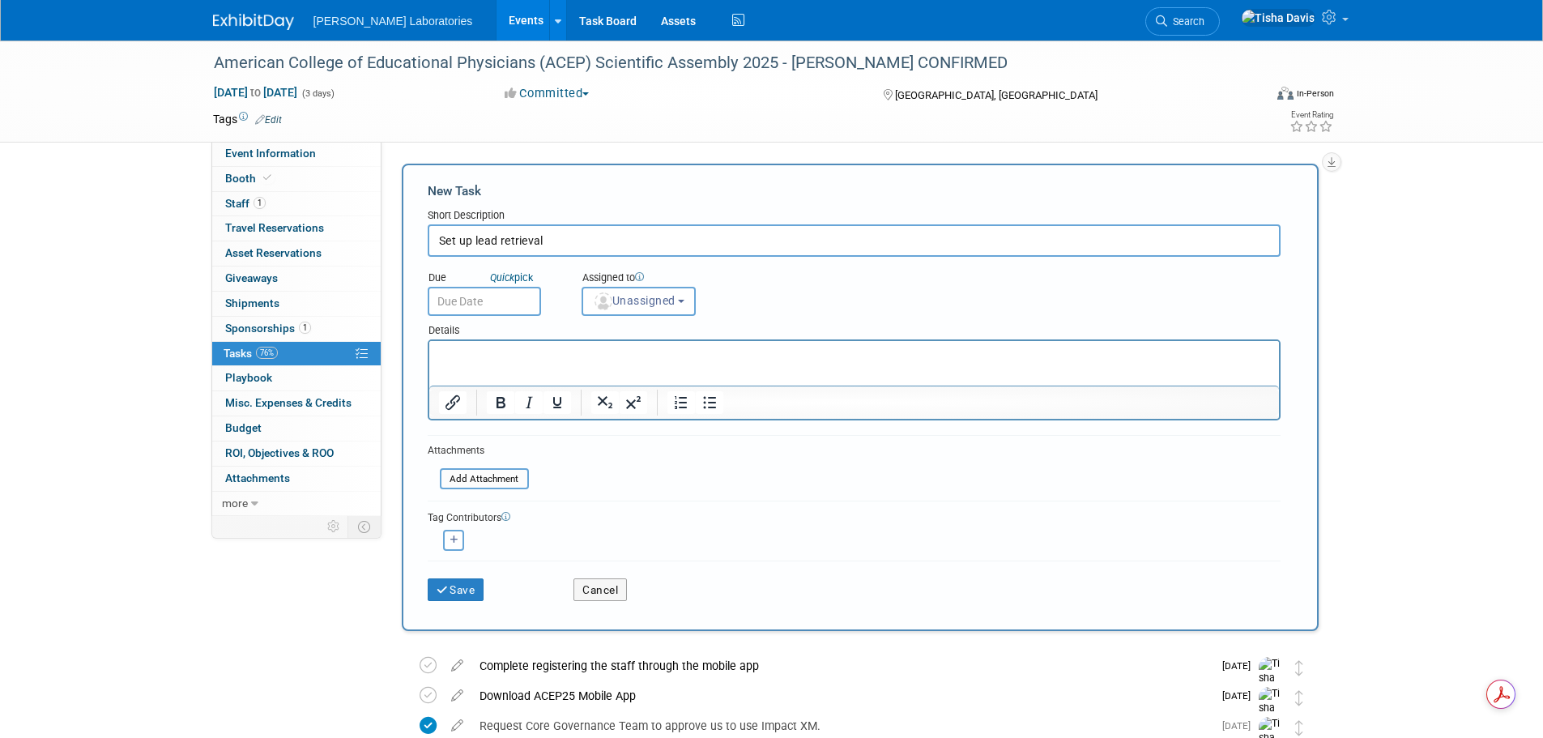
type input "Set up lead retrieval"
click at [513, 303] on input "text" at bounding box center [484, 301] width 113 height 29
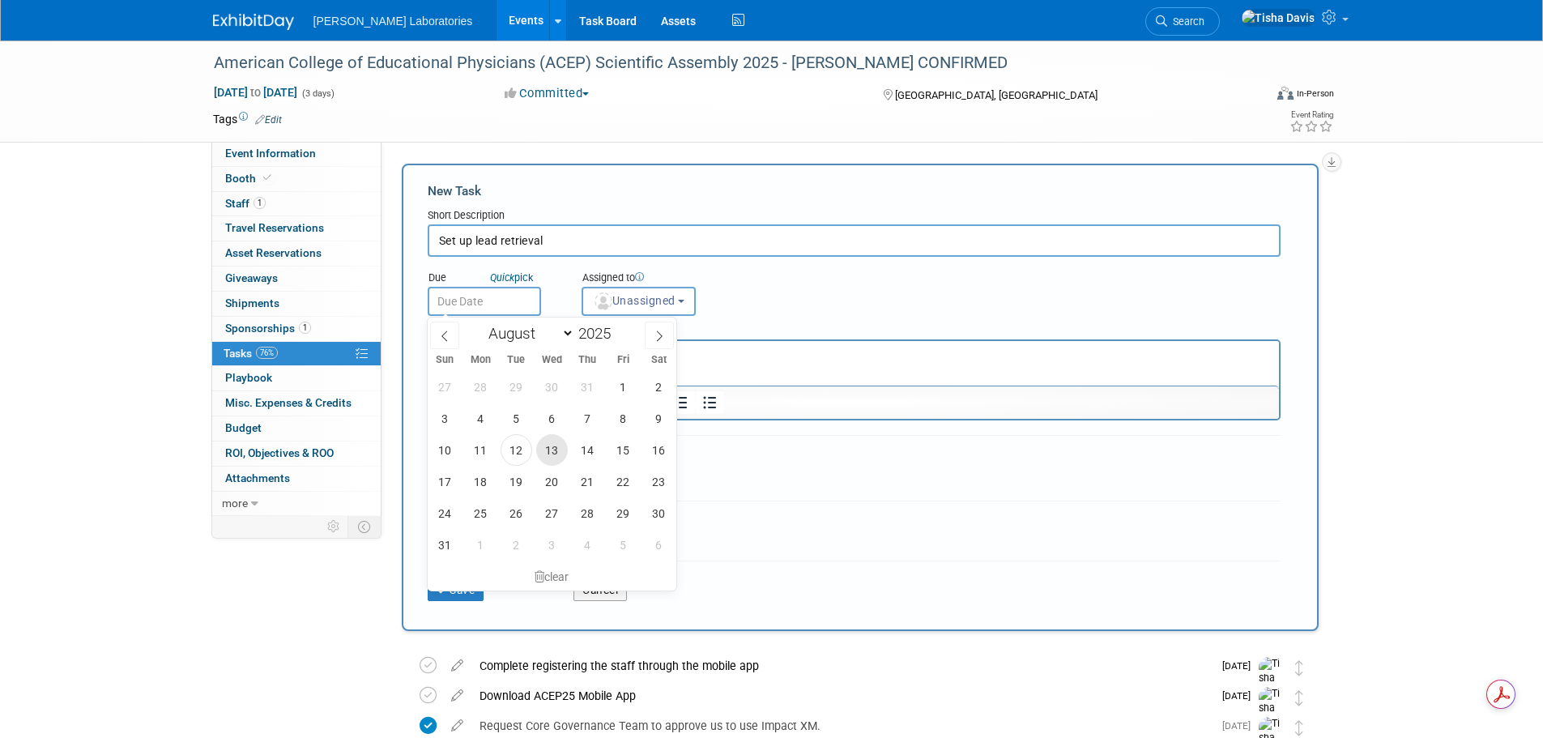
click at [555, 442] on span "13" at bounding box center [552, 450] width 32 height 32
type input "[DATE]"
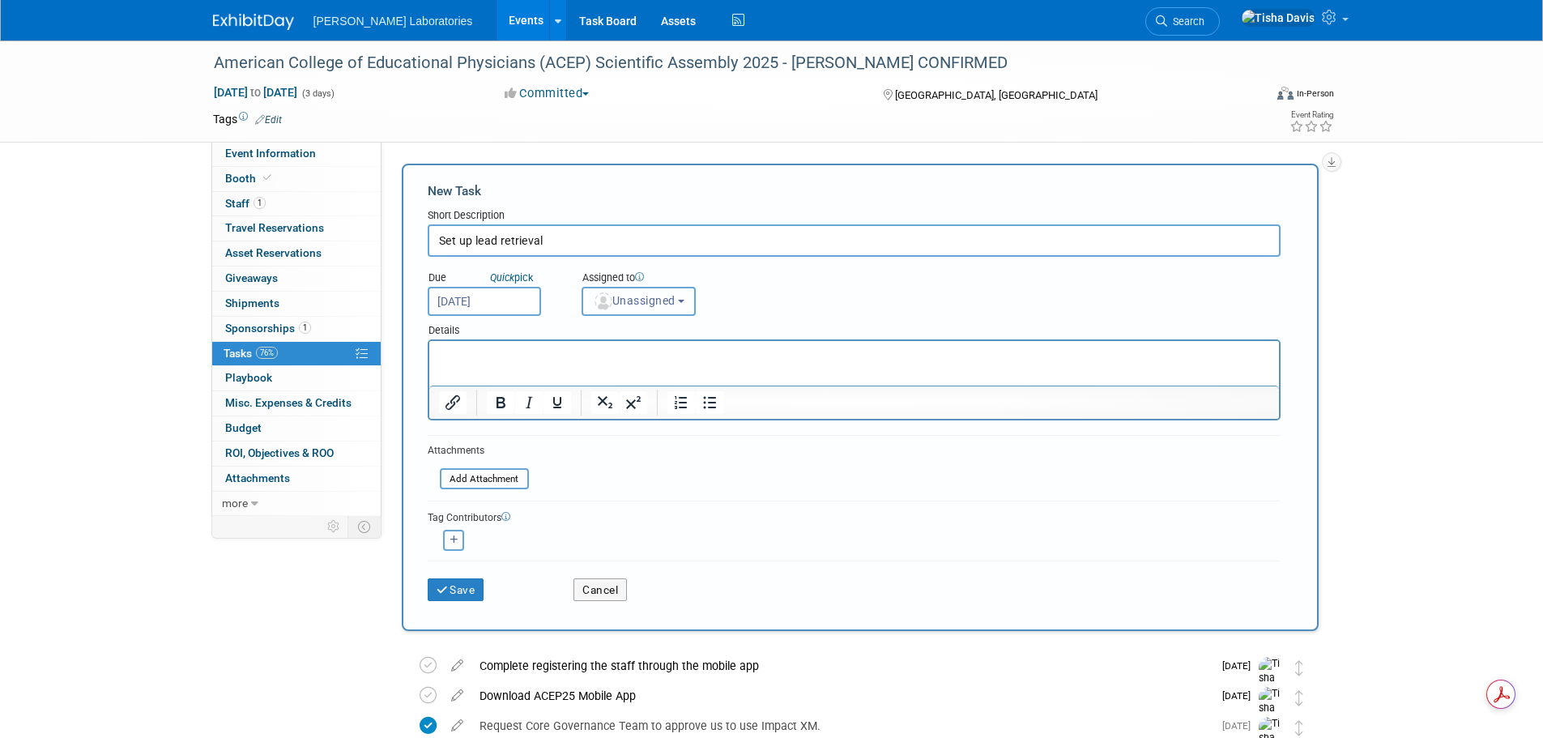
click at [693, 310] on button "Unassigned" at bounding box center [639, 301] width 115 height 29
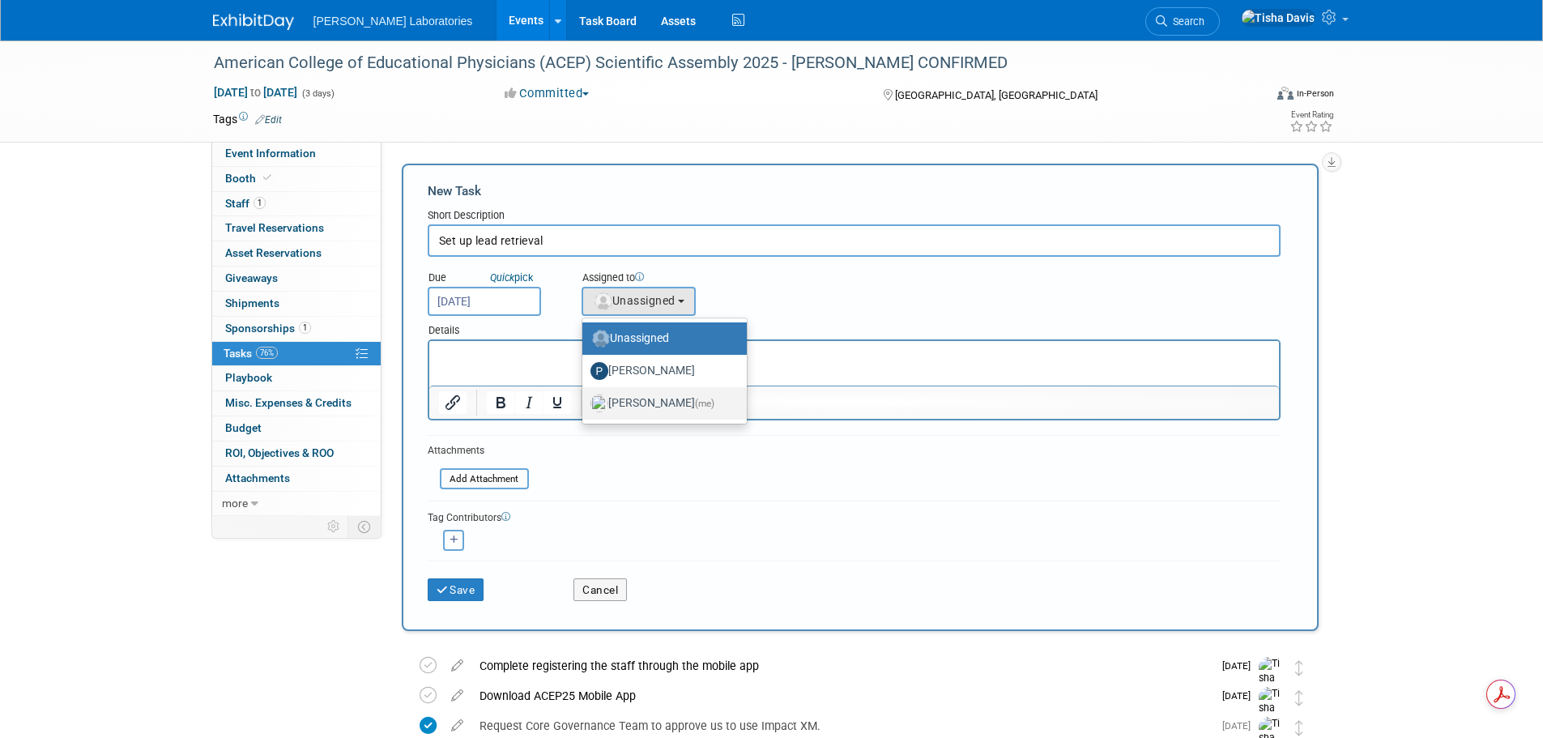
click at [673, 407] on label "[PERSON_NAME] (me)" at bounding box center [660, 403] width 140 height 26
click at [585, 407] on input "[PERSON_NAME] (me)" at bounding box center [579, 401] width 11 height 11
select select "2770856e-d6b1-4121-bfe1-202d7e478624"
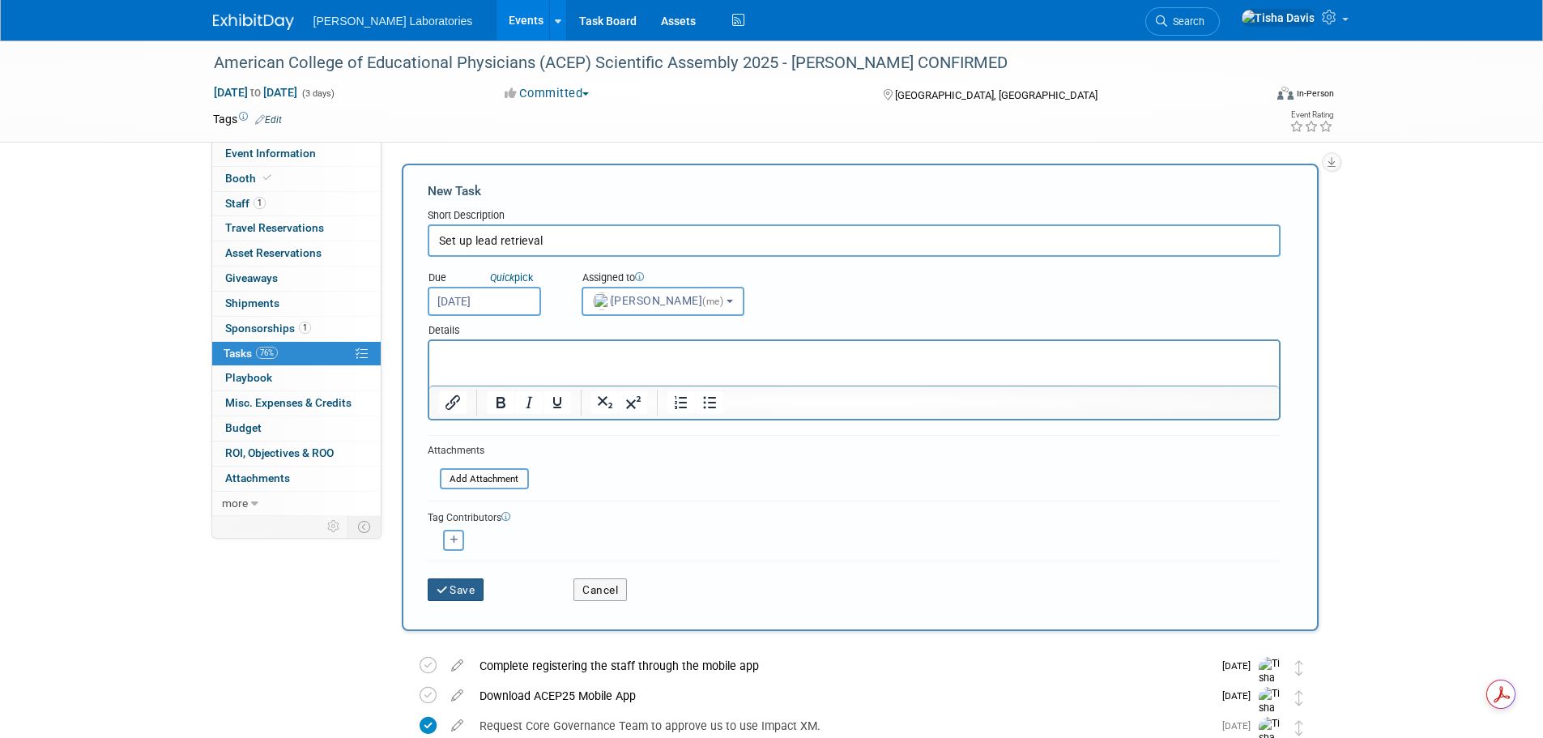
click at [470, 587] on button "Save" at bounding box center [456, 589] width 57 height 23
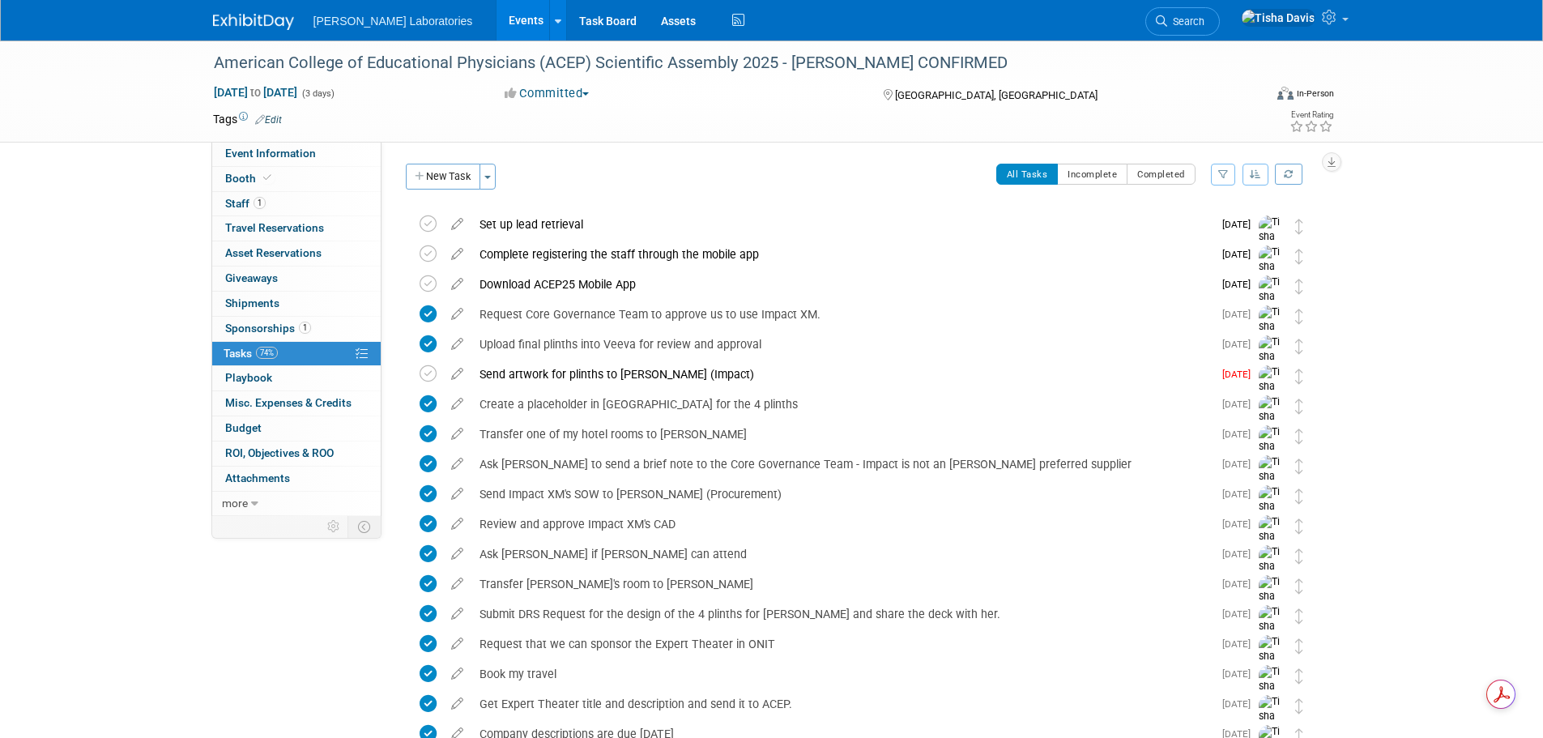
drag, startPoint x: 1459, startPoint y: 197, endPoint x: 1482, endPoint y: 198, distance: 23.5
click at [1459, 197] on div "American College of Educational Physicians (ACEP) Scientific Assembly 2025 - [P…" at bounding box center [771, 684] width 1543 height 1288
click at [308, 148] on span "Event Information" at bounding box center [270, 153] width 91 height 13
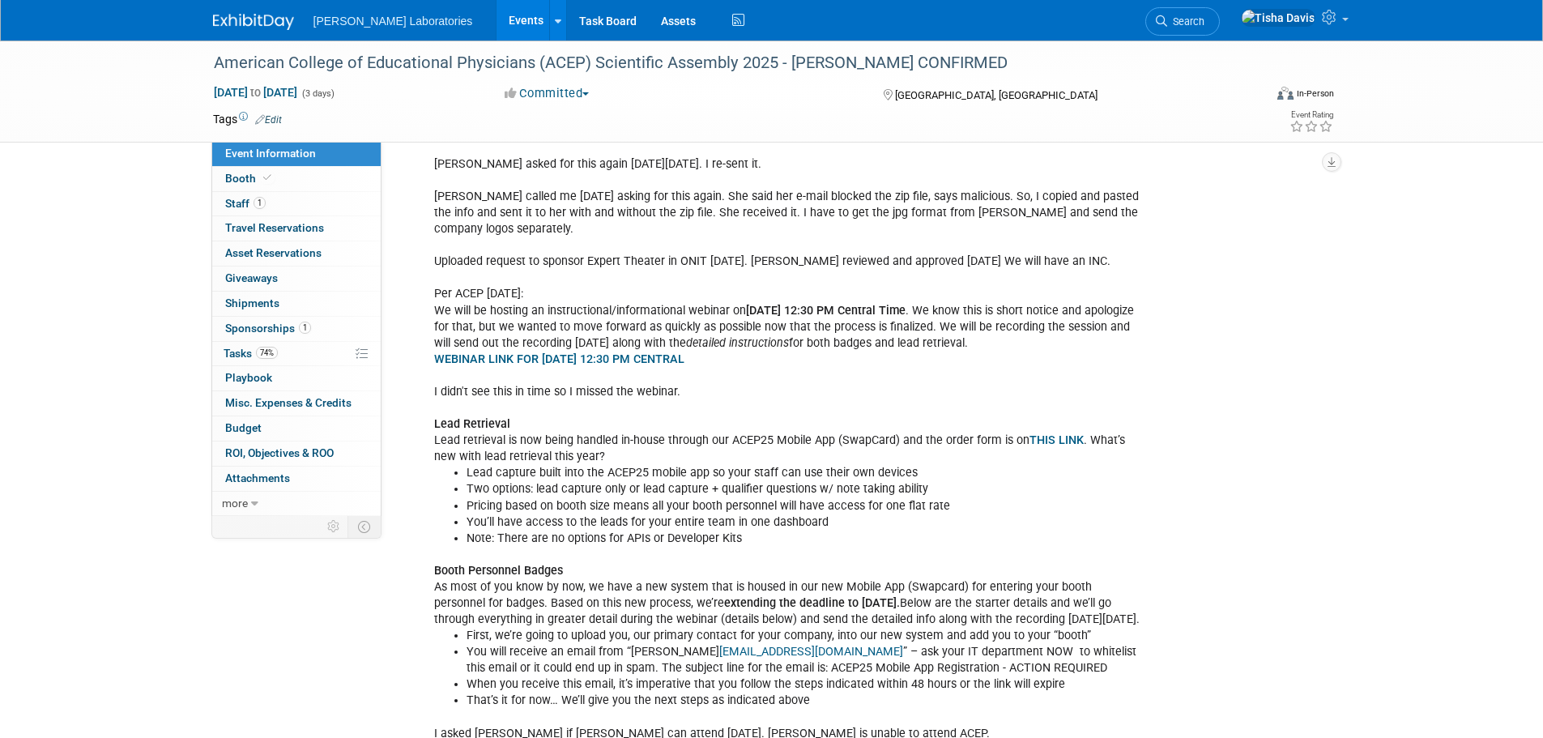
scroll to position [1472, 0]
